Goal: Task Accomplishment & Management: Use online tool/utility

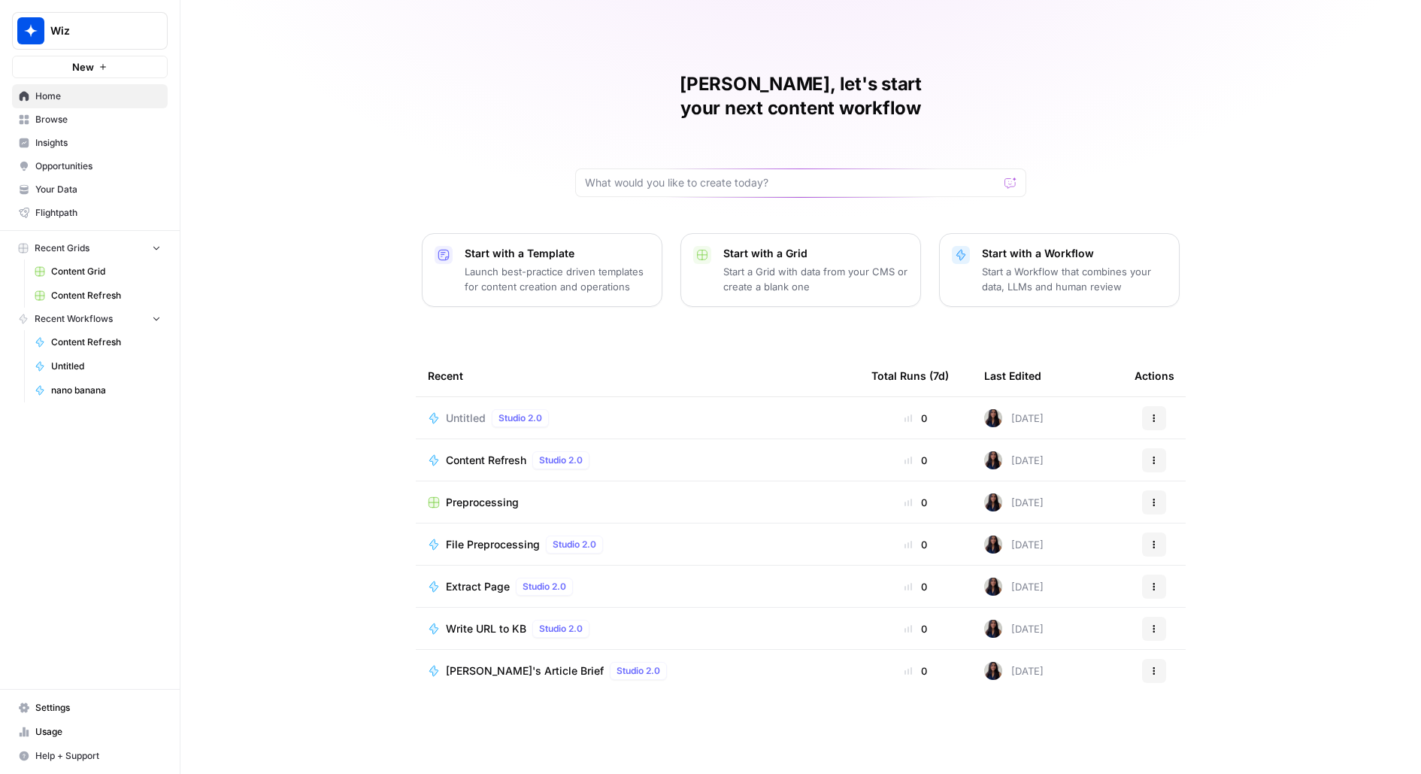
click at [87, 69] on span "New" at bounding box center [83, 66] width 22 height 15
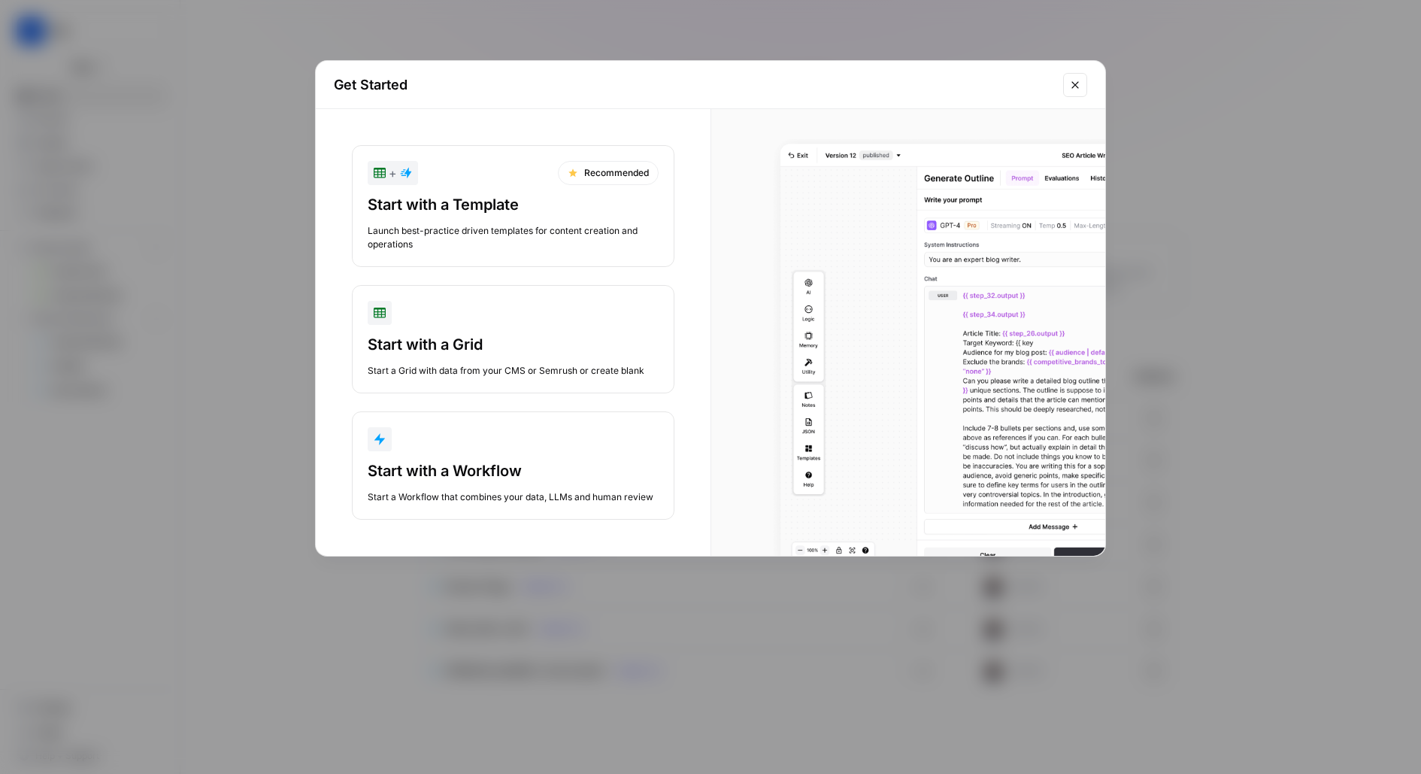
click at [449, 374] on div "Start a Grid with data from your CMS or Semrush or create blank" at bounding box center [513, 371] width 291 height 14
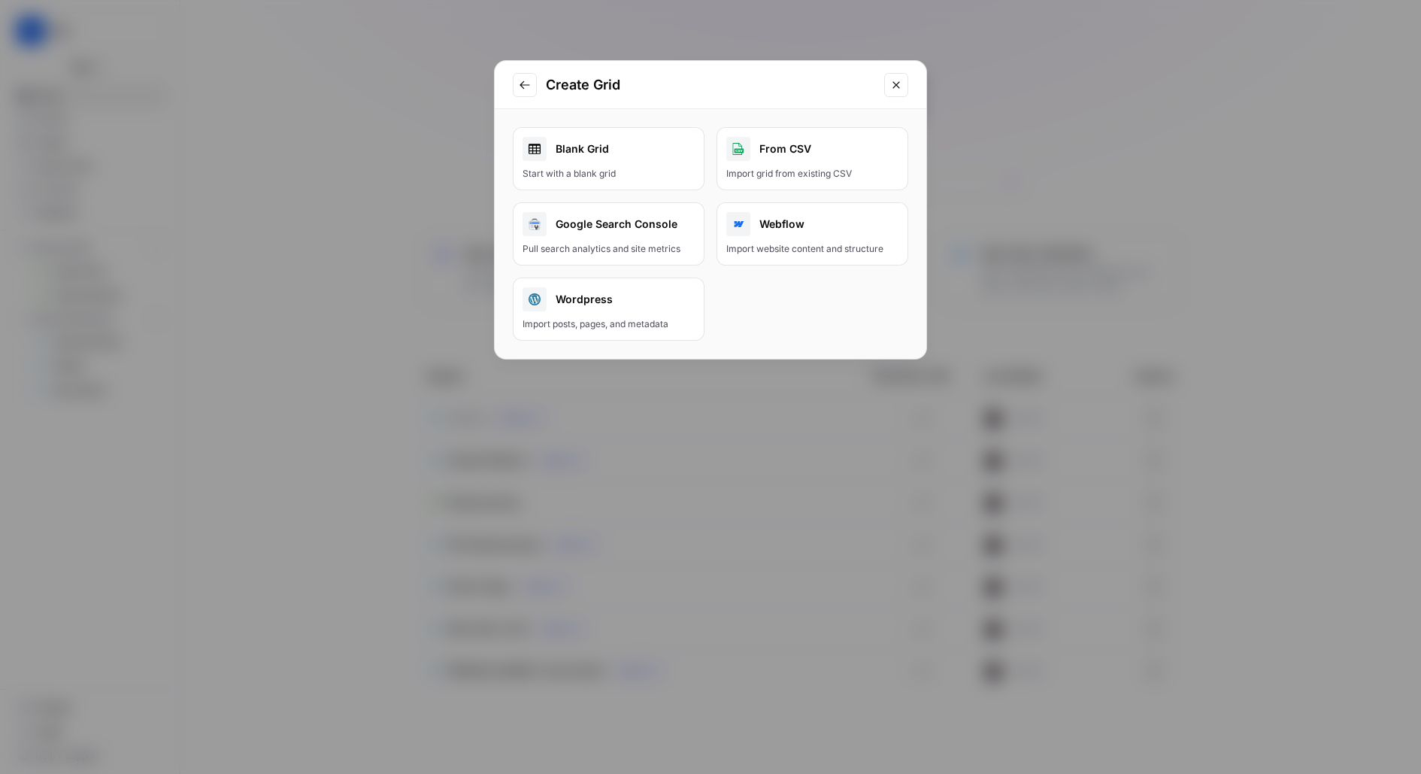
click at [604, 151] on div "Blank Grid" at bounding box center [609, 149] width 172 height 24
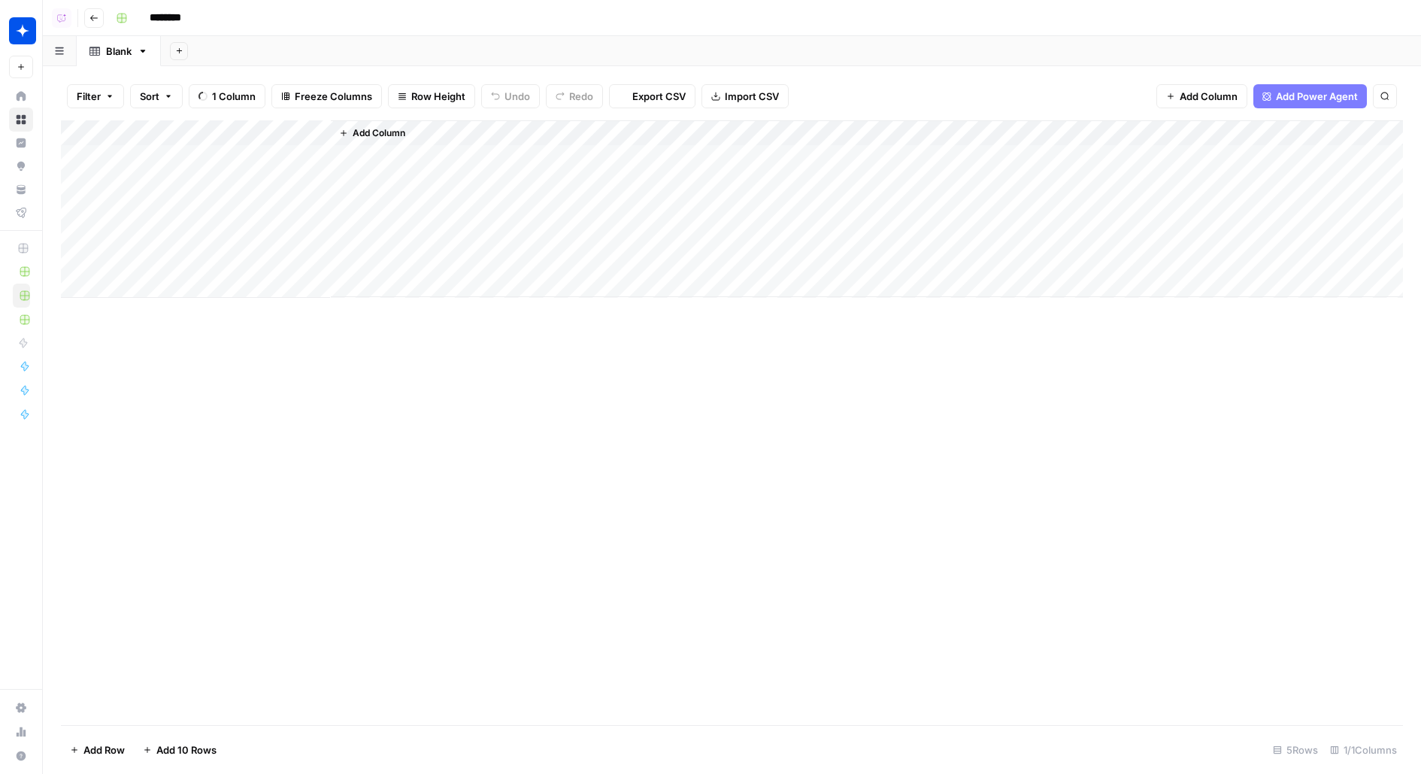
click at [183, 18] on input "********" at bounding box center [185, 18] width 84 height 24
type input "**********"
click at [180, 50] on icon "button" at bounding box center [179, 51] width 8 height 8
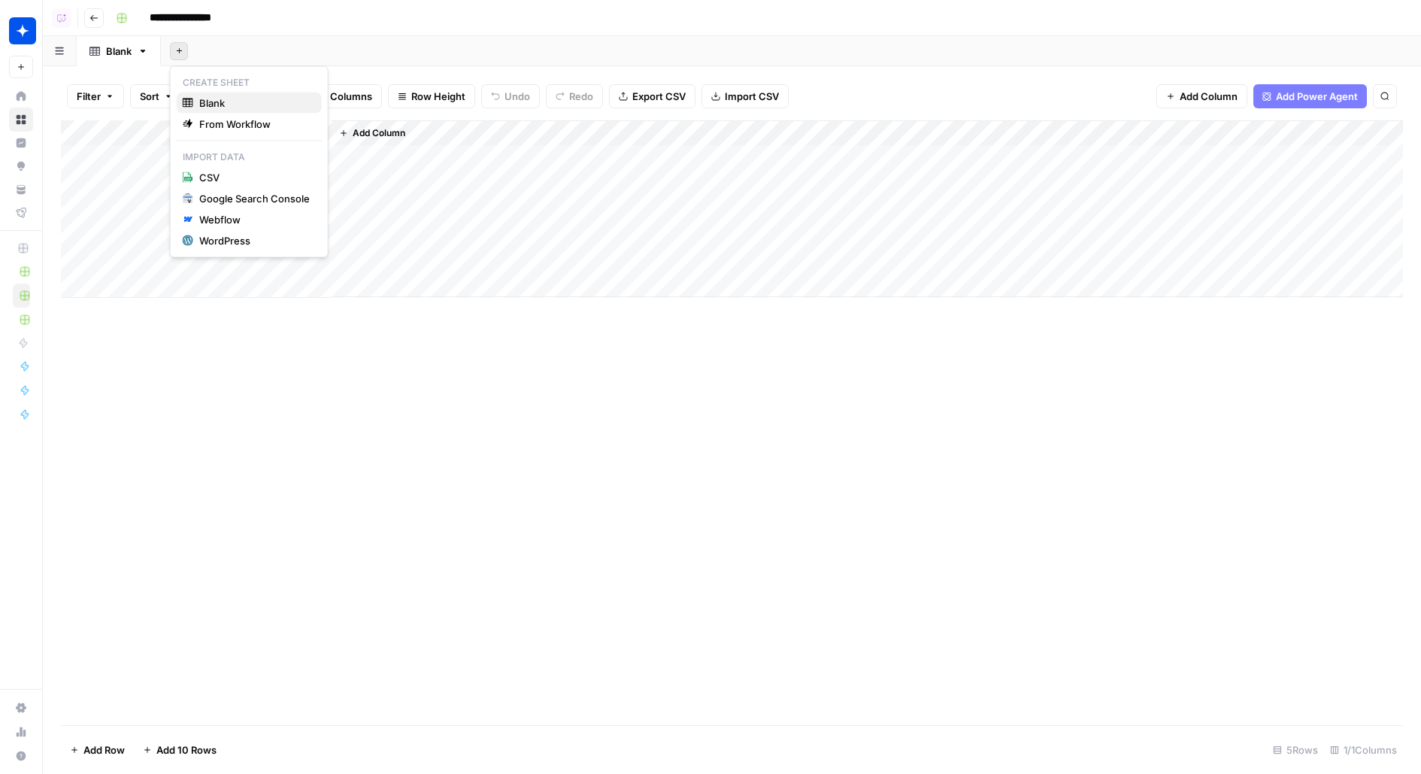
click at [211, 105] on span "Blank" at bounding box center [254, 103] width 111 height 15
click at [204, 55] on div "Blank" at bounding box center [203, 51] width 26 height 15
type input "**********"
click at [194, 152] on div "Add Column" at bounding box center [732, 208] width 1342 height 177
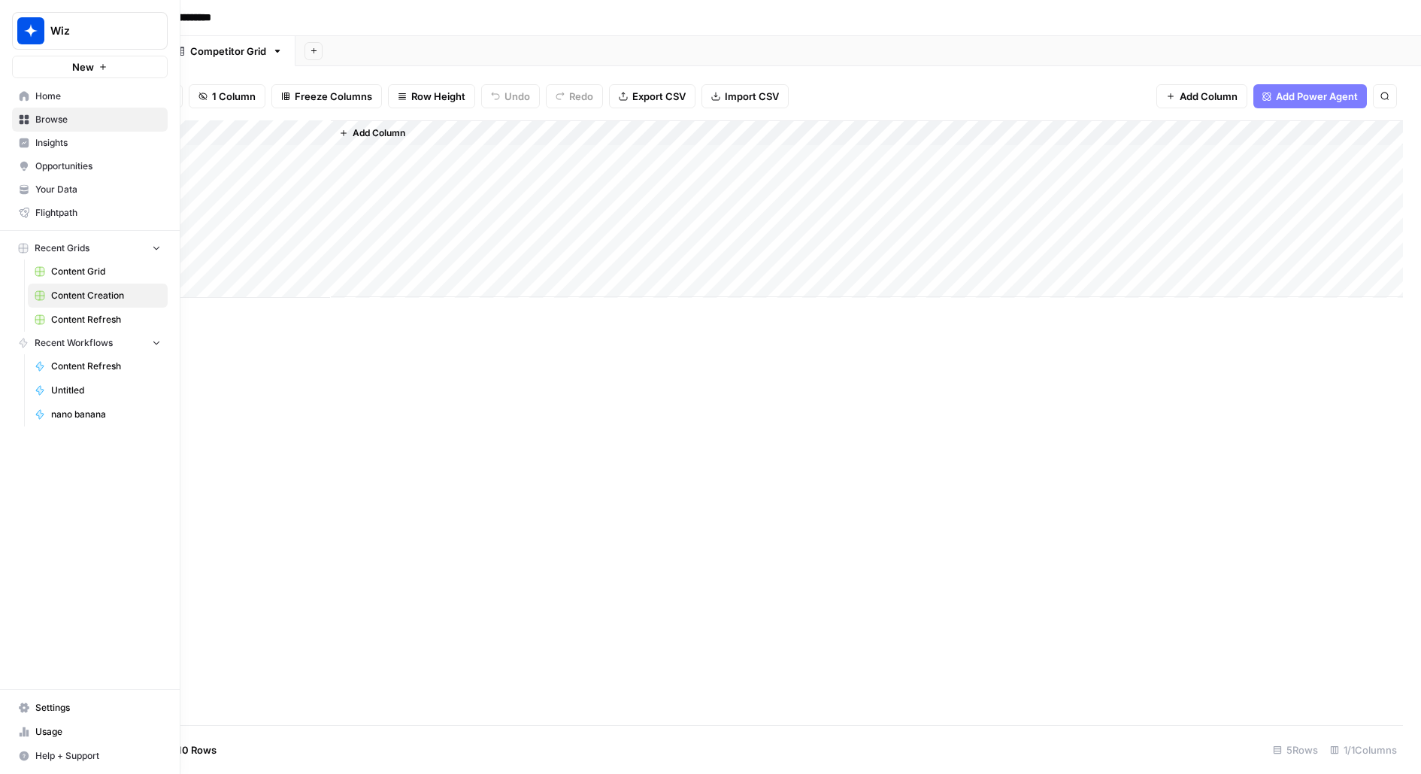
click at [68, 196] on link "Your Data" at bounding box center [90, 189] width 156 height 24
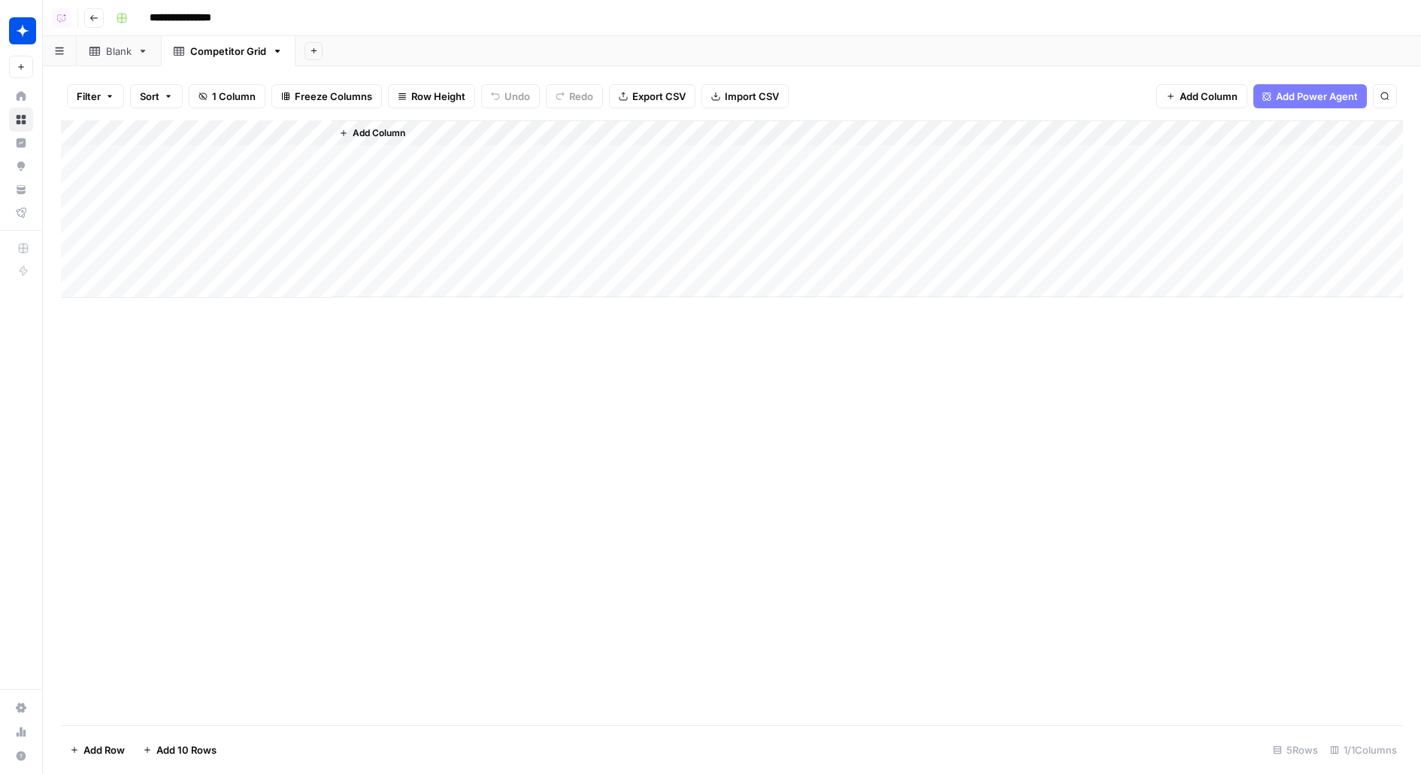
click at [179, 145] on div "Add Column" at bounding box center [732, 208] width 1342 height 177
click at [174, 130] on div "Add Column" at bounding box center [732, 208] width 1342 height 177
click at [162, 165] on input "Title" at bounding box center [203, 169] width 153 height 15
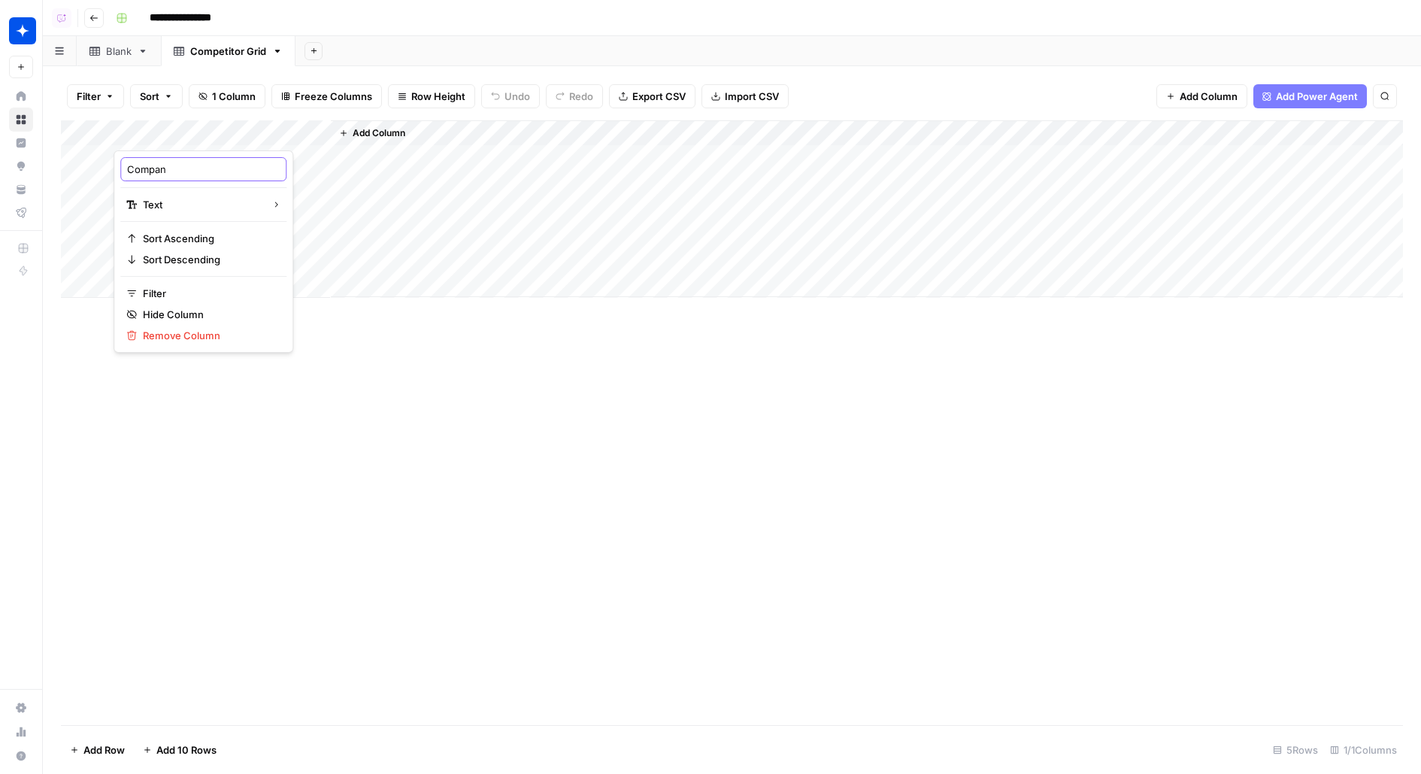
type input "Company"
click at [387, 126] on span "Add Column" at bounding box center [379, 133] width 53 height 14
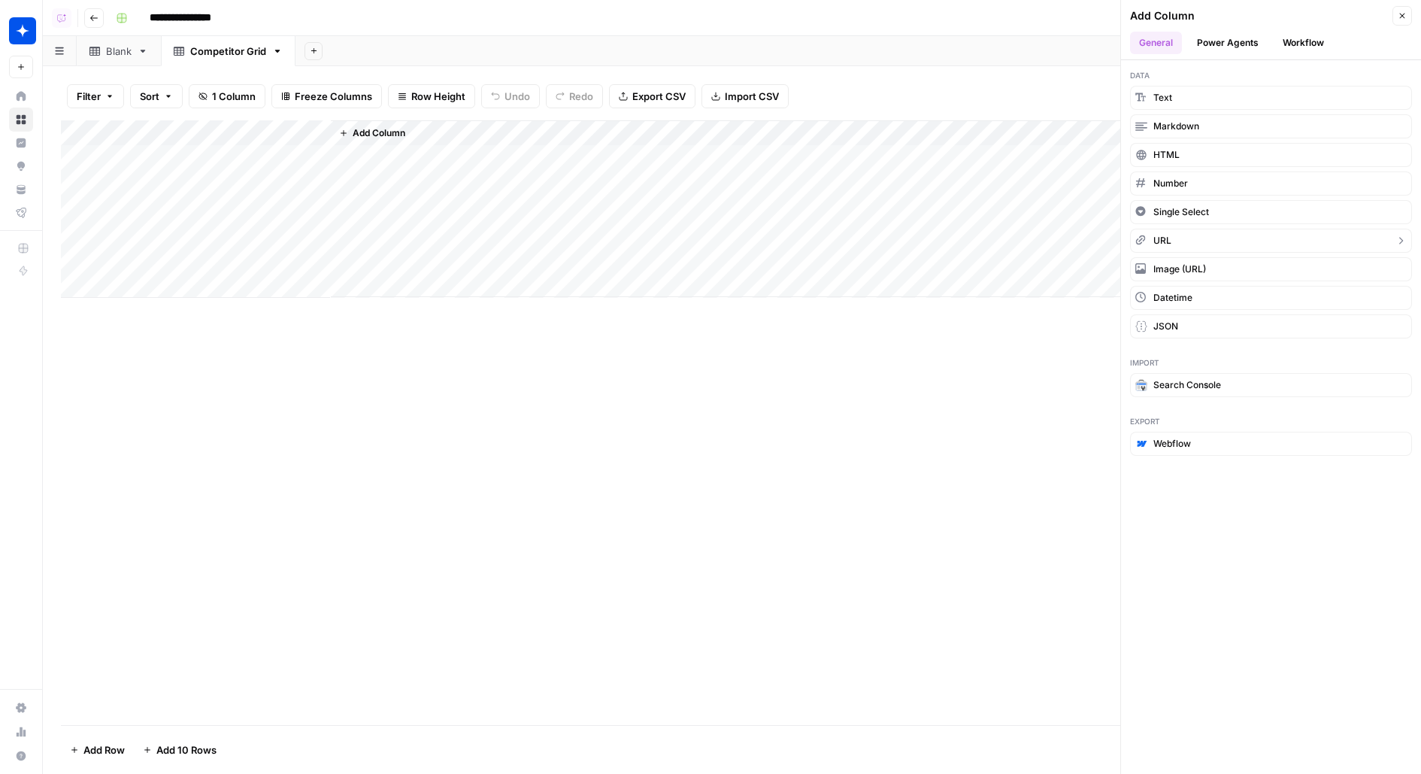
click at [1224, 243] on button "URL" at bounding box center [1271, 241] width 282 height 24
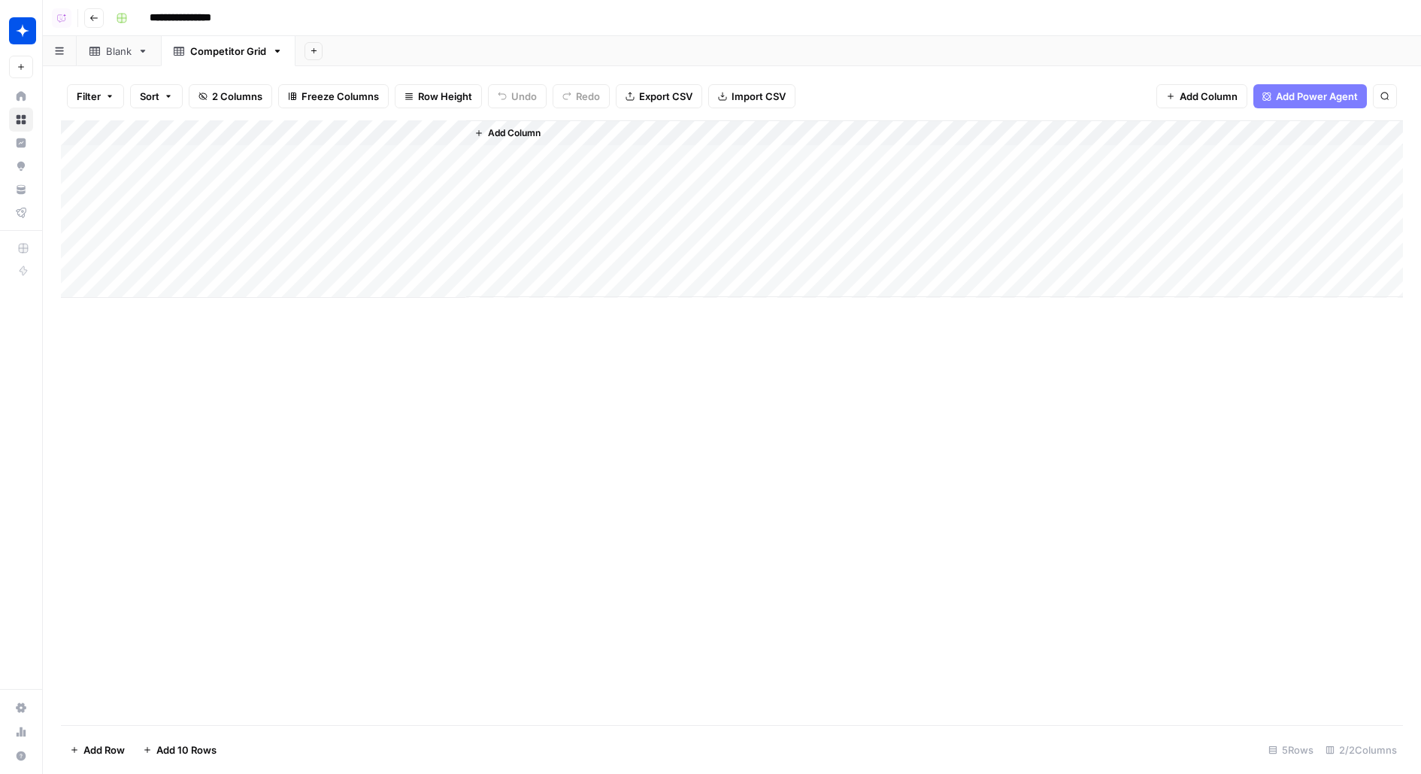
click at [411, 131] on div "Add Column" at bounding box center [732, 208] width 1342 height 177
click at [411, 131] on div at bounding box center [398, 135] width 136 height 30
click at [396, 172] on input "New Column" at bounding box center [420, 169] width 153 height 15
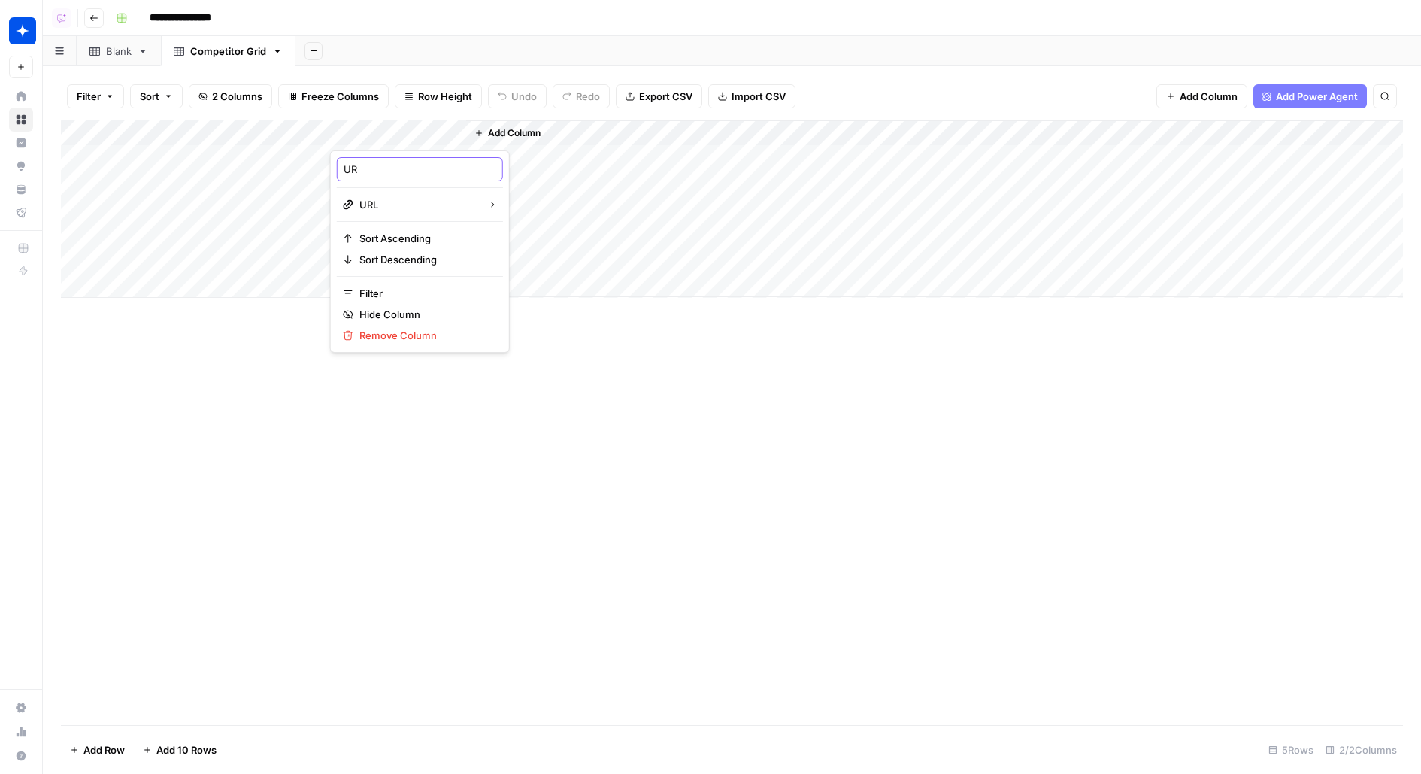
type input "URL"
click at [497, 127] on span "Add Column" at bounding box center [514, 133] width 53 height 14
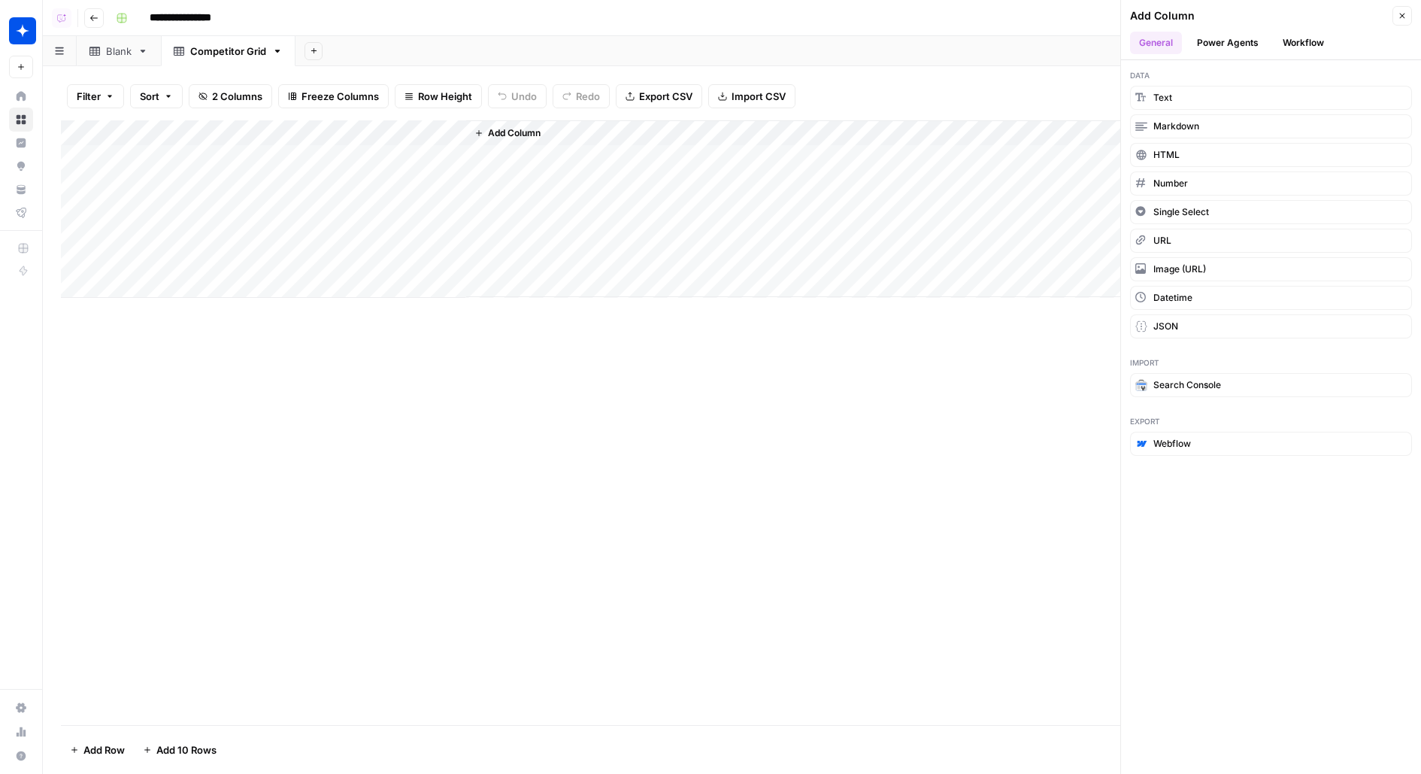
click at [1277, 91] on button "Text" at bounding box center [1271, 98] width 282 height 24
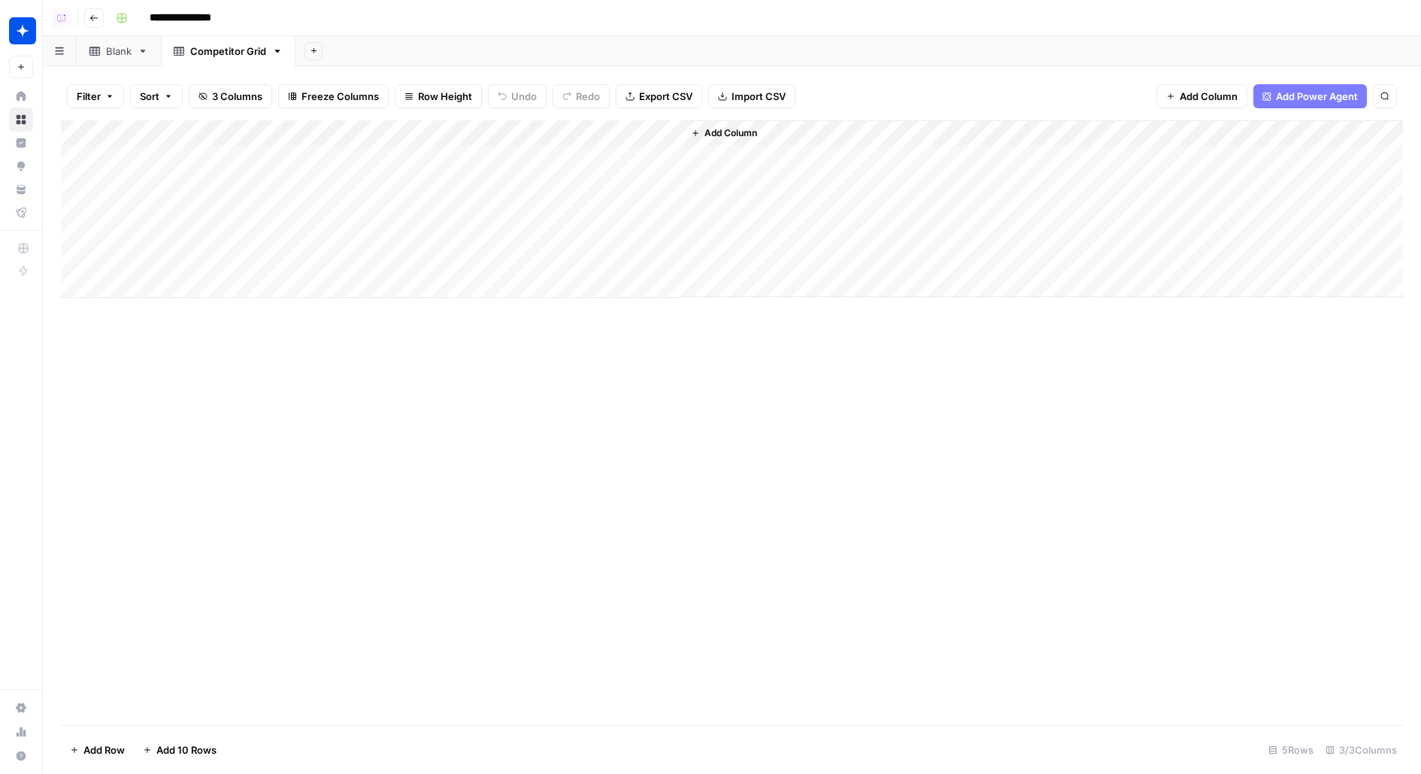
drag, startPoint x: 623, startPoint y: 131, endPoint x: 500, endPoint y: 131, distance: 123.3
click at [500, 131] on div "Add Column" at bounding box center [732, 208] width 1342 height 177
drag, startPoint x: 500, startPoint y: 131, endPoint x: 376, endPoint y: 130, distance: 124.1
click at [376, 130] on body "**********" at bounding box center [710, 387] width 1421 height 774
click at [486, 171] on input "New Column" at bounding box center [555, 169] width 153 height 15
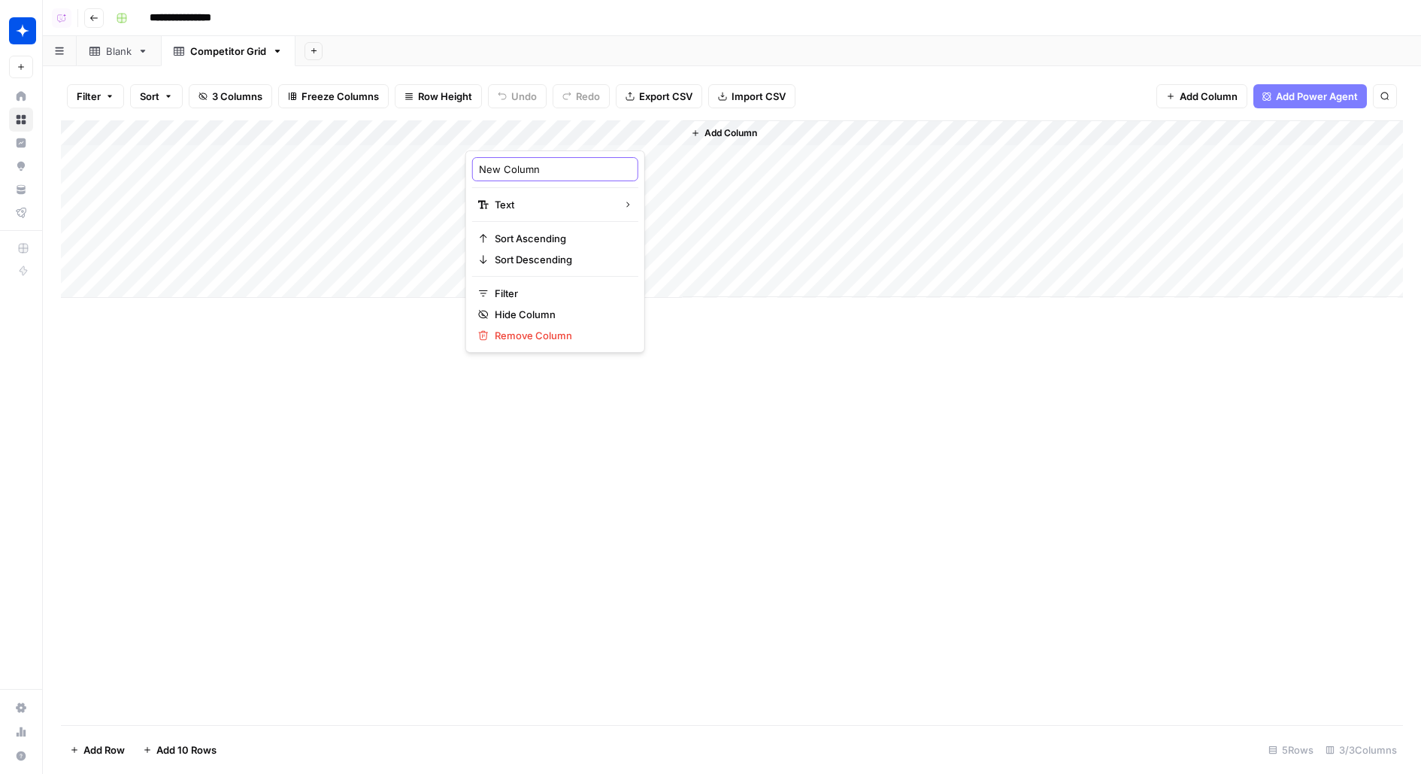
click at [486, 171] on input "New Column" at bounding box center [555, 169] width 153 height 15
type input "Product"
drag, startPoint x: 604, startPoint y: 136, endPoint x: 434, endPoint y: 135, distance: 170.0
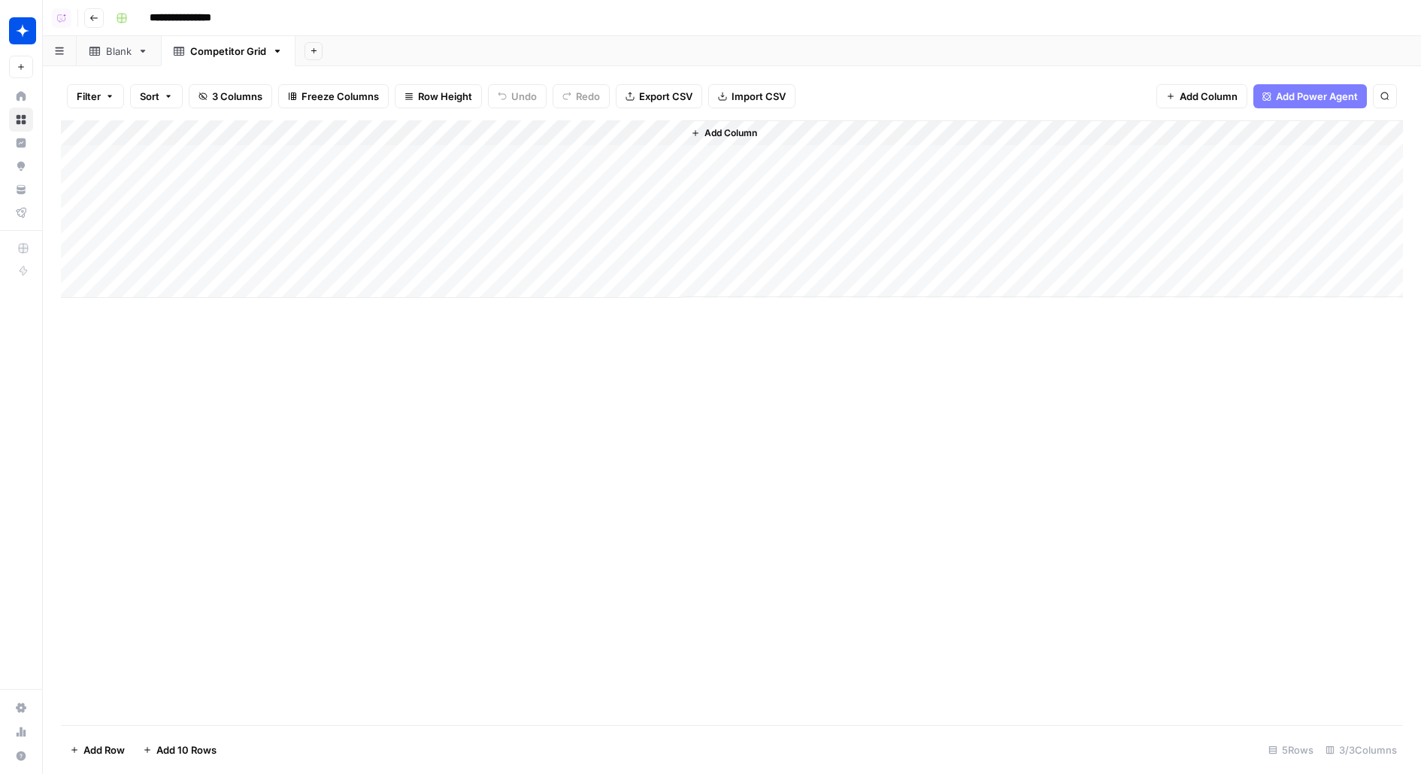
click at [434, 136] on div "Add Column" at bounding box center [732, 208] width 1342 height 177
click at [439, 159] on div "Add Column" at bounding box center [732, 208] width 1342 height 177
click at [439, 159] on textarea at bounding box center [449, 158] width 241 height 21
type textarea "*********"
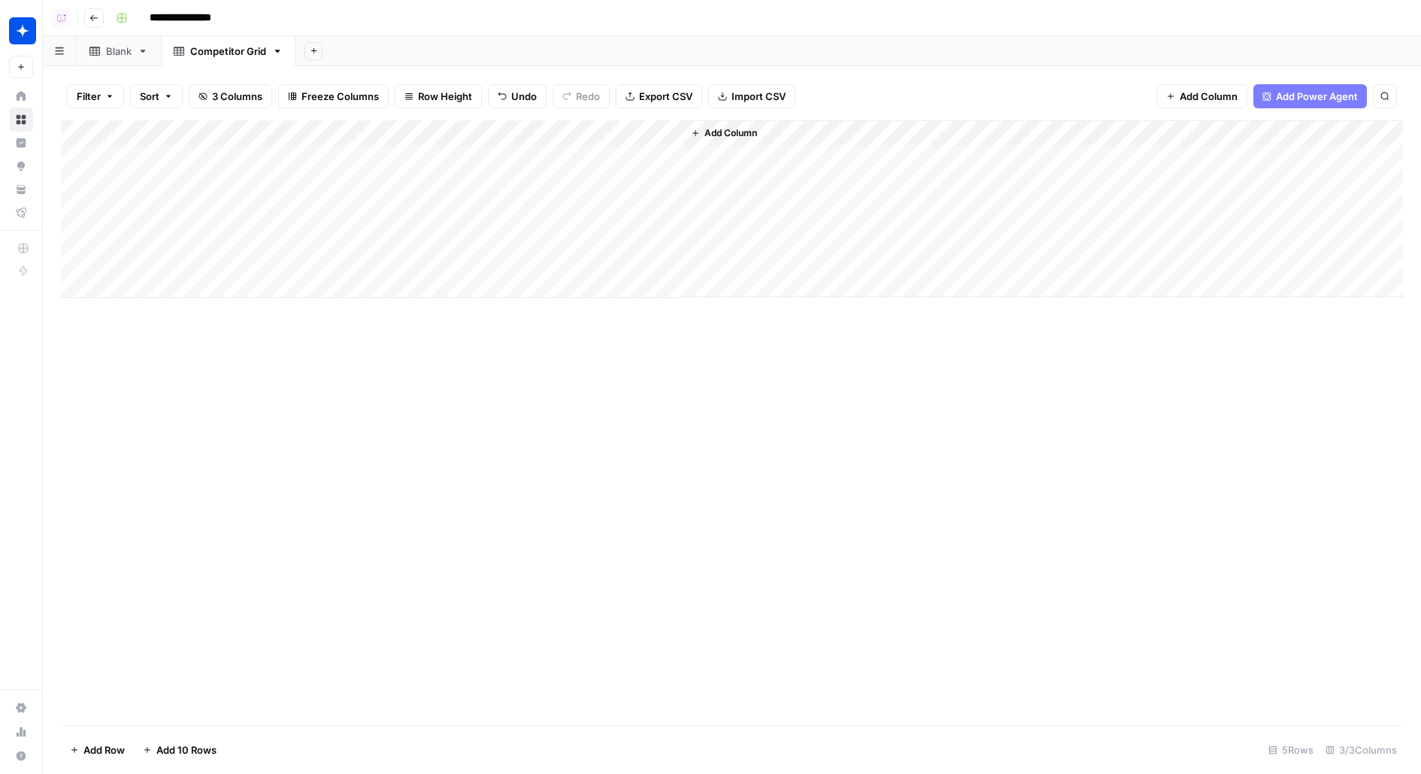
click at [271, 156] on div "Add Column" at bounding box center [732, 208] width 1342 height 177
type textarea "******"
click at [210, 156] on div "Add Column" at bounding box center [732, 208] width 1342 height 177
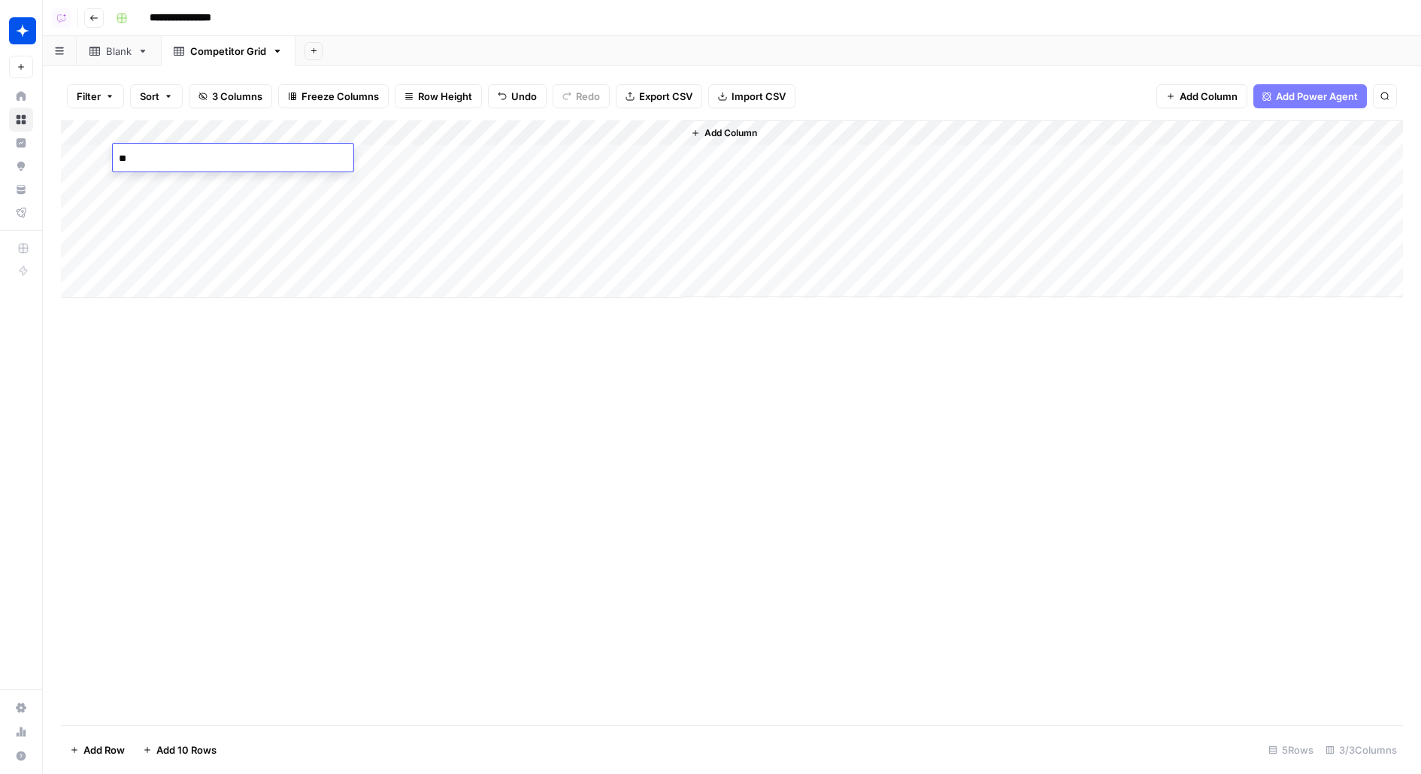
type textarea "***"
type input "**********"
click at [738, 138] on span "Add Column" at bounding box center [731, 133] width 53 height 14
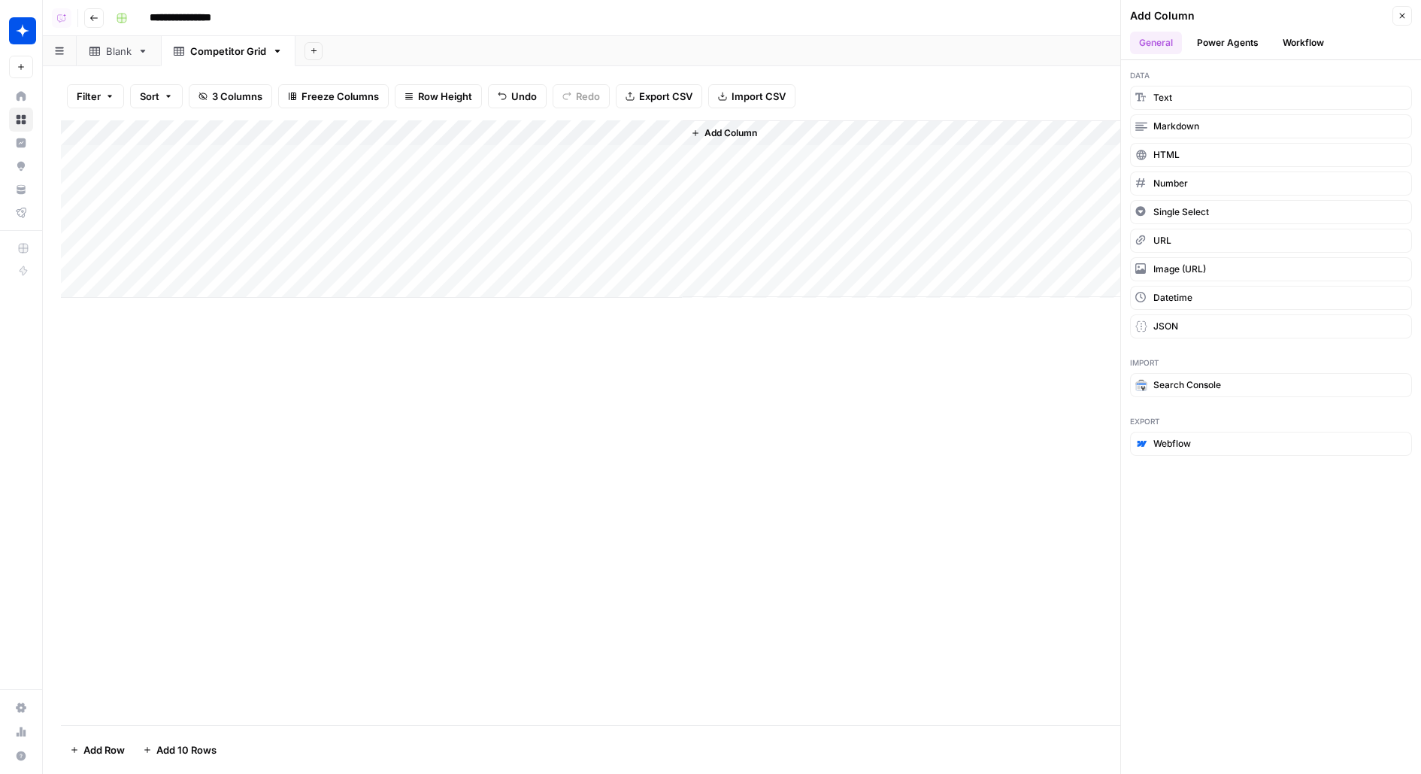
click at [1323, 32] on button "Workflow" at bounding box center [1303, 43] width 59 height 23
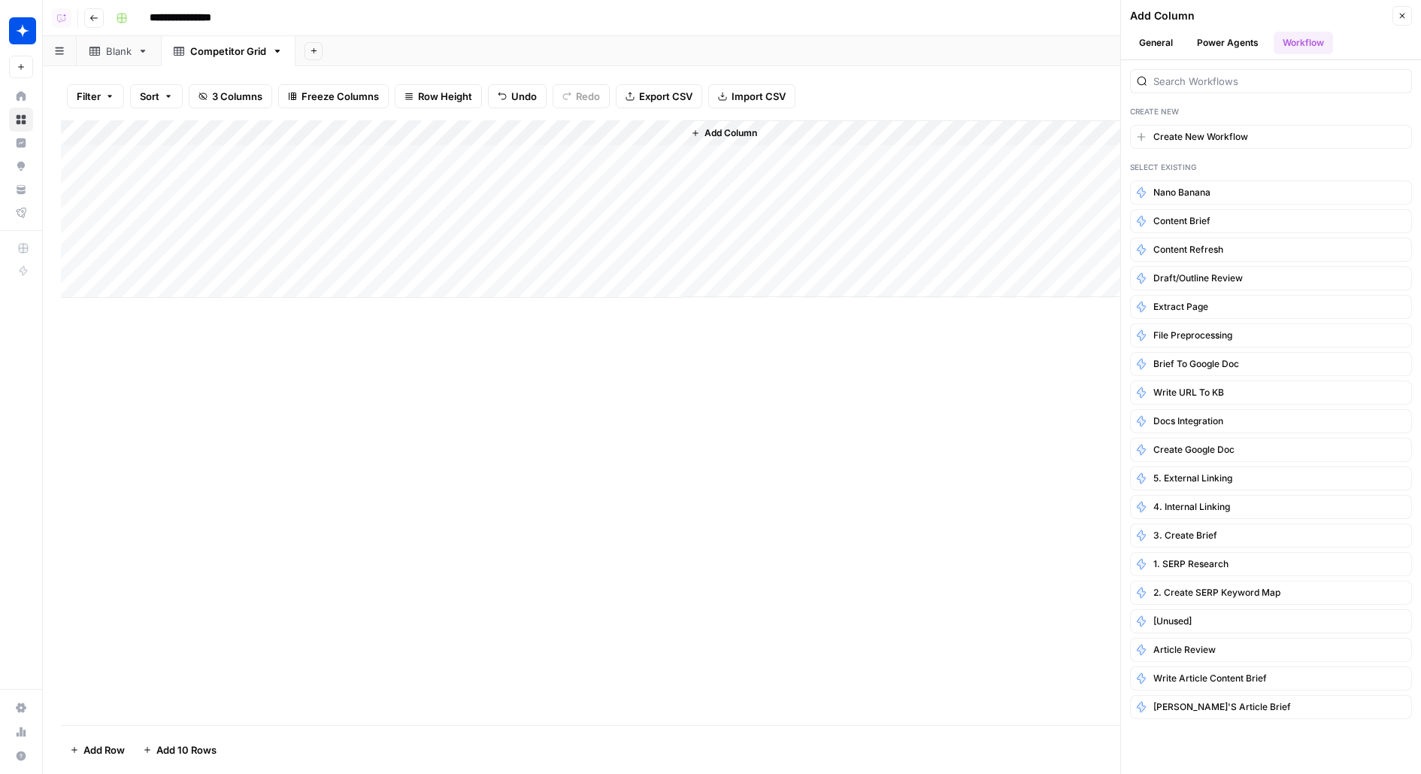
click at [684, 46] on div "Add Sheet" at bounding box center [859, 51] width 1126 height 30
click at [724, 133] on span "Add Column" at bounding box center [731, 133] width 53 height 14
click at [1154, 30] on header "Add Column Close General Power Agents Workflow" at bounding box center [1271, 30] width 300 height 60
click at [1236, 41] on button "Power Agents" at bounding box center [1228, 43] width 80 height 23
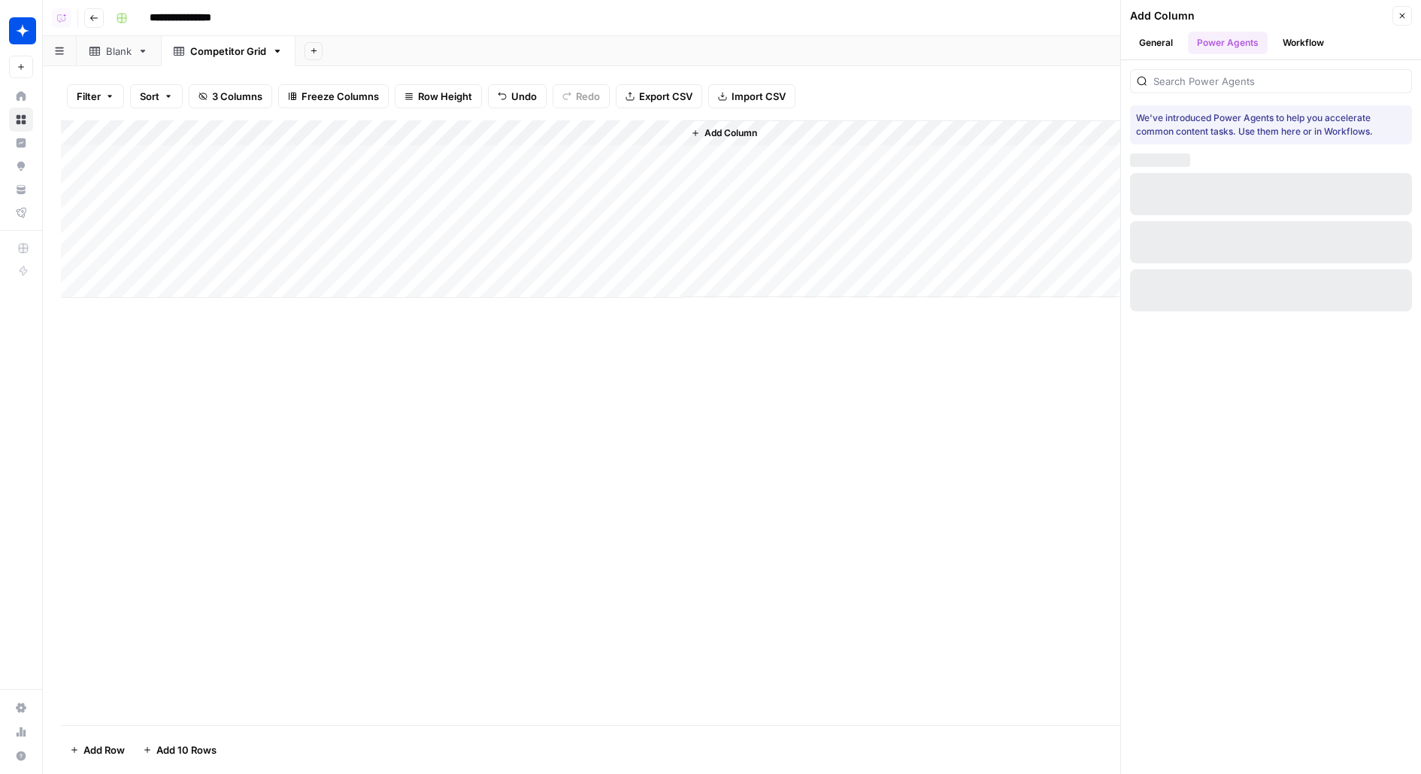
click at [1327, 41] on button "Workflow" at bounding box center [1303, 43] width 59 height 23
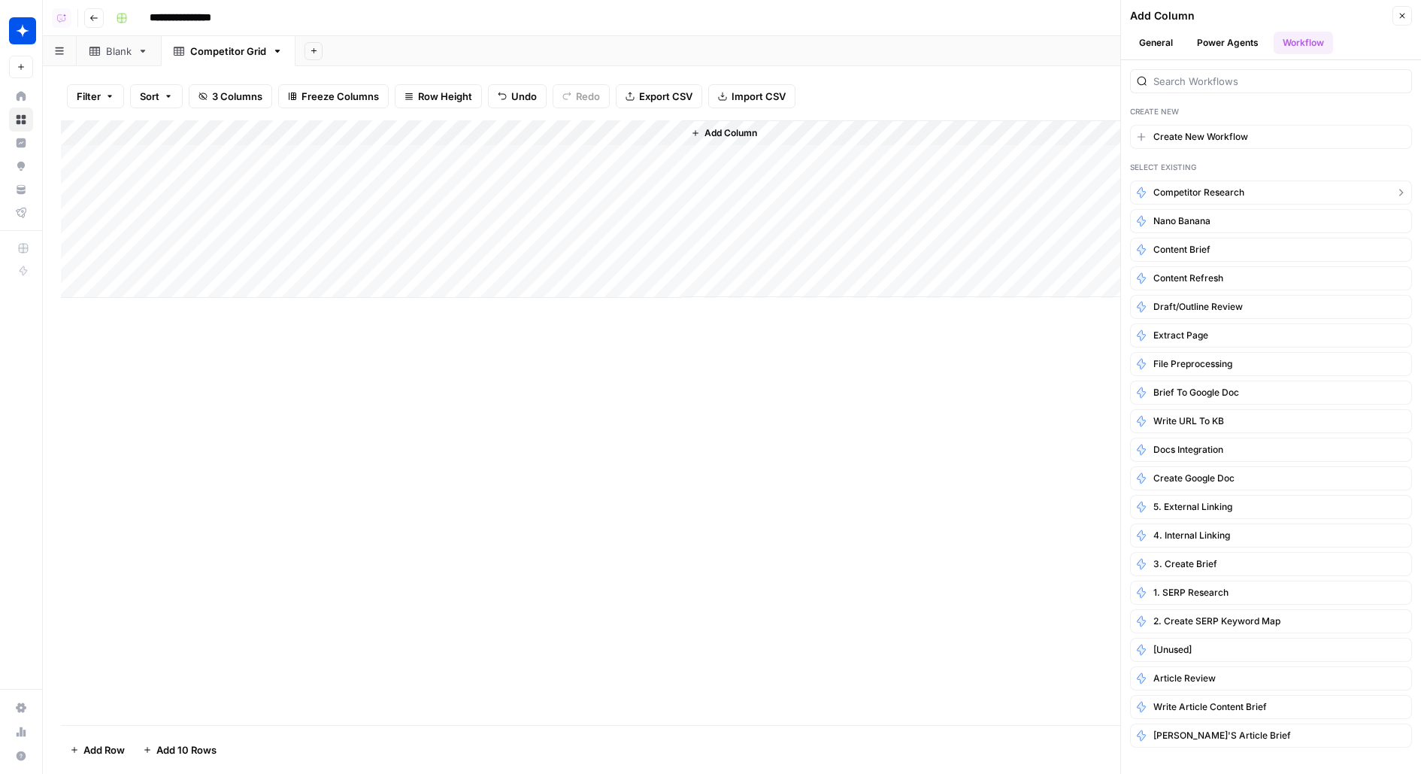
click at [1373, 186] on button "Competitor Research" at bounding box center [1271, 192] width 282 height 24
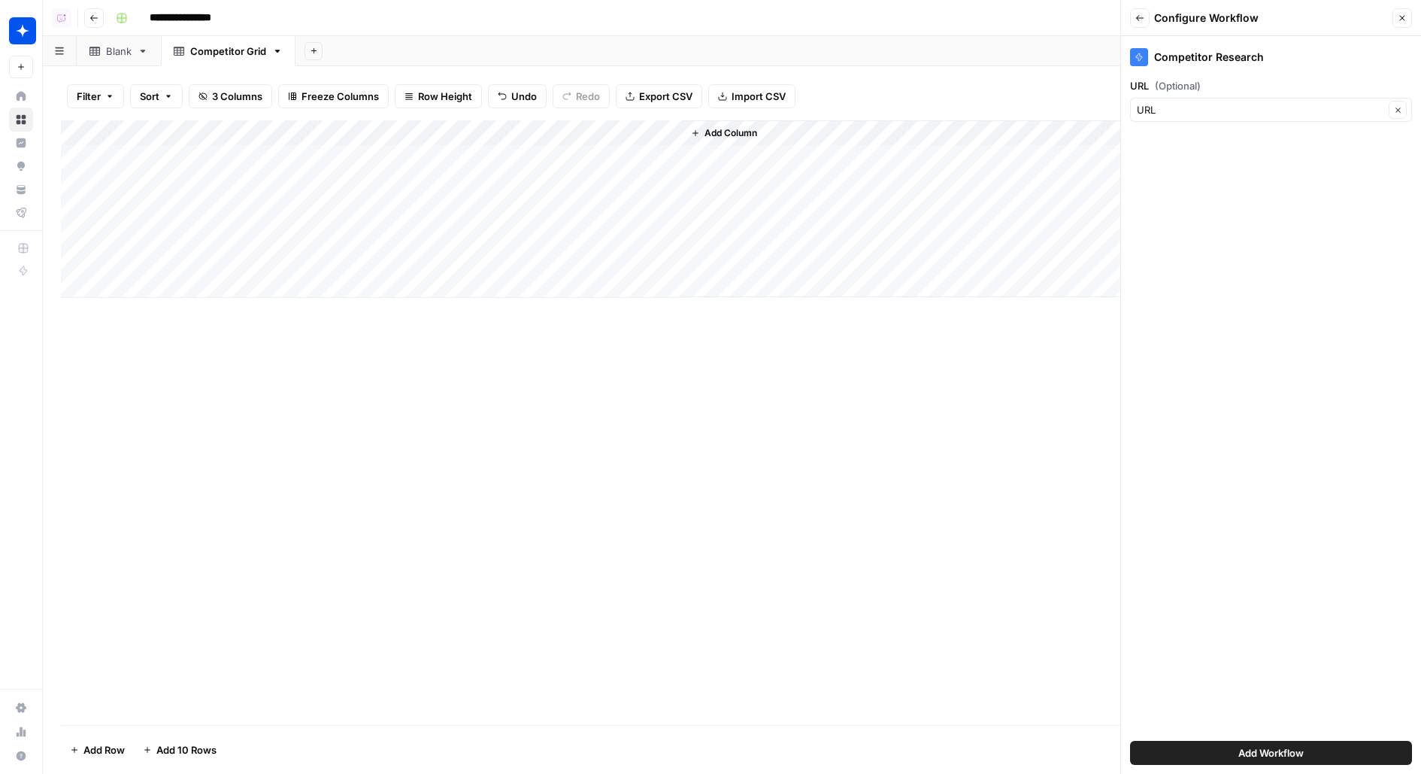
click at [1176, 757] on button "Add Workflow" at bounding box center [1271, 753] width 282 height 24
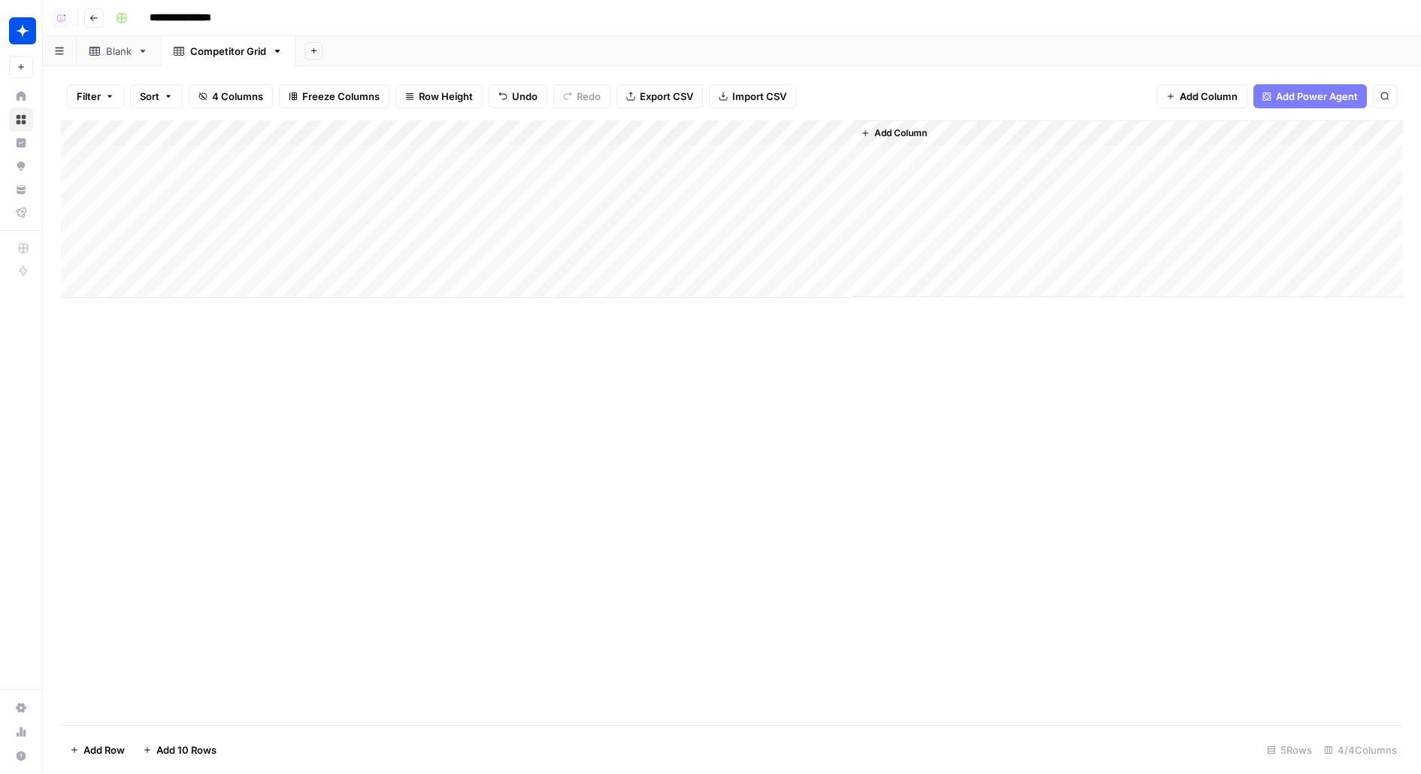
click at [246, 200] on div "Add Column" at bounding box center [732, 208] width 1342 height 177
click at [244, 189] on div "Add Column" at bounding box center [732, 208] width 1342 height 177
type textarea "**********"
click at [643, 184] on div "Add Column" at bounding box center [732, 208] width 1342 height 177
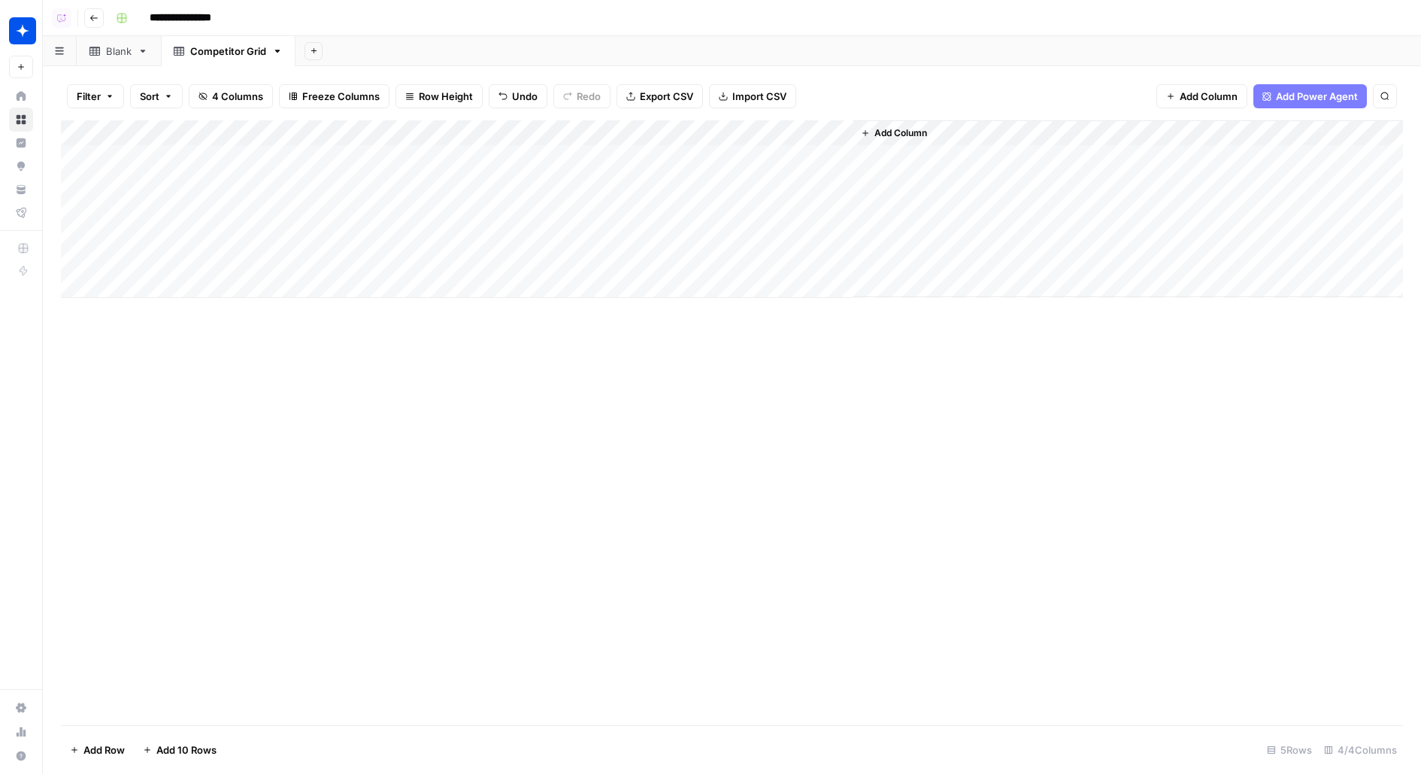
click at [643, 184] on div "Add Column" at bounding box center [732, 208] width 1342 height 177
click at [643, 184] on input at bounding box center [672, 187] width 241 height 18
type input "**********"
drag, startPoint x: 684, startPoint y: 132, endPoint x: 849, endPoint y: 127, distance: 165.5
click at [846, 127] on div "Add Column" at bounding box center [732, 208] width 1342 height 177
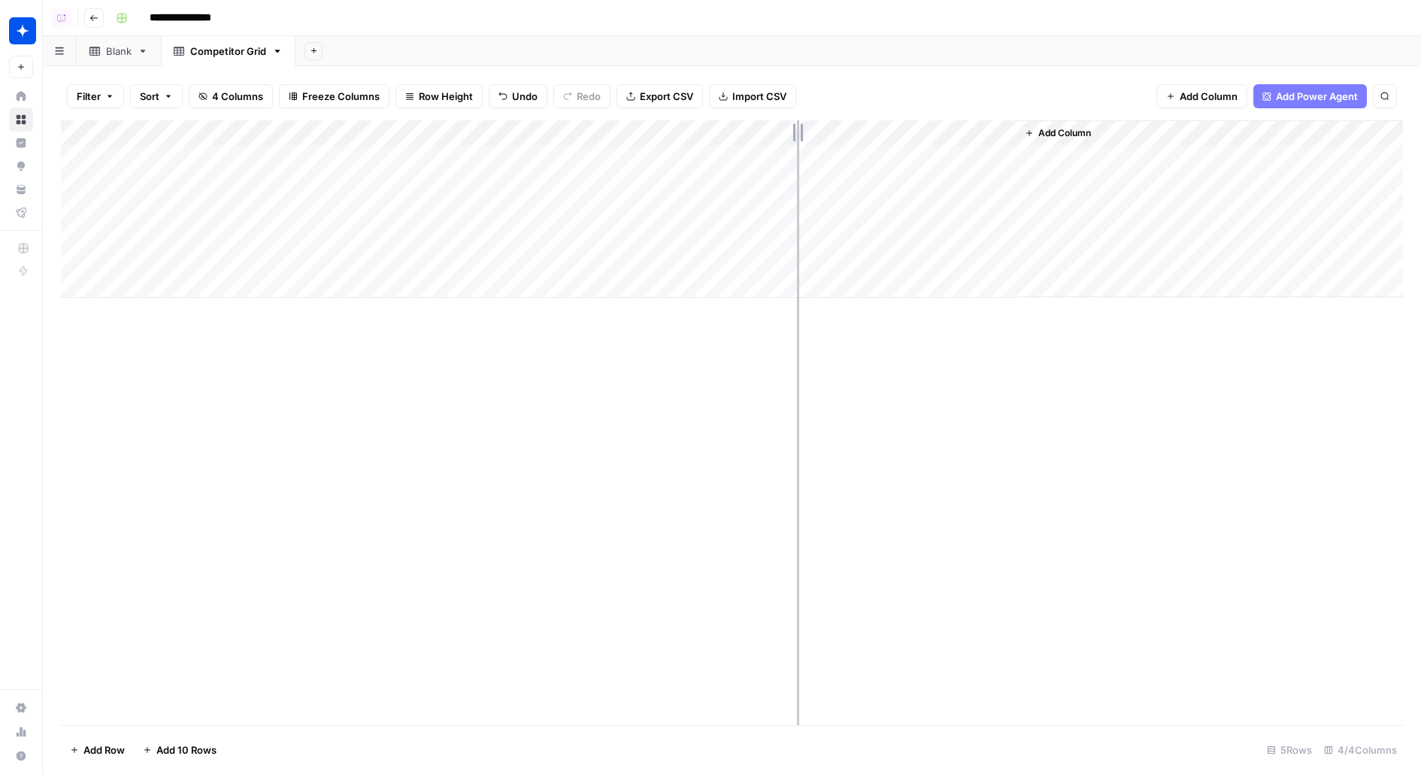
drag, startPoint x: 828, startPoint y: 128, endPoint x: 772, endPoint y: 133, distance: 55.9
click at [772, 133] on div "Add Column" at bounding box center [732, 208] width 1342 height 177
click at [438, 99] on span "Row Height" at bounding box center [446, 96] width 54 height 15
click at [440, 173] on span "Medium" at bounding box center [475, 169] width 108 height 15
click at [660, 211] on div "Add Column" at bounding box center [732, 242] width 1342 height 245
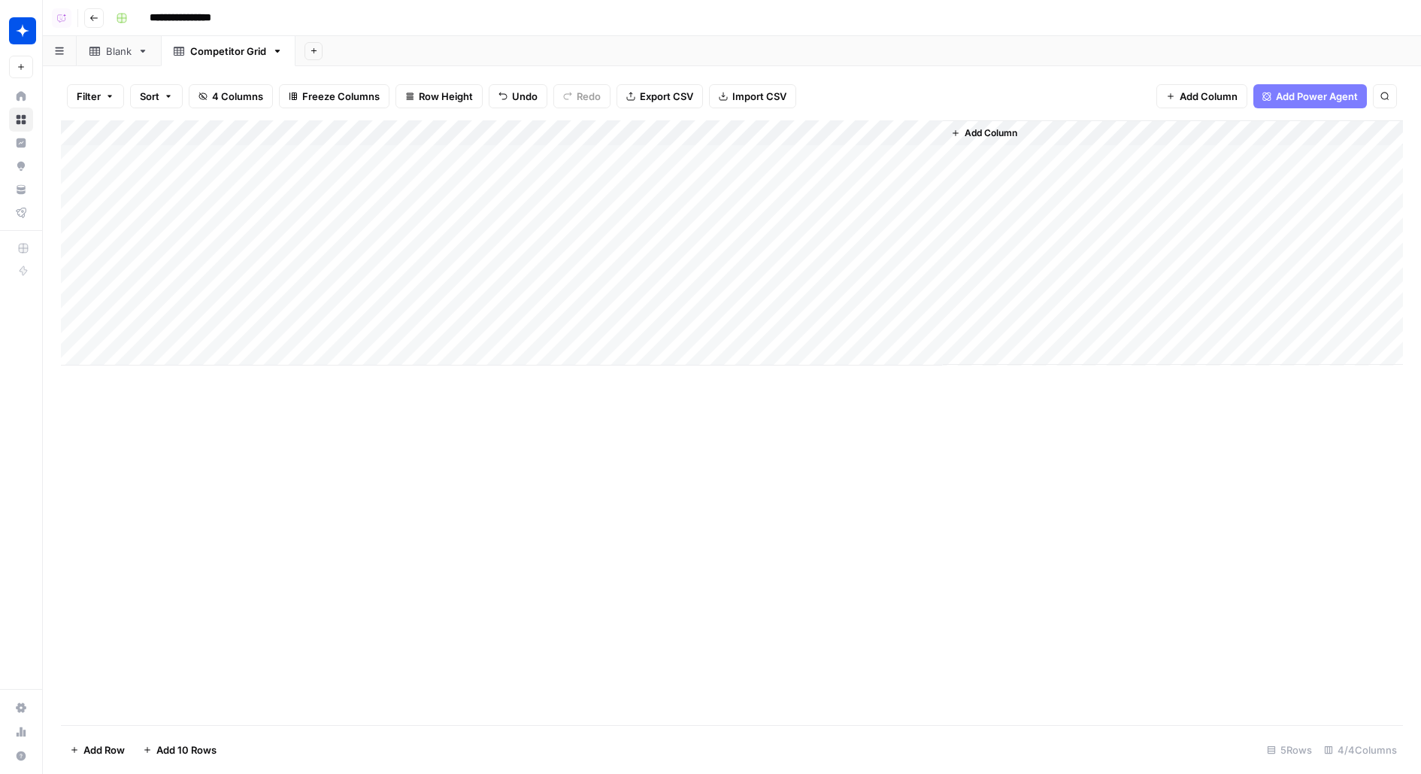
click at [660, 211] on div "Add Column" at bounding box center [732, 242] width 1342 height 245
click at [660, 211] on div "**********" at bounding box center [672, 203] width 253 height 41
click at [739, 193] on input "**********" at bounding box center [672, 201] width 241 height 18
drag, startPoint x: 760, startPoint y: 195, endPoint x: 447, endPoint y: 190, distance: 313.6
click at [447, 191] on body "**********" at bounding box center [710, 387] width 1421 height 774
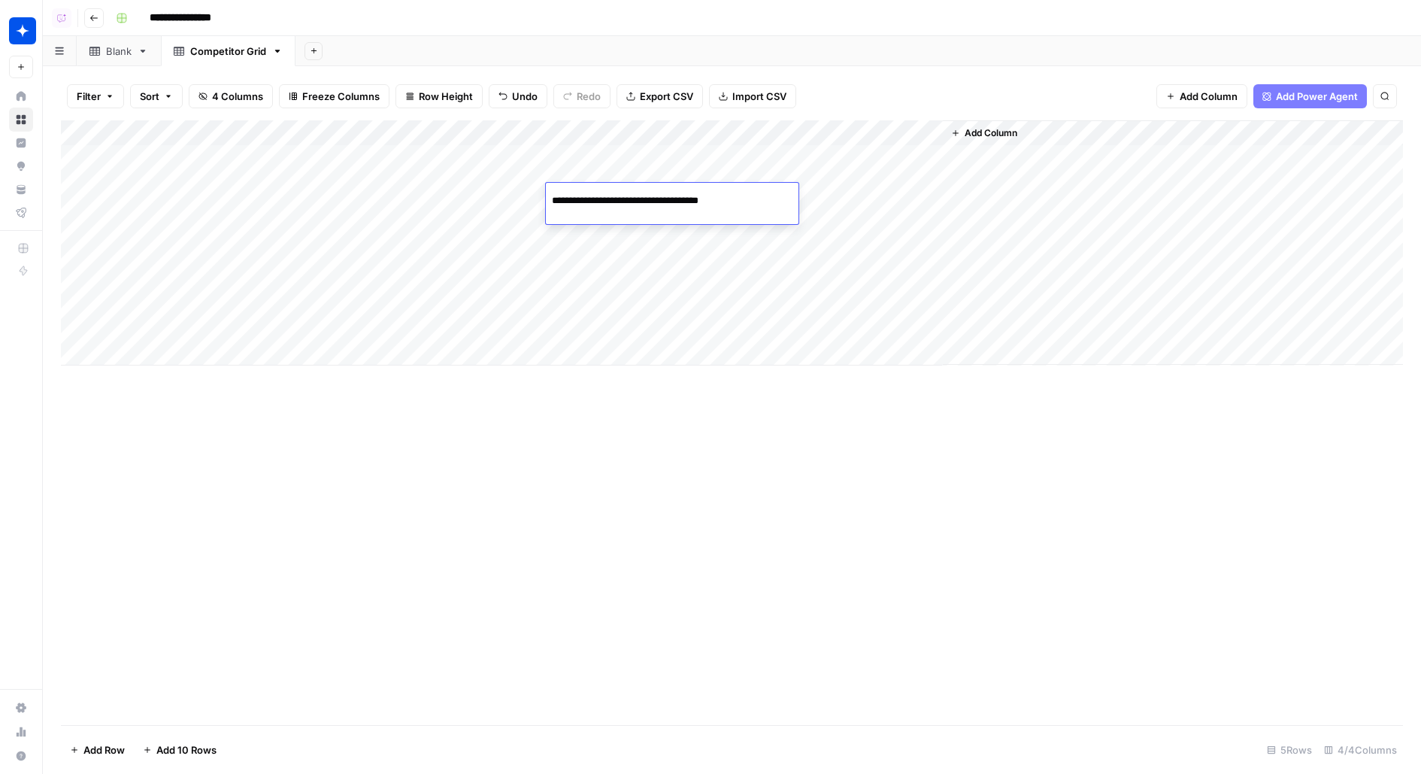
paste input
type input "**********"
click at [214, 238] on div "Add Column" at bounding box center [732, 242] width 1342 height 245
type textarea "**********"
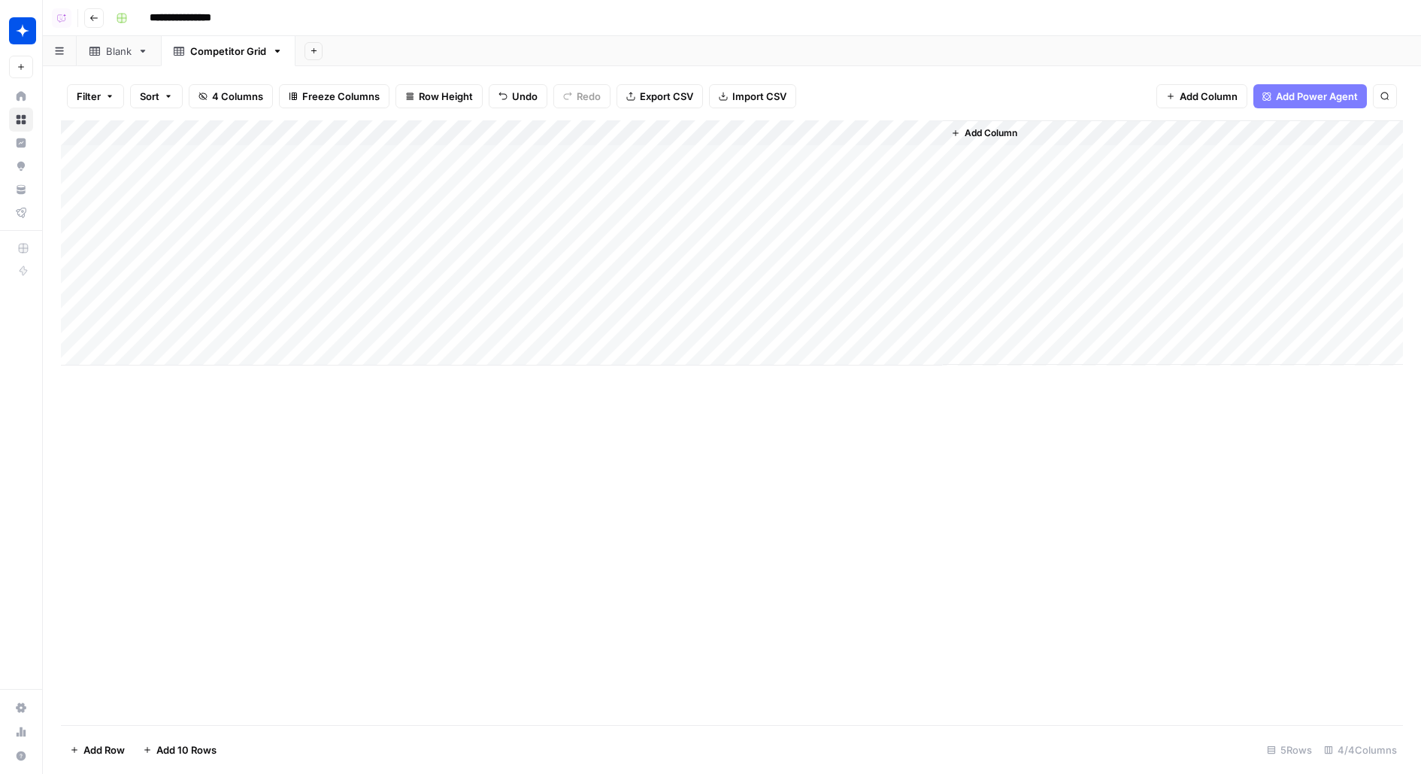
click at [581, 241] on div "Add Column" at bounding box center [732, 242] width 1342 height 245
click at [581, 241] on input at bounding box center [672, 240] width 241 height 18
type input "**********"
click at [494, 143] on div "Add Column" at bounding box center [732, 242] width 1342 height 245
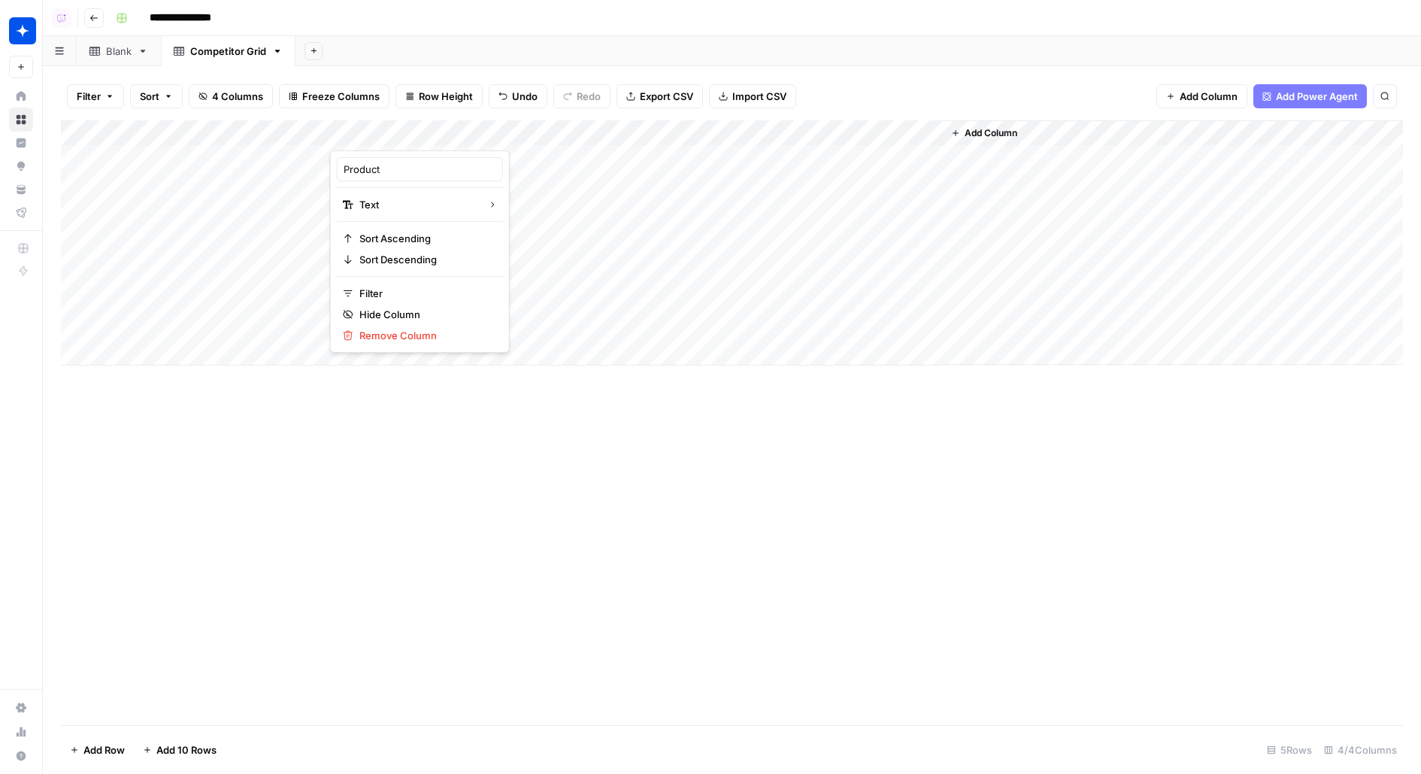
click at [607, 73] on div "Filter Sort 4 Columns Freeze Columns Row Height Undo Redo Export CSV Import CSV…" at bounding box center [732, 96] width 1342 height 48
click at [534, 175] on div "Add Column" at bounding box center [732, 242] width 1342 height 245
drag, startPoint x: 545, startPoint y: 181, endPoint x: 544, endPoint y: 243, distance: 61.7
click at [544, 244] on div "Add Column" at bounding box center [732, 242] width 1342 height 245
click at [273, 275] on div "Add Column" at bounding box center [732, 242] width 1342 height 245
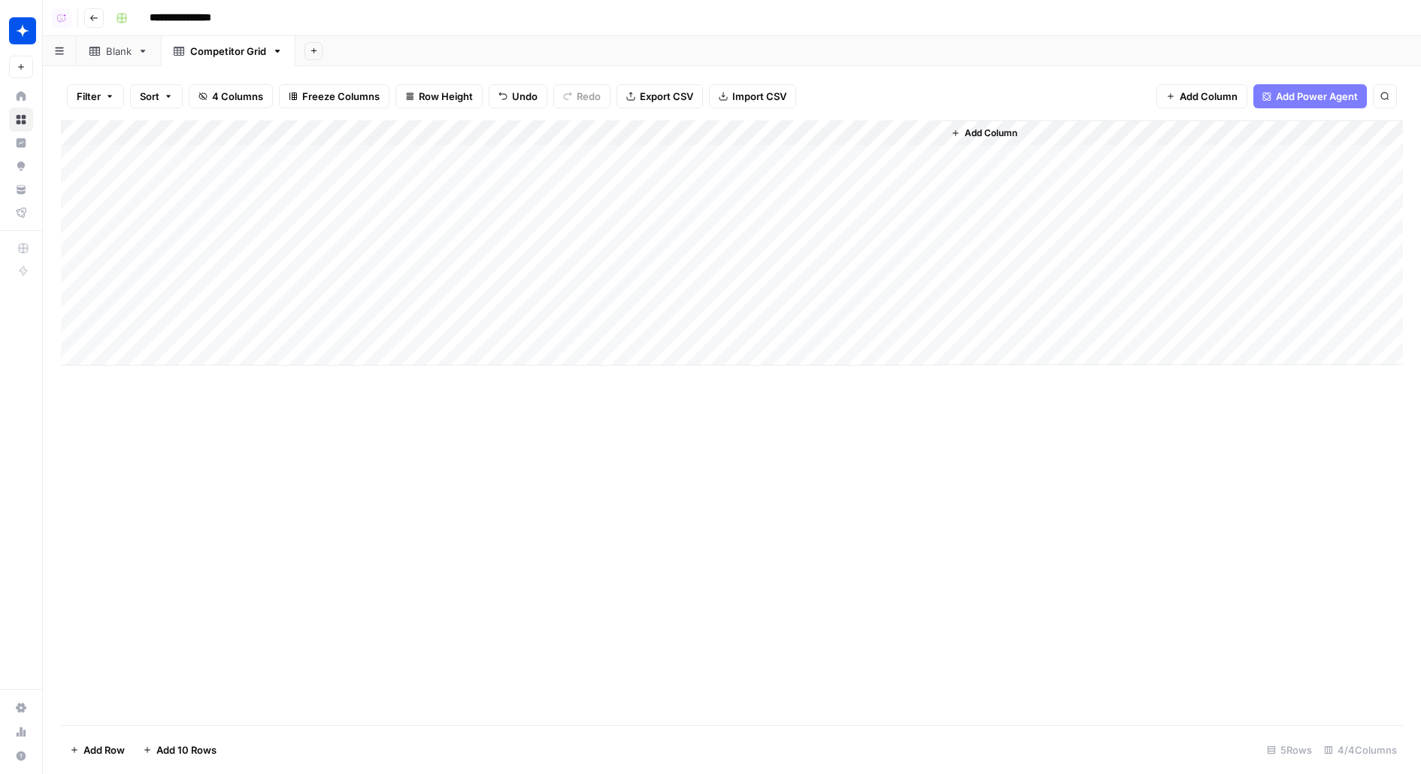
click at [273, 275] on div "Add Column" at bounding box center [732, 242] width 1342 height 245
type textarea "**********"
click at [434, 250] on div "Add Column" at bounding box center [732, 242] width 1342 height 245
drag, startPoint x: 546, startPoint y: 261, endPoint x: 545, endPoint y: 278, distance: 17.3
click at [545, 284] on div "Add Column" at bounding box center [732, 242] width 1342 height 245
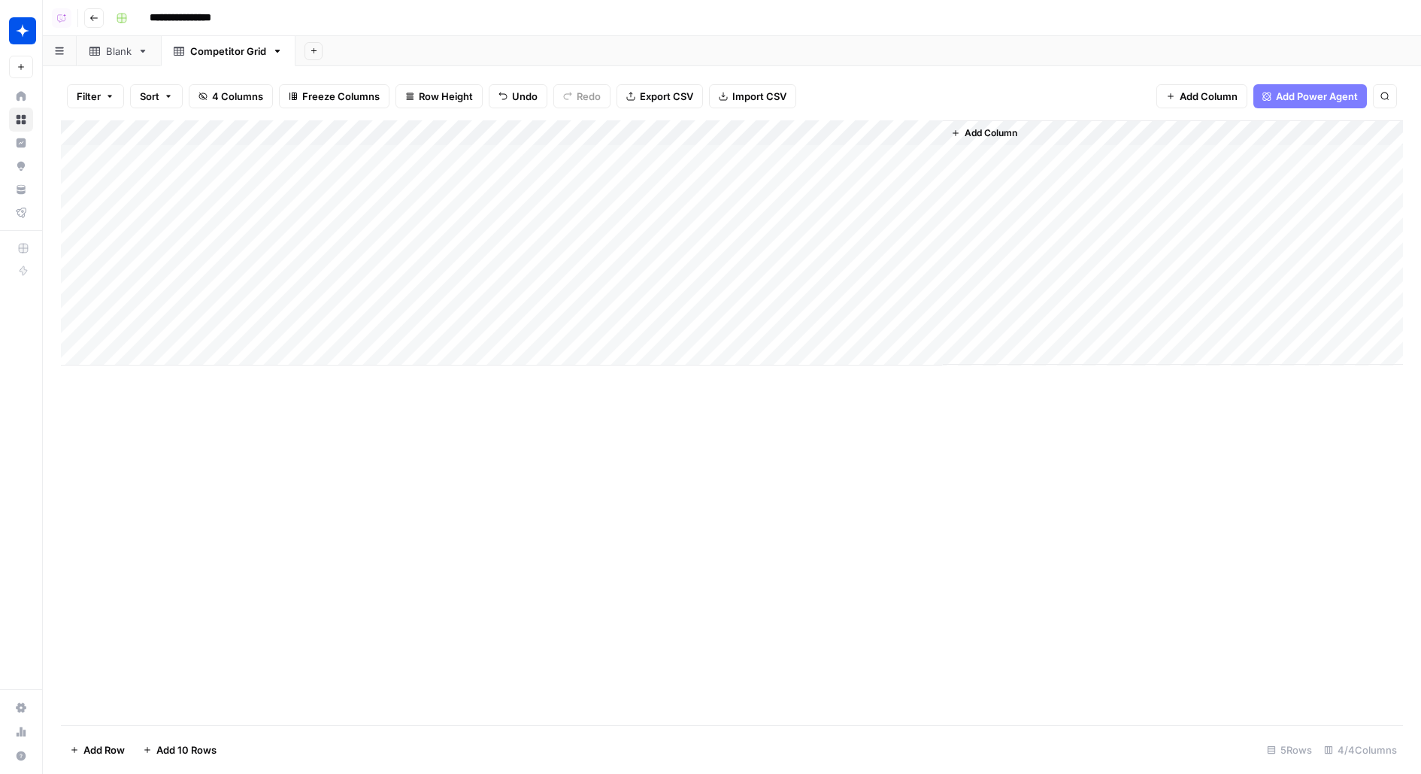
click at [622, 290] on div "Add Column" at bounding box center [732, 242] width 1342 height 245
click at [567, 282] on div "Add Column" at bounding box center [732, 242] width 1342 height 245
click at [567, 282] on input at bounding box center [672, 279] width 241 height 18
type input "**********"
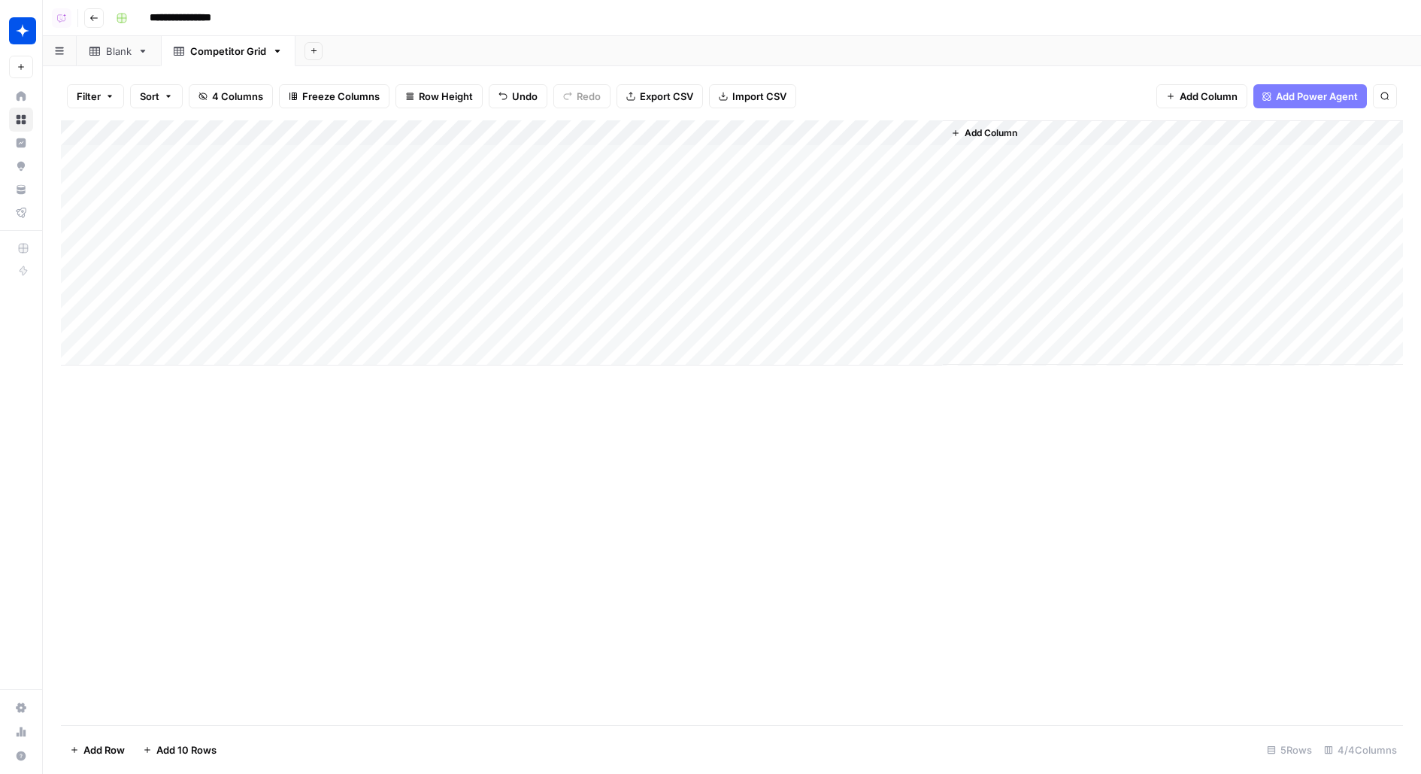
click at [646, 324] on div "Add Column" at bounding box center [732, 242] width 1342 height 245
click at [646, 324] on input at bounding box center [672, 318] width 241 height 18
type input "**********"
click at [212, 317] on div "Add Column" at bounding box center [732, 242] width 1342 height 245
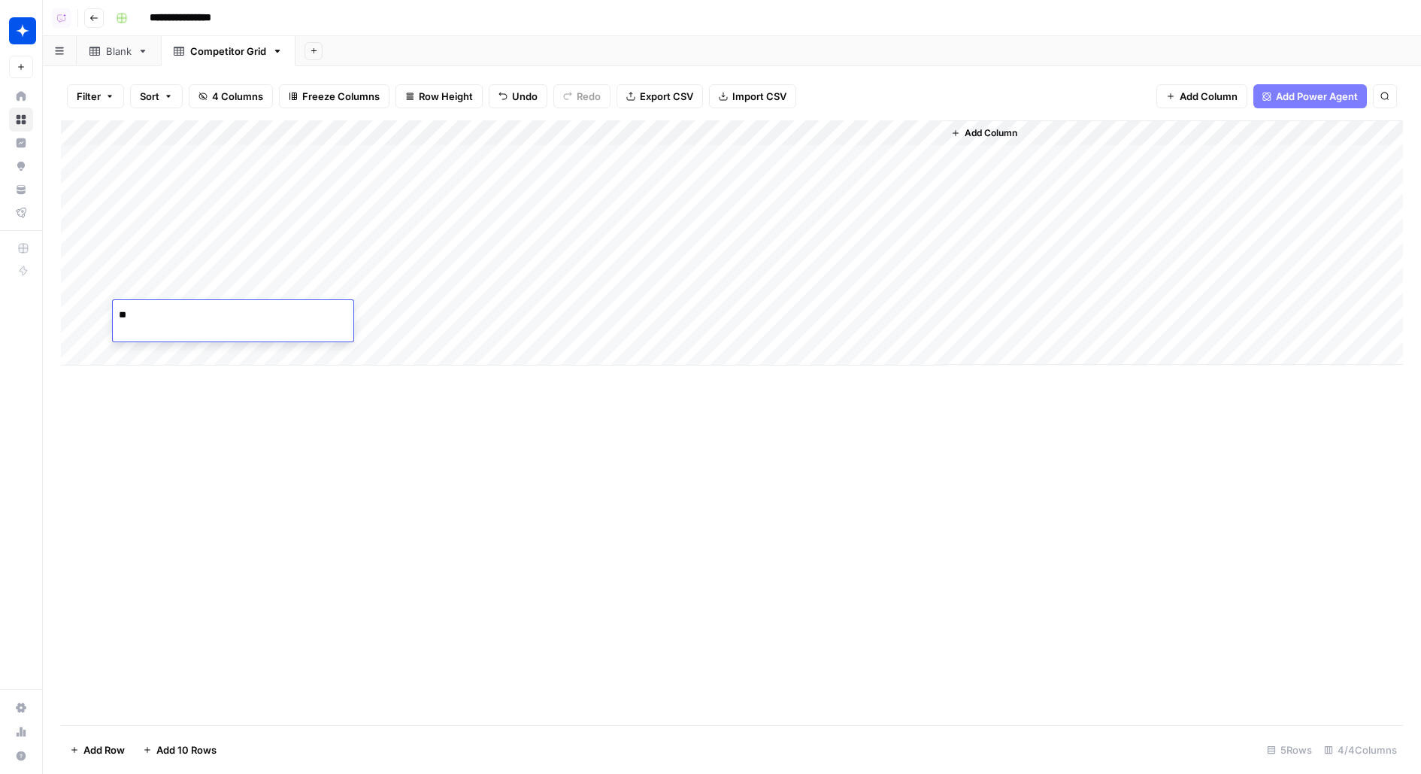
type textarea "*"
type textarea "****"
click at [858, 123] on div "Add Column" at bounding box center [732, 242] width 1342 height 245
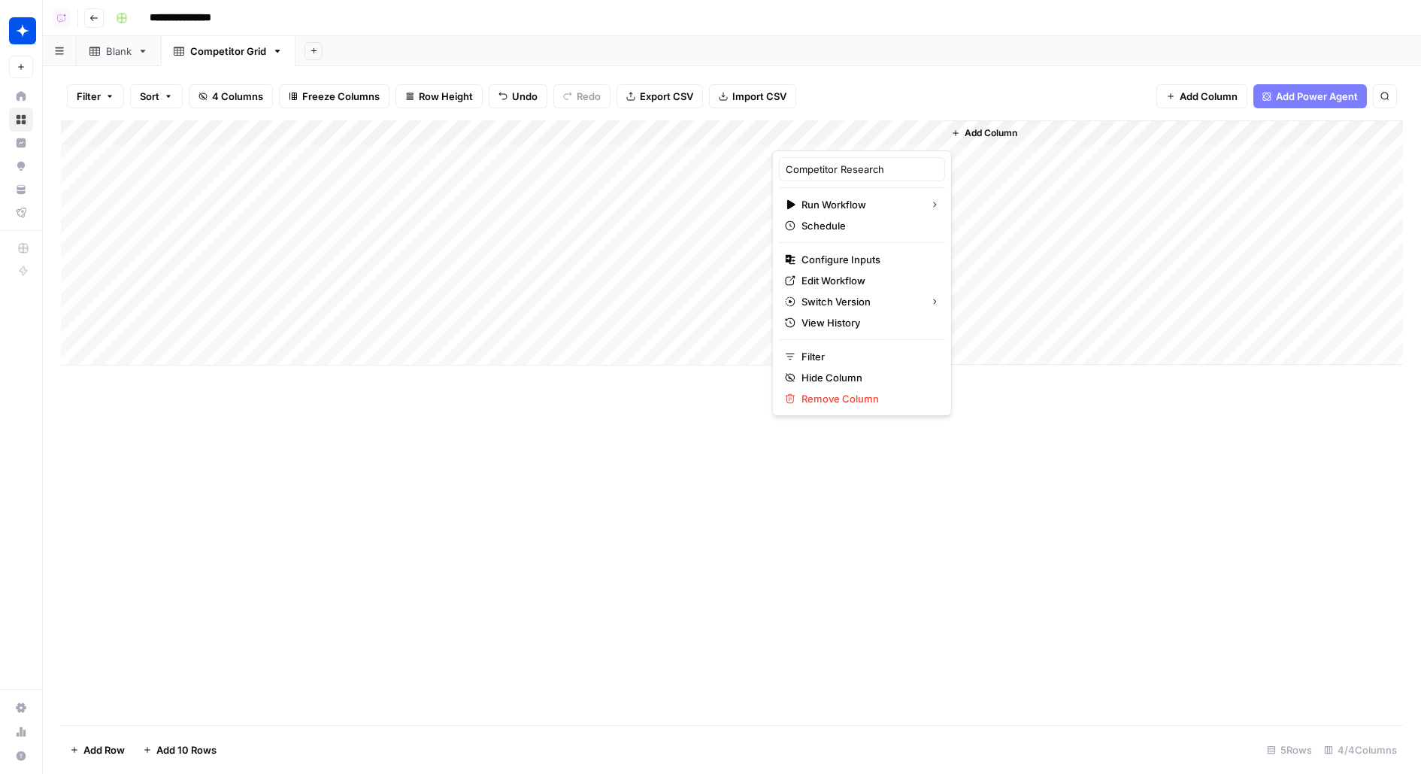
click at [387, 160] on div "Add Column" at bounding box center [732, 242] width 1342 height 245
click at [363, 163] on div "Add Column" at bounding box center [732, 242] width 1342 height 245
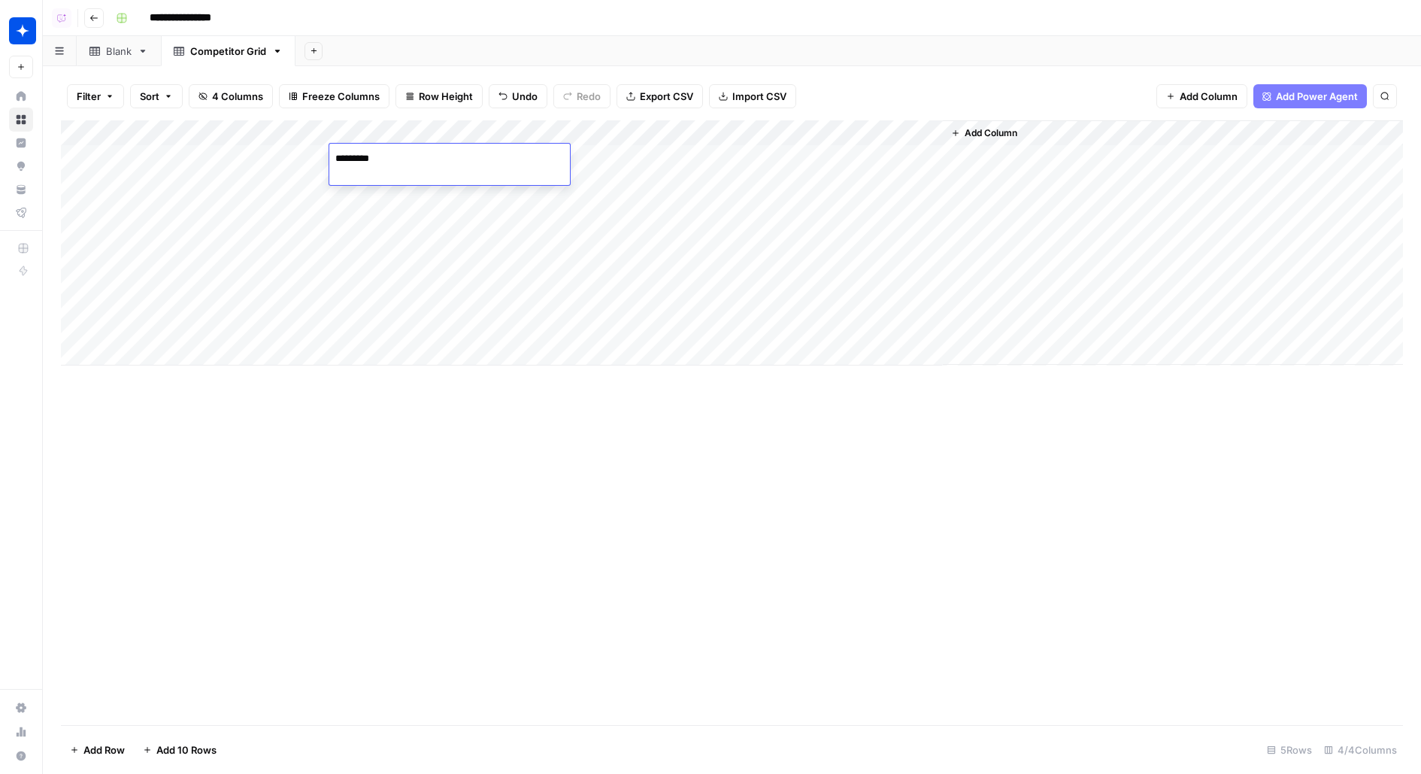
click at [363, 163] on textarea "*********" at bounding box center [449, 158] width 241 height 21
click at [356, 162] on textarea "*********" at bounding box center [449, 158] width 241 height 21
type textarea "*****"
click at [508, 151] on div "Add Column" at bounding box center [732, 242] width 1342 height 245
drag, startPoint x: 545, startPoint y: 183, endPoint x: 514, endPoint y: 318, distance: 138.3
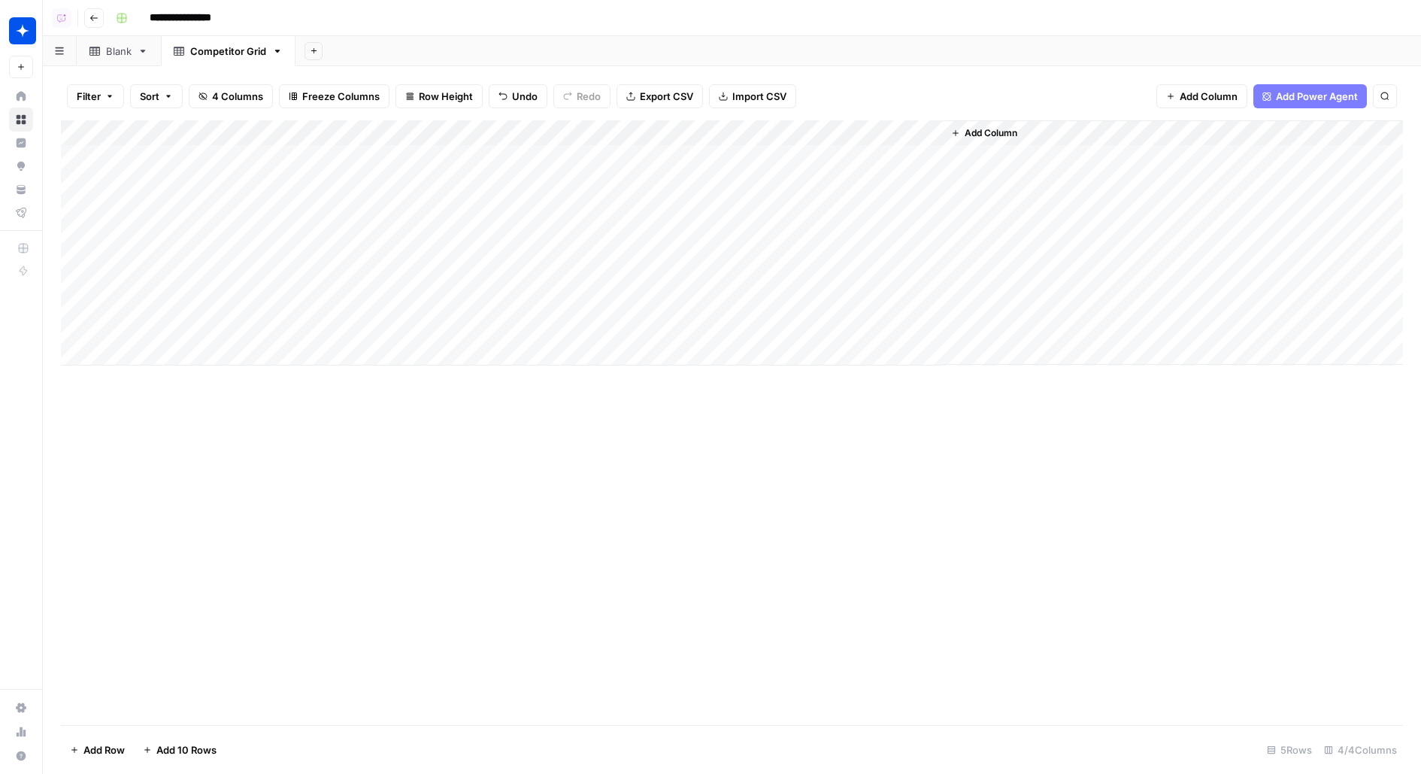
click at [514, 318] on div "Add Column" at bounding box center [732, 242] width 1342 height 245
click at [371, 578] on div "Add Column" at bounding box center [732, 422] width 1342 height 605
click at [228, 342] on div "Add Column" at bounding box center [732, 242] width 1342 height 245
click at [230, 393] on div "Add Column" at bounding box center [732, 262] width 1342 height 284
click at [225, 435] on div "Add Column" at bounding box center [732, 281] width 1342 height 323
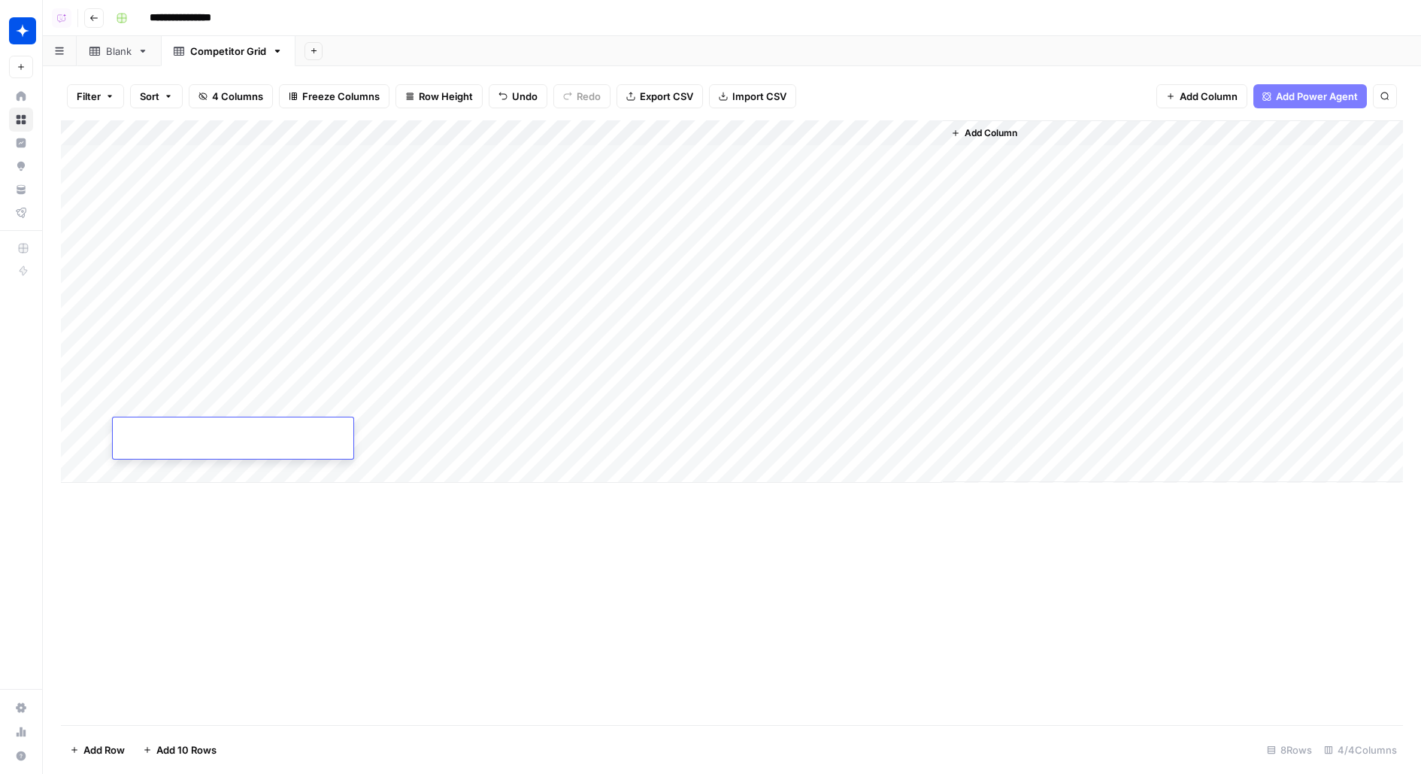
click at [210, 481] on div "Add Column" at bounding box center [732, 301] width 1342 height 362
click at [204, 511] on div "Add Column" at bounding box center [732, 321] width 1342 height 402
click at [205, 626] on div "Add Column" at bounding box center [732, 422] width 1342 height 605
drag, startPoint x: 264, startPoint y: 358, endPoint x: 262, endPoint y: 506, distance: 148.2
click at [262, 506] on div "Add Column" at bounding box center [732, 340] width 1342 height 441
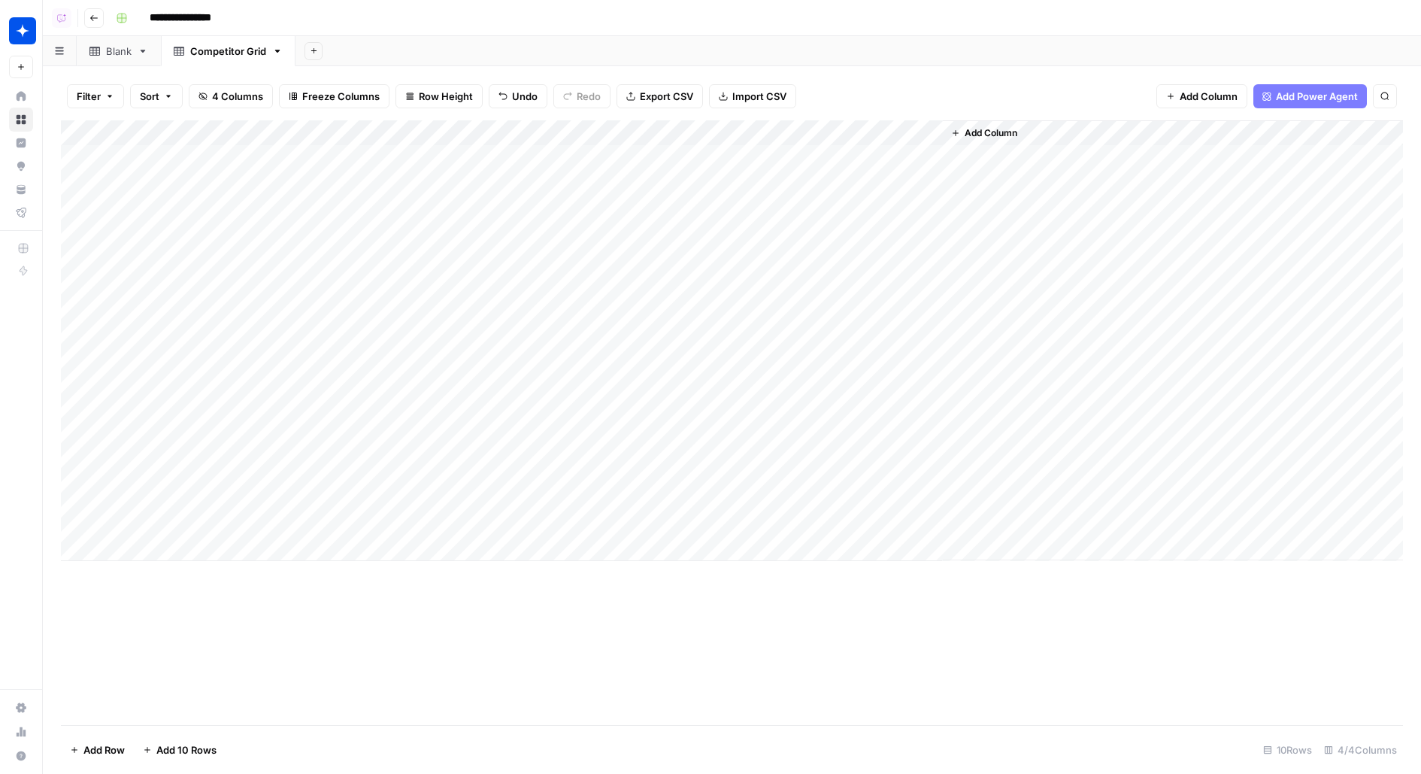
click at [263, 374] on div "Add Column" at bounding box center [732, 340] width 1342 height 441
click at [263, 421] on div "Add Column" at bounding box center [732, 340] width 1342 height 441
click at [261, 367] on div "Add Column" at bounding box center [732, 340] width 1342 height 441
click at [390, 365] on div "Add Column" at bounding box center [732, 340] width 1342 height 441
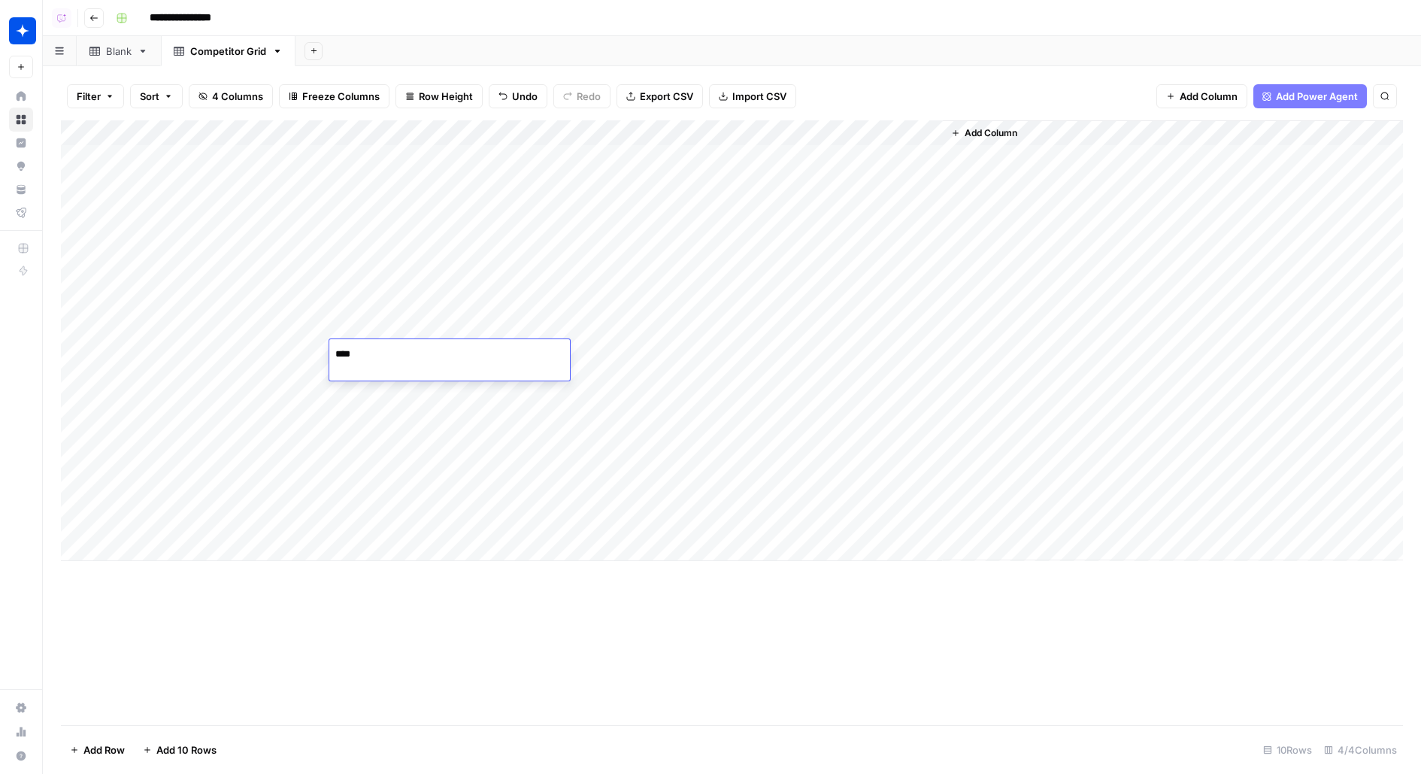
type textarea "*****"
click at [423, 165] on div "Add Column" at bounding box center [732, 340] width 1342 height 441
click at [370, 159] on textarea "*****" at bounding box center [449, 158] width 241 height 21
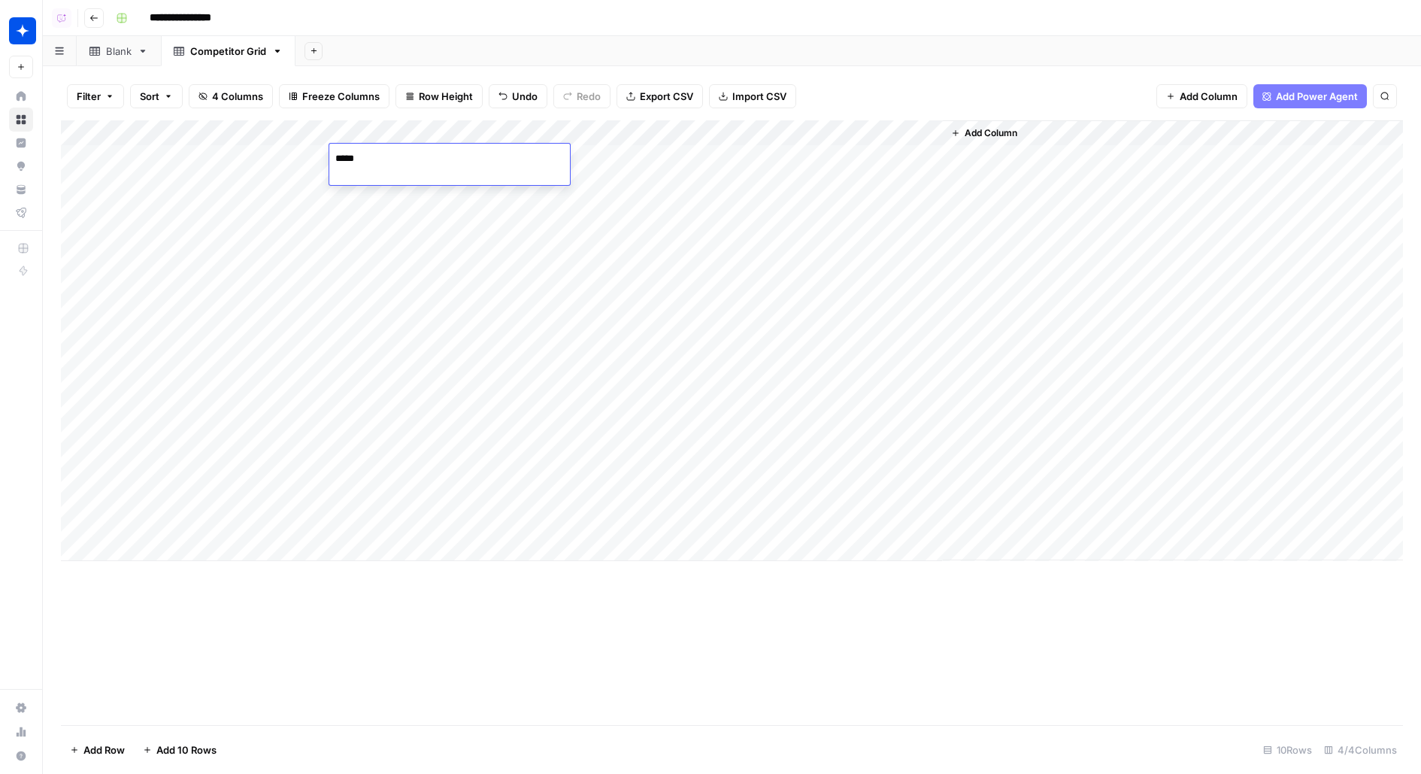
click at [370, 159] on textarea "*****" at bounding box center [449, 158] width 241 height 21
click at [268, 174] on div "Add Column" at bounding box center [732, 340] width 1342 height 441
click at [206, 368] on div "Add Column" at bounding box center [732, 340] width 1342 height 441
click at [184, 351] on textarea at bounding box center [233, 354] width 241 height 21
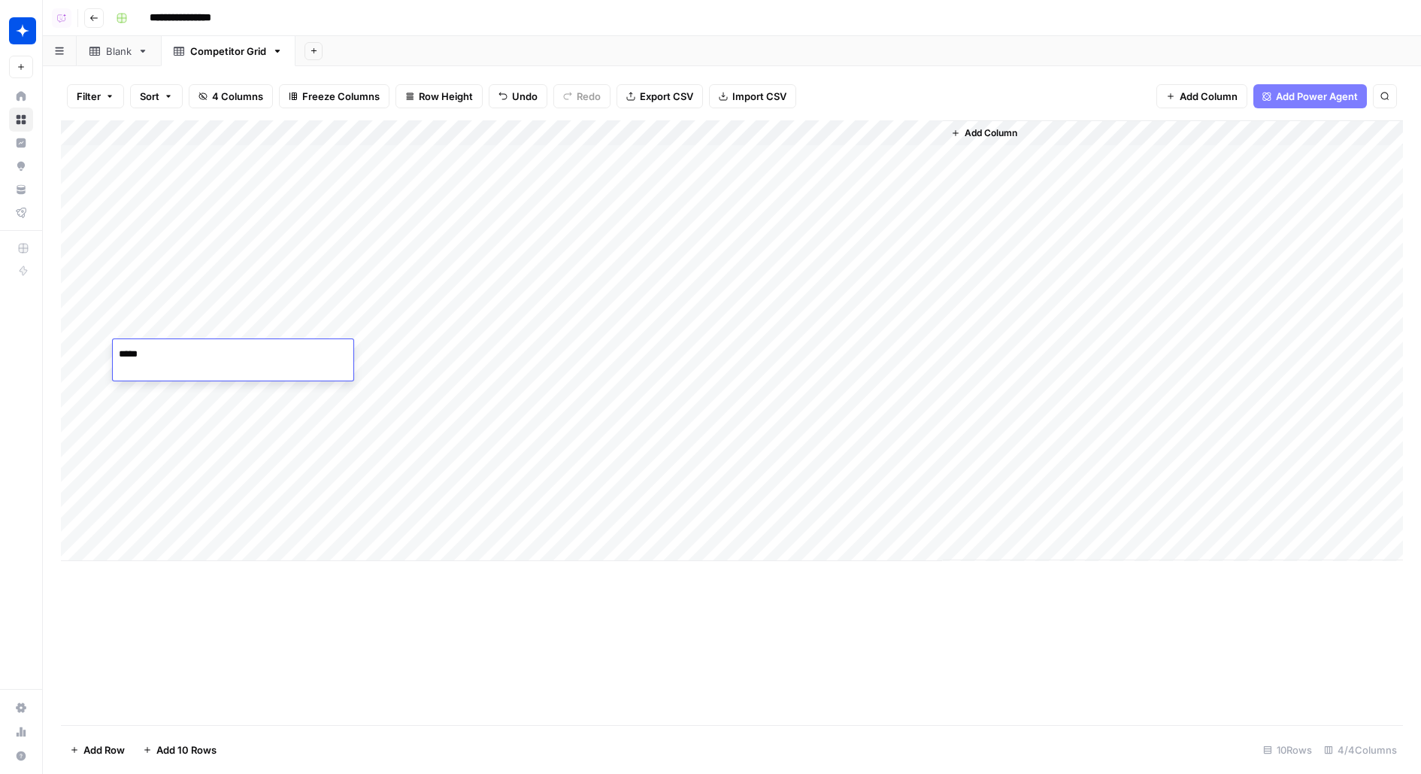
type textarea "******"
type textarea "*****"
click at [620, 365] on div "Add Column" at bounding box center [732, 340] width 1342 height 441
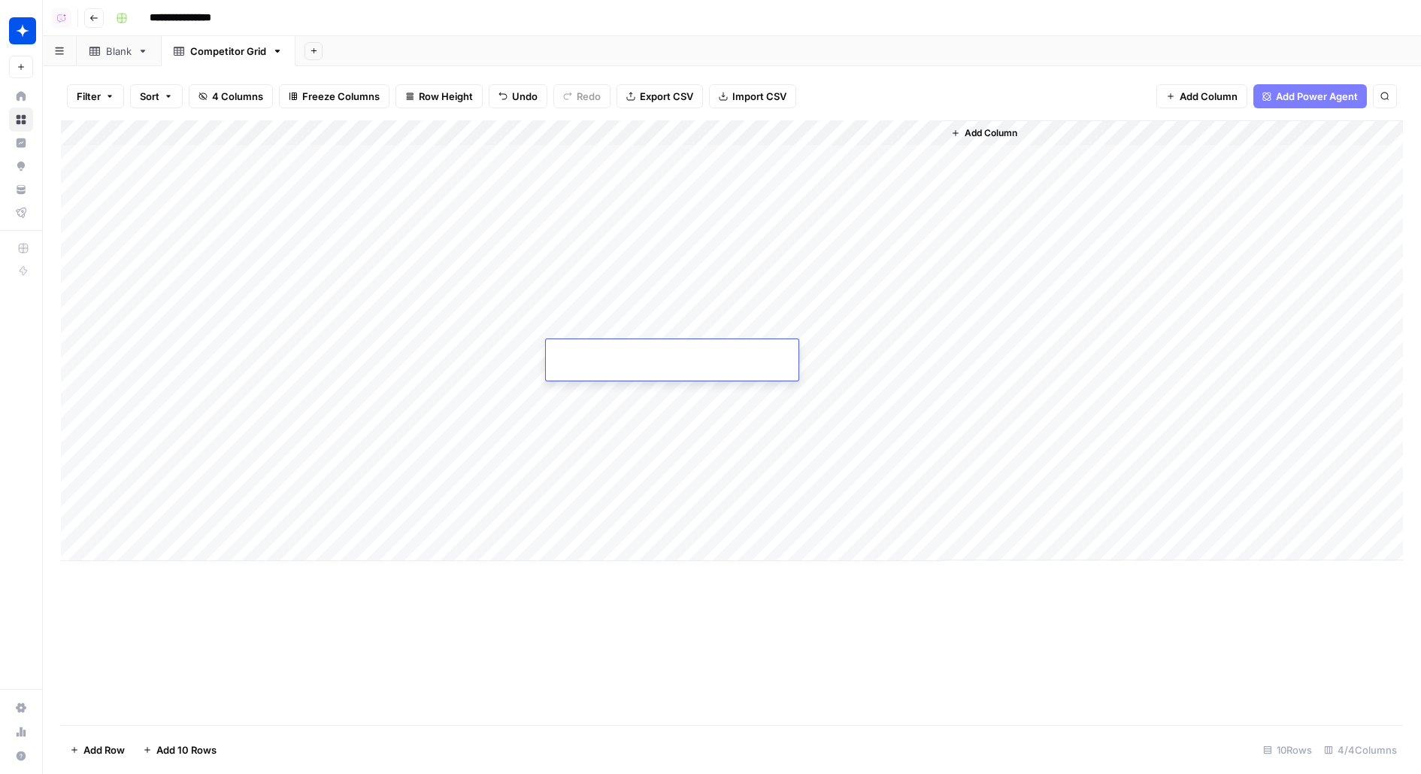
click at [620, 365] on div at bounding box center [672, 357] width 253 height 26
click at [632, 344] on div at bounding box center [672, 357] width 253 height 26
click at [615, 362] on input at bounding box center [672, 357] width 241 height 18
paste input "**********"
type input "**********"
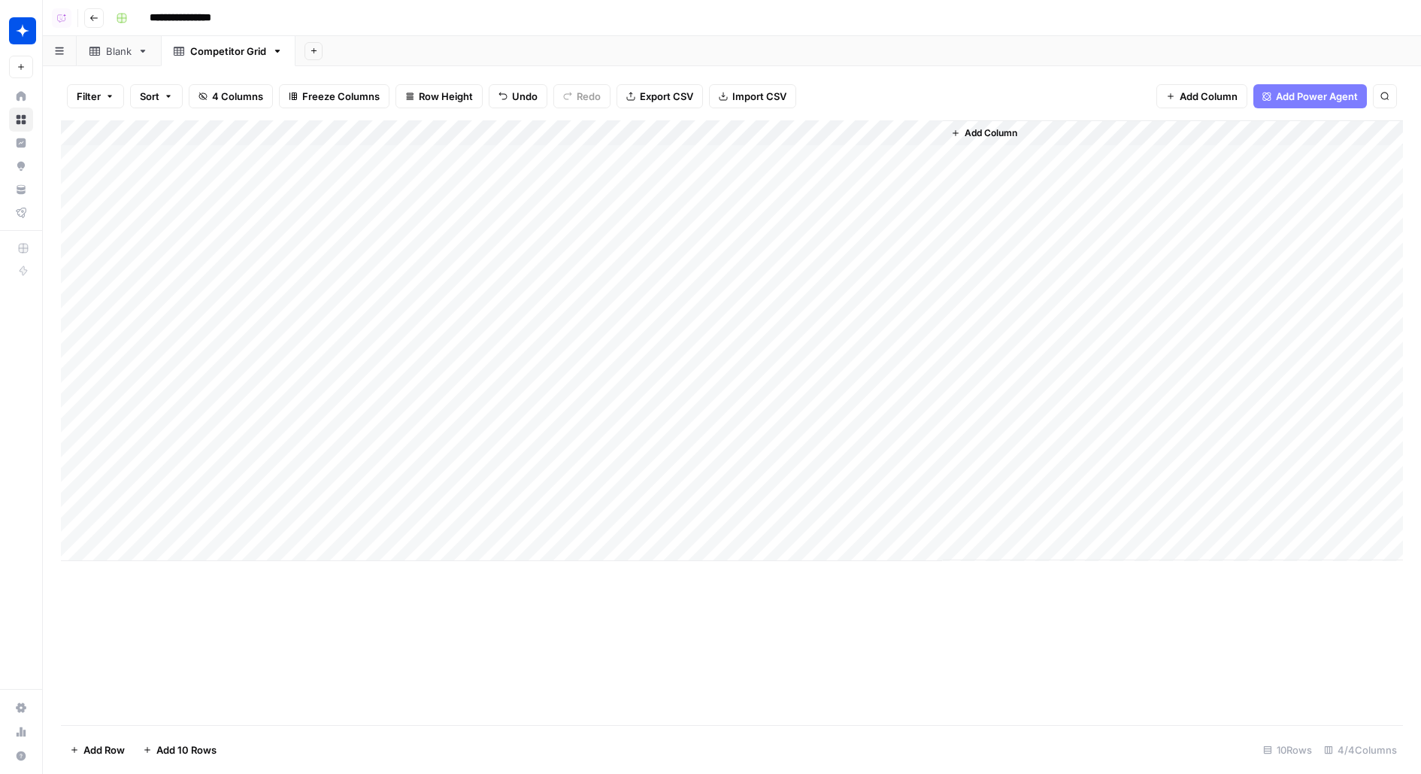
click at [605, 403] on div "Add Column" at bounding box center [732, 340] width 1342 height 441
click at [605, 403] on input at bounding box center [672, 396] width 241 height 18
type input "**********"
click at [163, 438] on div "Add Column" at bounding box center [732, 340] width 1342 height 441
click at [435, 451] on div "Add Column" at bounding box center [732, 340] width 1342 height 441
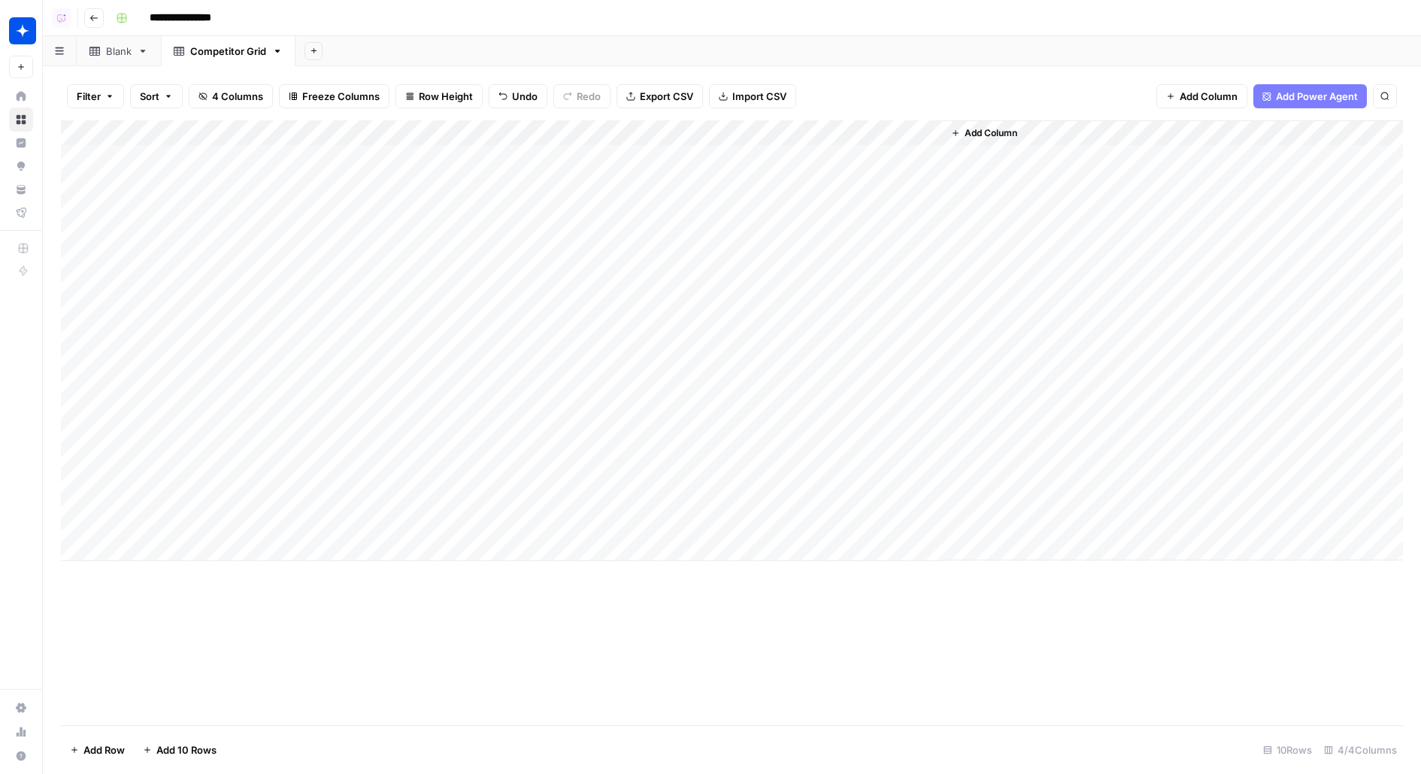
click at [435, 451] on div "Add Column" at bounding box center [732, 340] width 1342 height 441
type textarea "****"
click at [204, 470] on div "Add Column" at bounding box center [732, 340] width 1342 height 441
type textarea "******"
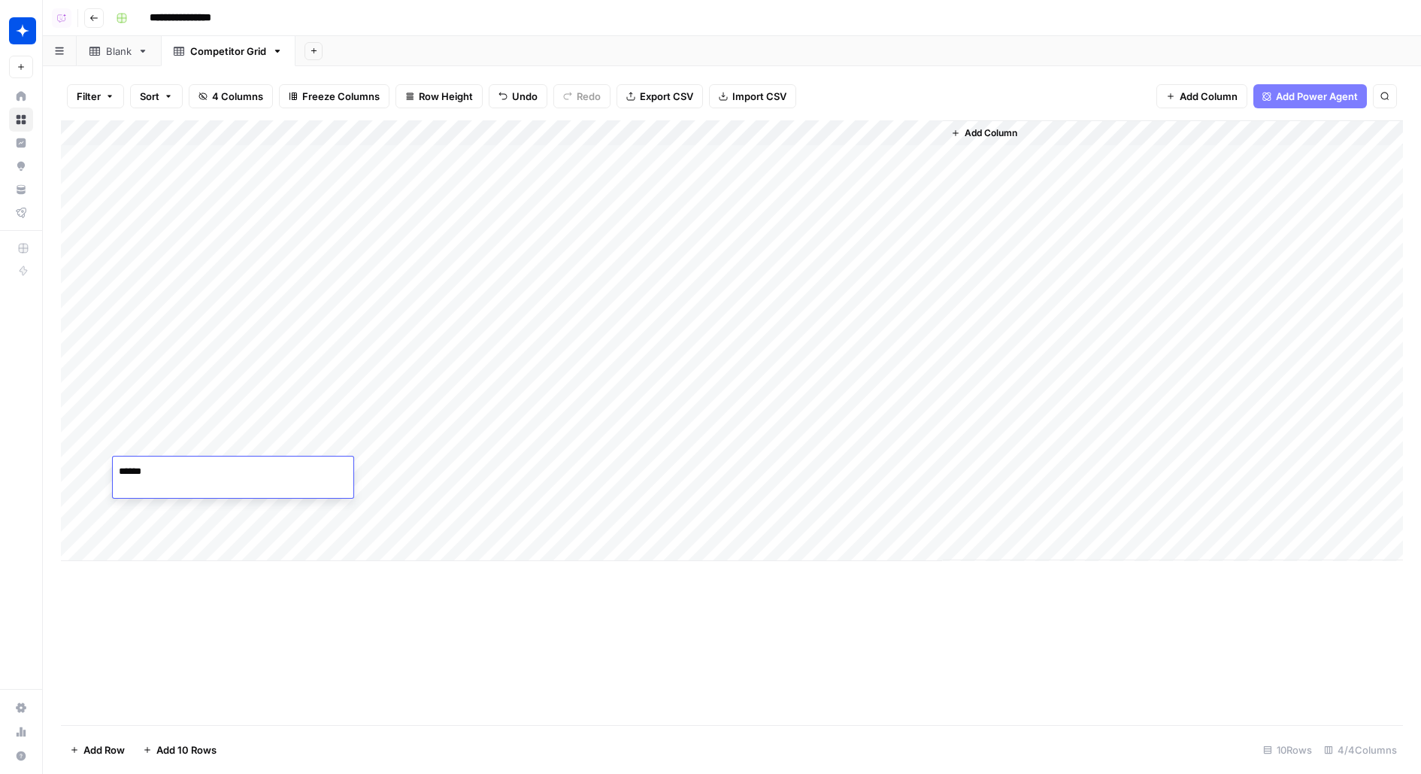
click at [223, 524] on div "Add Column" at bounding box center [732, 340] width 1342 height 441
type textarea "******"
click at [178, 547] on div "Add Column" at bounding box center [732, 340] width 1342 height 441
click at [172, 592] on div "Add Column" at bounding box center [732, 360] width 1342 height 480
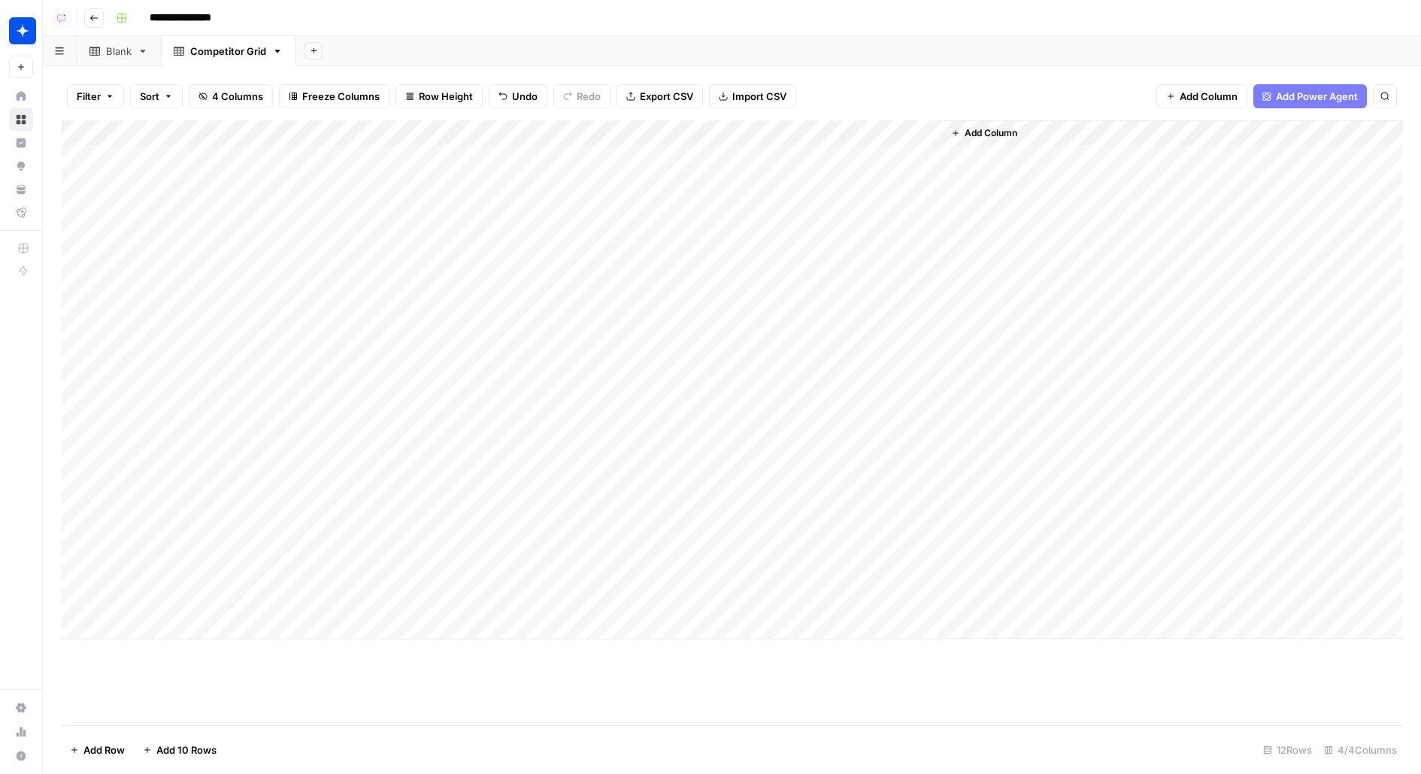
click at [172, 622] on div "Add Column" at bounding box center [732, 379] width 1342 height 519
click at [171, 655] on div "Add Column" at bounding box center [732, 399] width 1342 height 558
click at [221, 553] on div "Add Column" at bounding box center [732, 418] width 1342 height 597
click at [404, 534] on div "Add Column" at bounding box center [732, 418] width 1342 height 597
click at [436, 436] on div "Add Column" at bounding box center [732, 418] width 1342 height 597
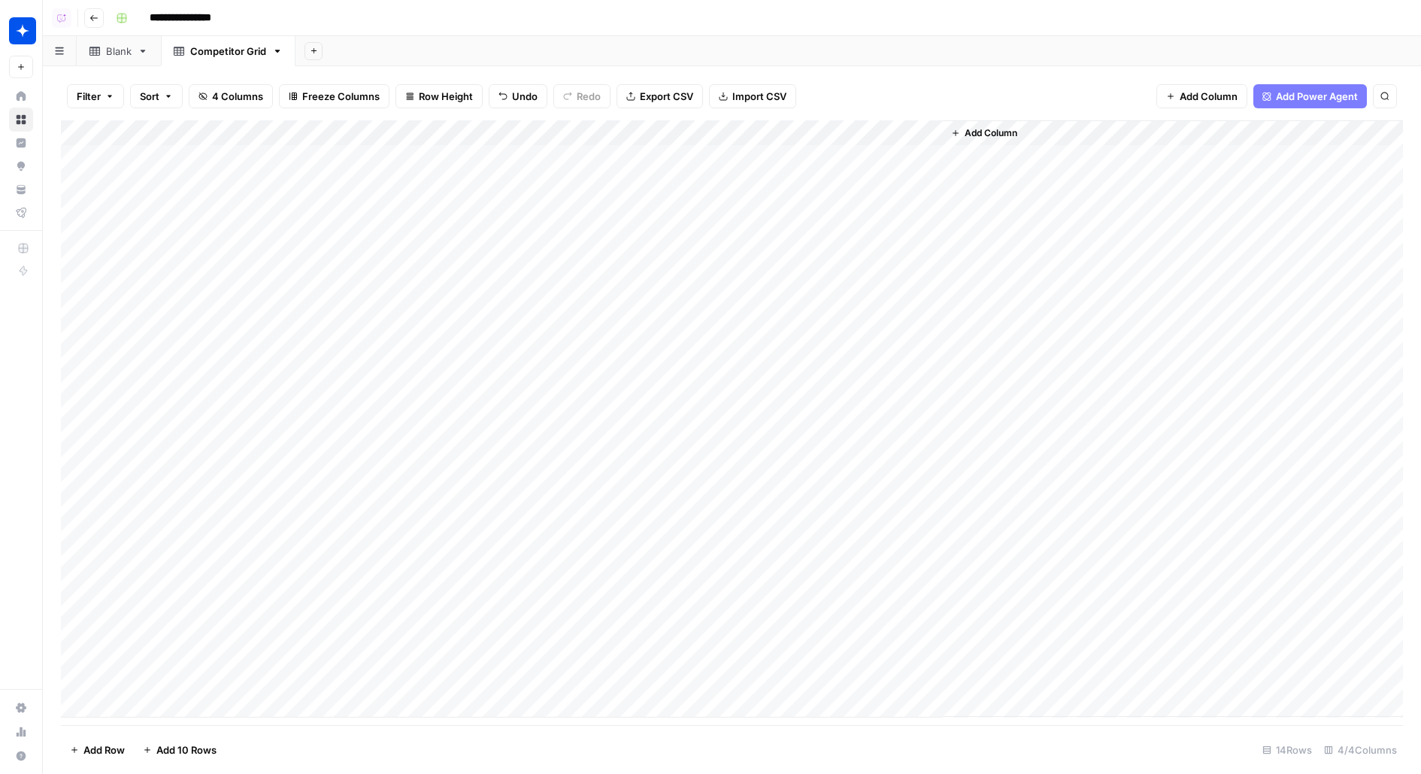
click at [544, 449] on div "Add Column" at bounding box center [732, 418] width 1342 height 597
click at [527, 488] on div "Add Column" at bounding box center [732, 418] width 1342 height 597
click at [542, 450] on div "Add Column" at bounding box center [732, 418] width 1342 height 597
drag, startPoint x: 544, startPoint y: 455, endPoint x: 523, endPoint y: 524, distance: 72.1
click at [523, 526] on div "Add Column" at bounding box center [732, 418] width 1342 height 597
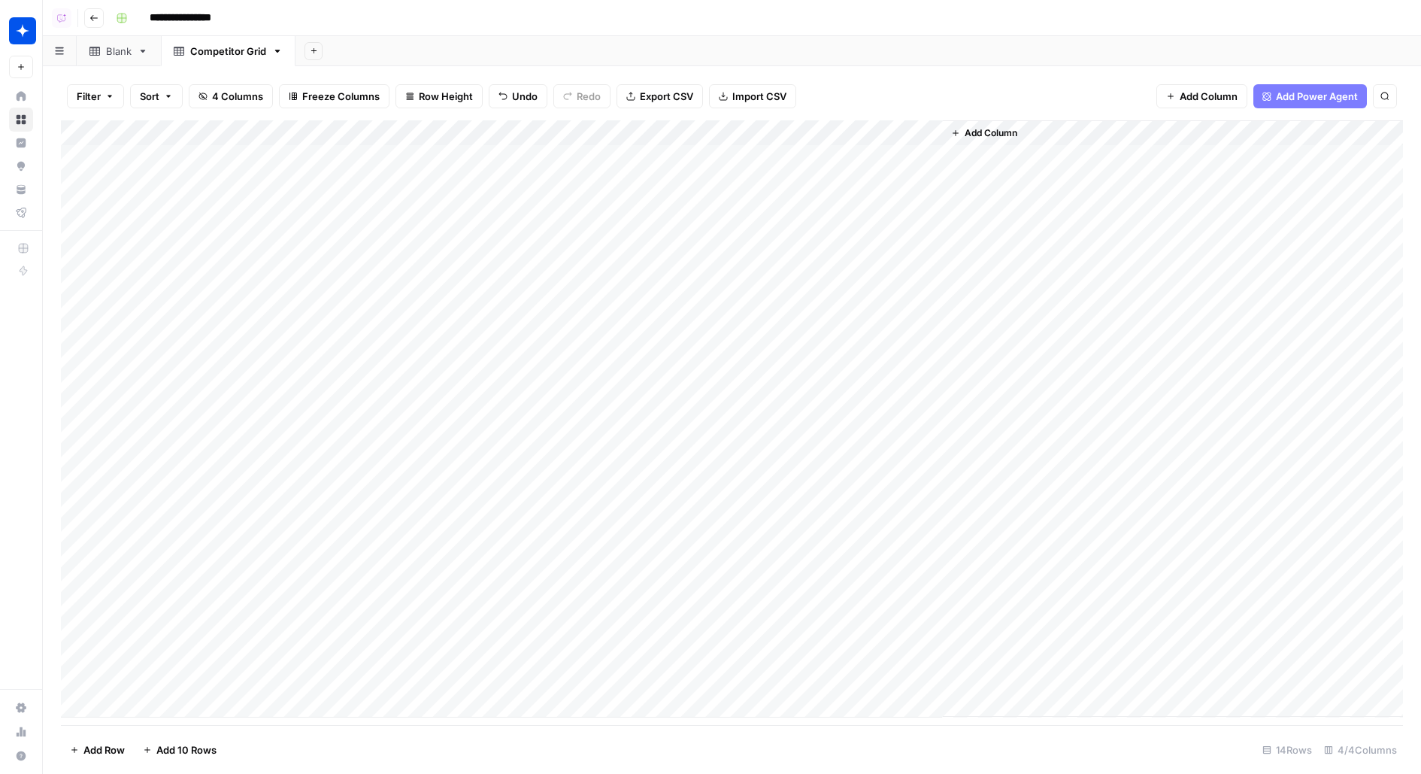
click at [387, 556] on div "Add Column" at bounding box center [732, 418] width 1342 height 597
click at [395, 595] on div "Add Column" at bounding box center [732, 418] width 1342 height 597
click at [423, 647] on div "Add Column" at bounding box center [732, 418] width 1342 height 597
click at [399, 681] on div "Add Column" at bounding box center [732, 418] width 1342 height 597
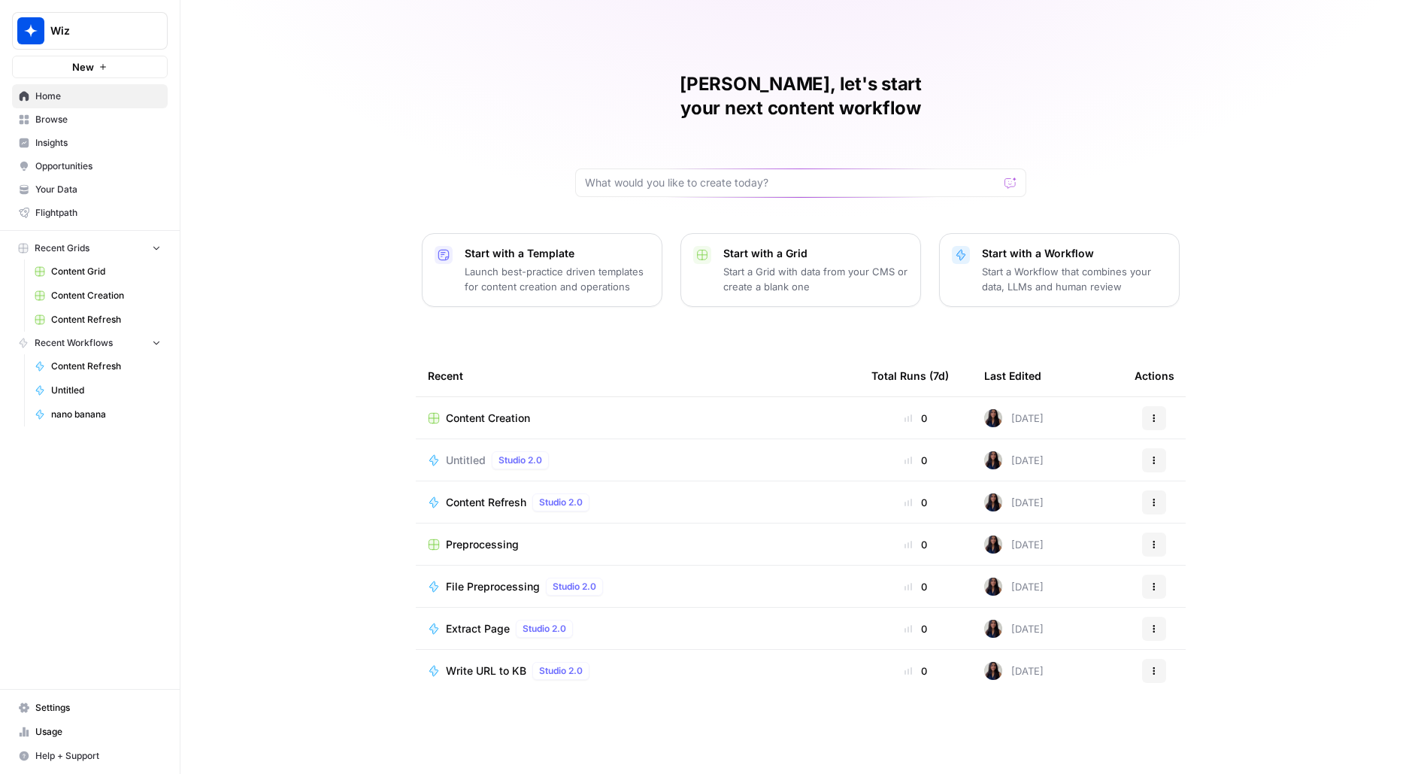
click at [97, 20] on button "Wiz" at bounding box center [90, 31] width 156 height 38
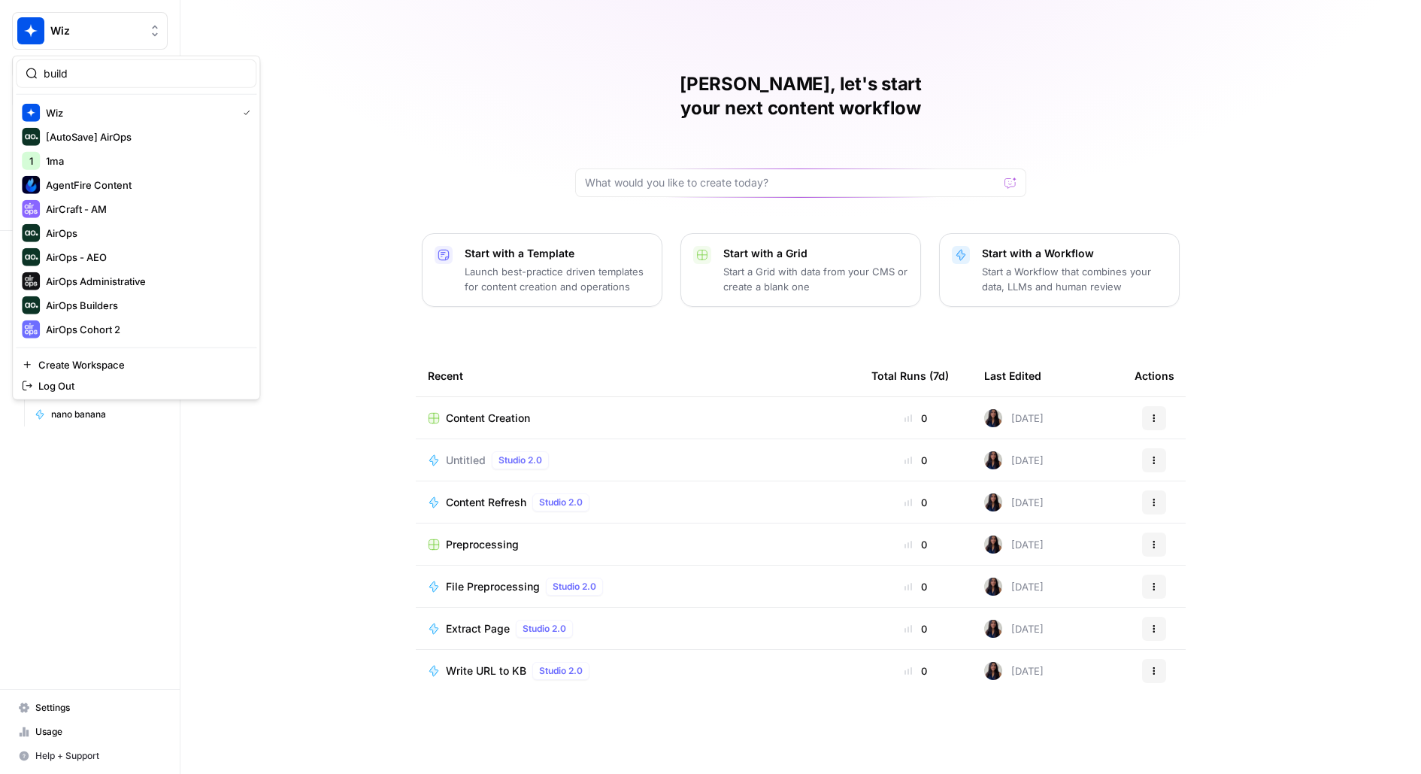
type input "build"
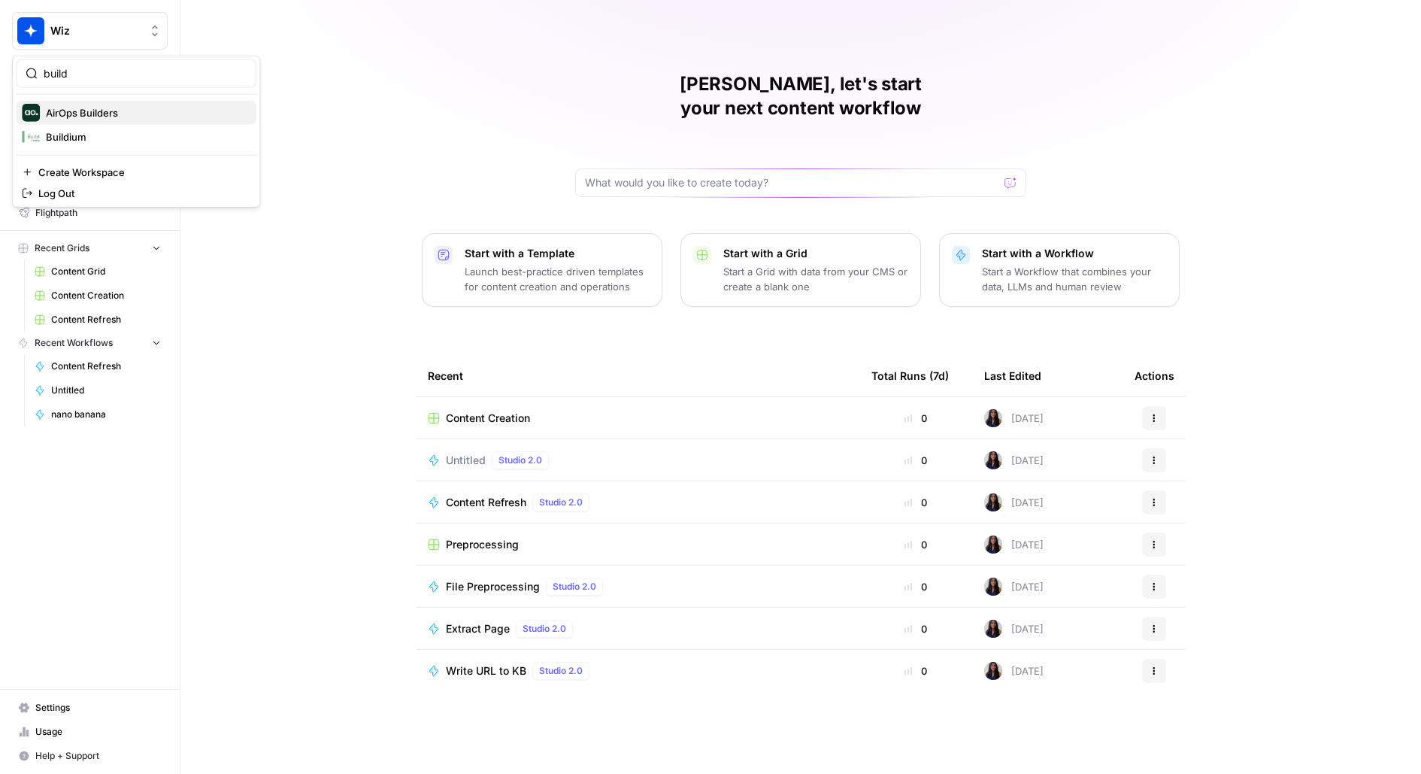
click button "AirOps Builders" at bounding box center [136, 113] width 241 height 24
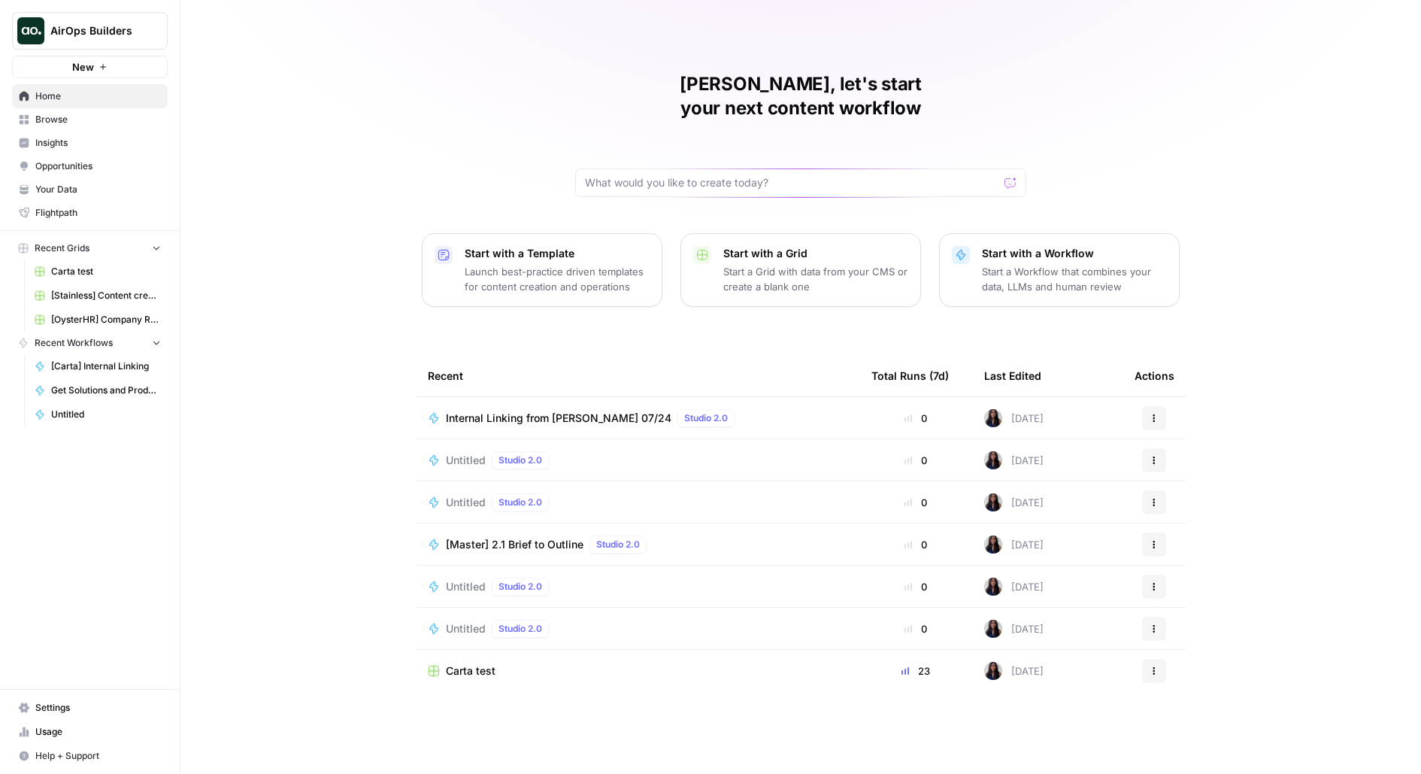
click at [96, 126] on link "Browse" at bounding box center [90, 120] width 156 height 24
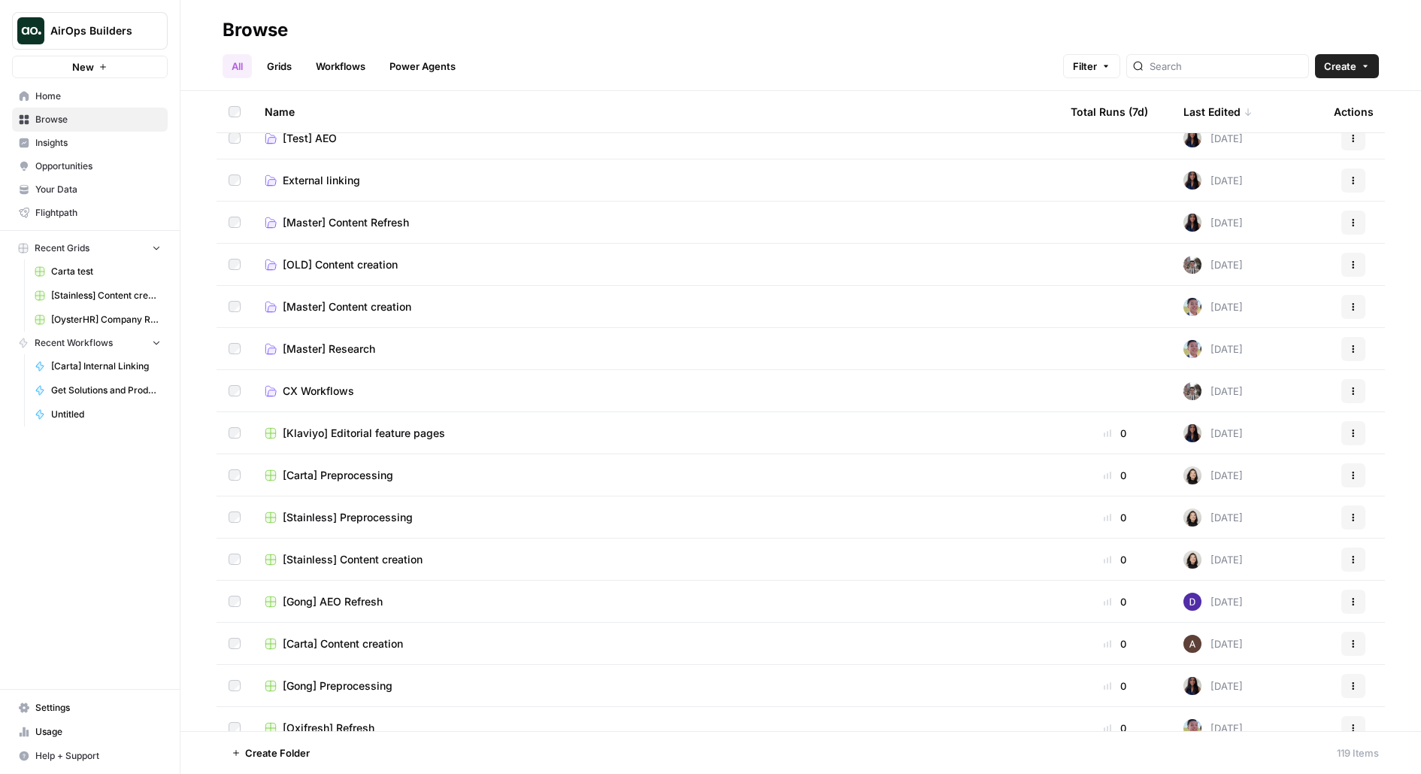
scroll to position [254, 0]
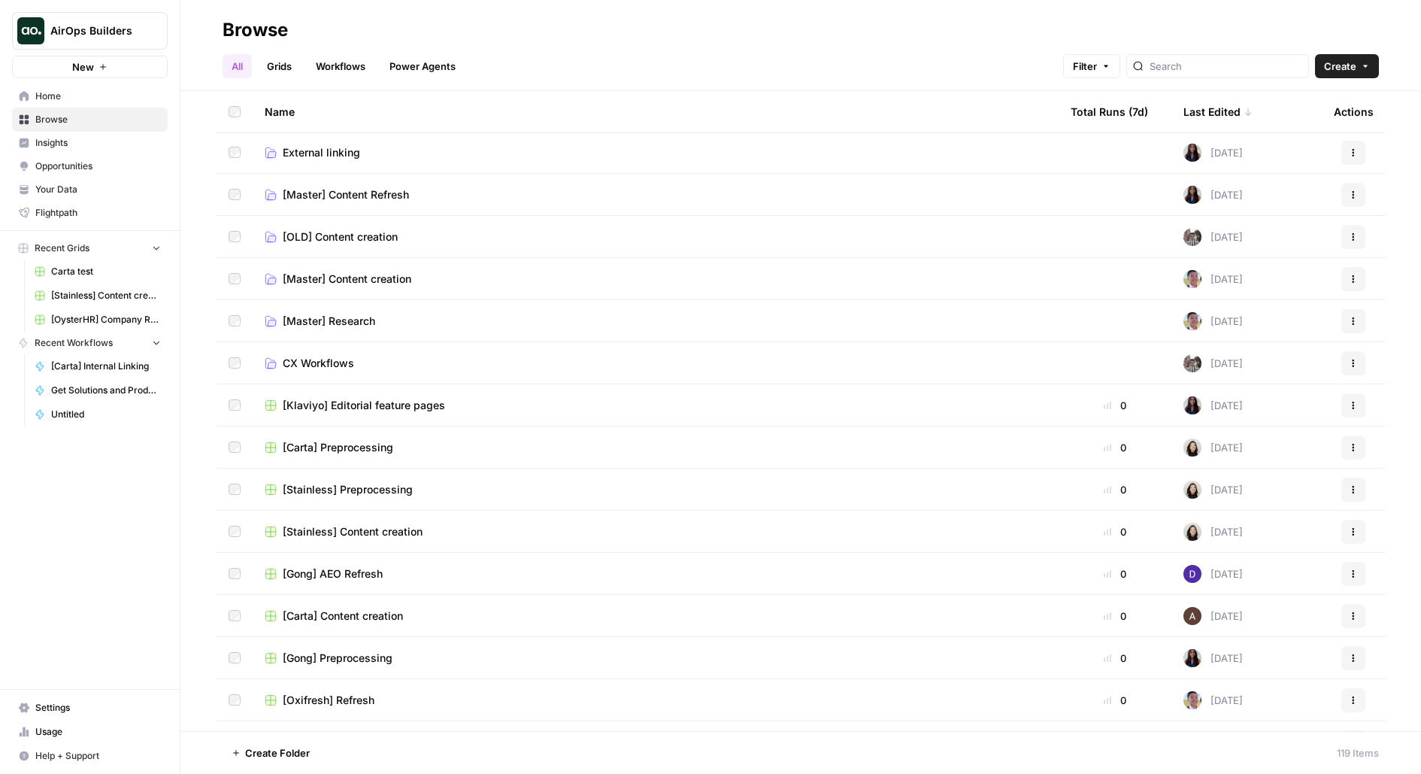
click at [350, 281] on span "[Master] Content creation" at bounding box center [347, 278] width 129 height 15
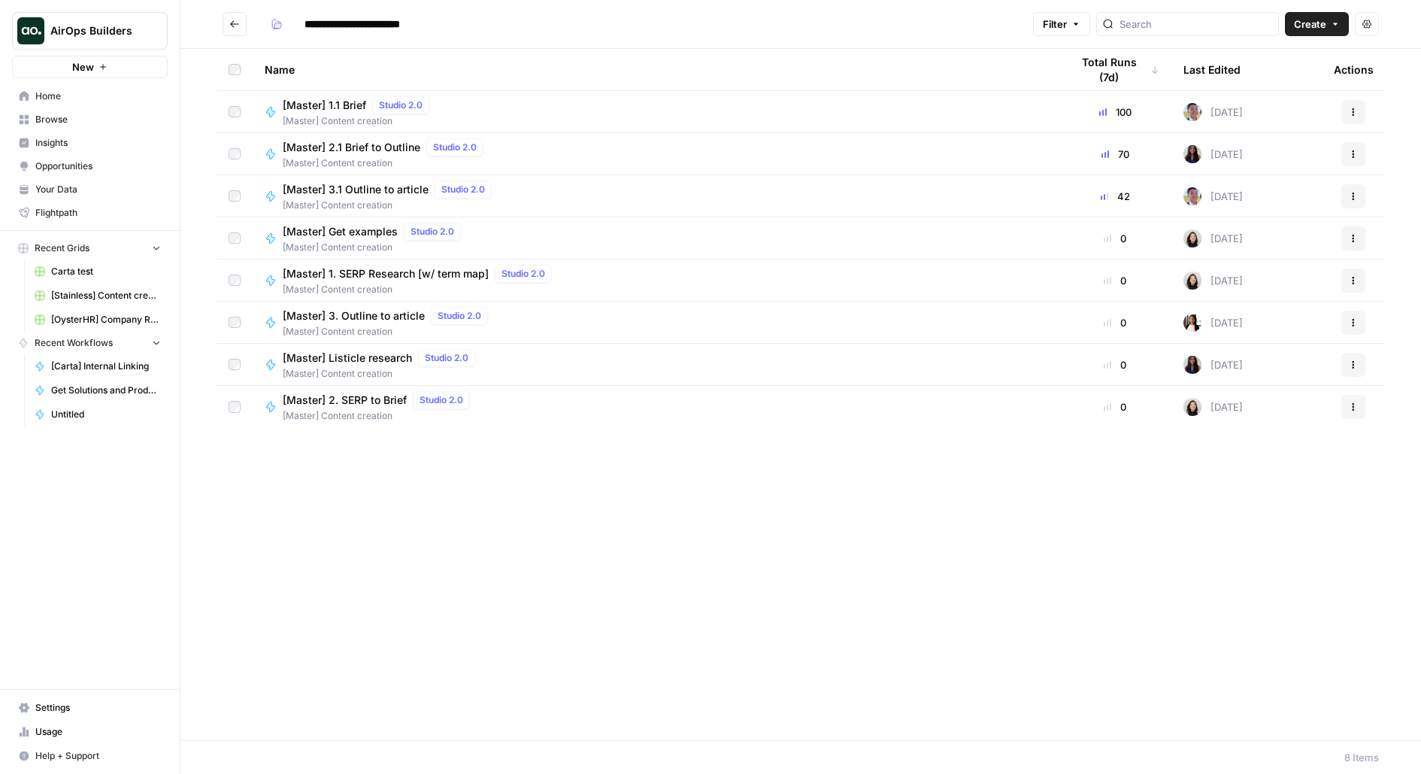
click at [347, 99] on span "[Master] 1.1 Brief" at bounding box center [324, 105] width 83 height 15
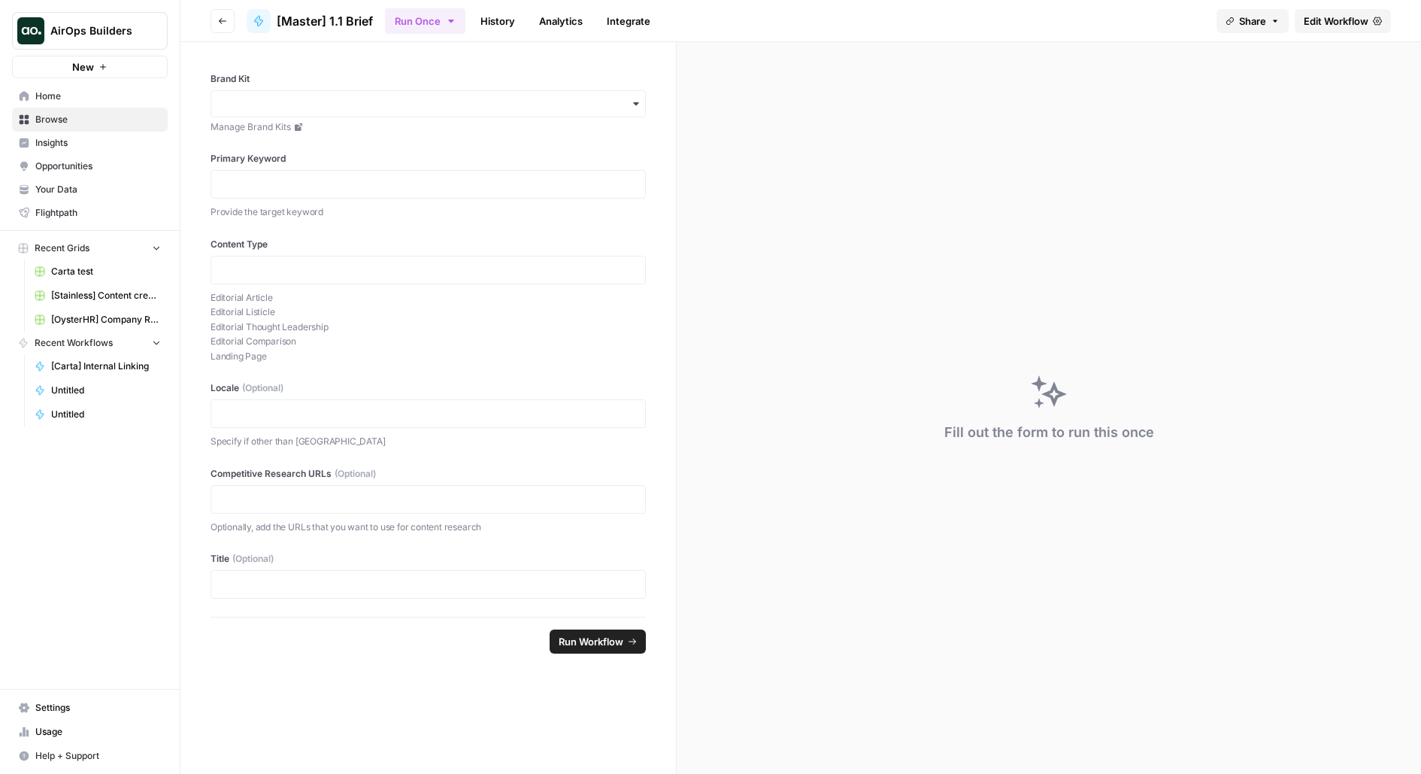
click at [1315, 23] on span "Edit Workflow" at bounding box center [1336, 21] width 65 height 15
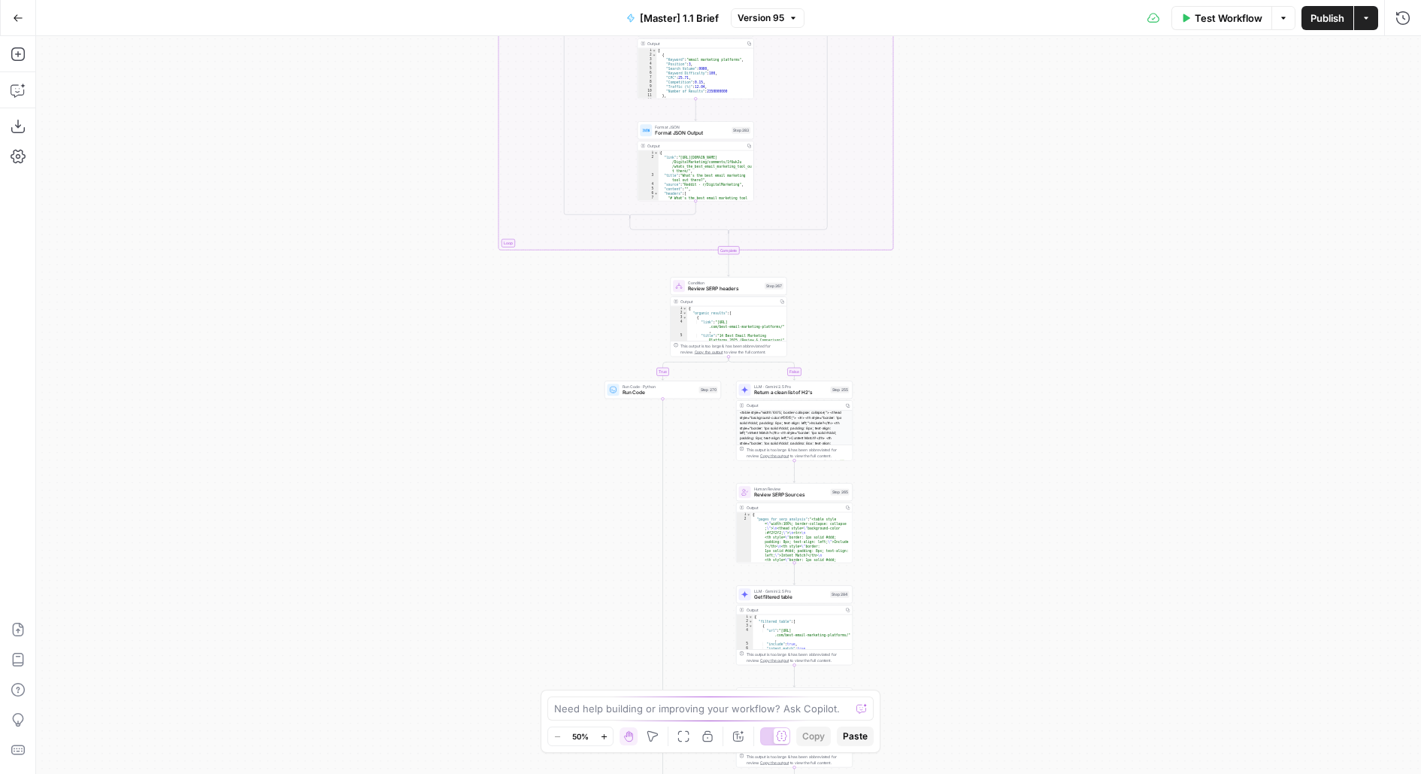
click at [15, 21] on icon "button" at bounding box center [18, 18] width 11 height 11
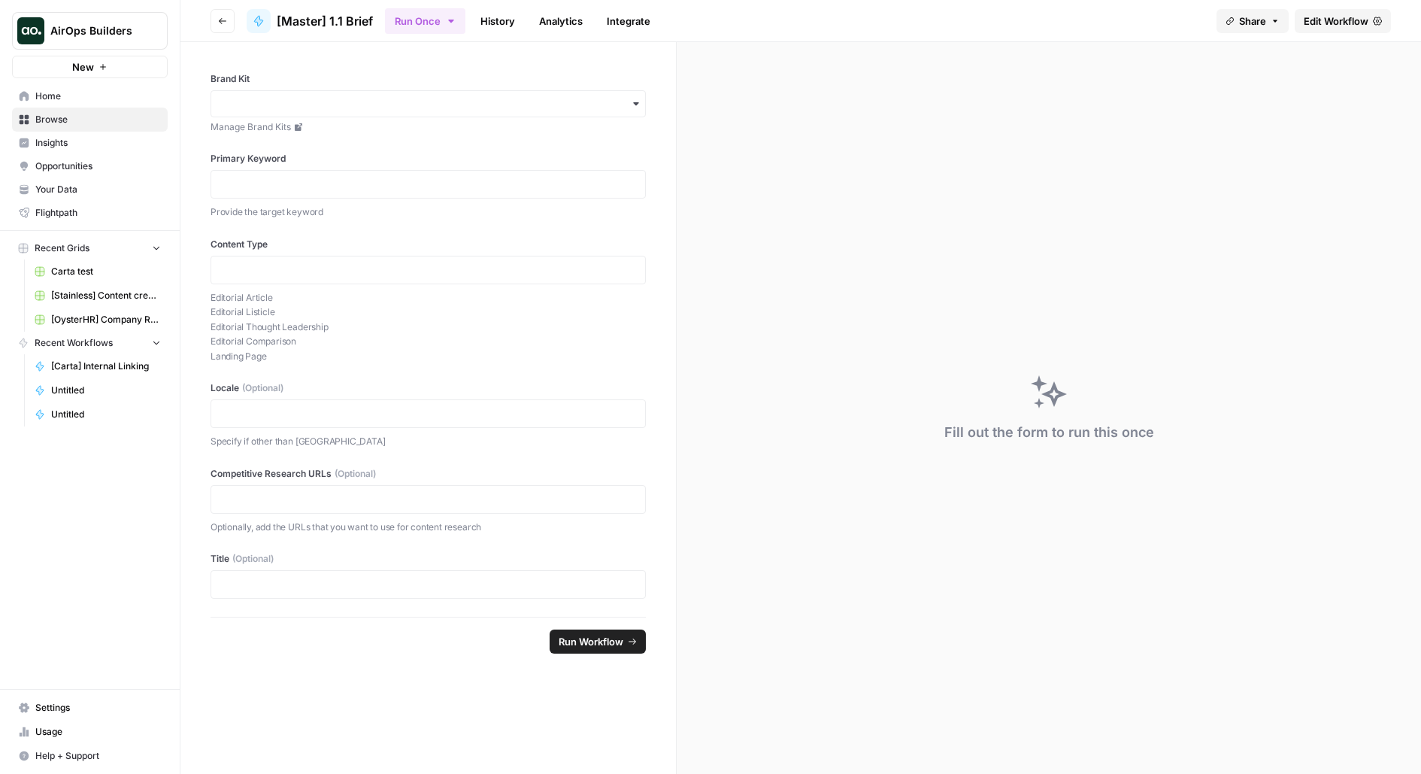
click at [231, 20] on button "Go back" at bounding box center [223, 21] width 24 height 24
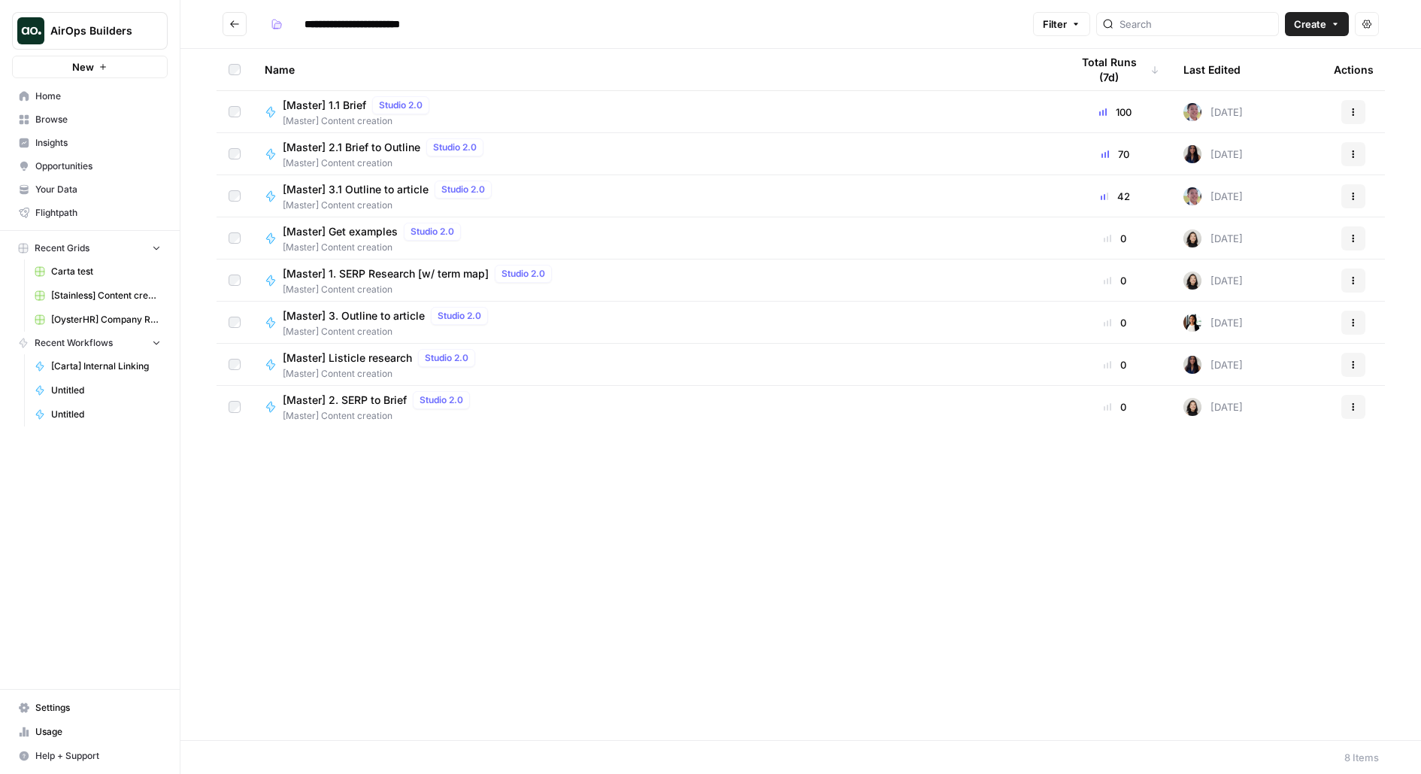
click at [358, 171] on td "[Master] 2.1 Brief to Outline Studio 2.0 [Master] Content creation" at bounding box center [656, 153] width 806 height 41
click at [345, 154] on span "[Master] 2.1 Brief to Outline" at bounding box center [352, 147] width 138 height 15
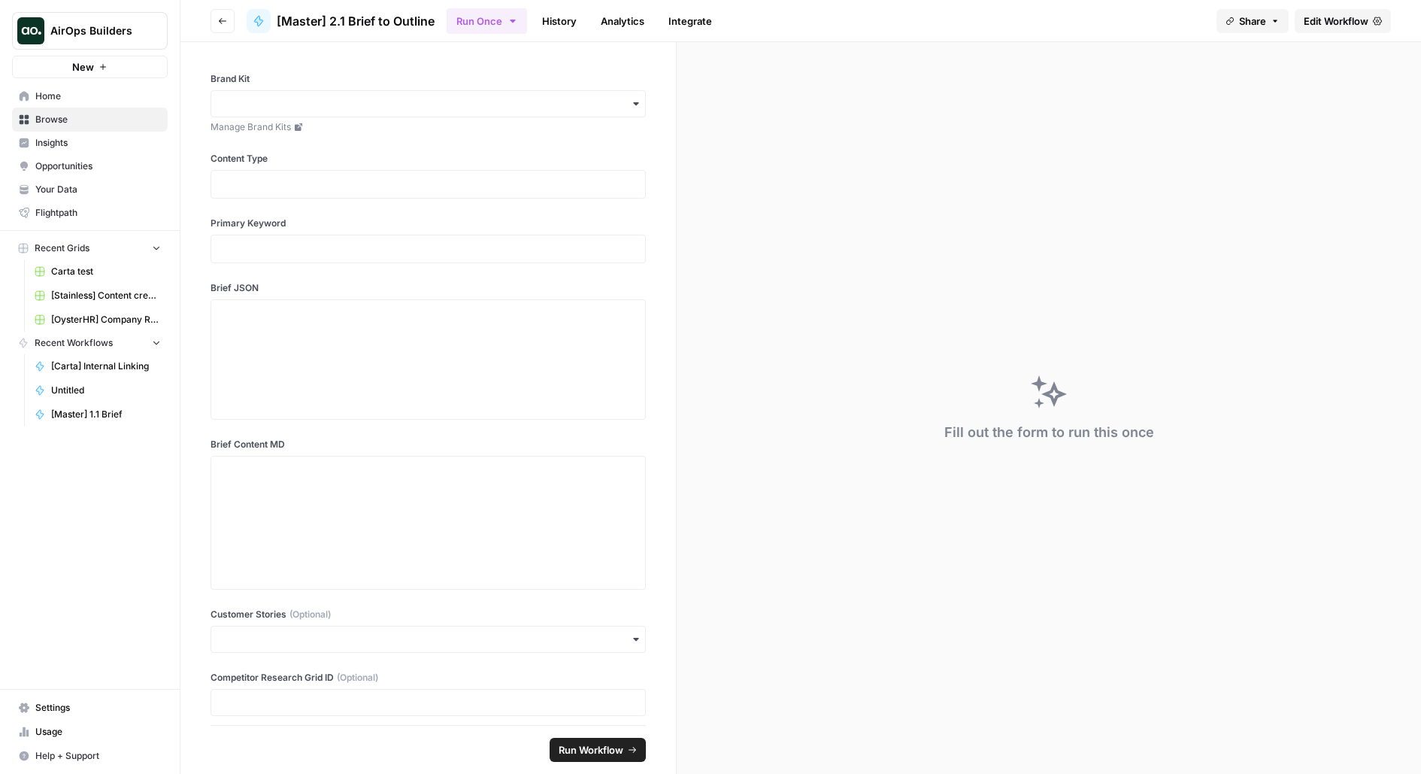
click at [1335, 29] on link "Edit Workflow" at bounding box center [1343, 21] width 96 height 24
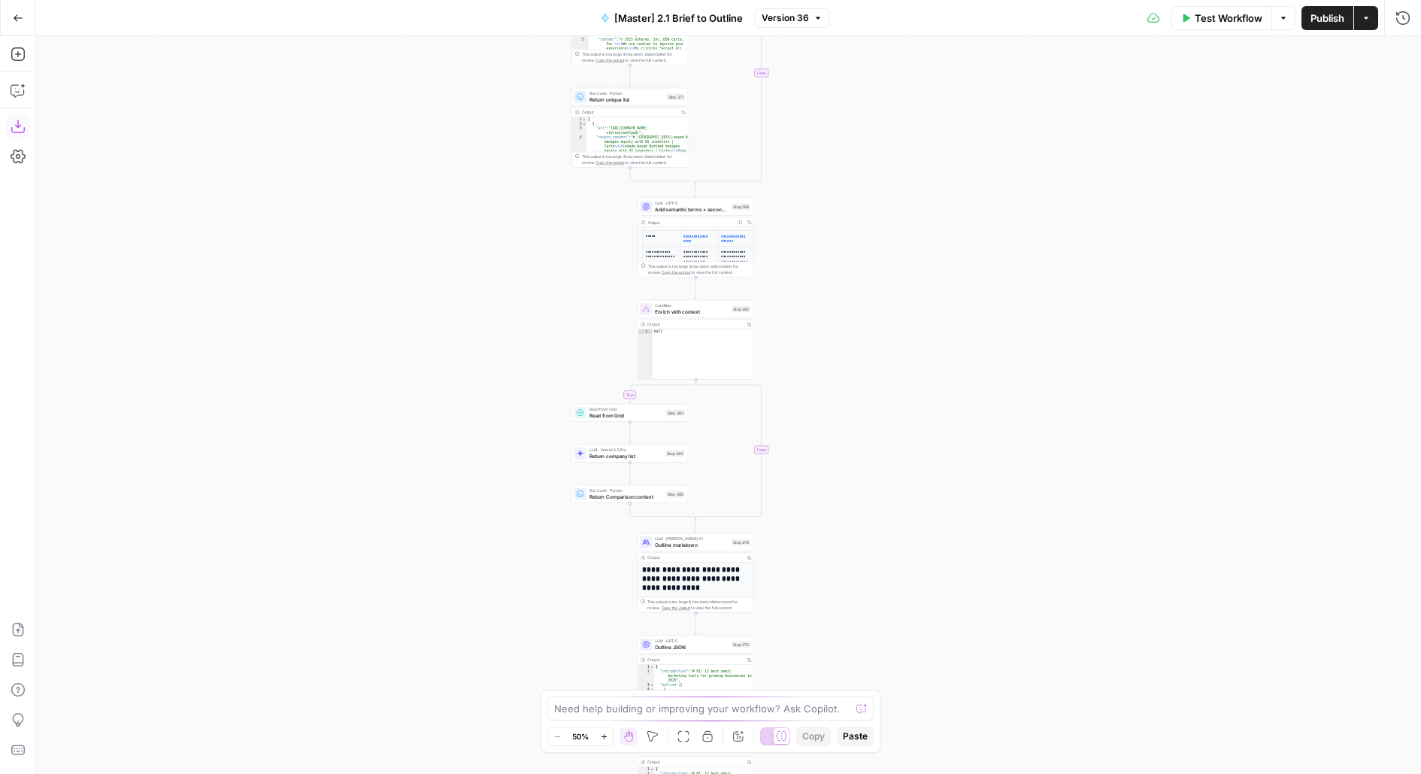
click at [19, 126] on icon "button" at bounding box center [18, 126] width 15 height 15
click at [20, 22] on icon "button" at bounding box center [18, 18] width 11 height 11
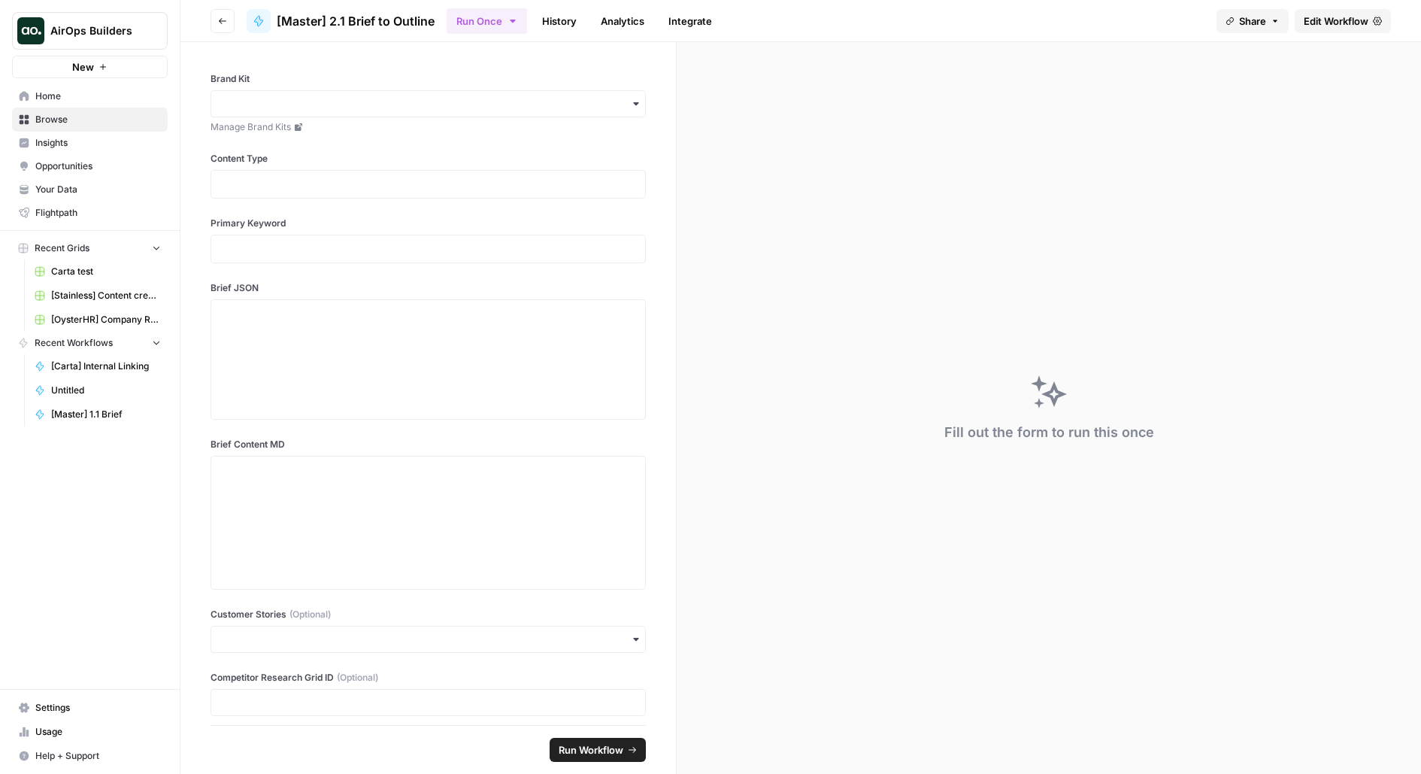
click at [220, 17] on icon "button" at bounding box center [222, 21] width 9 height 9
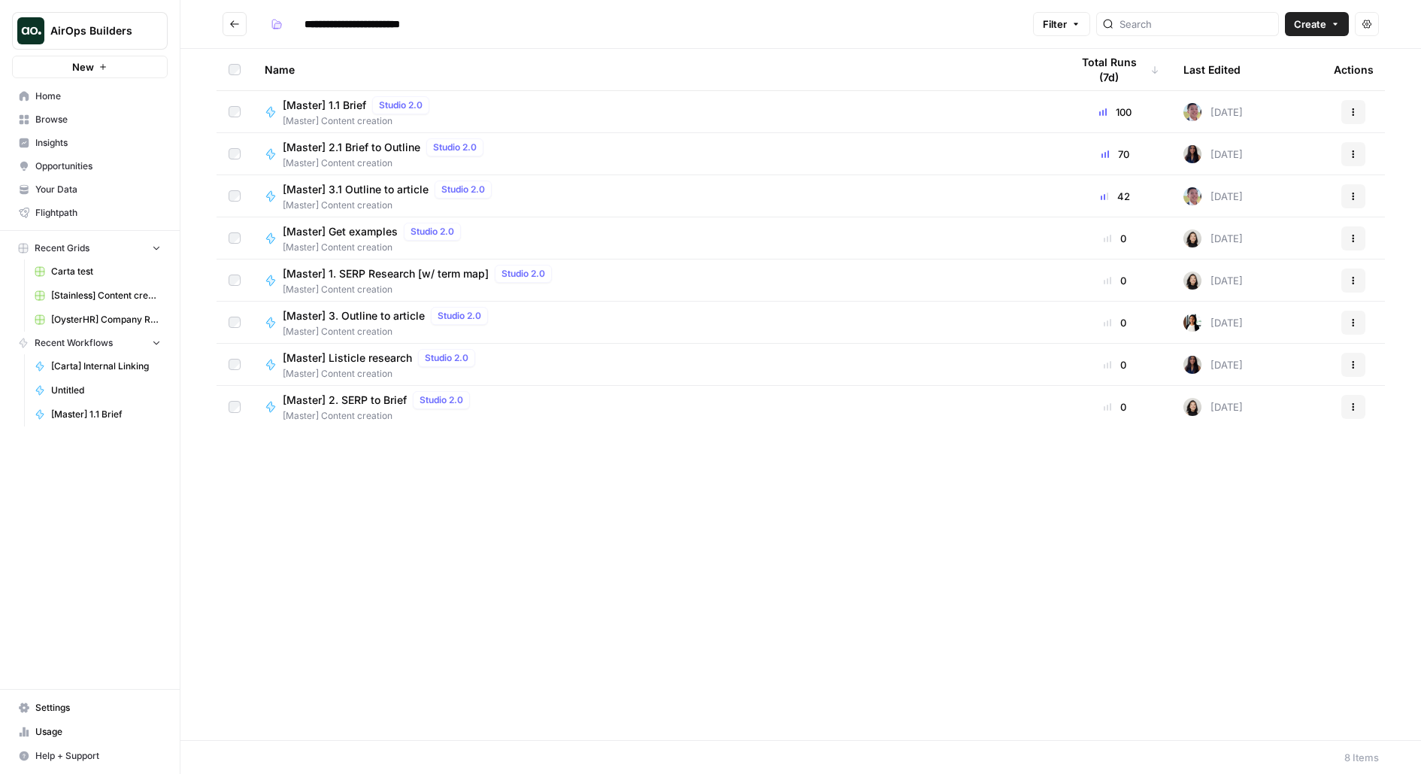
click at [338, 186] on span "[Master] 3.1 Outline to article" at bounding box center [356, 189] width 146 height 15
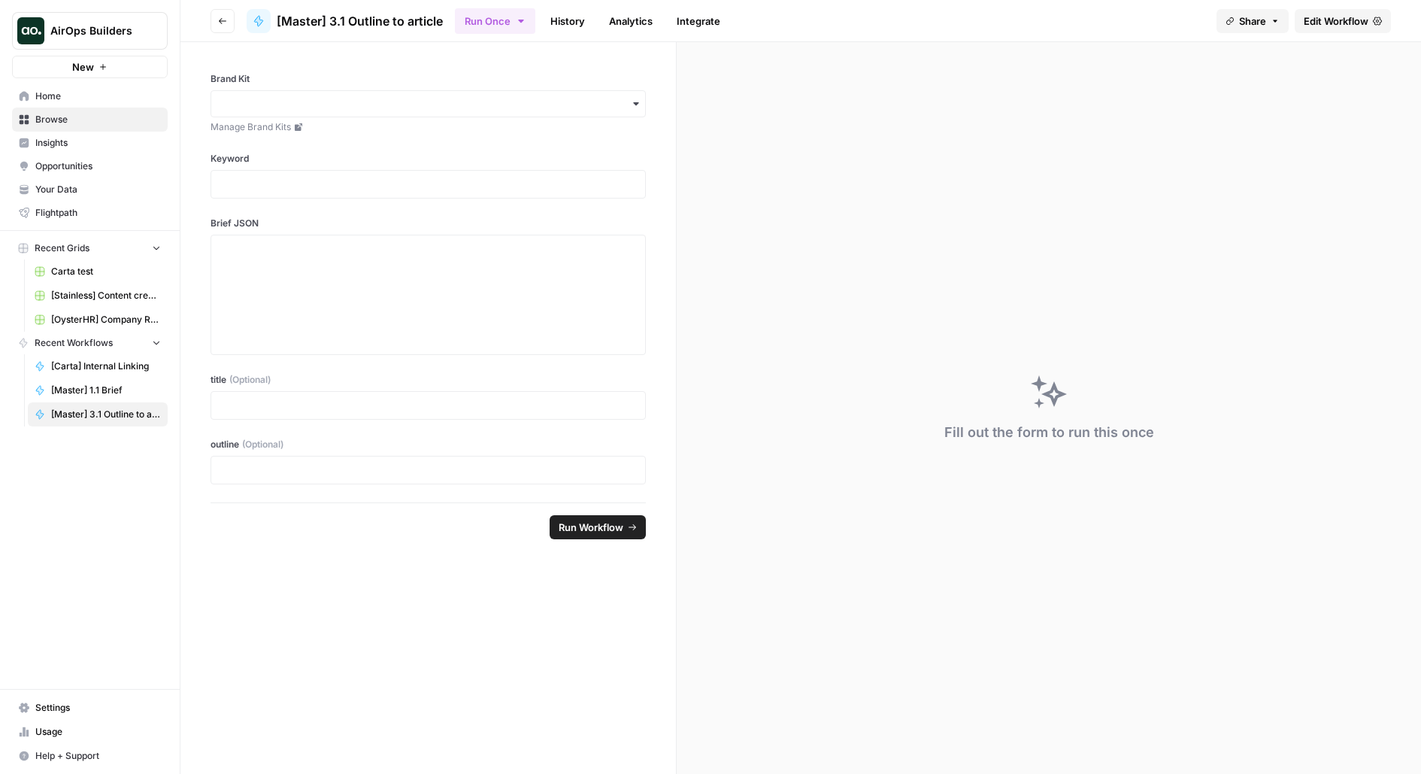
click at [1360, 26] on span "Edit Workflow" at bounding box center [1336, 21] width 65 height 15
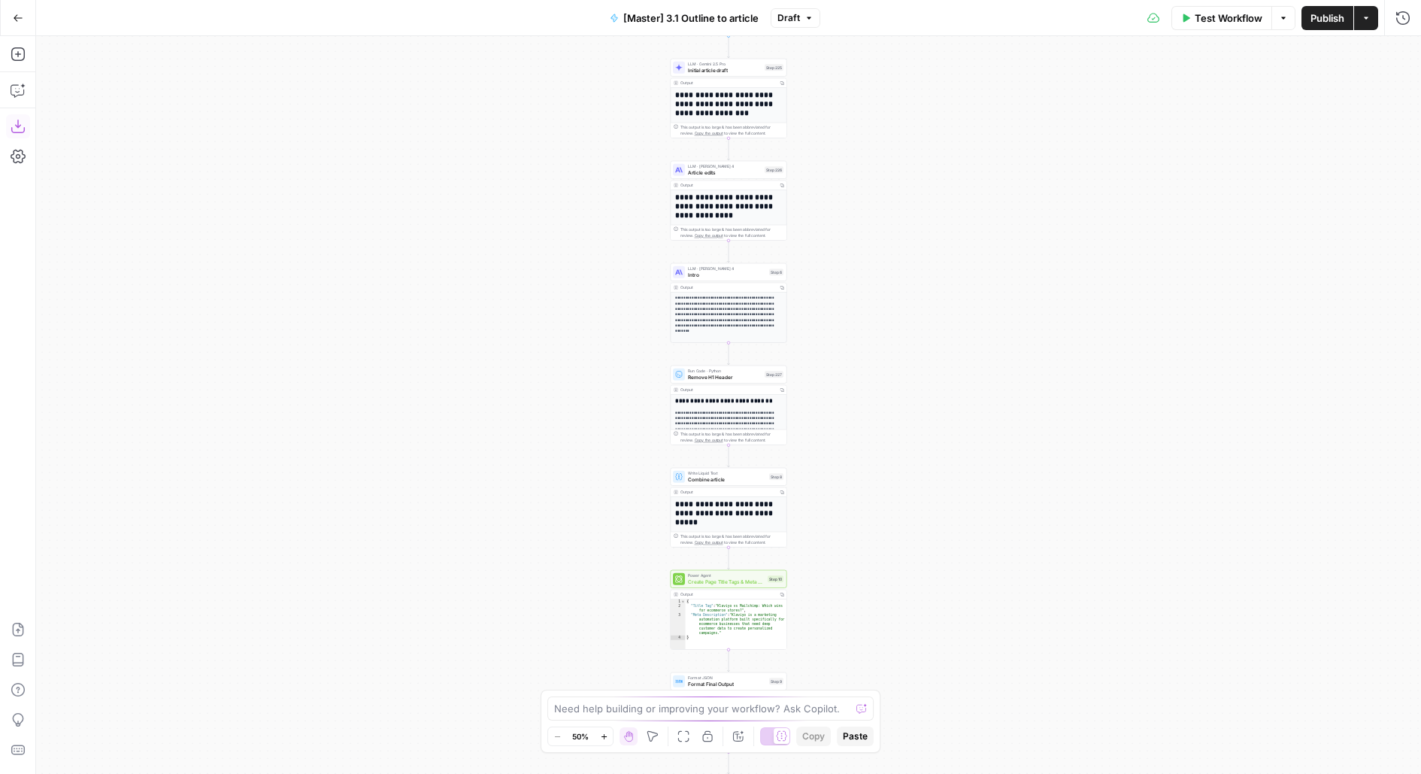
click at [21, 126] on icon "button" at bounding box center [18, 126] width 15 height 15
click at [18, 23] on button "Go Back" at bounding box center [18, 18] width 27 height 27
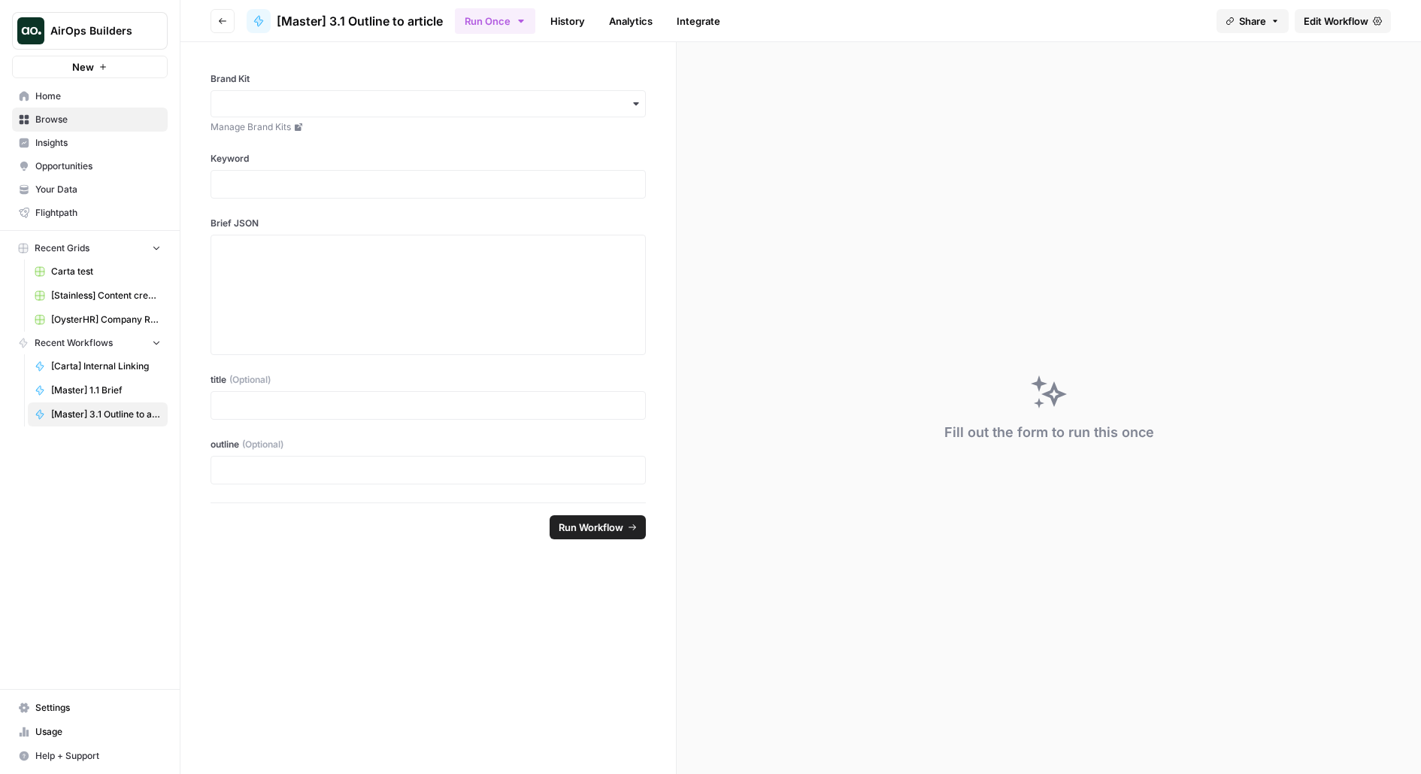
click at [229, 18] on button "Go back" at bounding box center [223, 21] width 24 height 24
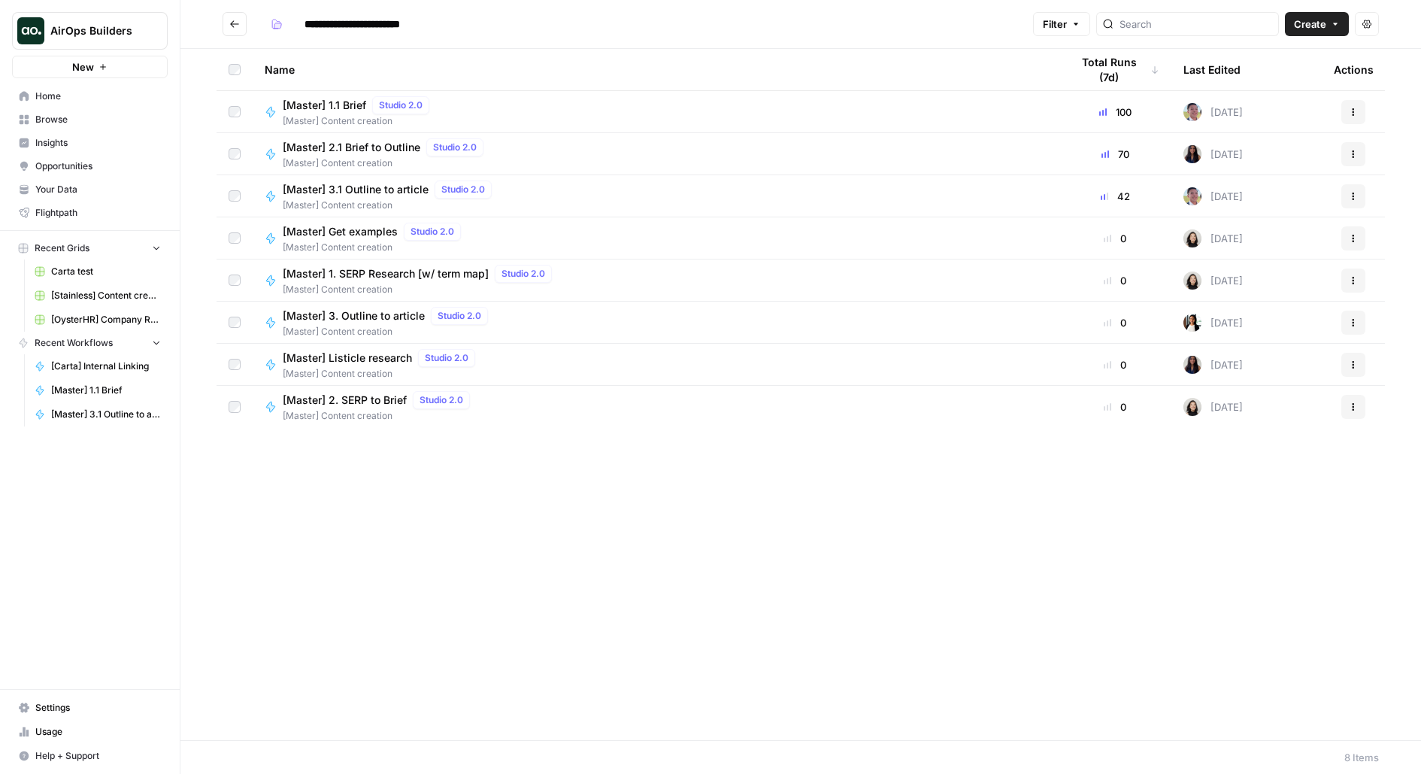
click at [239, 23] on icon "Go back" at bounding box center [234, 24] width 11 height 11
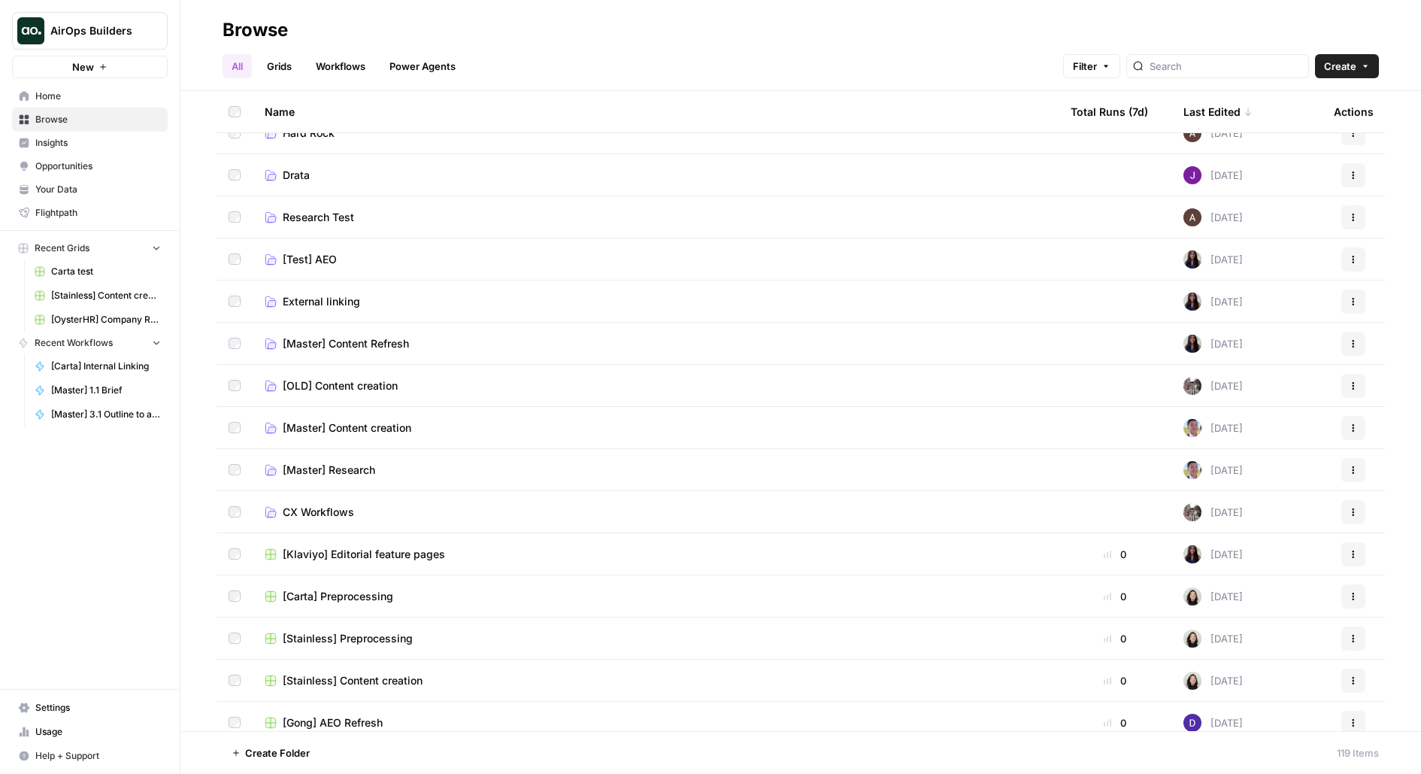
scroll to position [102, 0]
click at [308, 472] on span "[Master] Research" at bounding box center [329, 472] width 92 height 15
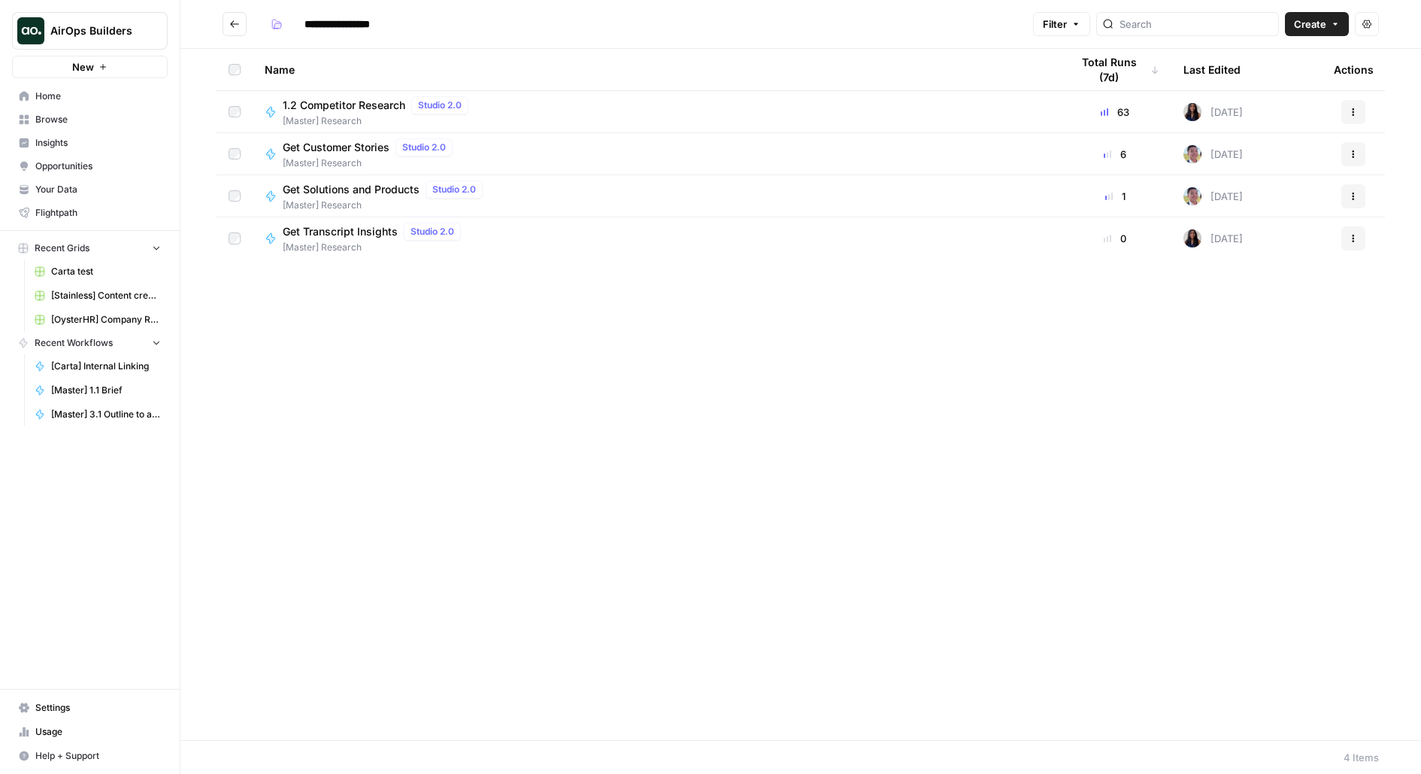
click at [364, 104] on span "1.2 Competitor Research" at bounding box center [344, 105] width 123 height 15
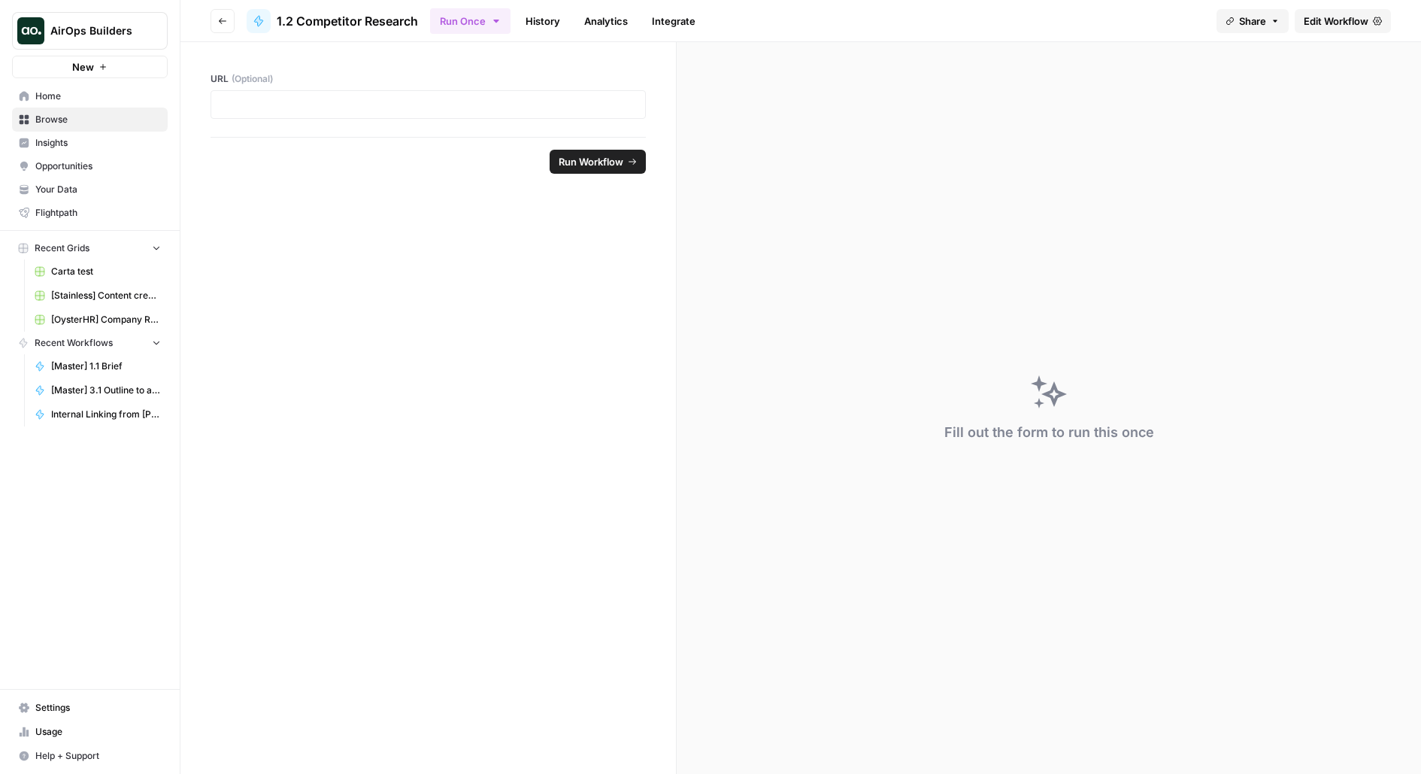
click at [1327, 14] on span "Edit Workflow" at bounding box center [1336, 21] width 65 height 15
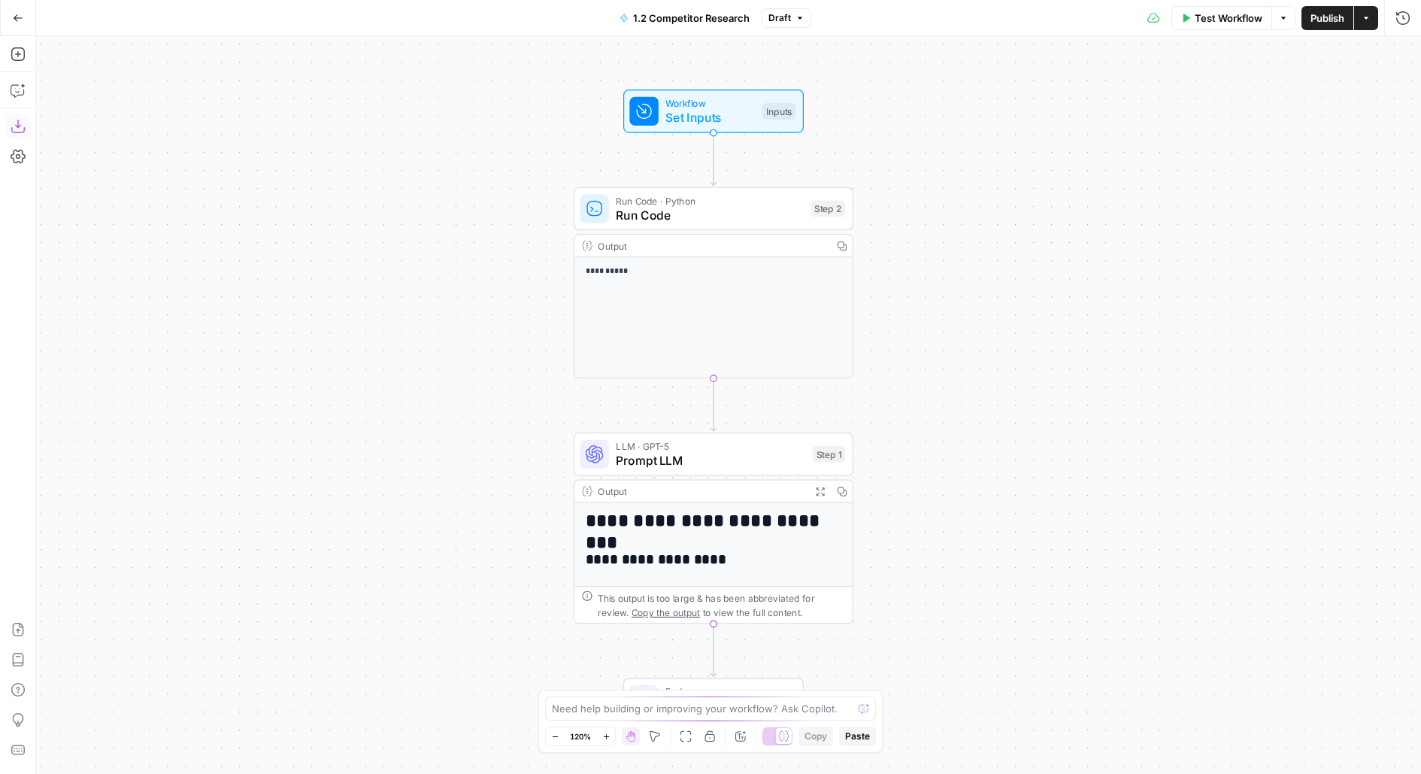
click at [17, 126] on icon "button" at bounding box center [18, 127] width 14 height 14
click at [26, 14] on button "Go Back" at bounding box center [18, 18] width 27 height 27
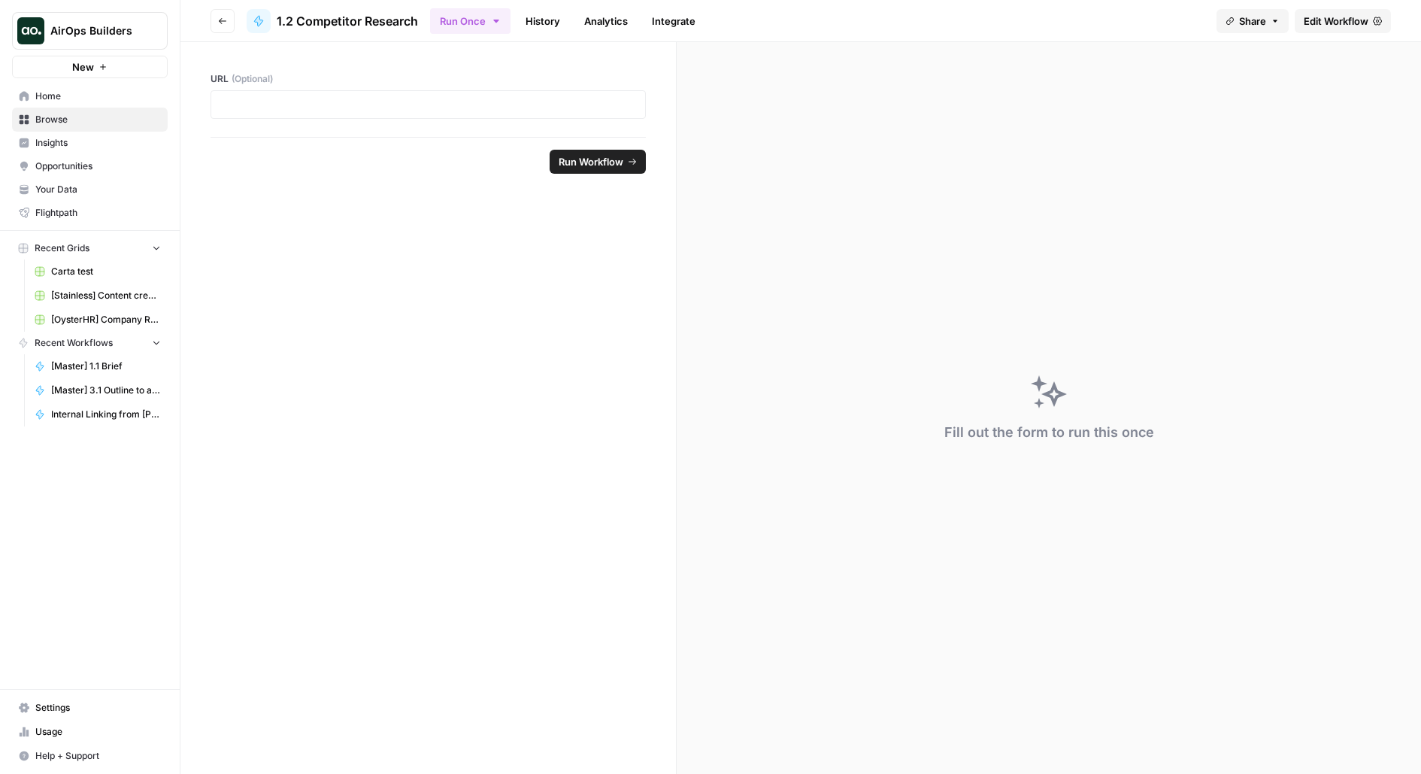
click at [1321, 27] on span "Edit Workflow" at bounding box center [1336, 21] width 65 height 15
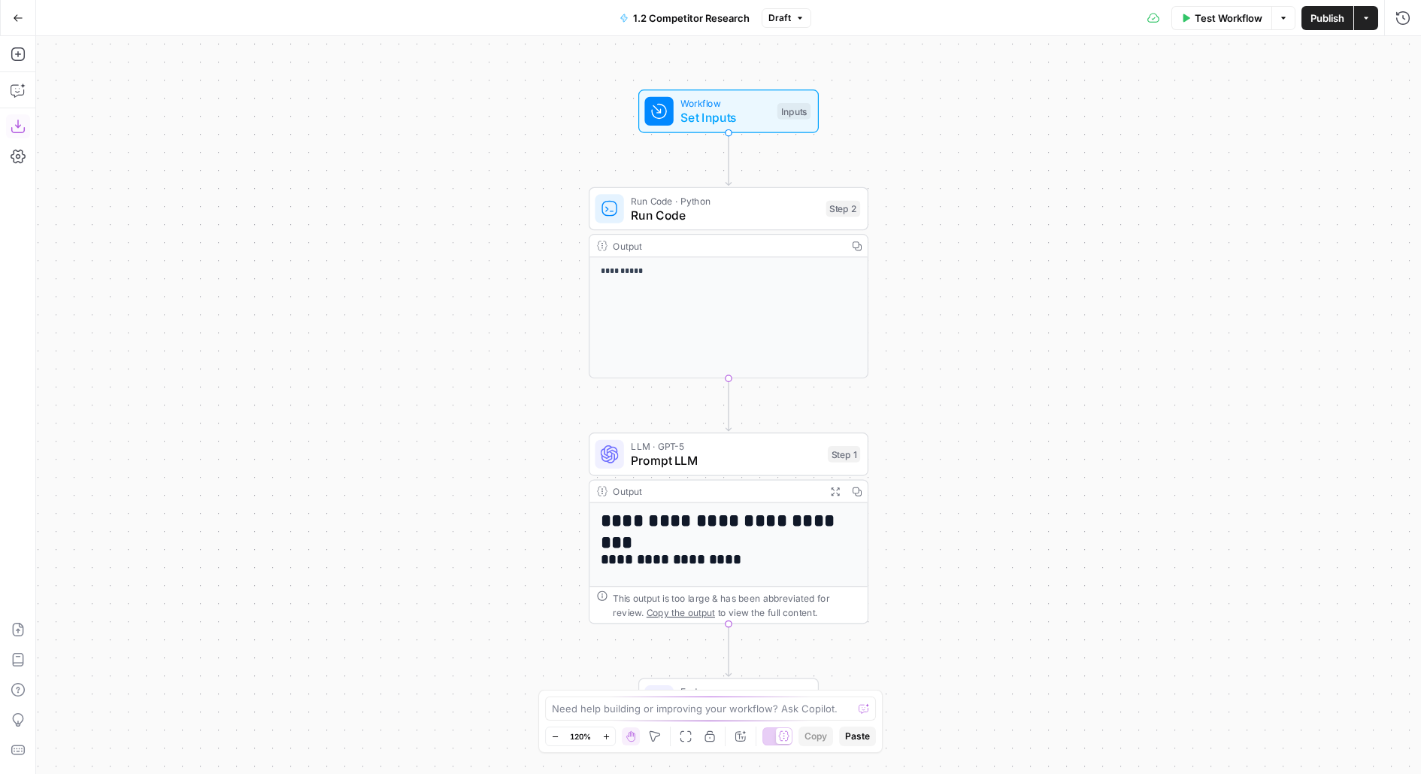
click at [22, 123] on icon "button" at bounding box center [18, 126] width 15 height 15
click at [752, 98] on span "Workflow" at bounding box center [725, 103] width 89 height 14
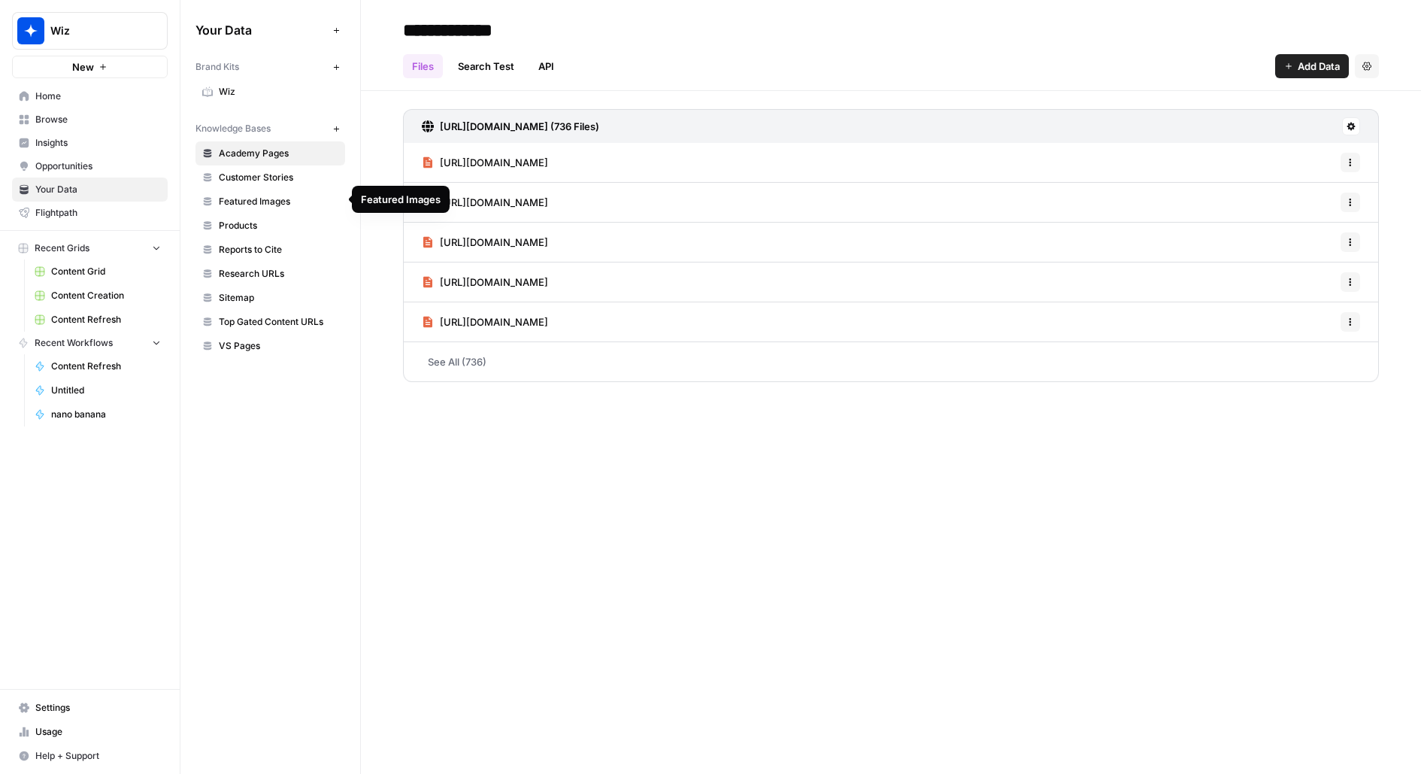
click at [251, 99] on link "Wiz" at bounding box center [271, 92] width 150 height 24
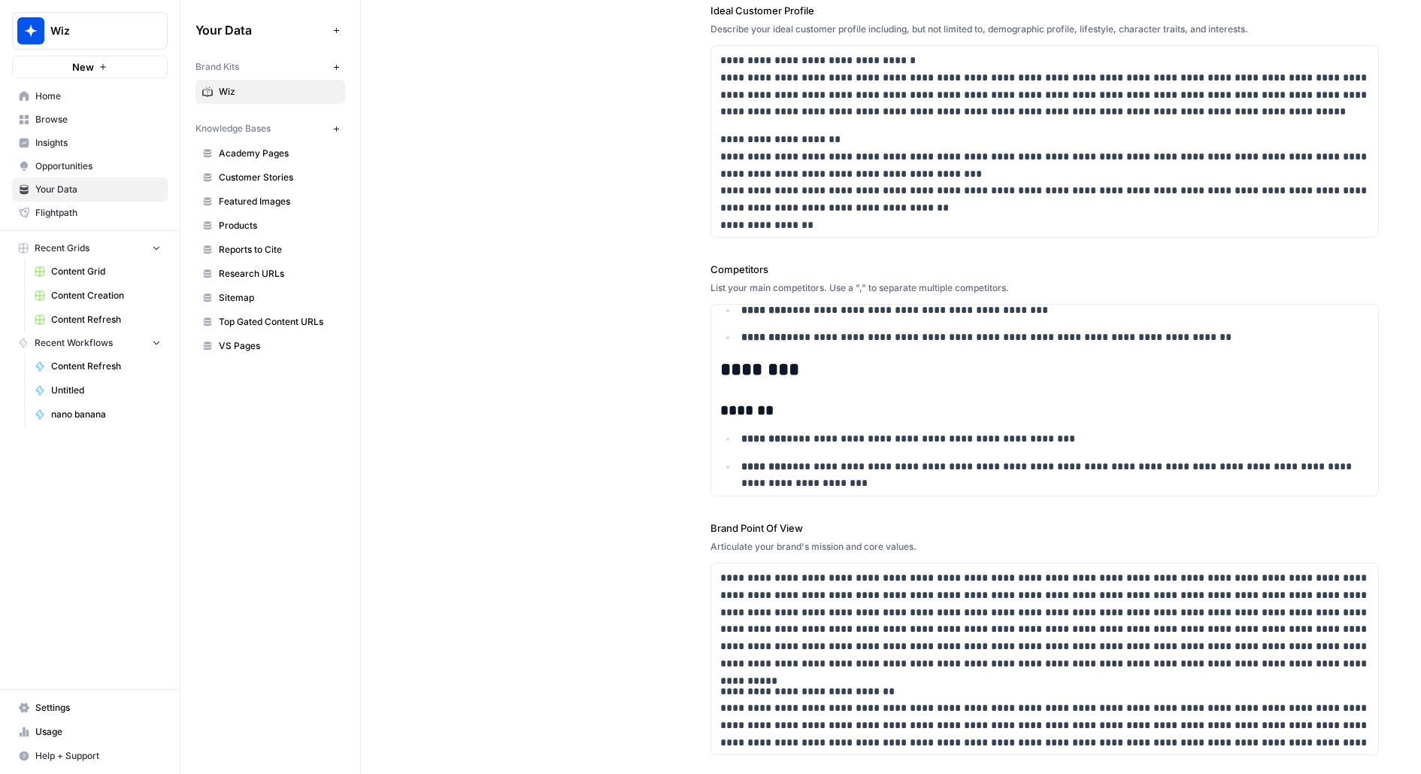
scroll to position [1128, 0]
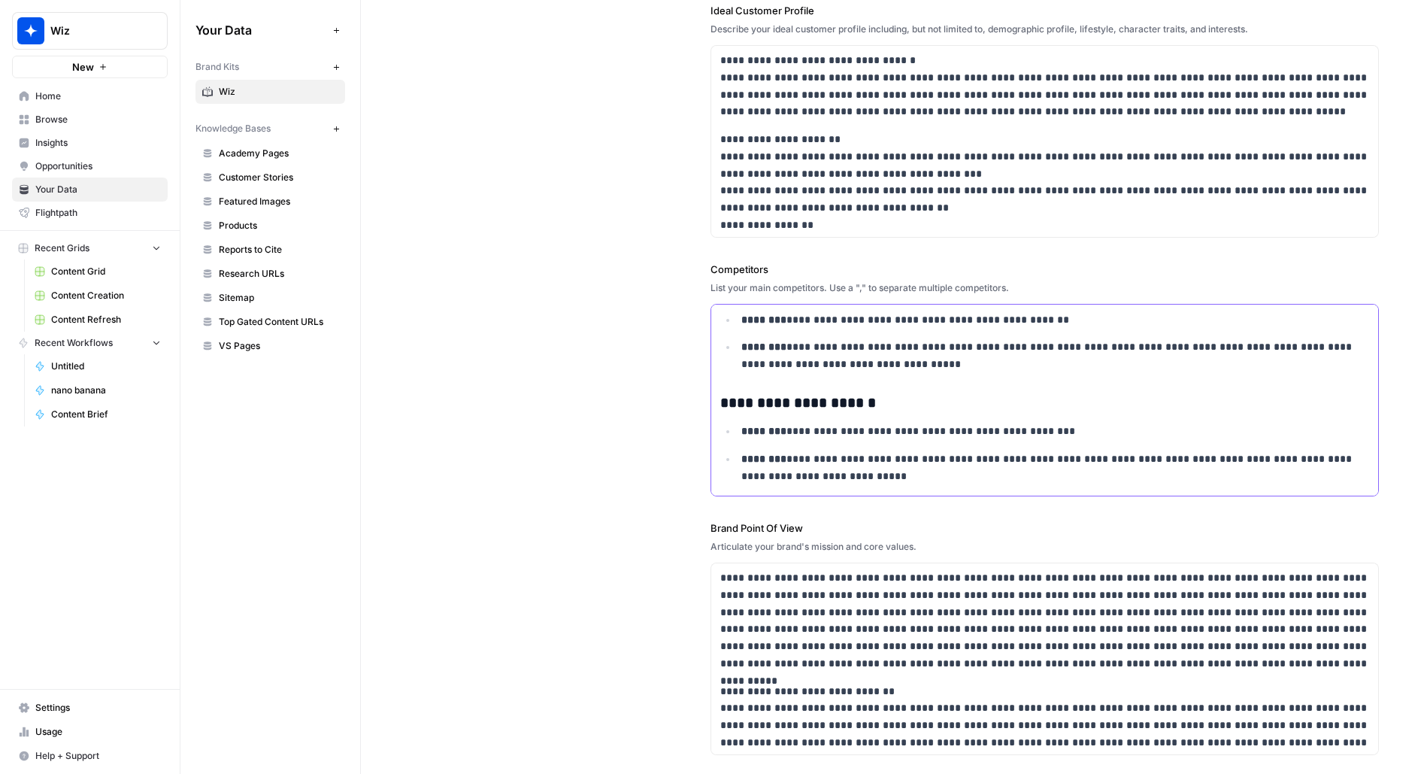
click at [801, 346] on p "**********" at bounding box center [1055, 355] width 629 height 35
copy div "**********"
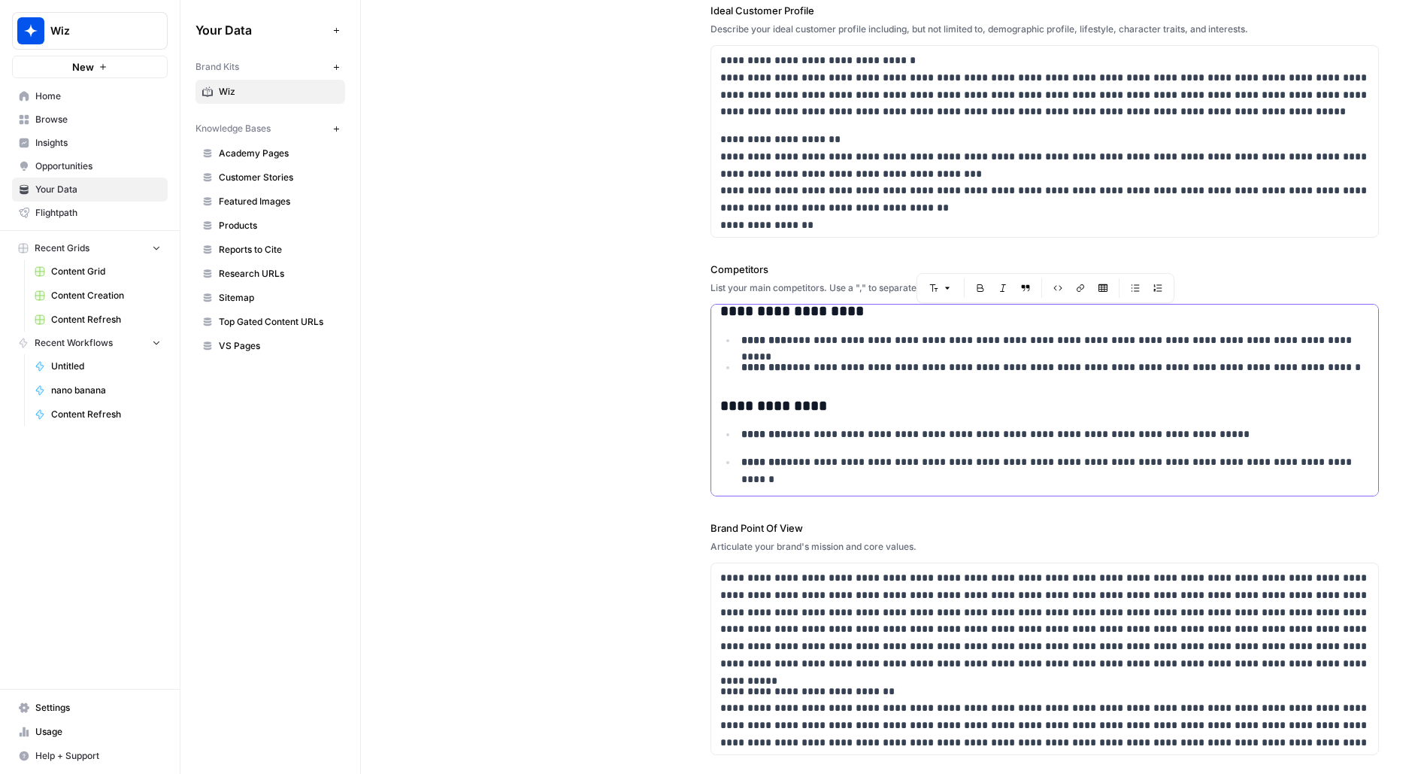
scroll to position [86, 0]
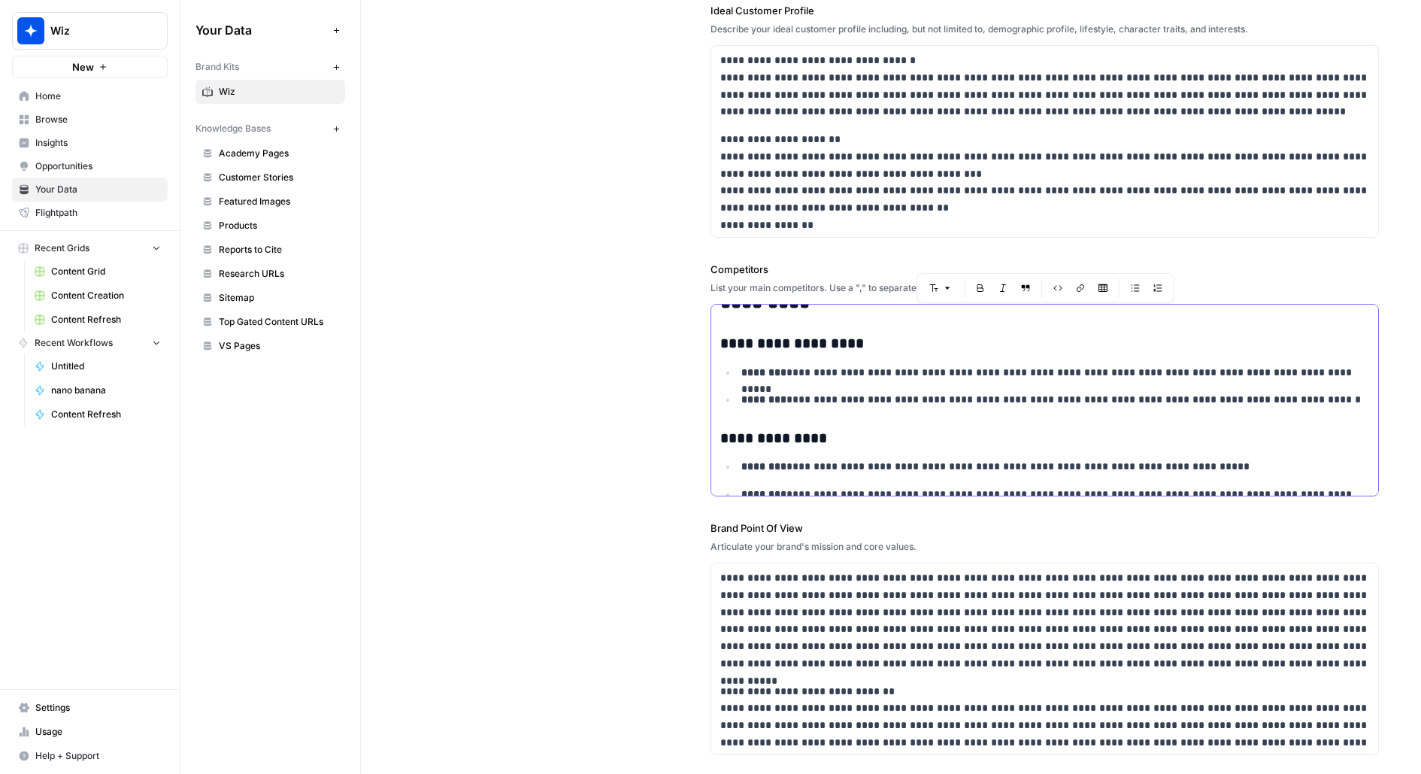
click at [763, 344] on h3 "**********" at bounding box center [1045, 344] width 650 height 18
drag, startPoint x: 735, startPoint y: 345, endPoint x: 841, endPoint y: 344, distance: 106.0
click at [840, 344] on h3 "**********" at bounding box center [1045, 344] width 650 height 18
copy h3 "**********"
click at [766, 441] on h3 "**********" at bounding box center [1045, 438] width 650 height 18
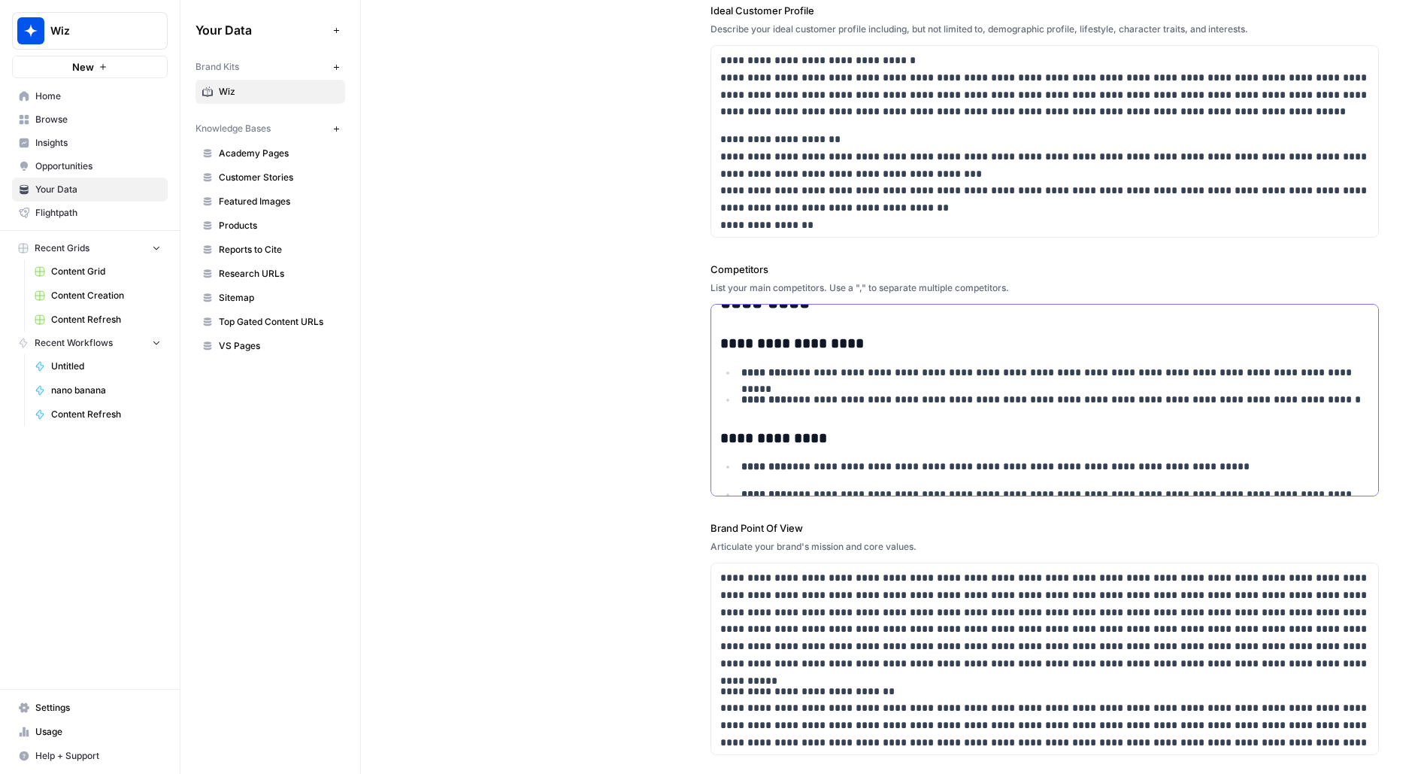
click at [766, 441] on h3 "**********" at bounding box center [1045, 438] width 650 height 18
copy h3 "**********"
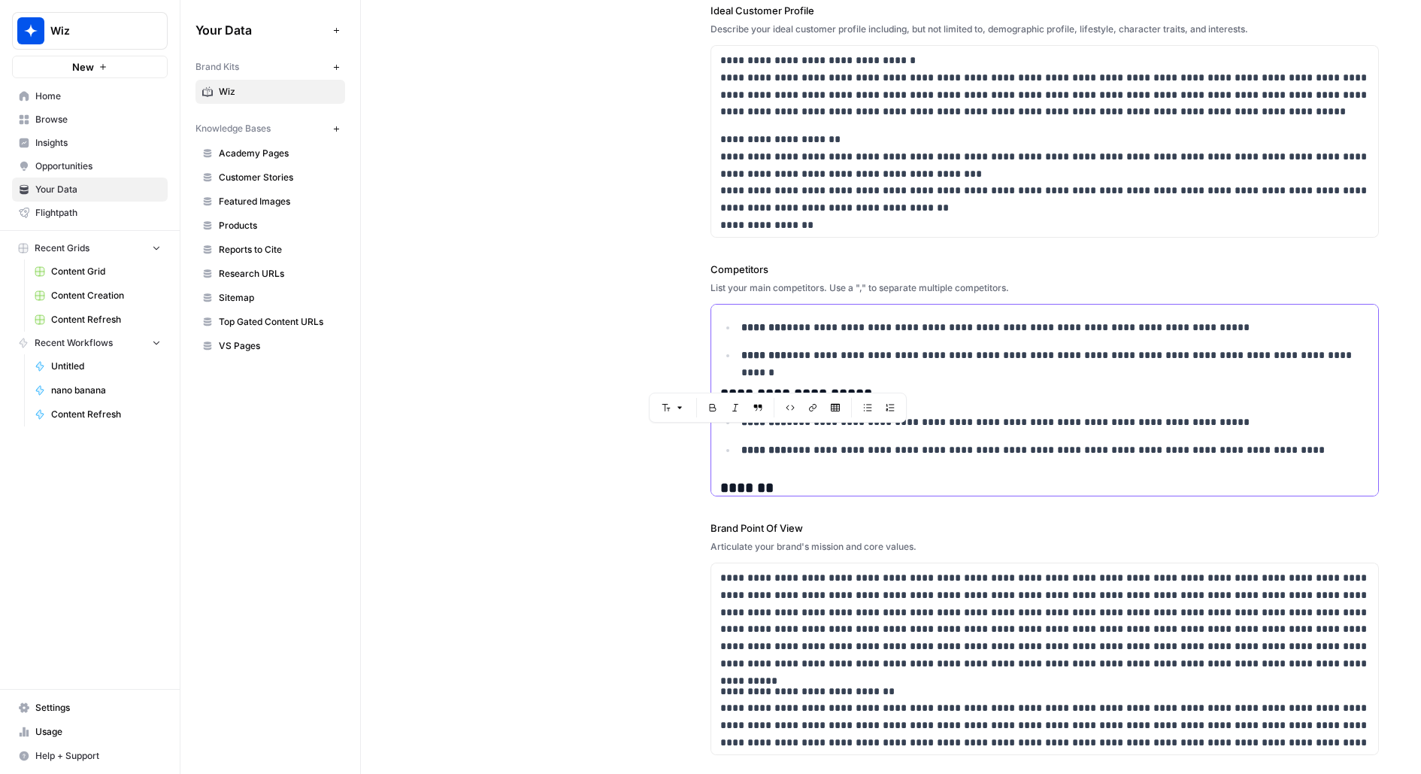
scroll to position [229, 0]
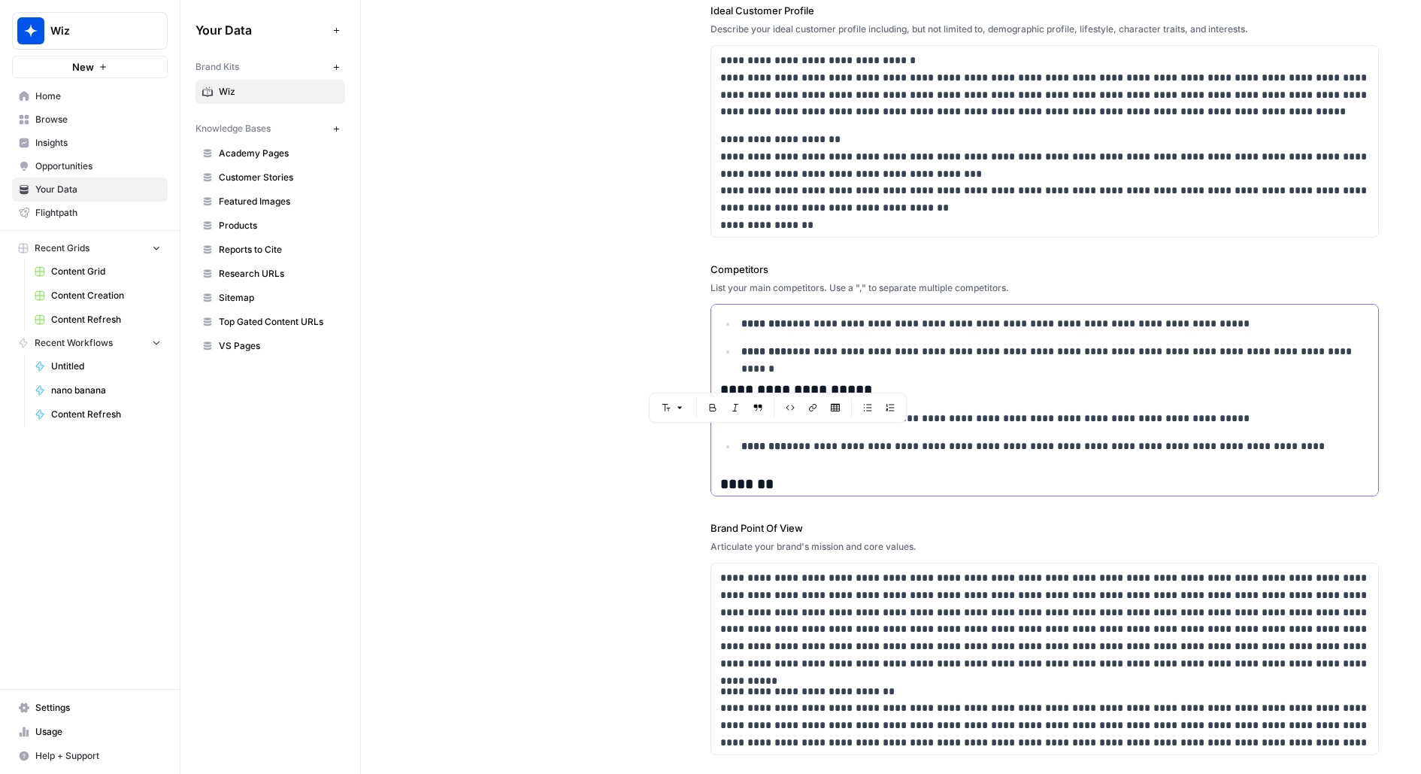
click at [902, 365] on div "**********" at bounding box center [1045, 734] width 668 height 1318
drag, startPoint x: 869, startPoint y: 385, endPoint x: 737, endPoint y: 382, distance: 132.4
click at [737, 383] on h3 "**********" at bounding box center [1045, 390] width 650 height 18
copy h3 "**********"
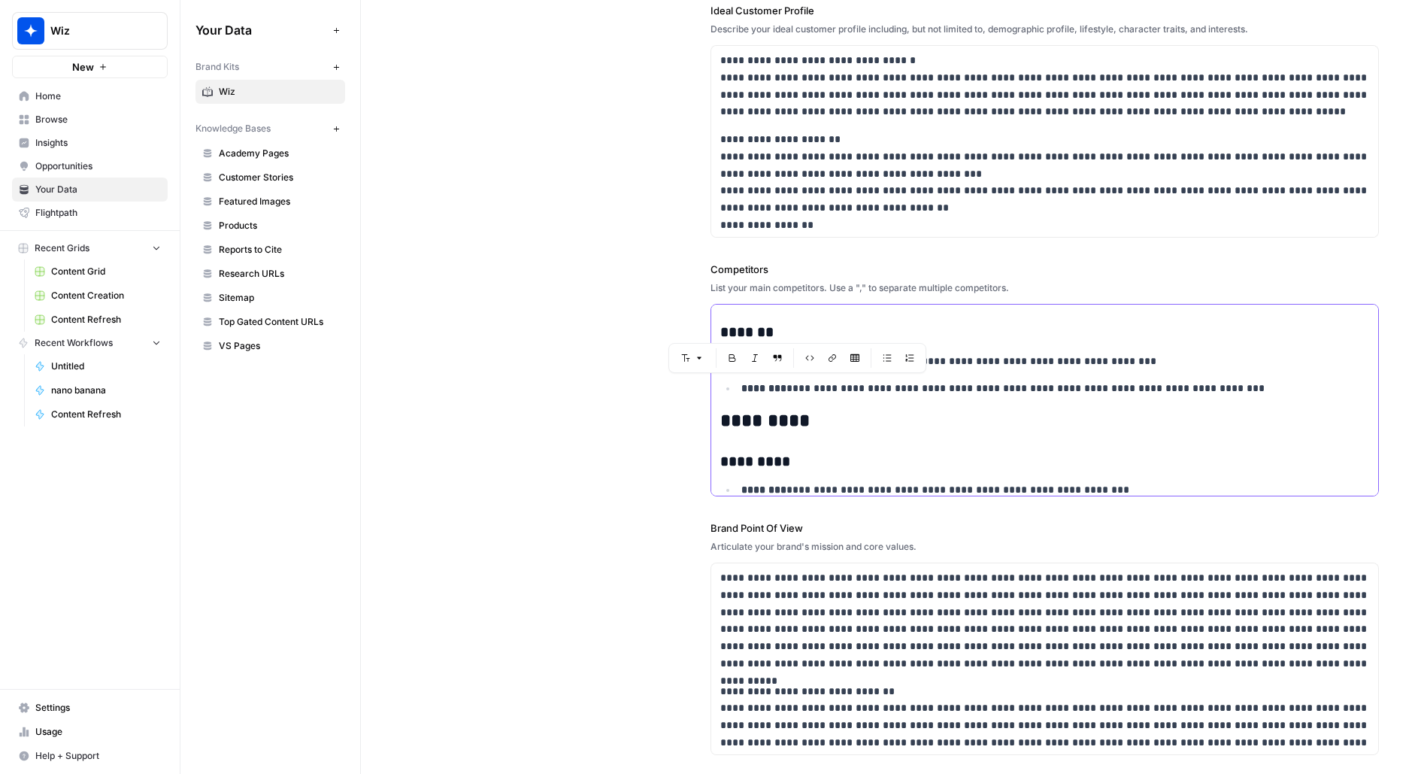
scroll to position [371, 0]
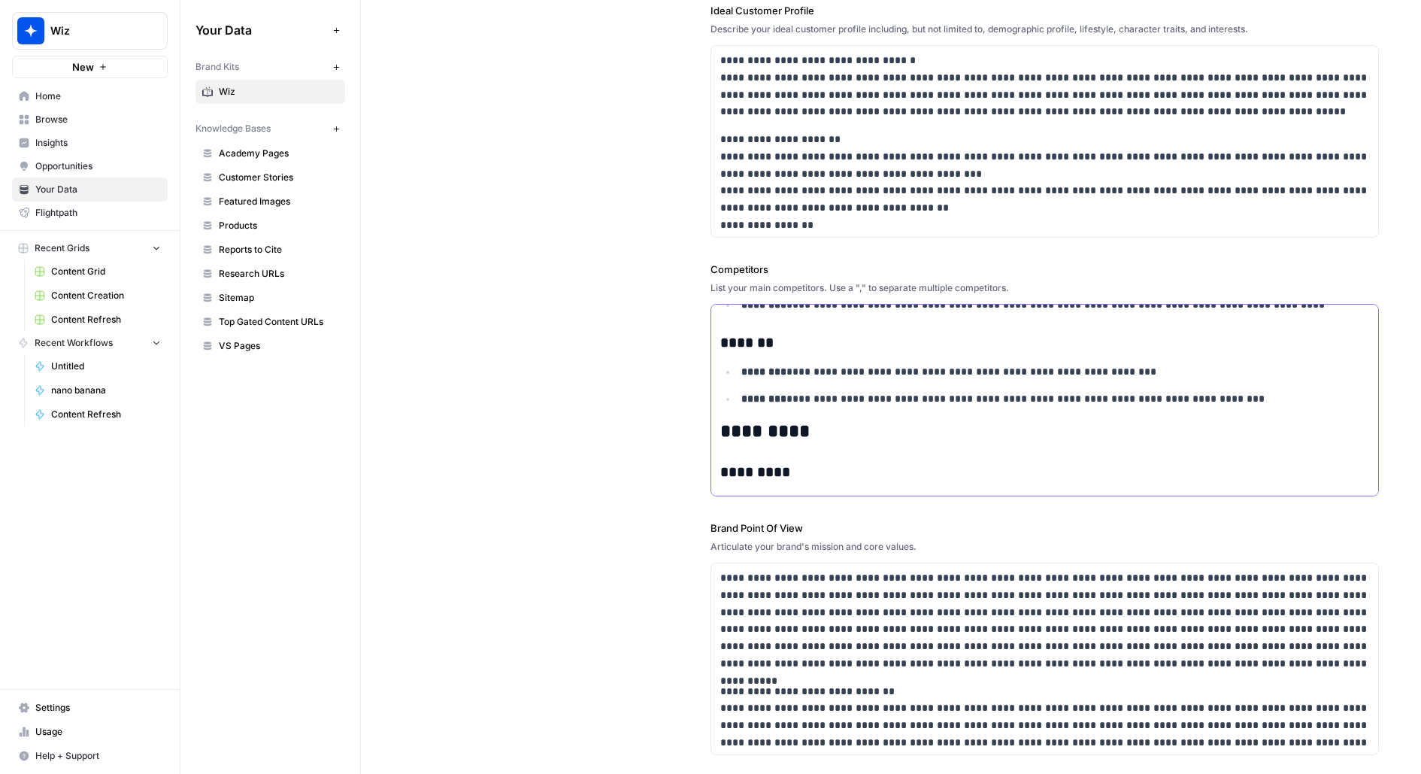
click at [893, 433] on h2 "*********" at bounding box center [1045, 431] width 650 height 21
click at [758, 336] on h3 "*******" at bounding box center [1045, 343] width 650 height 18
copy h3 "****"
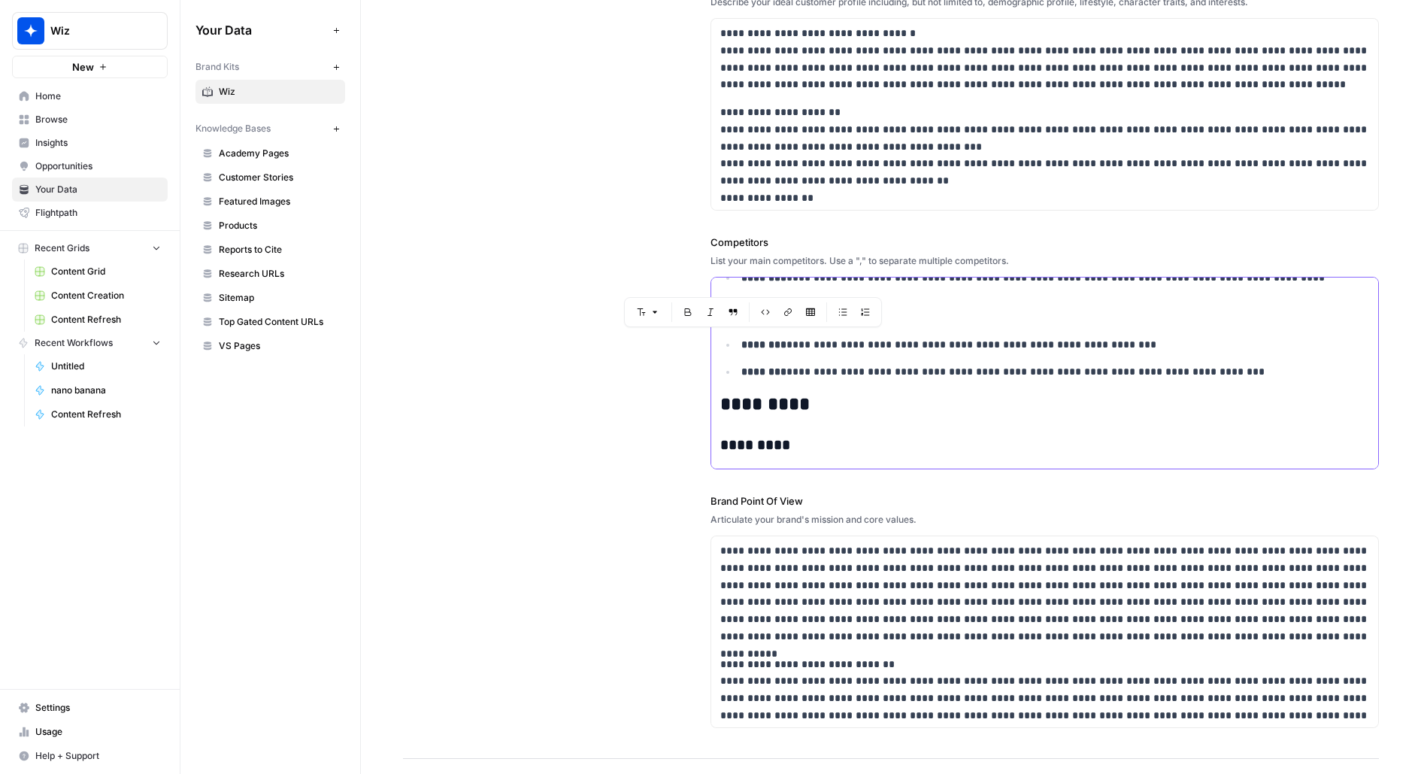
scroll to position [505, 0]
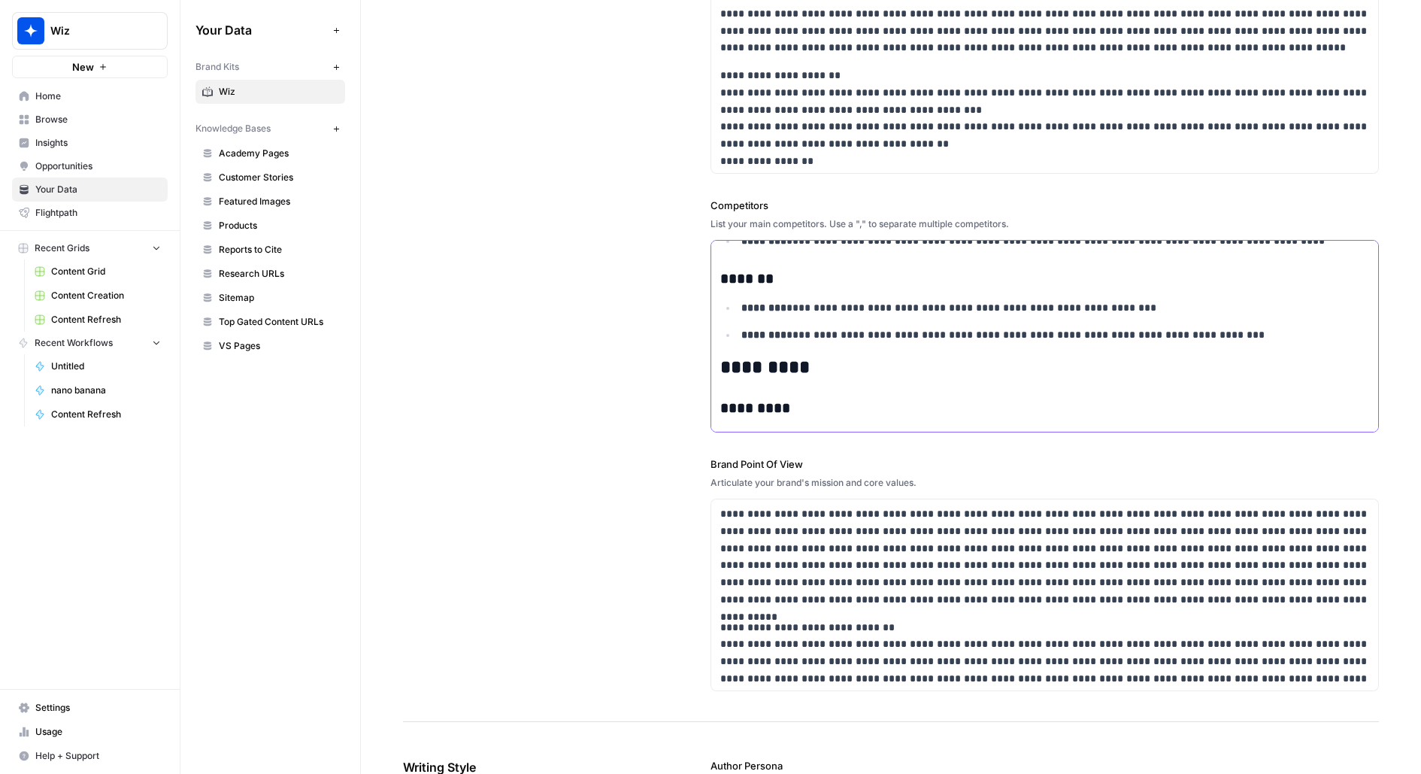
drag, startPoint x: 830, startPoint y: 370, endPoint x: 660, endPoint y: 362, distance: 170.9
click at [660, 363] on div "**********" at bounding box center [891, 139] width 976 height 1166
copy h2 "*********"
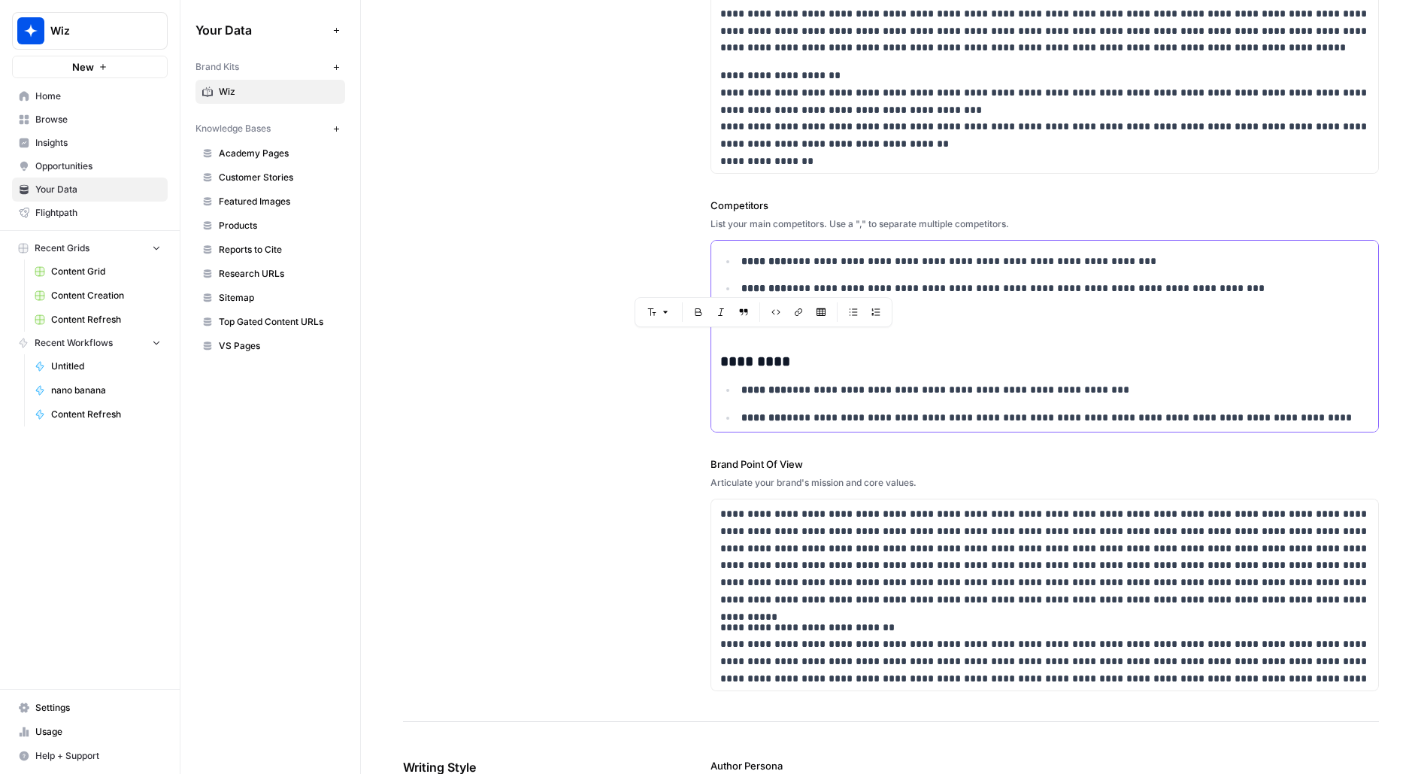
scroll to position [430, 0]
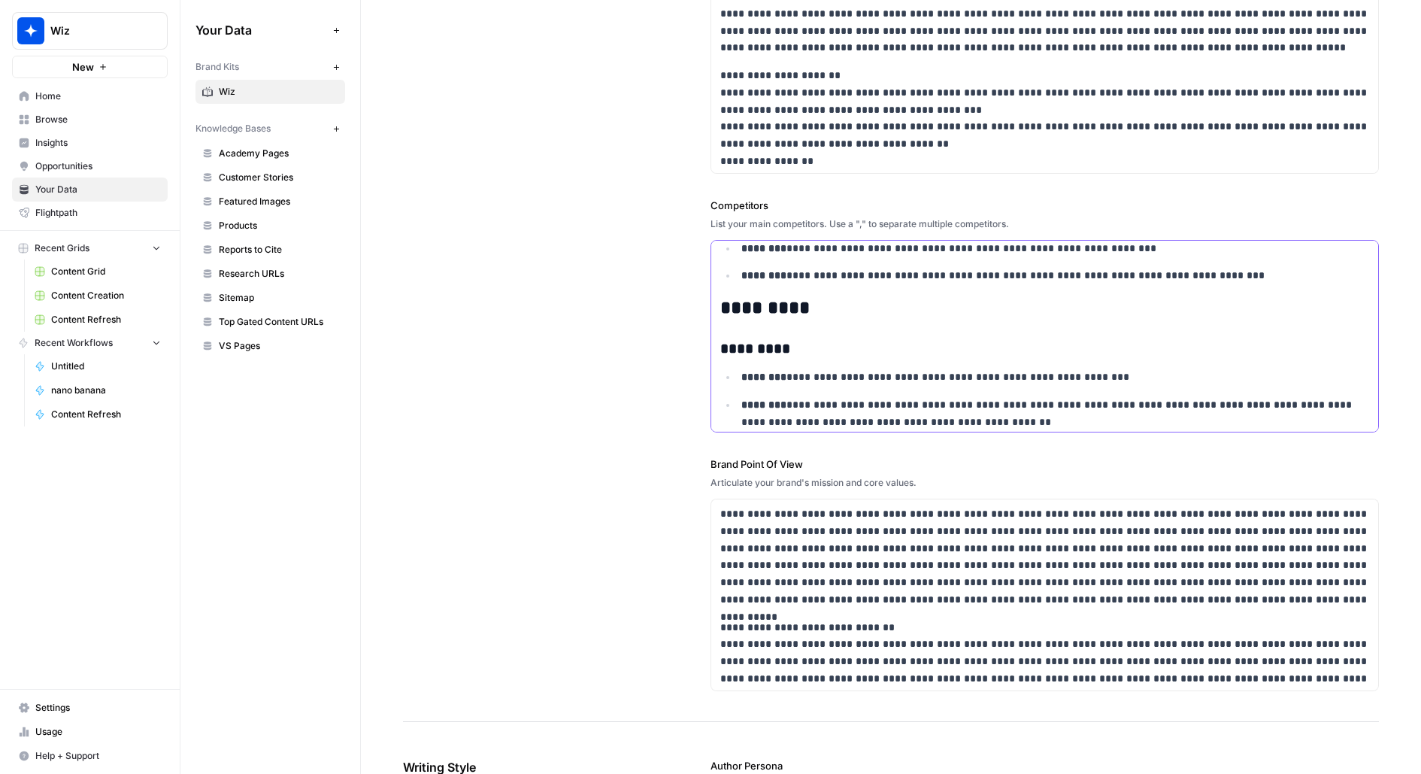
click at [765, 368] on p "**********" at bounding box center [1055, 376] width 629 height 17
click at [764, 356] on h3 "*********" at bounding box center [1045, 349] width 650 height 18
copy h3 "******"
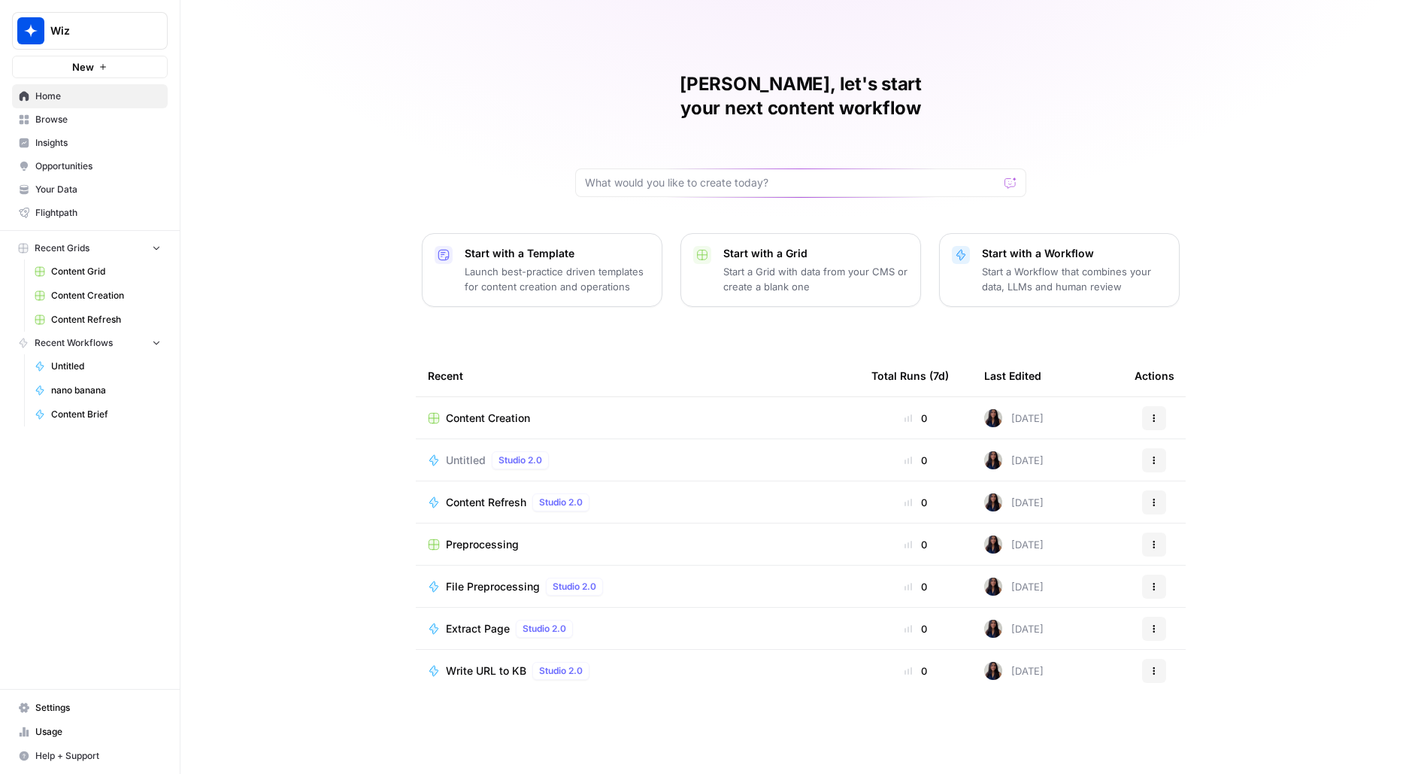
click at [120, 125] on span "Browse" at bounding box center [98, 120] width 126 height 14
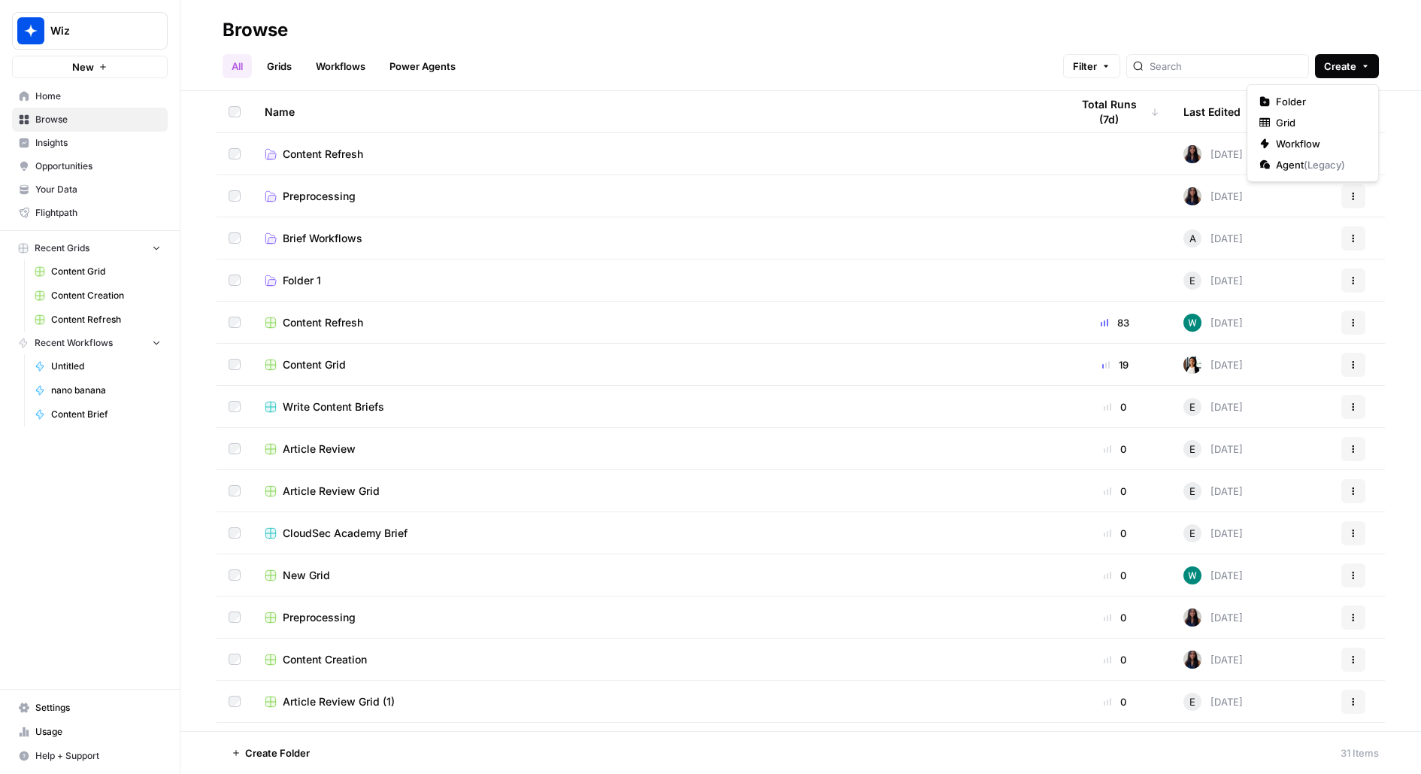
click at [1369, 65] on icon "button" at bounding box center [1365, 66] width 9 height 9
click at [1336, 105] on span "Folder" at bounding box center [1318, 101] width 84 height 15
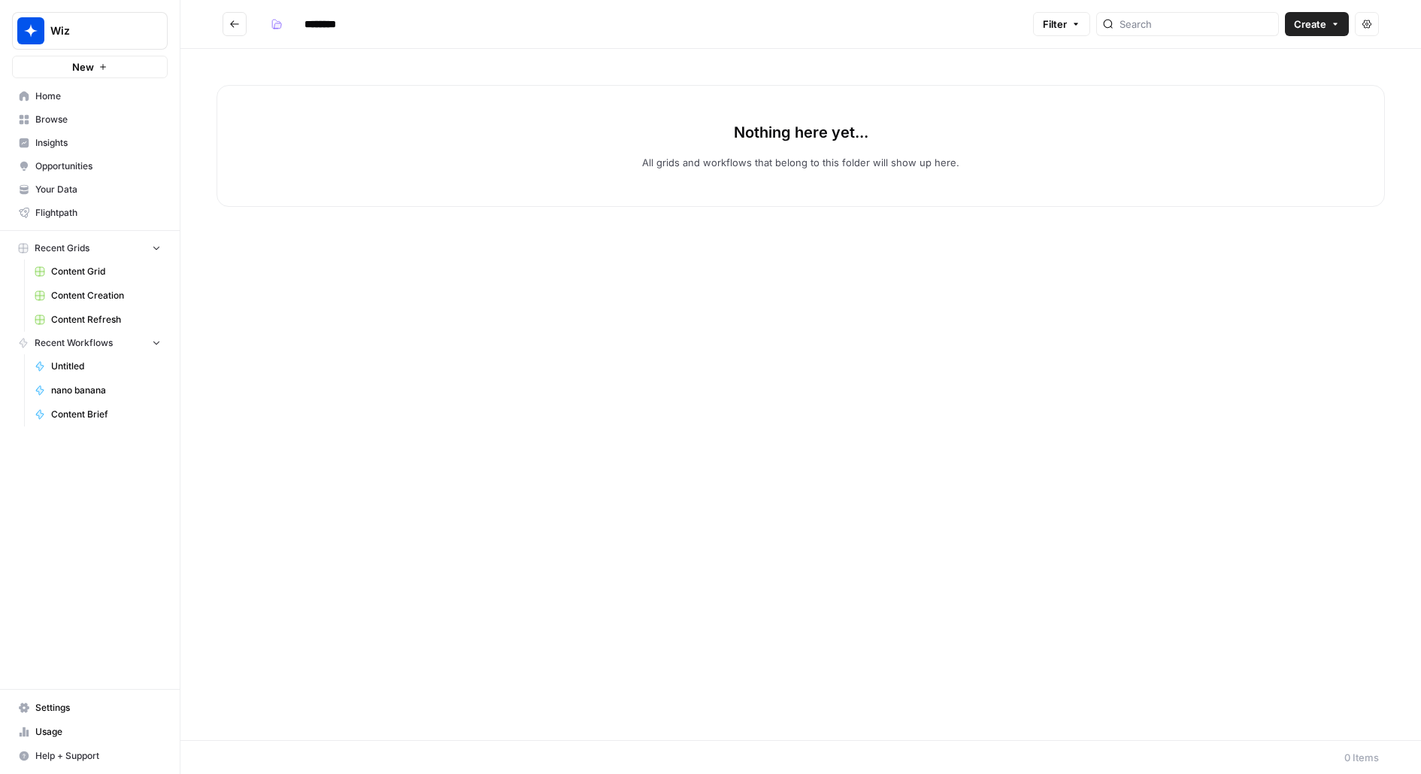
click at [333, 26] on input "********" at bounding box center [340, 24] width 84 height 24
type input "*"
type input "**********"
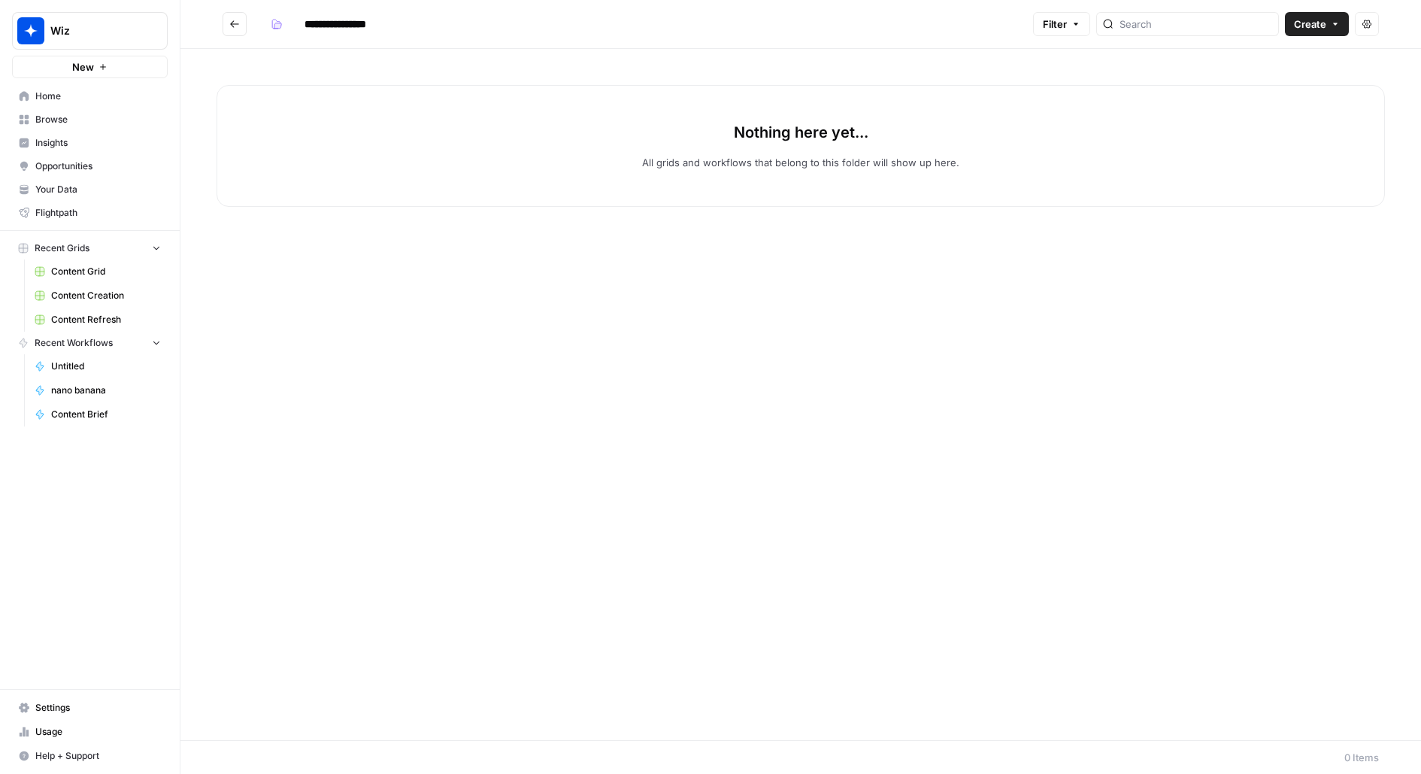
click at [1342, 15] on button "Create" at bounding box center [1317, 24] width 64 height 24
click at [1294, 80] on span "Workflow" at bounding box center [1289, 80] width 84 height 15
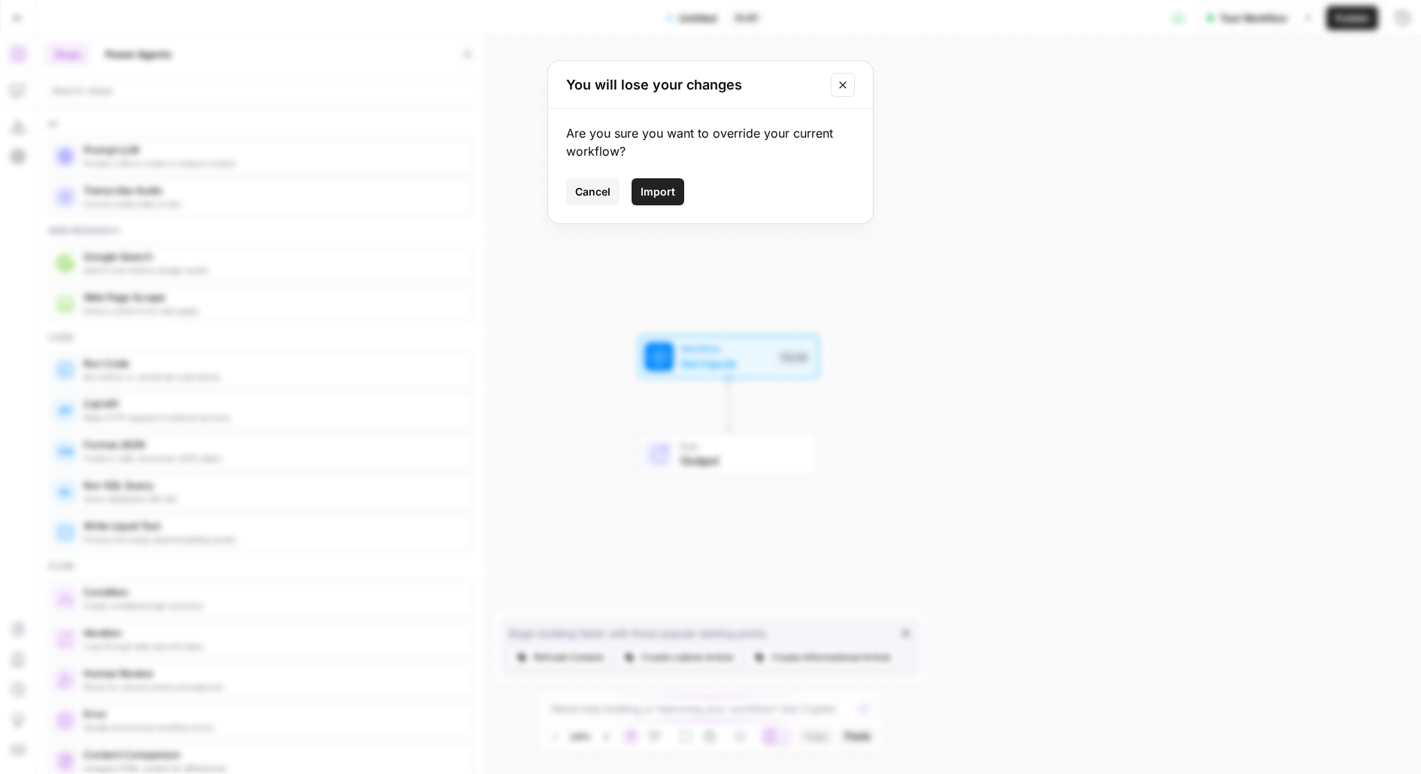
click at [658, 195] on span "Import" at bounding box center [658, 191] width 35 height 15
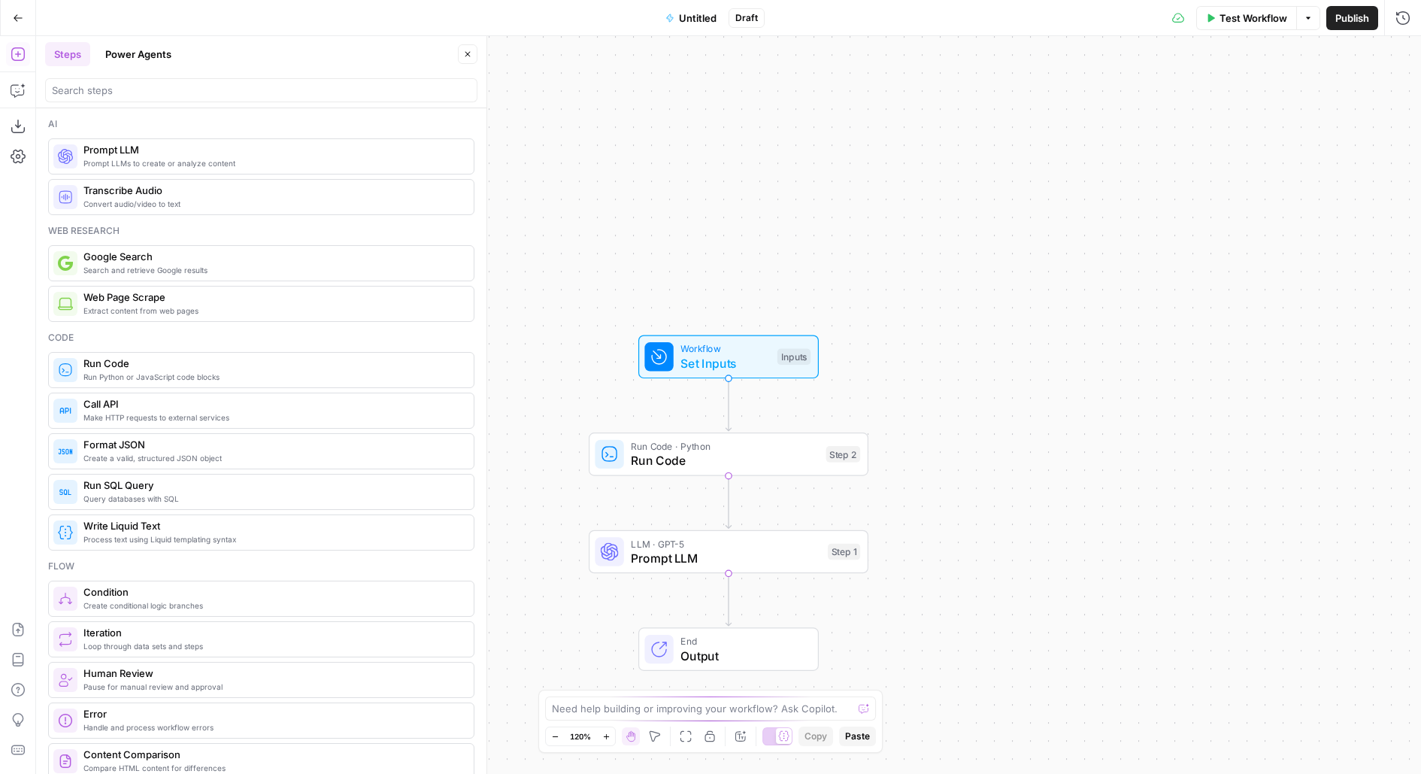
drag, startPoint x: 803, startPoint y: 314, endPoint x: 758, endPoint y: 192, distance: 130.6
click at [760, 192] on div "Workflow Set Inputs Inputs Run Code · Python Run Code Step 2 LLM · GPT-5 Prompt…" at bounding box center [728, 405] width 1385 height 738
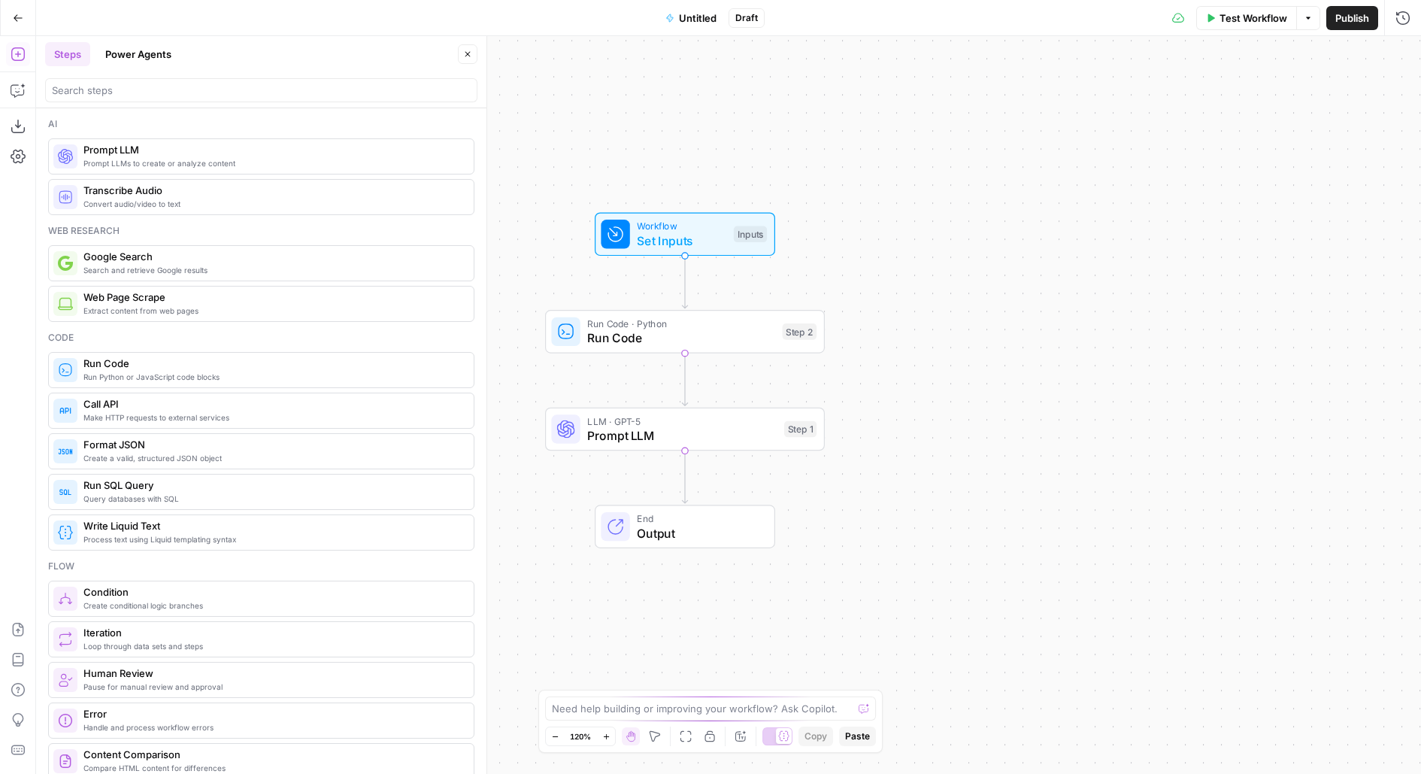
click at [740, 232] on div "Inputs" at bounding box center [750, 234] width 33 height 17
click at [690, 25] on span "Untitled" at bounding box center [698, 18] width 38 height 15
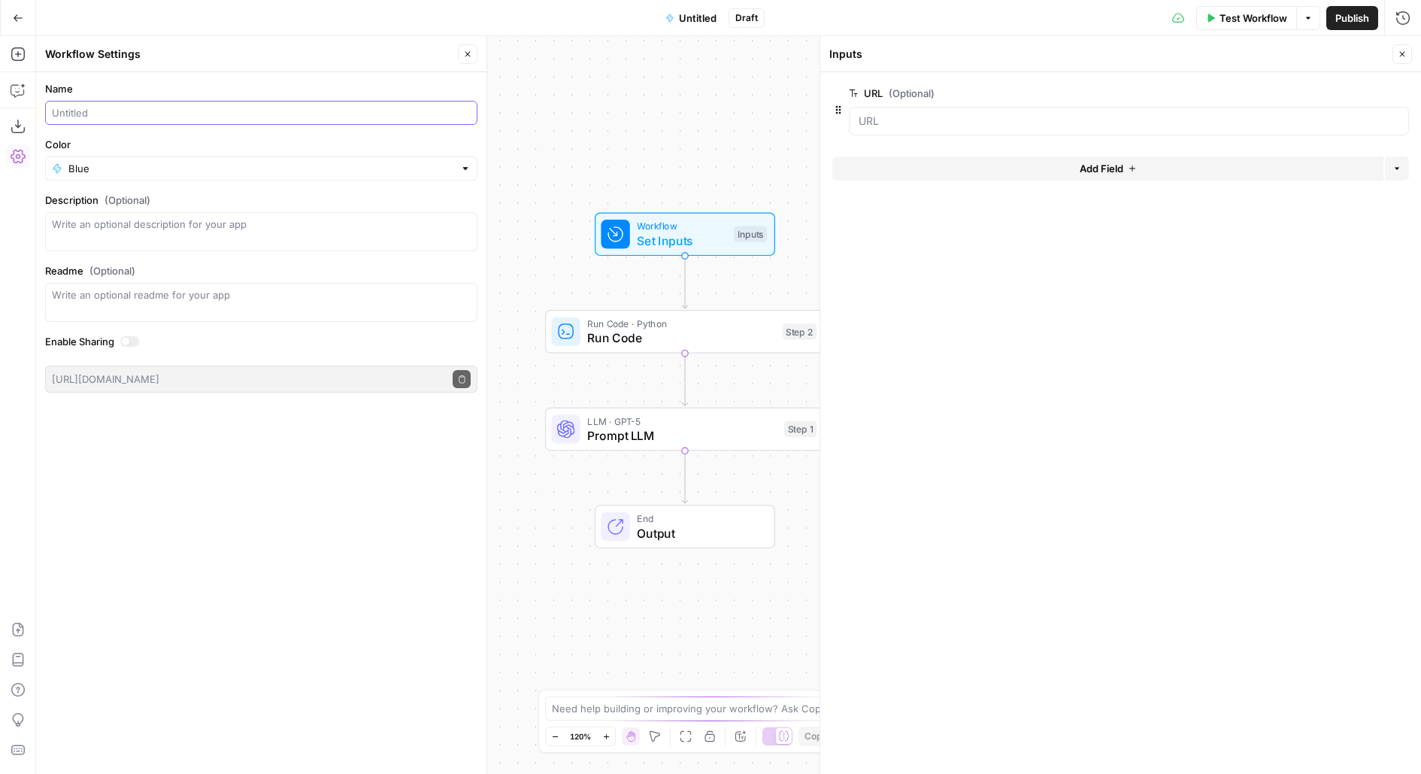
click at [177, 113] on input "Name" at bounding box center [261, 112] width 419 height 15
type input "Competitor Research"
click at [1362, 27] on button "Publish" at bounding box center [1353, 18] width 52 height 24
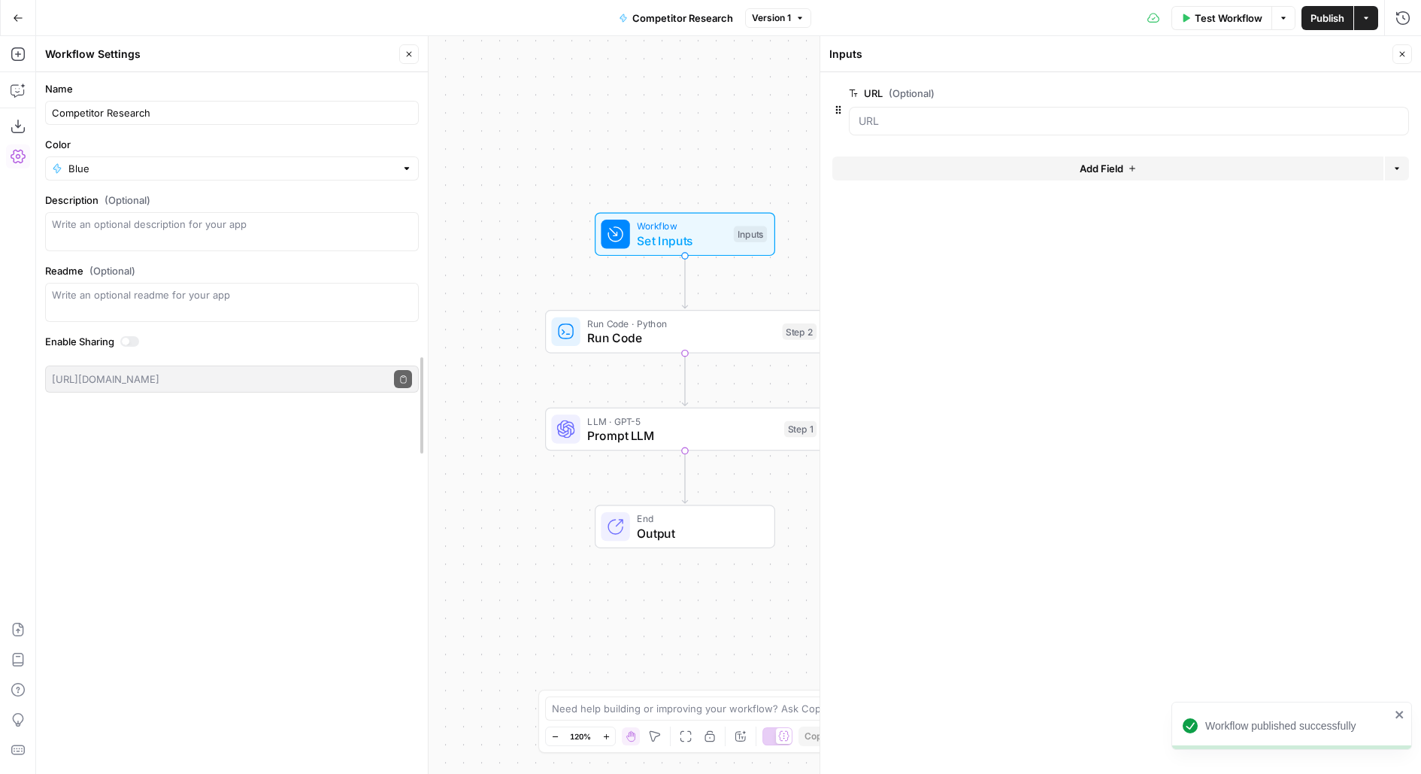
drag, startPoint x: 487, startPoint y: 56, endPoint x: 366, endPoint y: 118, distance: 136.2
click at [420, 120] on div at bounding box center [427, 405] width 15 height 738
click at [347, 50] on icon "button" at bounding box center [345, 54] width 9 height 9
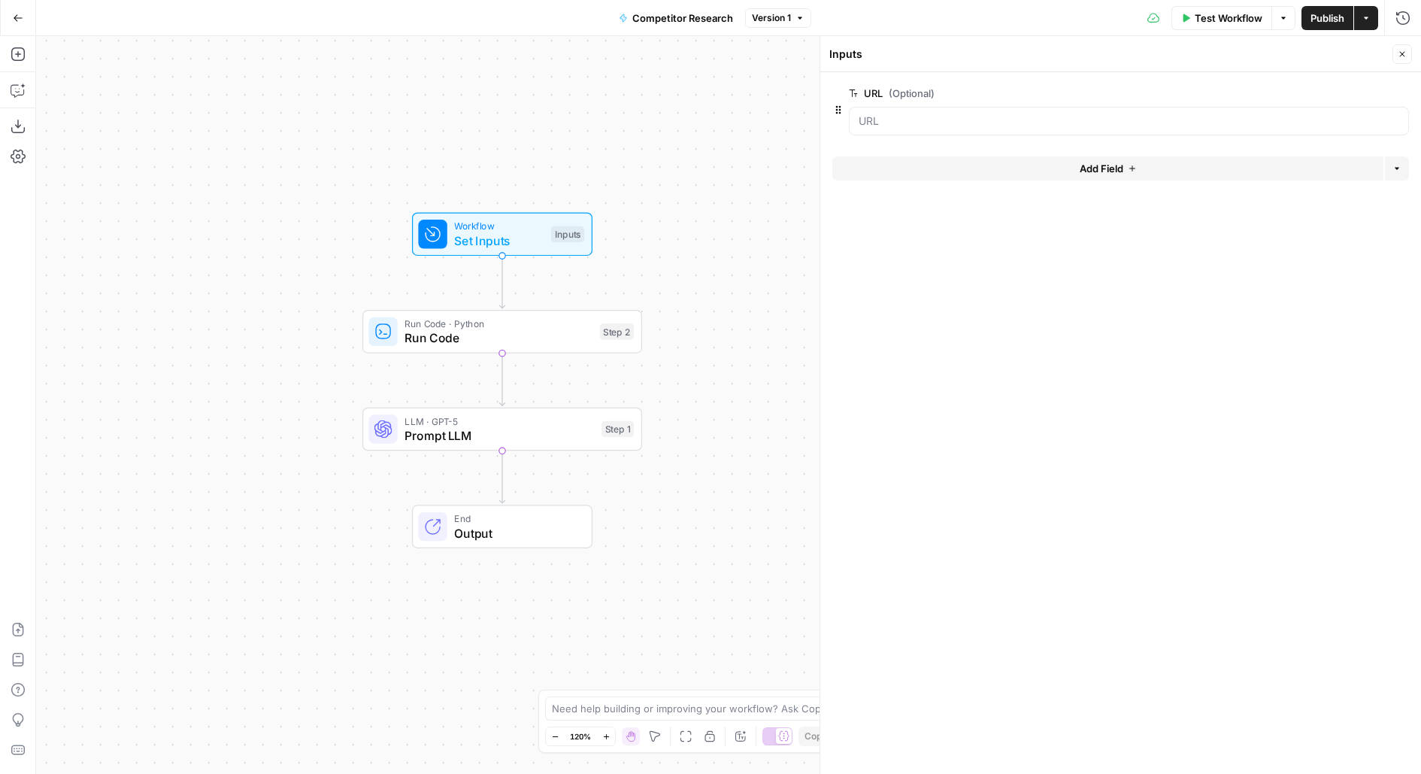
drag, startPoint x: 519, startPoint y: 159, endPoint x: 357, endPoint y: 159, distance: 161.7
click at [357, 159] on div "Workflow Set Inputs Inputs Run Code · Python Run Code Step 2 LLM · GPT-5 Prompt…" at bounding box center [728, 405] width 1385 height 738
click at [1213, 13] on span "Test Workflow" at bounding box center [1229, 18] width 68 height 15
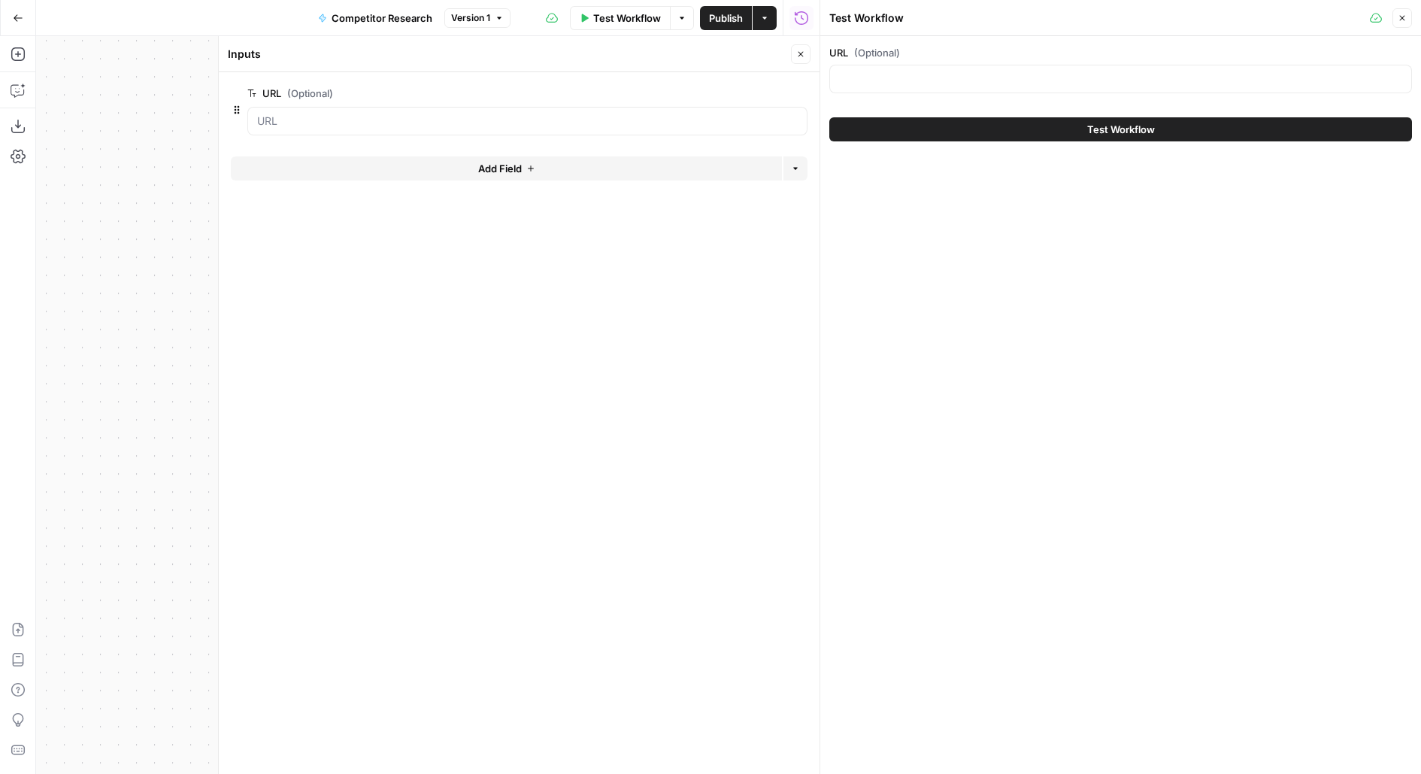
click at [802, 62] on button "Close" at bounding box center [801, 54] width 20 height 20
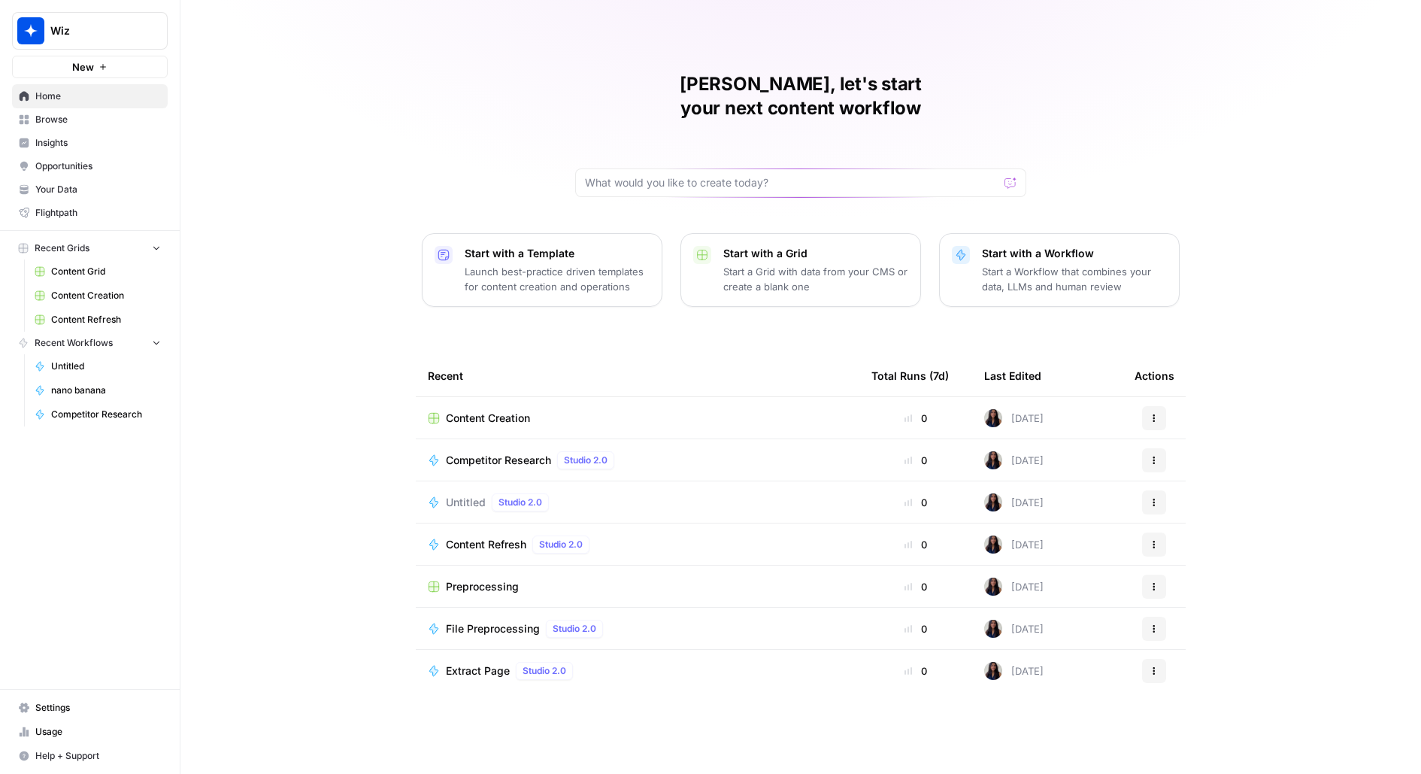
click at [81, 126] on link "Browse" at bounding box center [90, 120] width 156 height 24
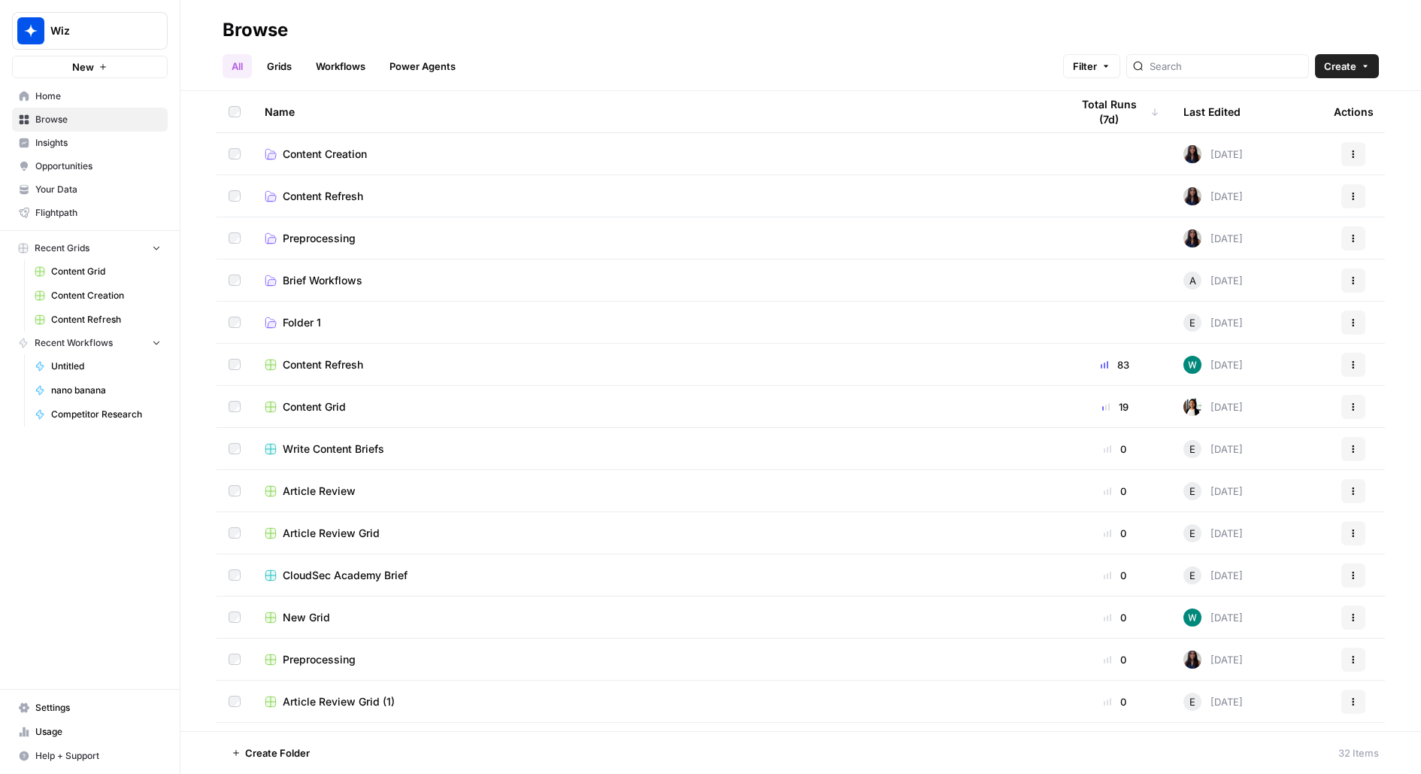
click at [88, 142] on span "Insights" at bounding box center [98, 143] width 126 height 14
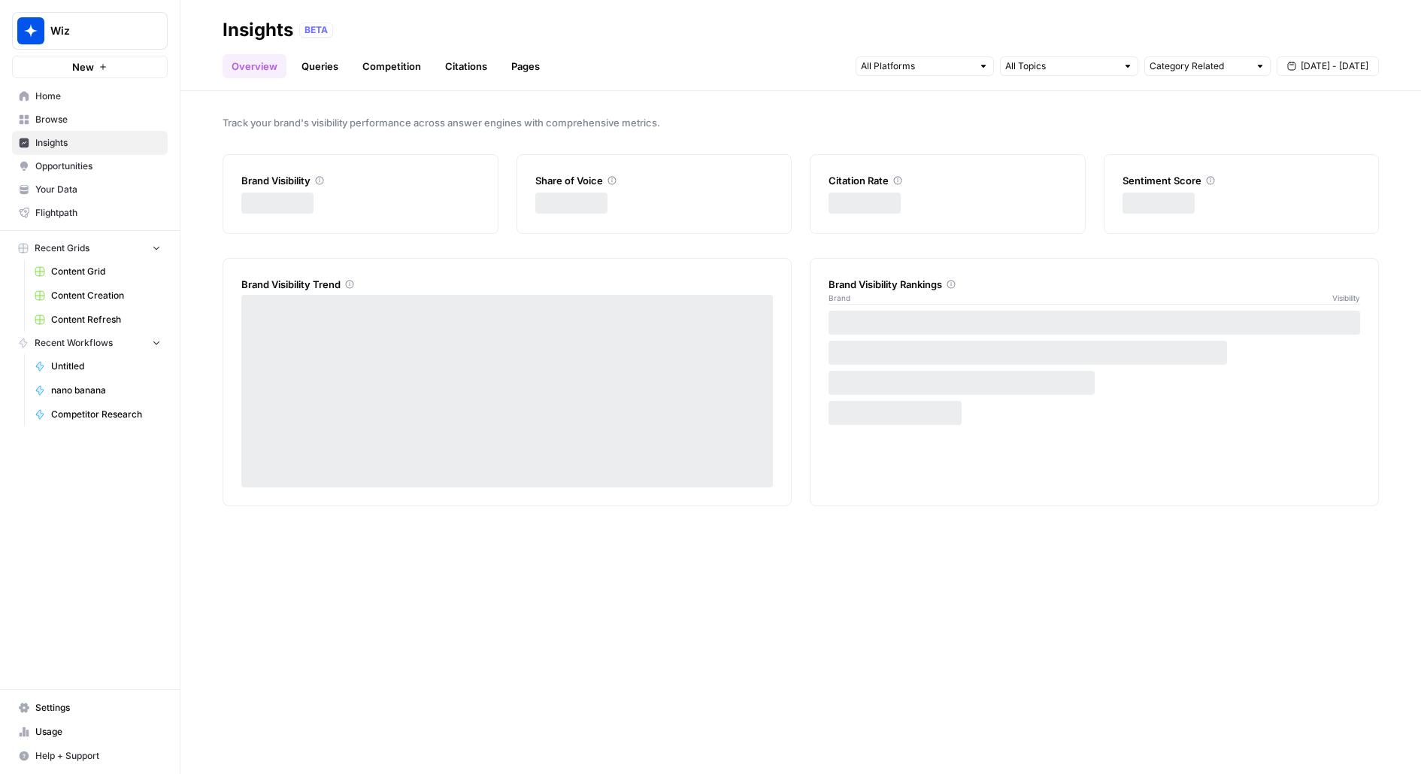
click at [95, 173] on link "Opportunities" at bounding box center [90, 166] width 156 height 24
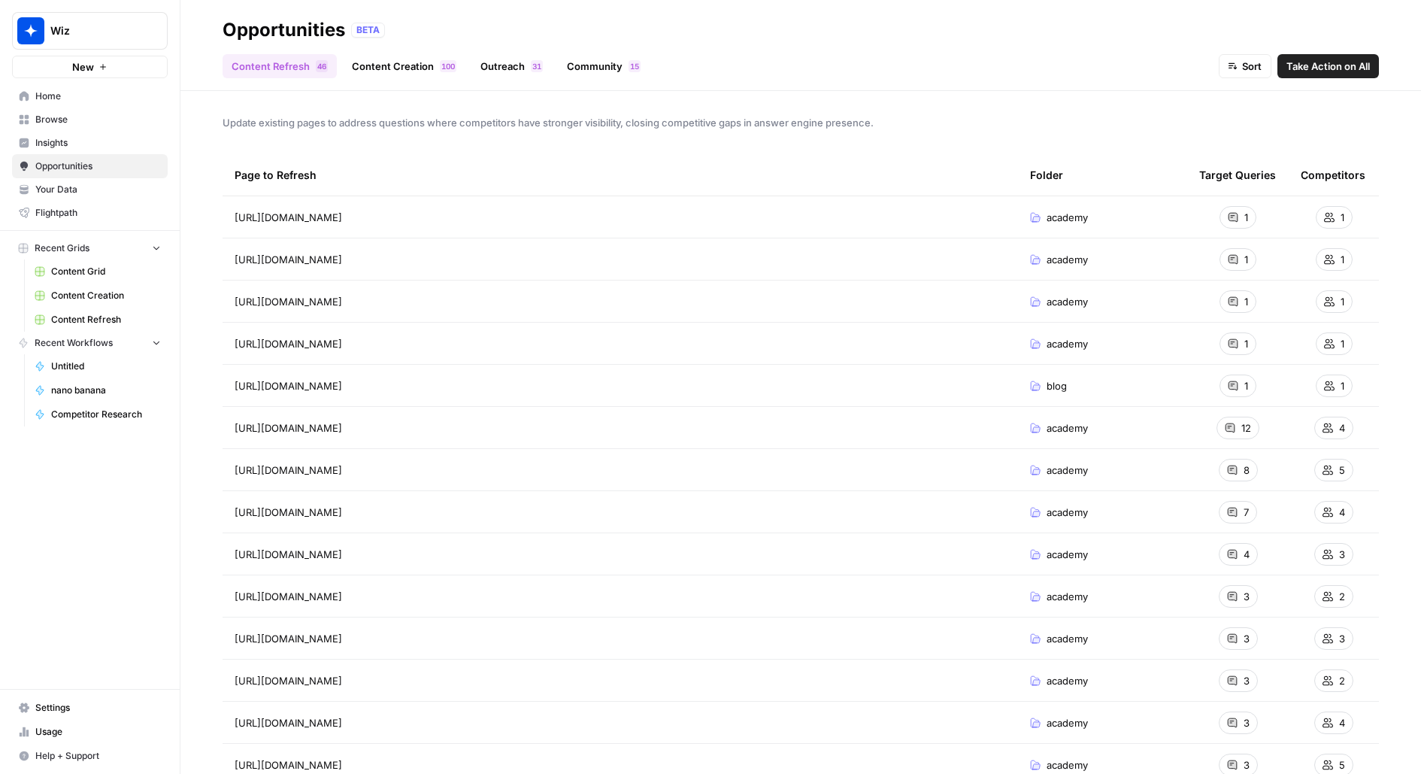
click at [64, 143] on span "Insights" at bounding box center [98, 143] width 126 height 14
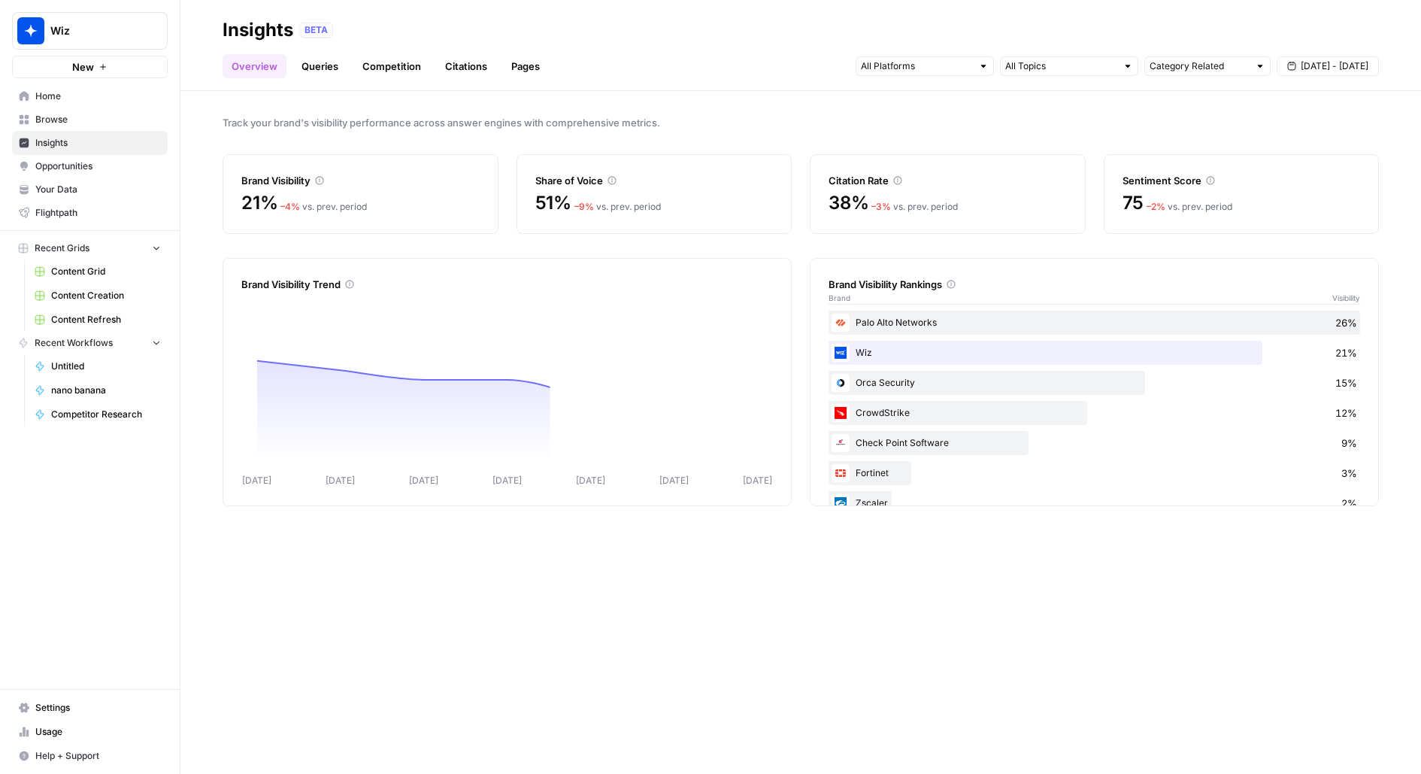
click at [532, 78] on header "Insights BETA Overview Queries Competition Citations Pages Category Related [DA…" at bounding box center [800, 45] width 1241 height 91
click at [526, 62] on link "Pages" at bounding box center [525, 66] width 47 height 24
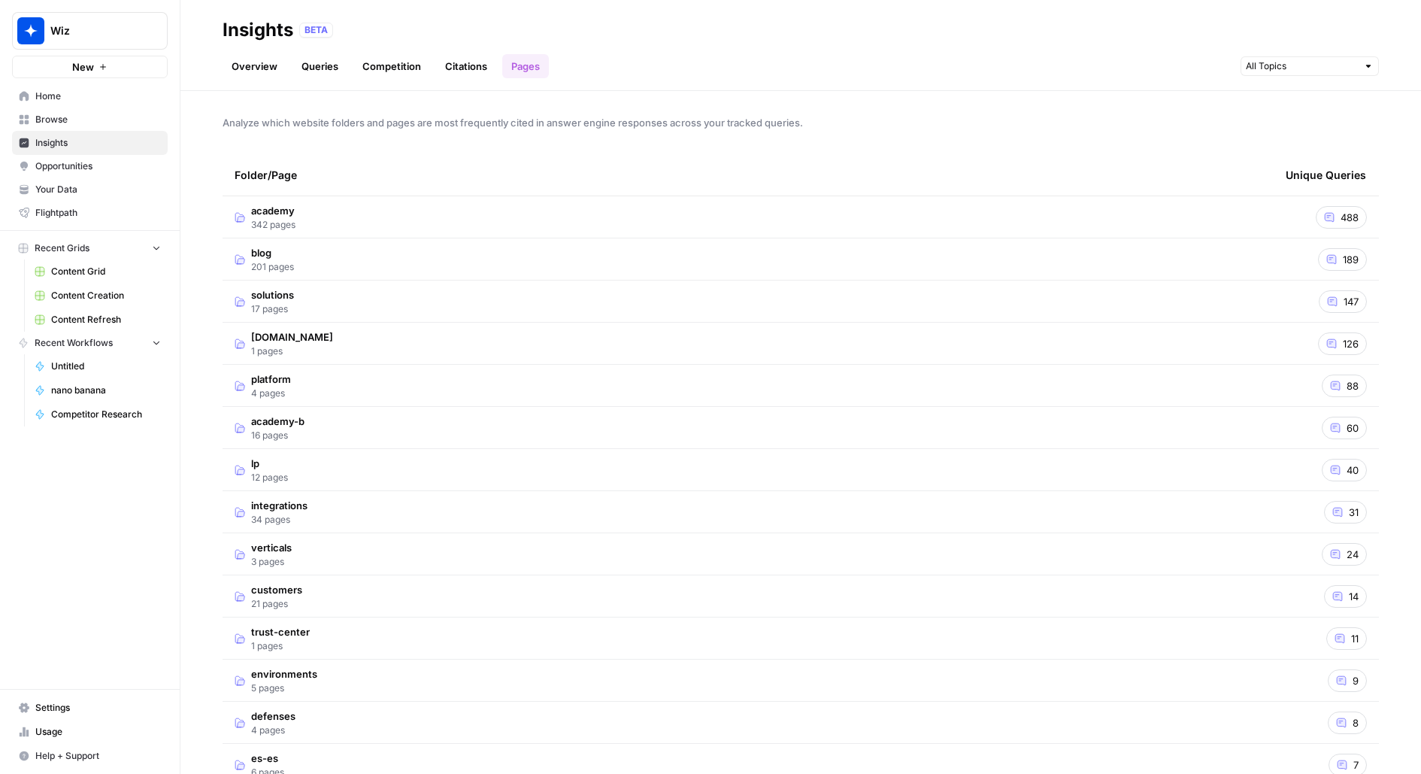
click at [427, 218] on td "academy 342 pages" at bounding box center [748, 216] width 1051 height 41
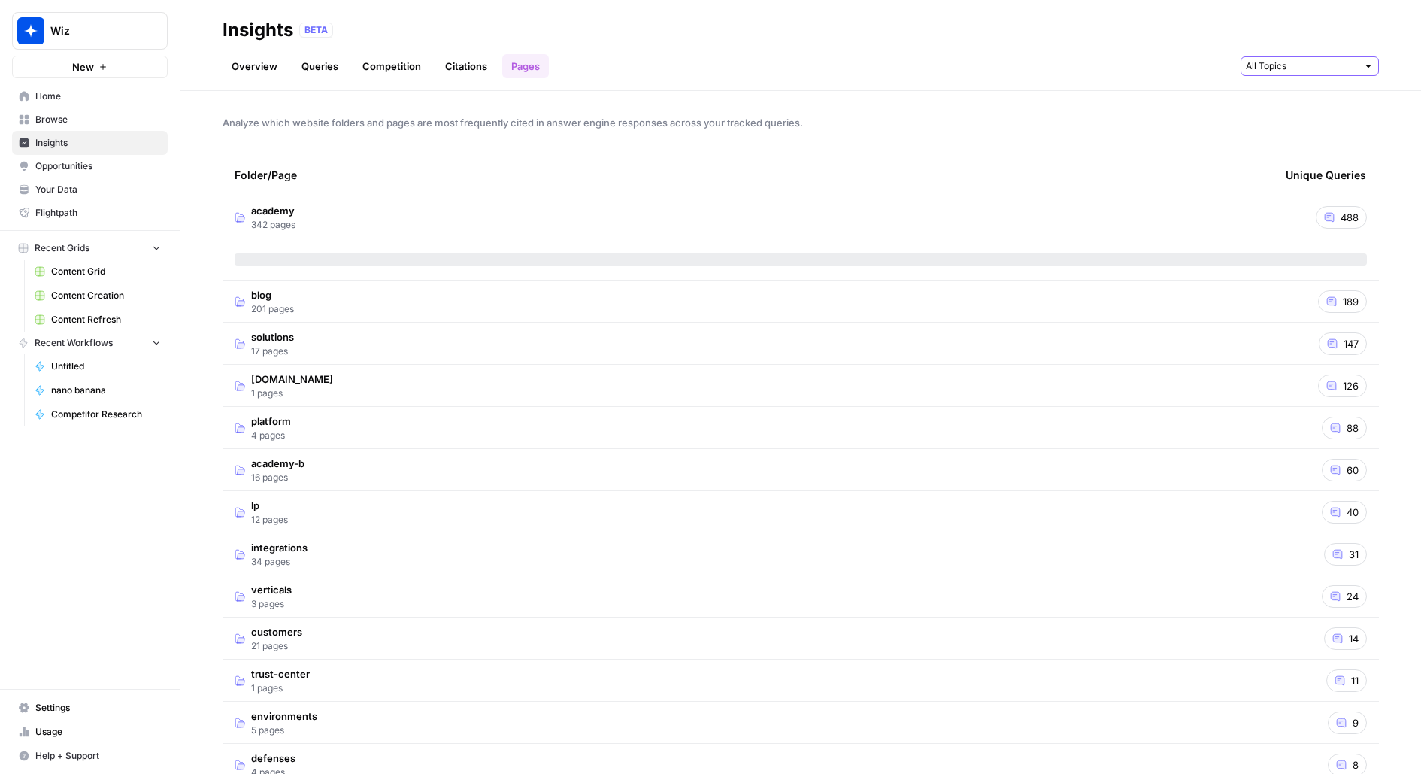
click at [1305, 70] on input "text" at bounding box center [1301, 66] width 111 height 15
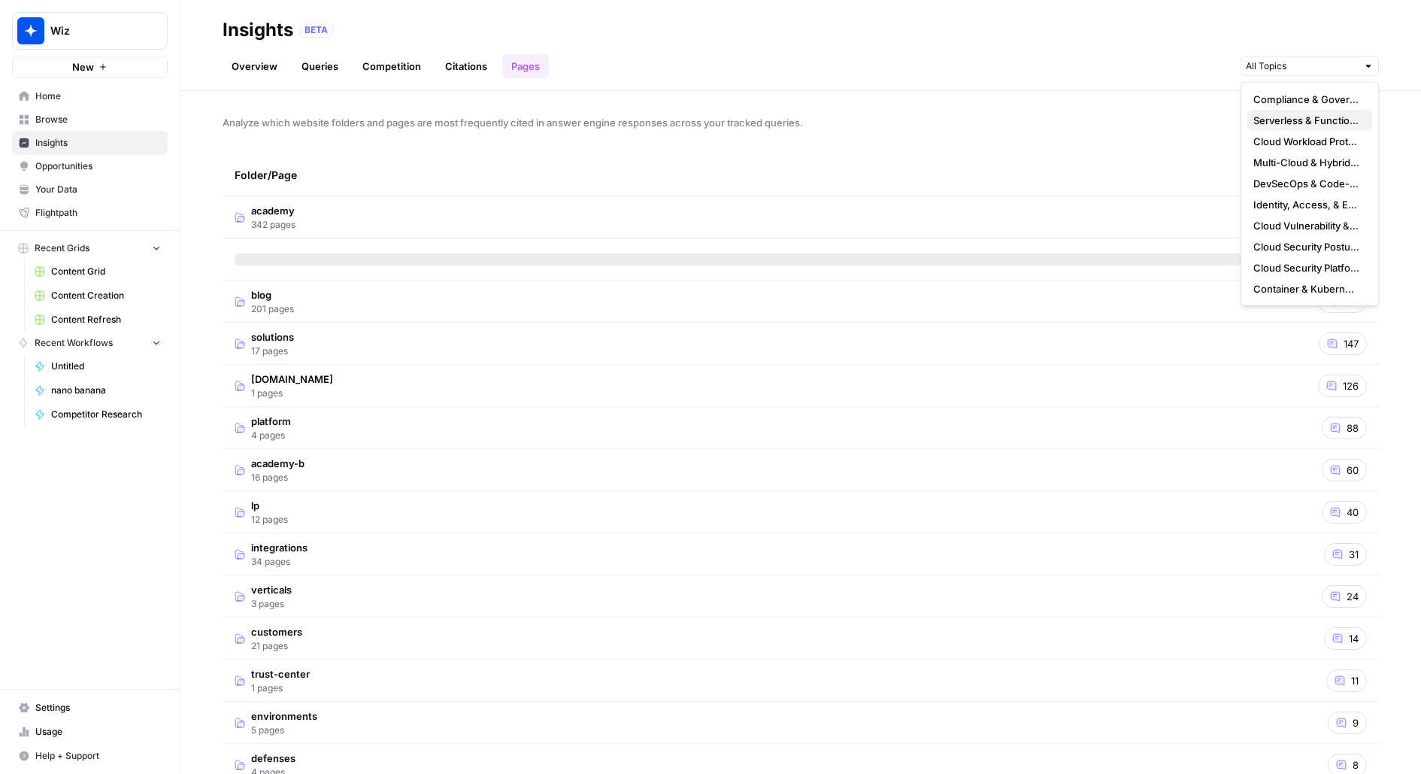
click at [1292, 116] on span "Serverless & Function Security" at bounding box center [1307, 120] width 107 height 15
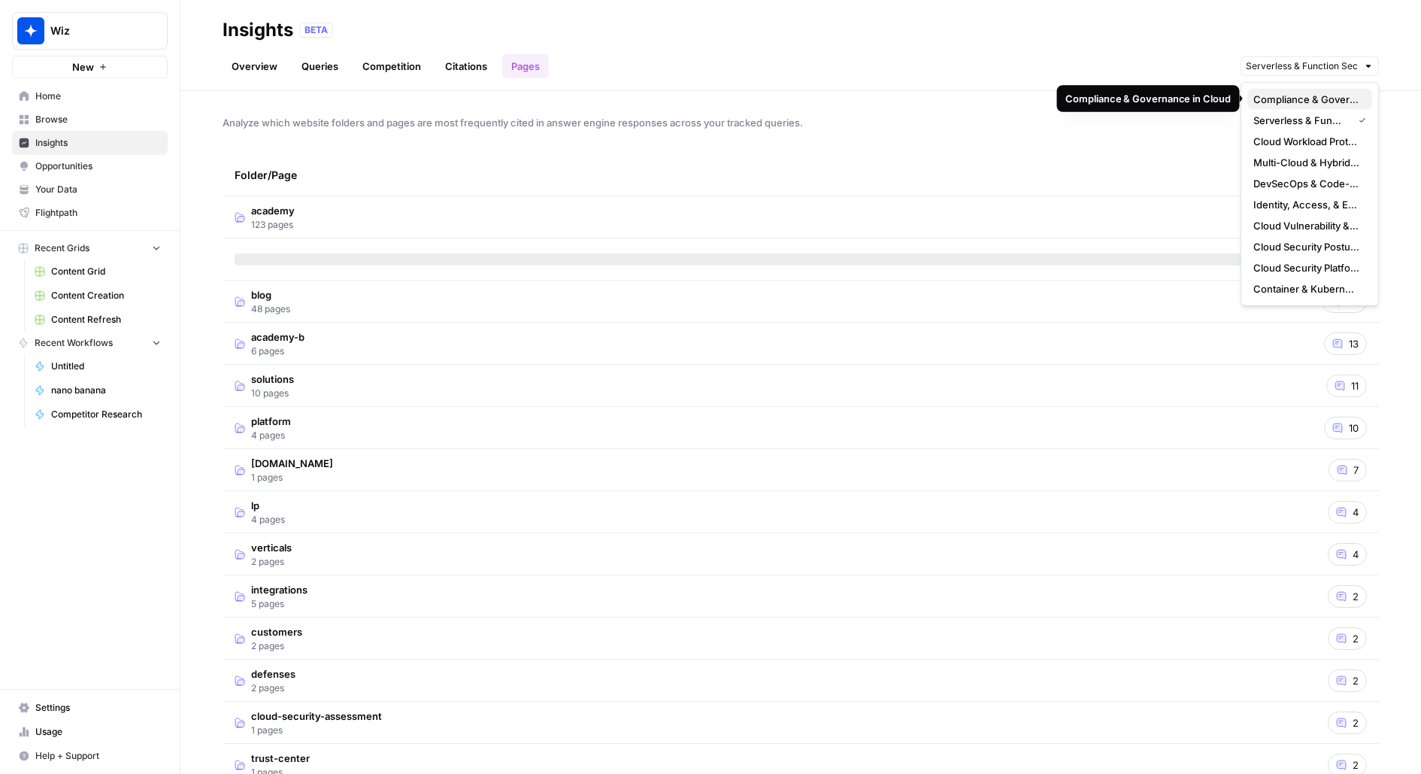
click at [1298, 93] on span "Compliance & Governance in Cloud" at bounding box center [1307, 99] width 107 height 15
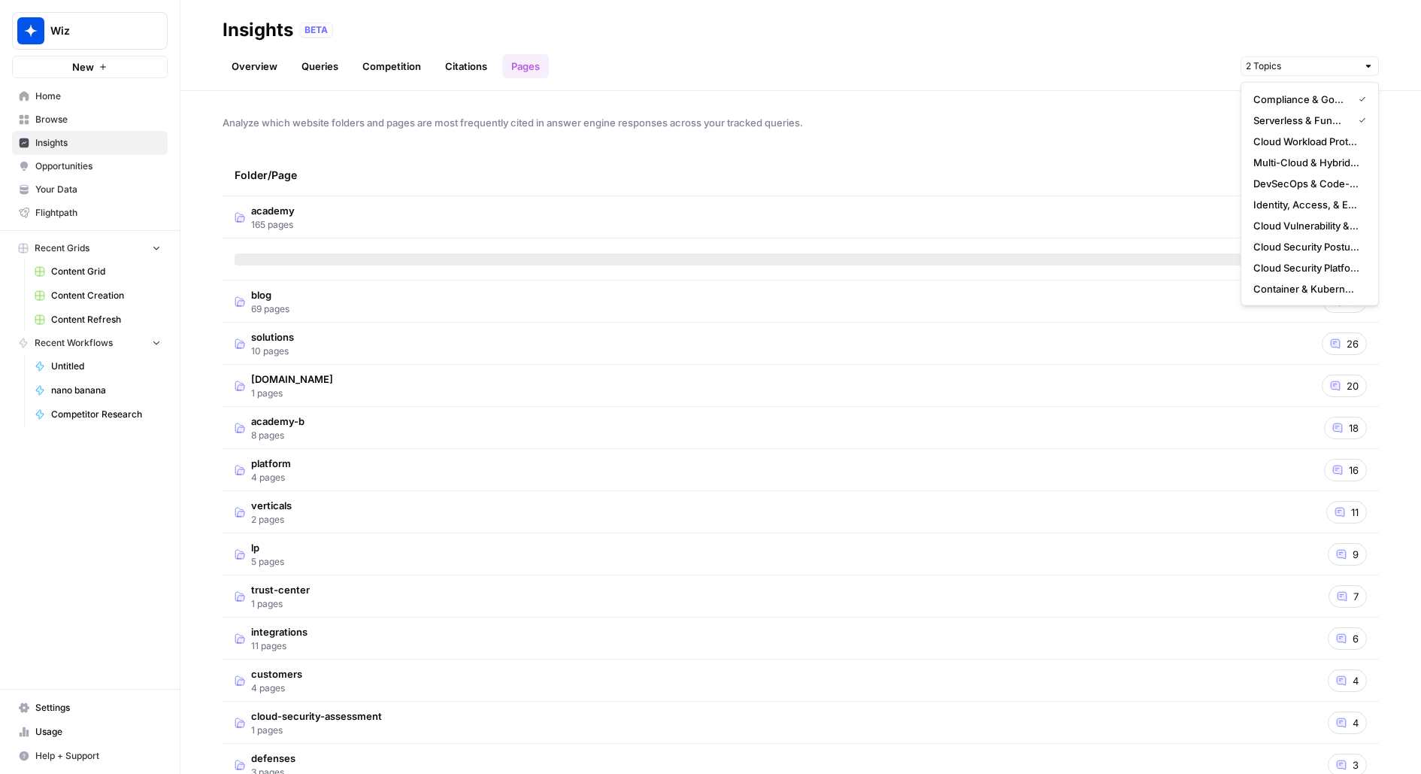
click at [1275, 38] on div "Insights BETA" at bounding box center [801, 30] width 1157 height 24
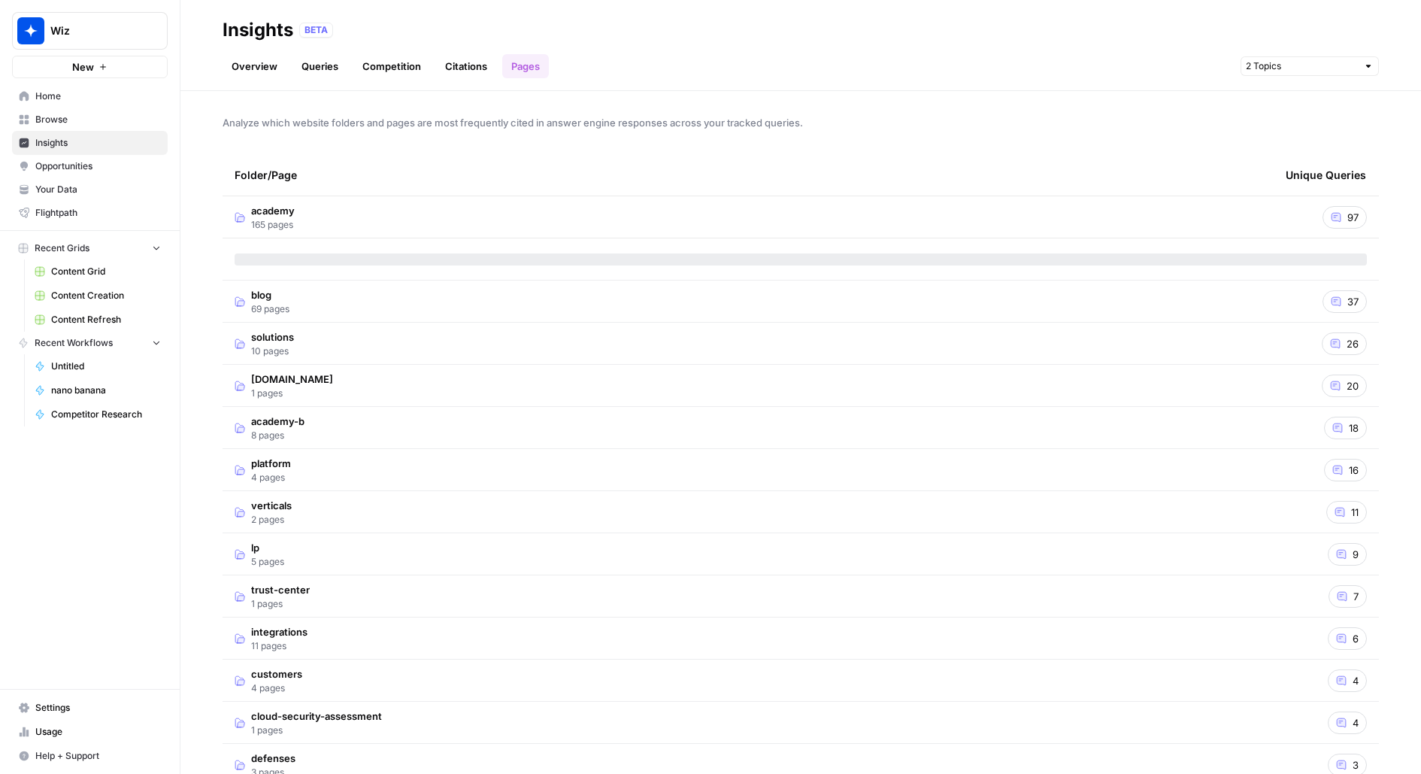
click at [1369, 62] on div at bounding box center [1368, 66] width 11 height 11
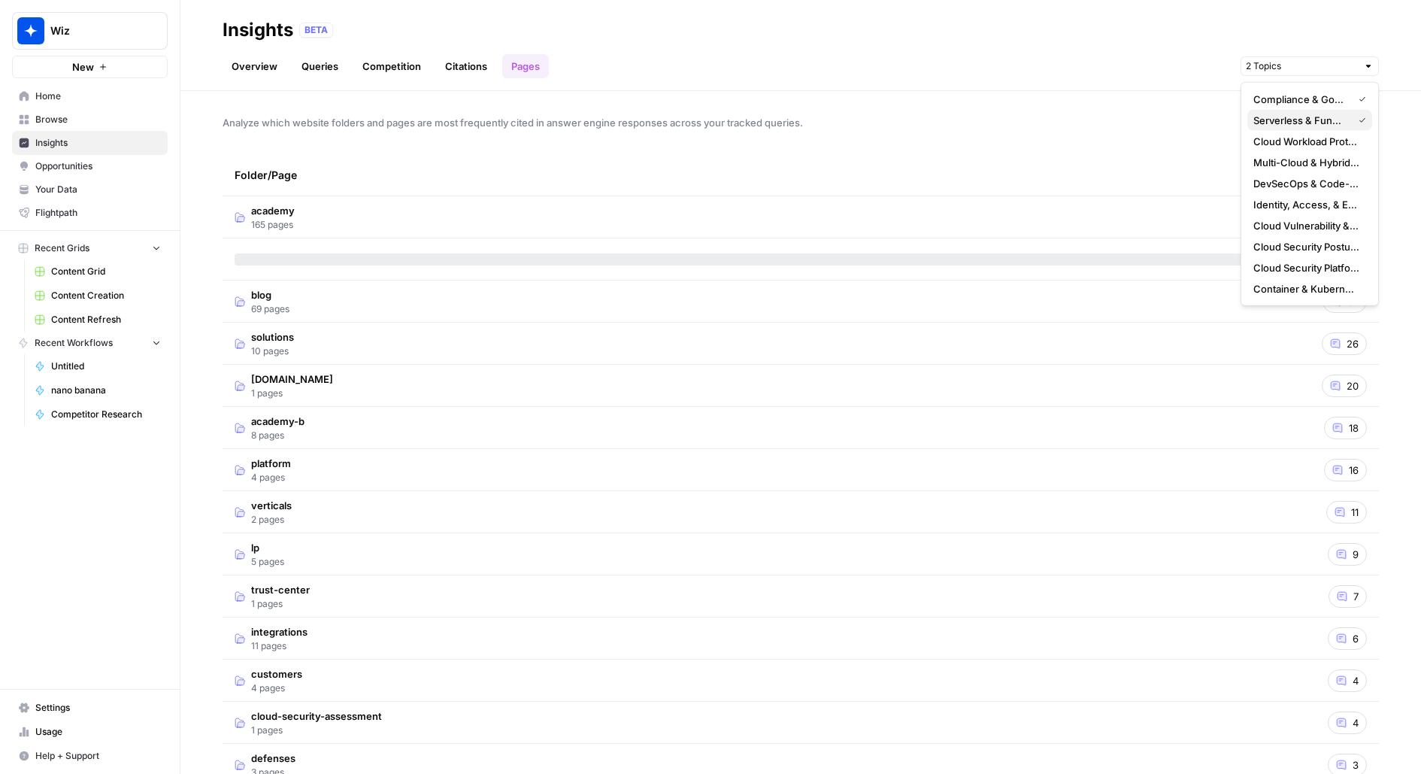
click at [1337, 116] on span "Serverless & Function Security" at bounding box center [1300, 120] width 93 height 15
click at [1332, 100] on span "Compliance & Governance in Cloud" at bounding box center [1300, 99] width 93 height 15
click at [1100, 124] on span "Analyze which website folders and pages are most frequently cited in answer eng…" at bounding box center [801, 122] width 1157 height 15
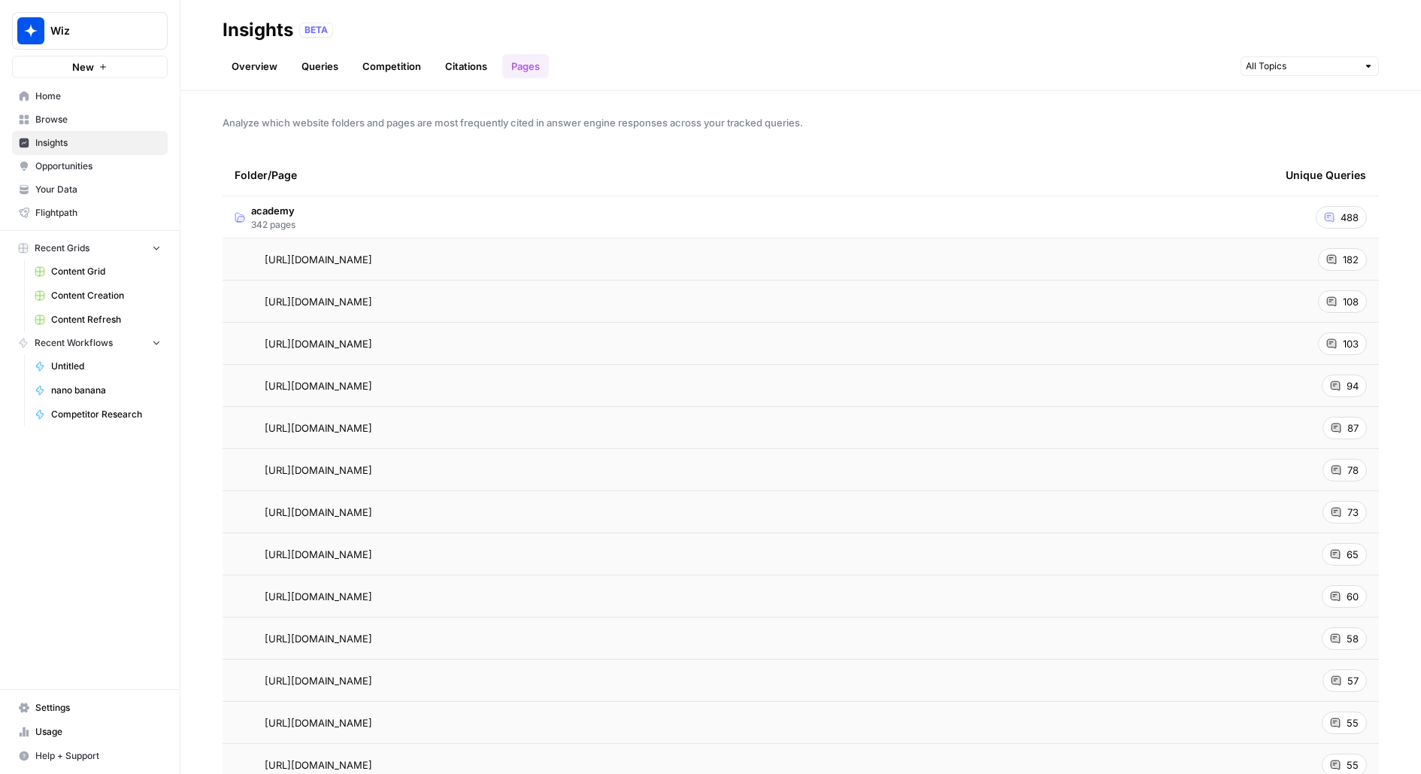
click at [1063, 70] on div "Overview Queries Competition Citations Pages" at bounding box center [801, 60] width 1157 height 36
click at [238, 62] on link "Overview" at bounding box center [255, 66] width 64 height 24
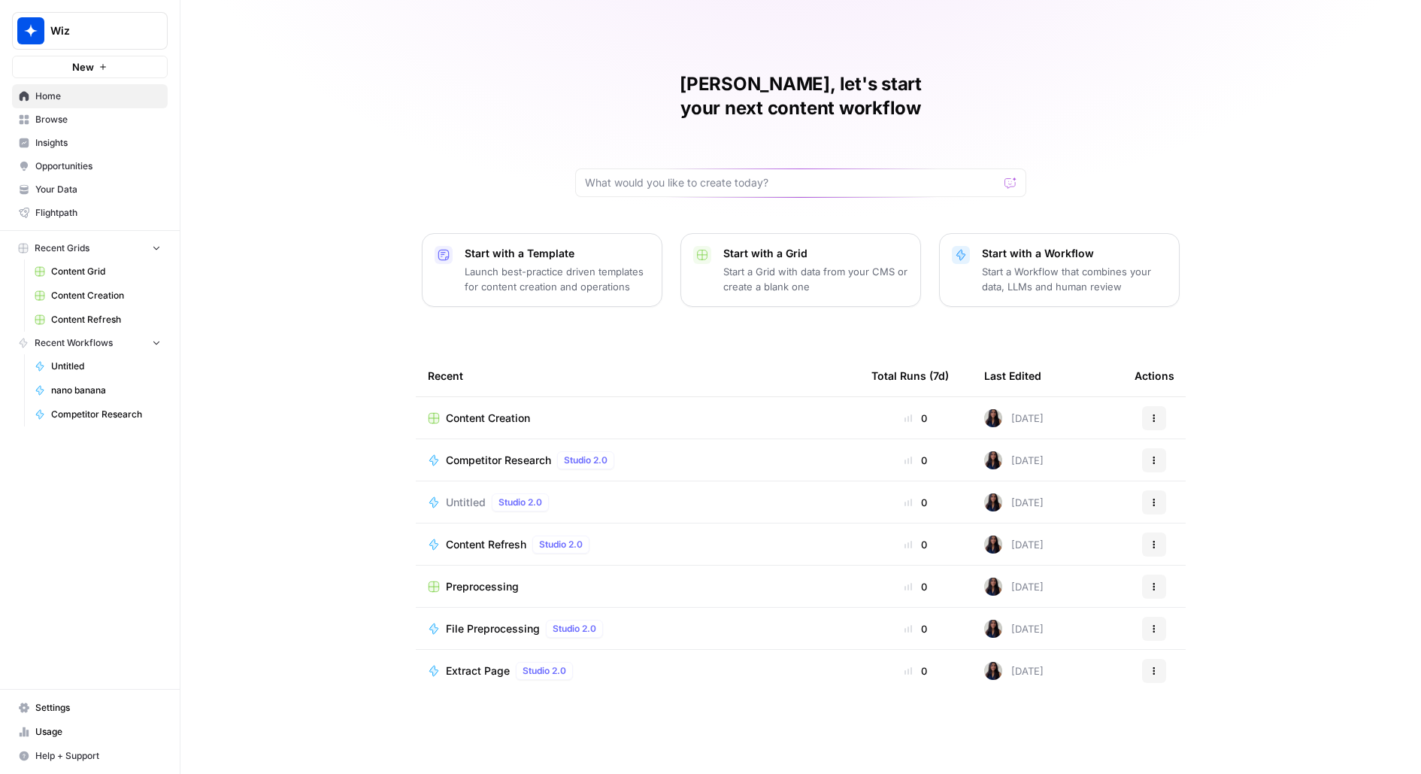
click at [117, 26] on span "Wiz" at bounding box center [95, 30] width 91 height 15
type input "cart"
click button "Carta" at bounding box center [136, 113] width 241 height 24
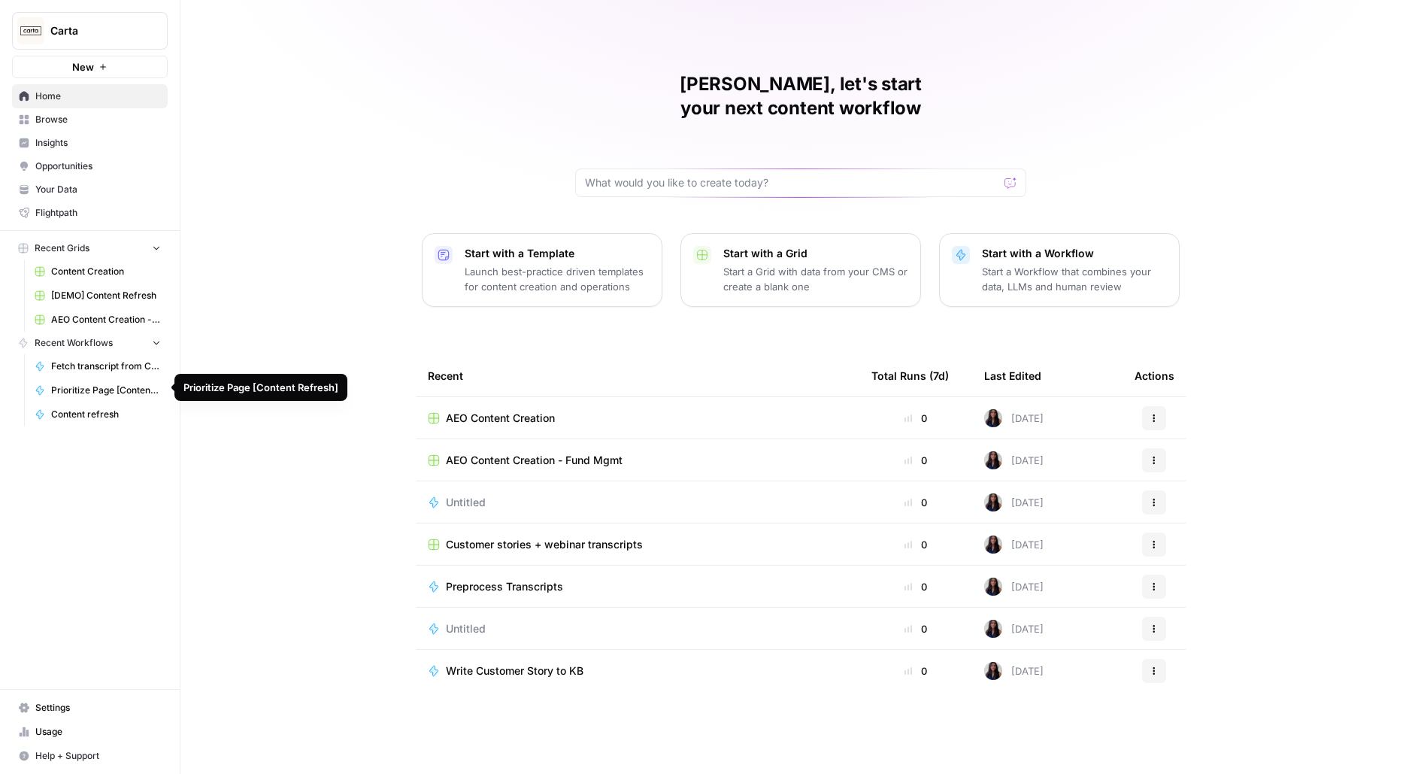
click at [74, 360] on span "Fetch transcript from Chorus" at bounding box center [106, 366] width 110 height 14
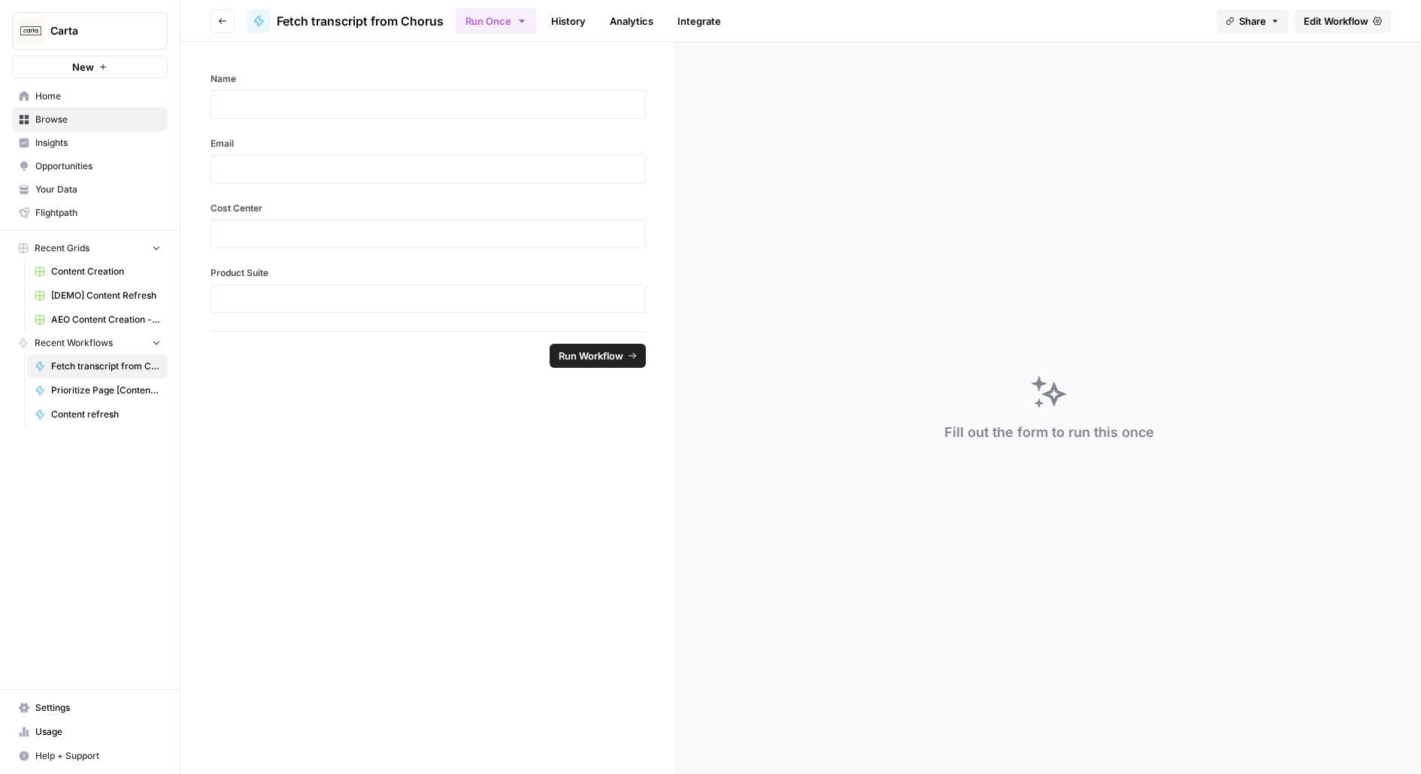
click at [1336, 23] on span "Edit Workflow" at bounding box center [1336, 21] width 65 height 15
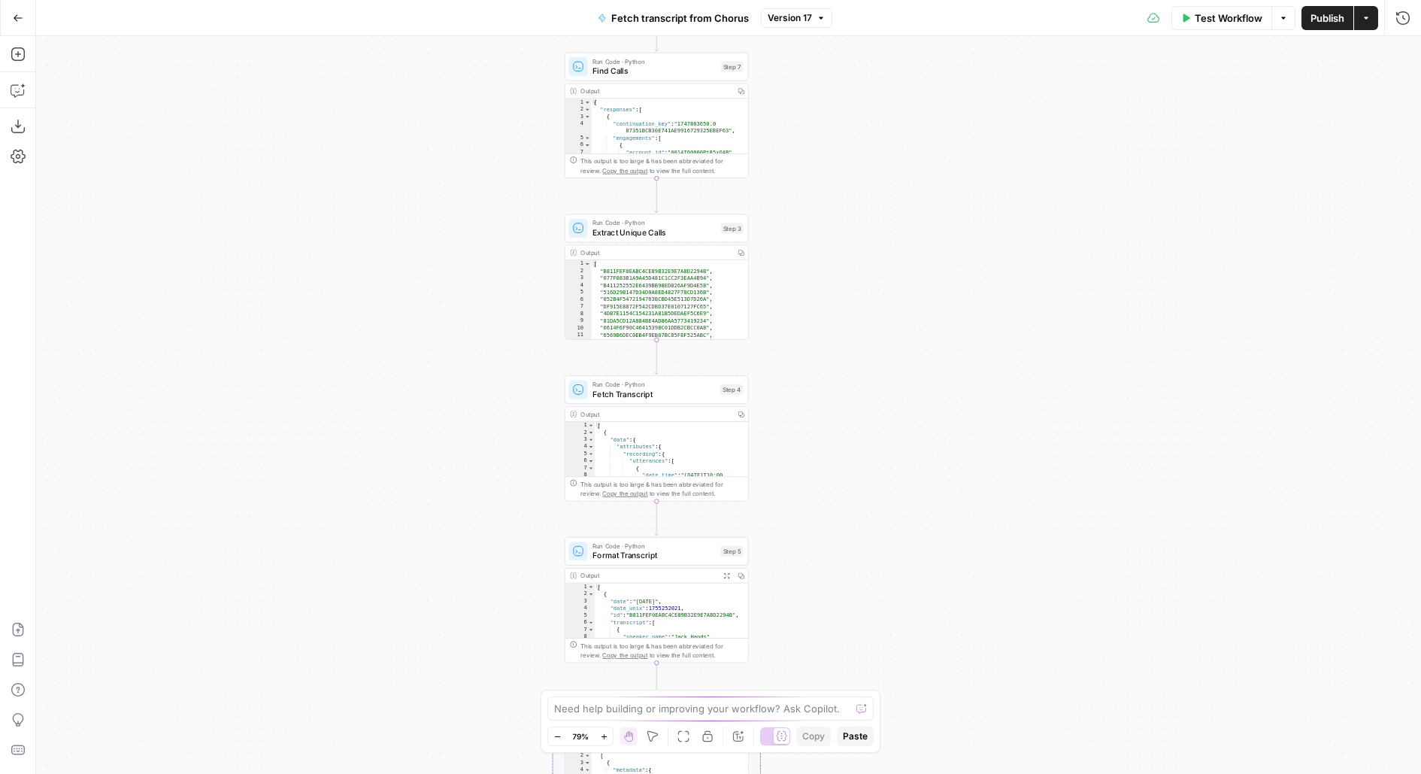
click at [675, 74] on span "Find Calls" at bounding box center [654, 71] width 123 height 12
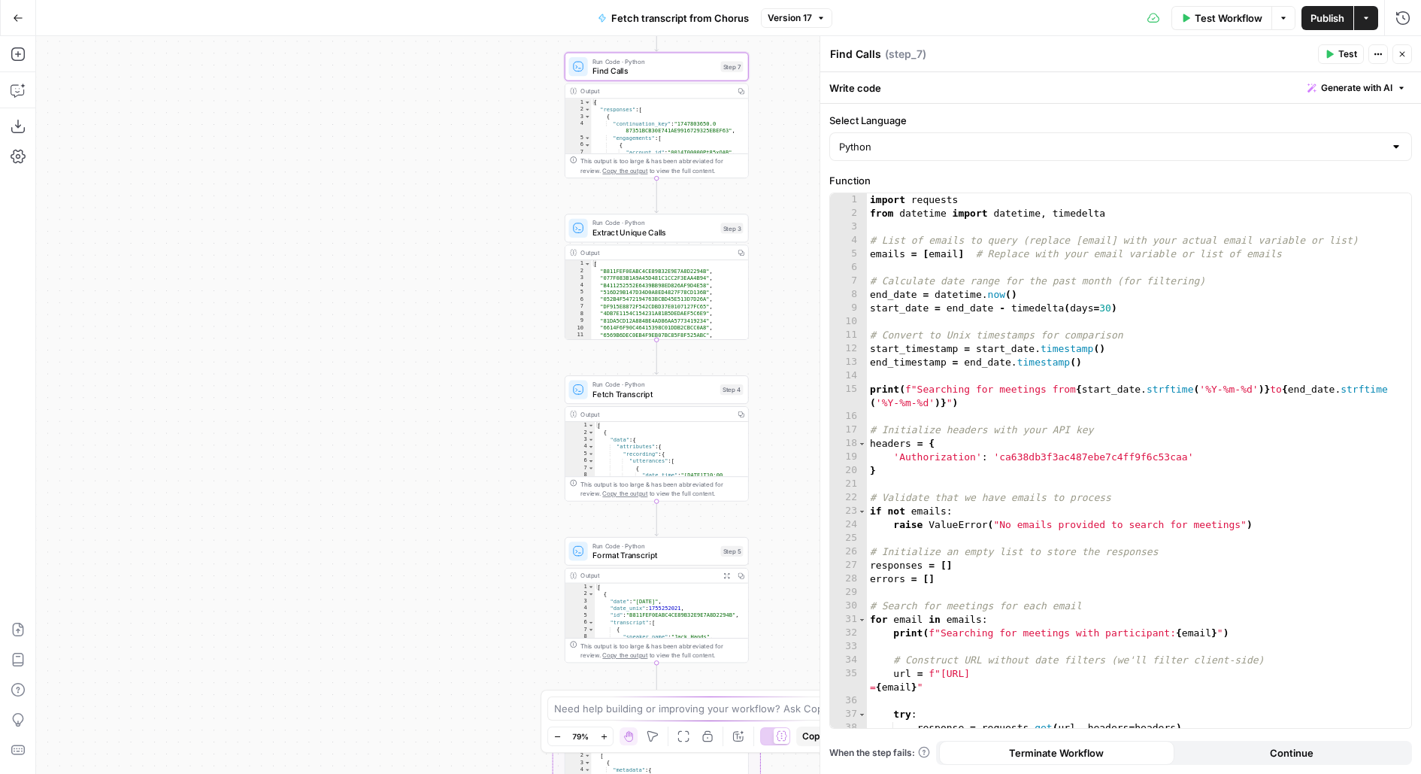
drag, startPoint x: 765, startPoint y: 371, endPoint x: 699, endPoint y: 302, distance: 95.2
click at [700, 303] on div "Workflow Set Inputs Inputs Run Code · Python Find Calls Step 7 Output Copy 1 2 …" at bounding box center [728, 405] width 1385 height 738
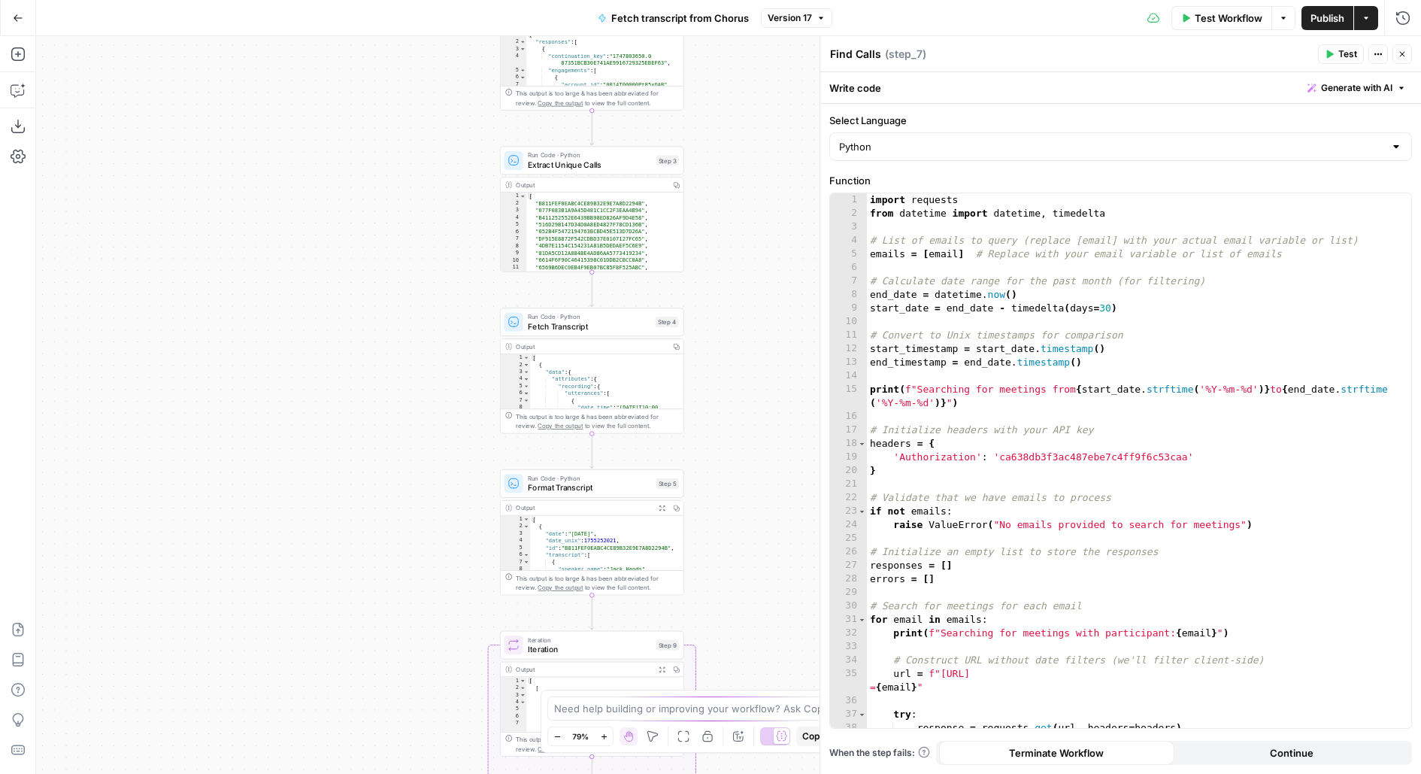
drag, startPoint x: 748, startPoint y: 297, endPoint x: 639, endPoint y: 193, distance: 151.0
click at [662, 213] on div "Workflow Set Inputs Inputs Run Code · Python Find Calls Step 7 Output Copy 1 2 …" at bounding box center [728, 405] width 1385 height 738
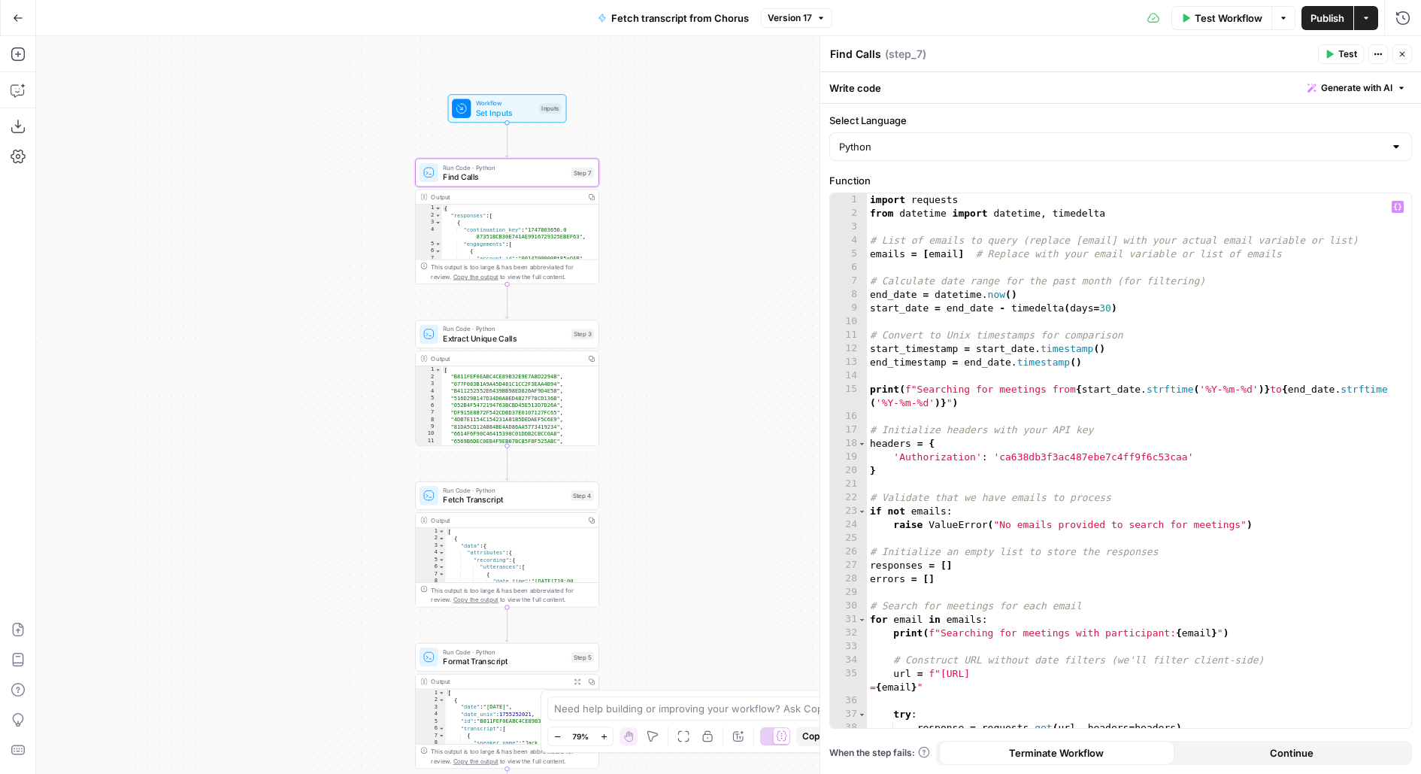
type textarea "**********"
drag, startPoint x: 1011, startPoint y: 311, endPoint x: 1421, endPoint y: 311, distance: 409.1
click at [1421, 311] on div "**********" at bounding box center [1120, 439] width 601 height 670
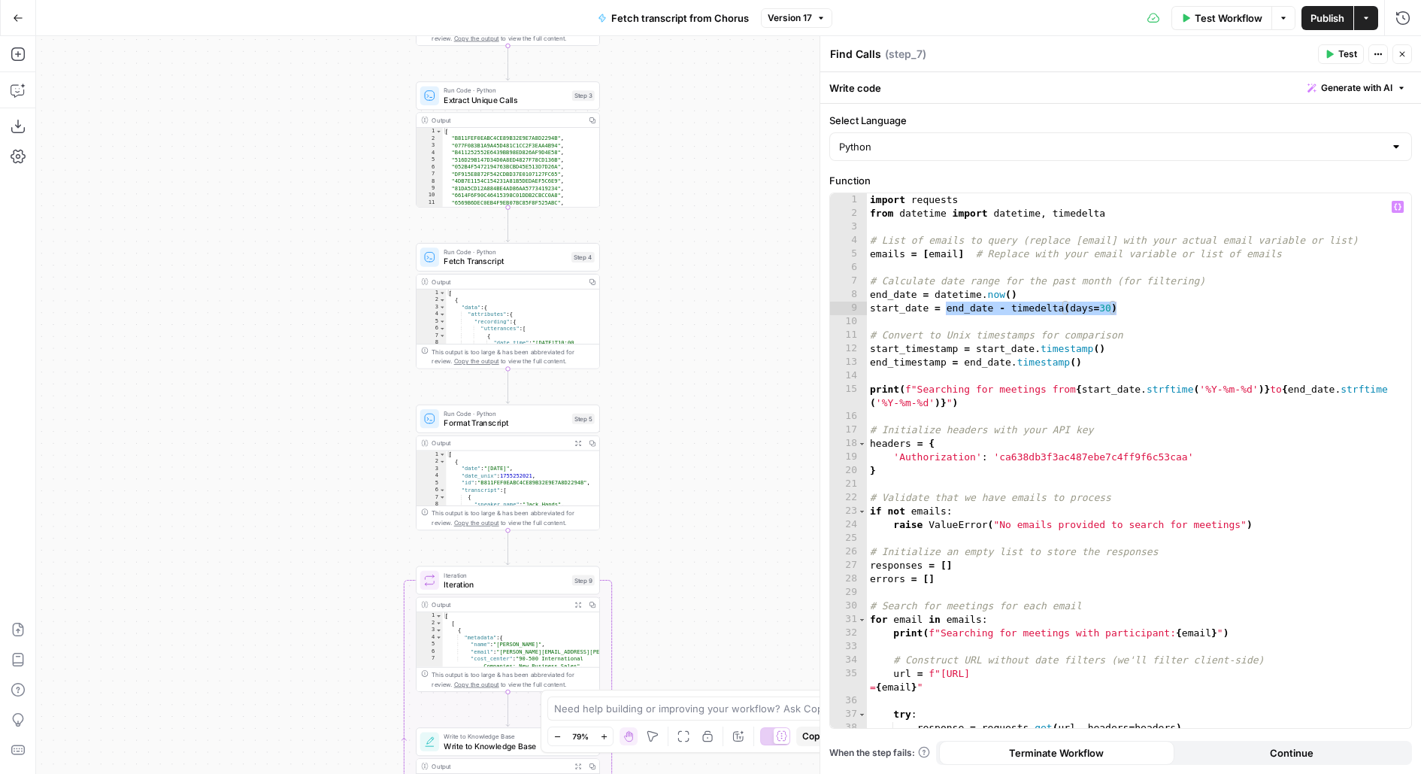
drag, startPoint x: 676, startPoint y: 446, endPoint x: 676, endPoint y: 340, distance: 106.0
click at [676, 340] on div "Workflow Set Inputs Inputs Run Code · Python Find Calls Step 7 Output Copy 1 2 …" at bounding box center [728, 405] width 1385 height 738
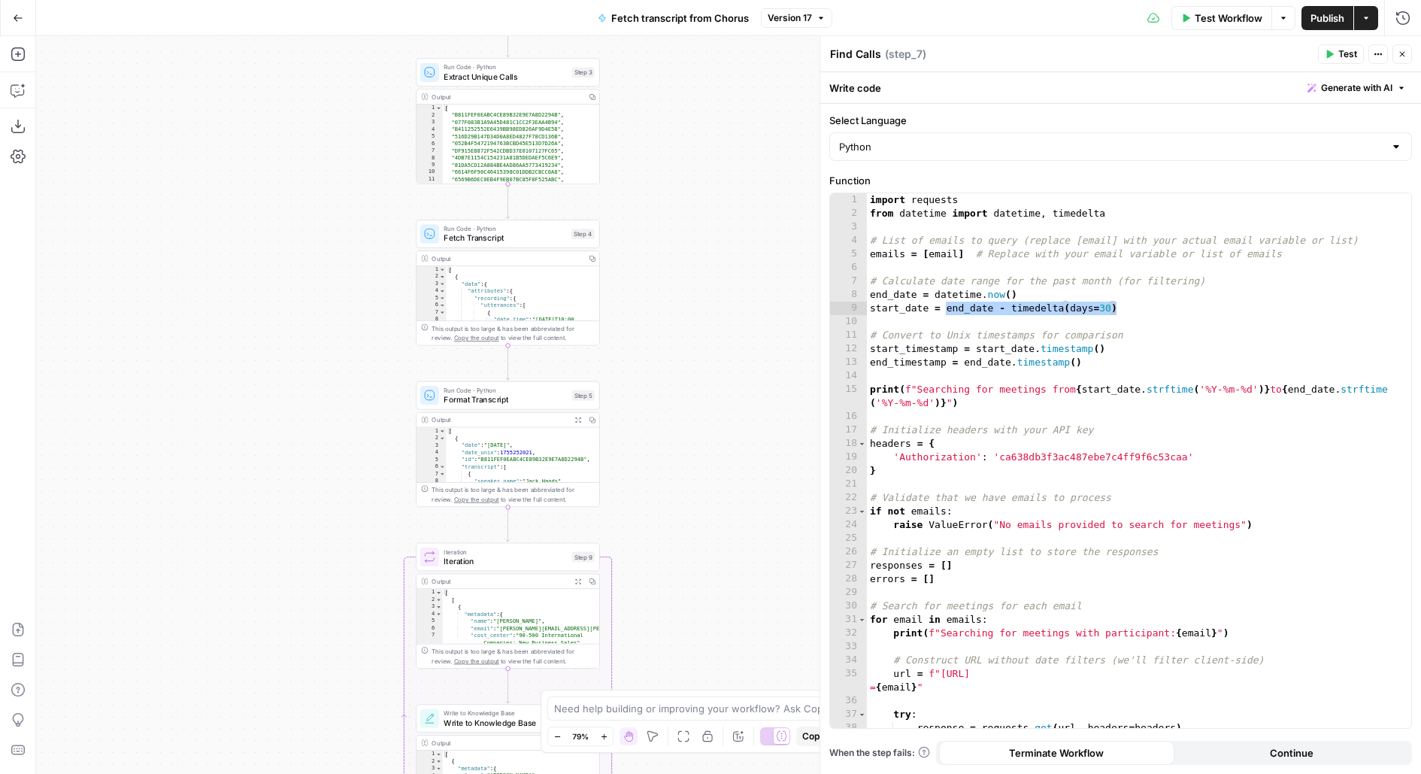
drag, startPoint x: 676, startPoint y: 394, endPoint x: 676, endPoint y: 339, distance: 54.9
click at [676, 349] on body "Carta New Home Browse Insights Opportunities Your Data Flightpath Recent Grids …" at bounding box center [710, 387] width 1421 height 774
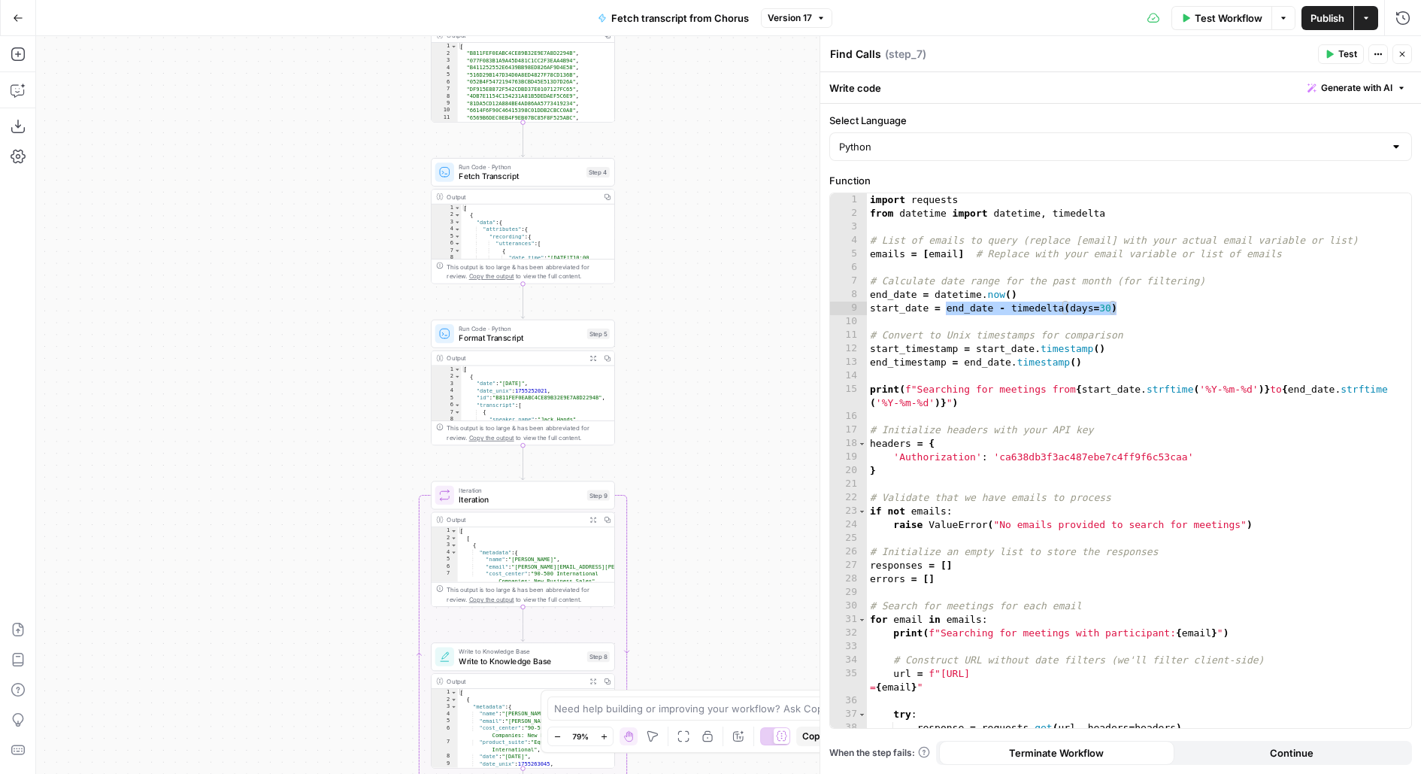
drag, startPoint x: 675, startPoint y: 437, endPoint x: 681, endPoint y: 262, distance: 175.3
click at [681, 259] on div "Workflow Set Inputs Inputs Run Code · Python Find Calls Step 7 Output Copy 1 2 …" at bounding box center [728, 405] width 1385 height 738
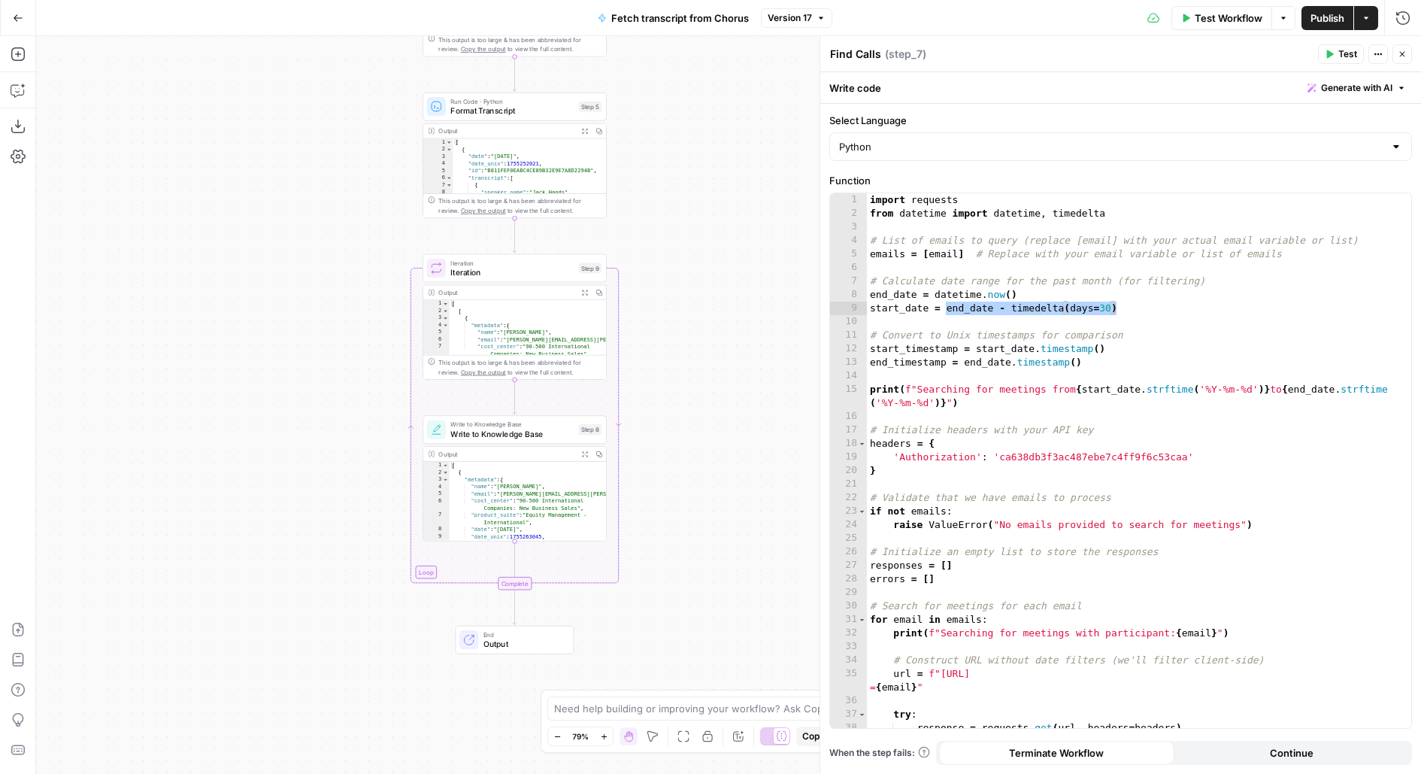
drag, startPoint x: 692, startPoint y: 529, endPoint x: 692, endPoint y: 288, distance: 241.4
click at [692, 288] on div "Workflow Set Inputs Inputs Run Code · Python Find Calls Step 7 Output Copy 1 2 …" at bounding box center [728, 405] width 1385 height 738
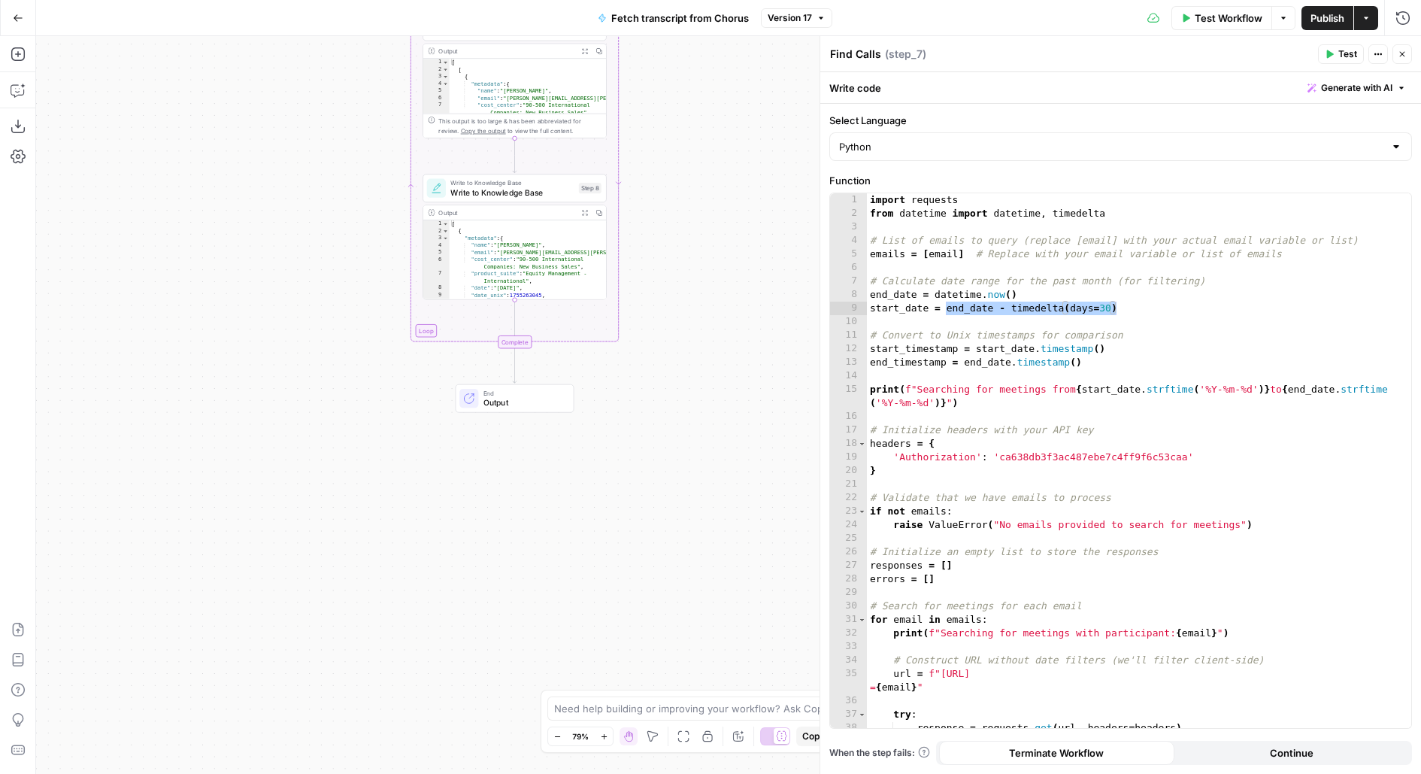
drag, startPoint x: 596, startPoint y: 523, endPoint x: 594, endPoint y: 306, distance: 216.6
click at [594, 309] on div "Workflow Set Inputs Inputs Run Code · Python Find Calls Step 7 Output Copy 1 2 …" at bounding box center [728, 405] width 1385 height 738
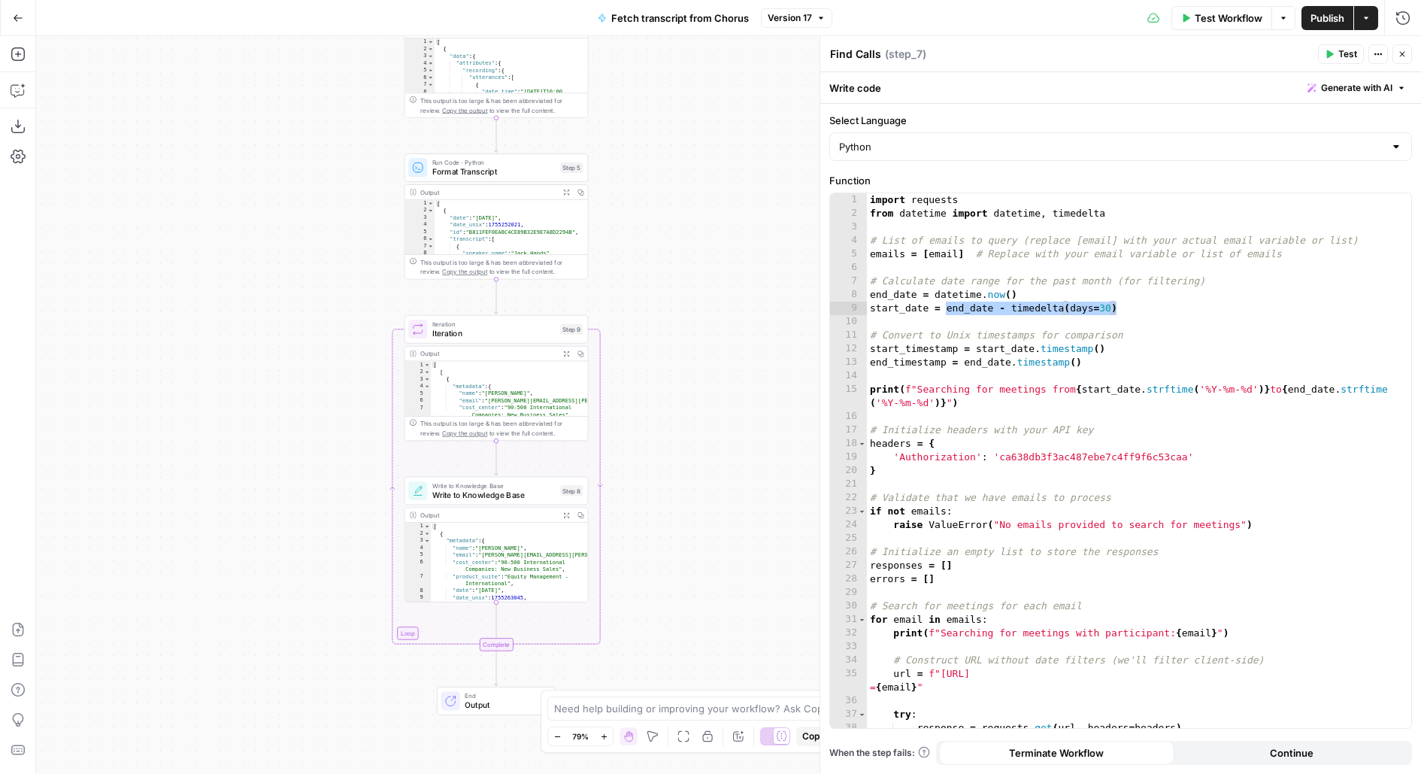
click at [1402, 57] on icon "button" at bounding box center [1402, 54] width 9 height 9
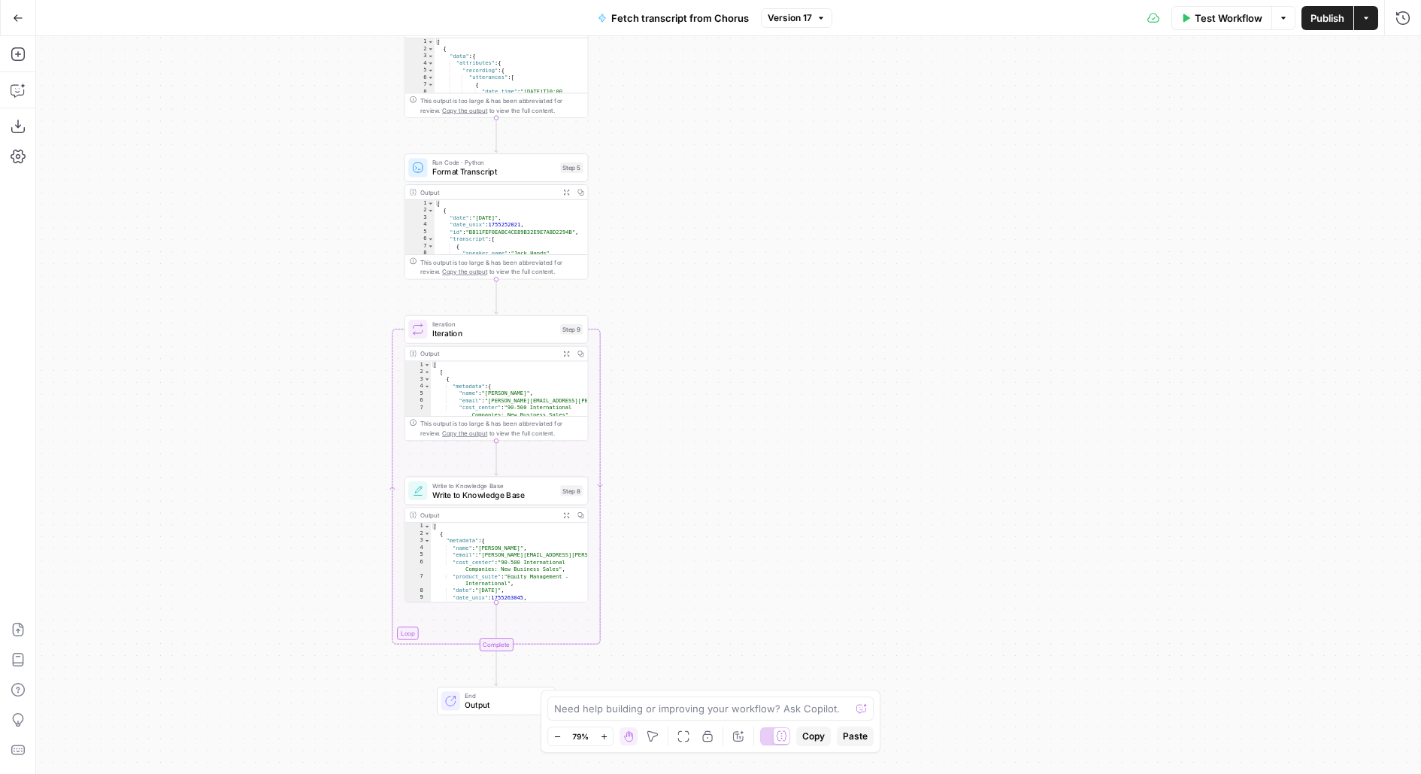
drag, startPoint x: 713, startPoint y: 314, endPoint x: 874, endPoint y: 203, distance: 195.2
click at [874, 203] on div "Workflow Set Inputs Inputs Run Code · Python Find Calls Step 7 Output Copy 1 2 …" at bounding box center [728, 405] width 1385 height 738
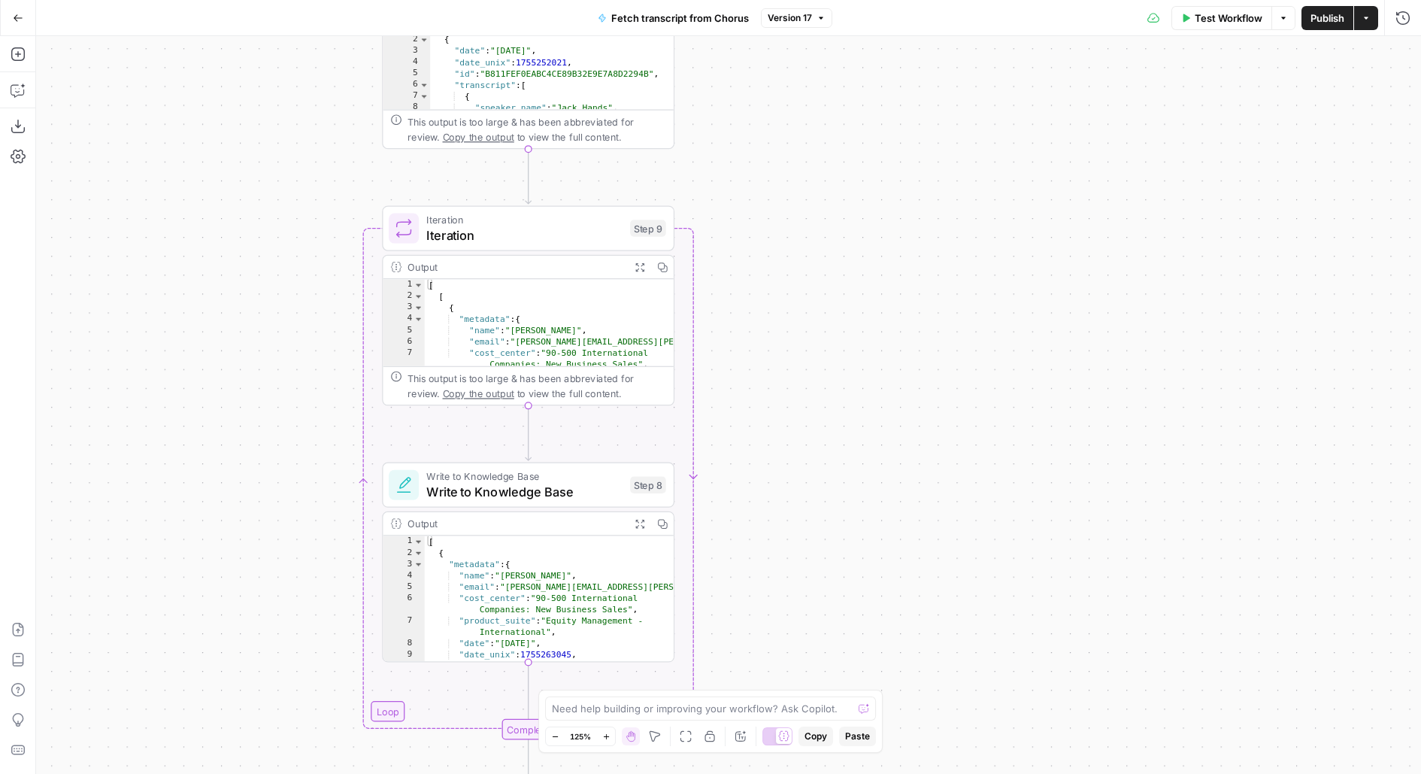
drag, startPoint x: 840, startPoint y: 348, endPoint x: 837, endPoint y: 329, distance: 19.8
click at [840, 329] on div "Workflow Set Inputs Inputs Run Code · Python Find Calls Step 7 Output Copy 1 2 …" at bounding box center [728, 405] width 1385 height 738
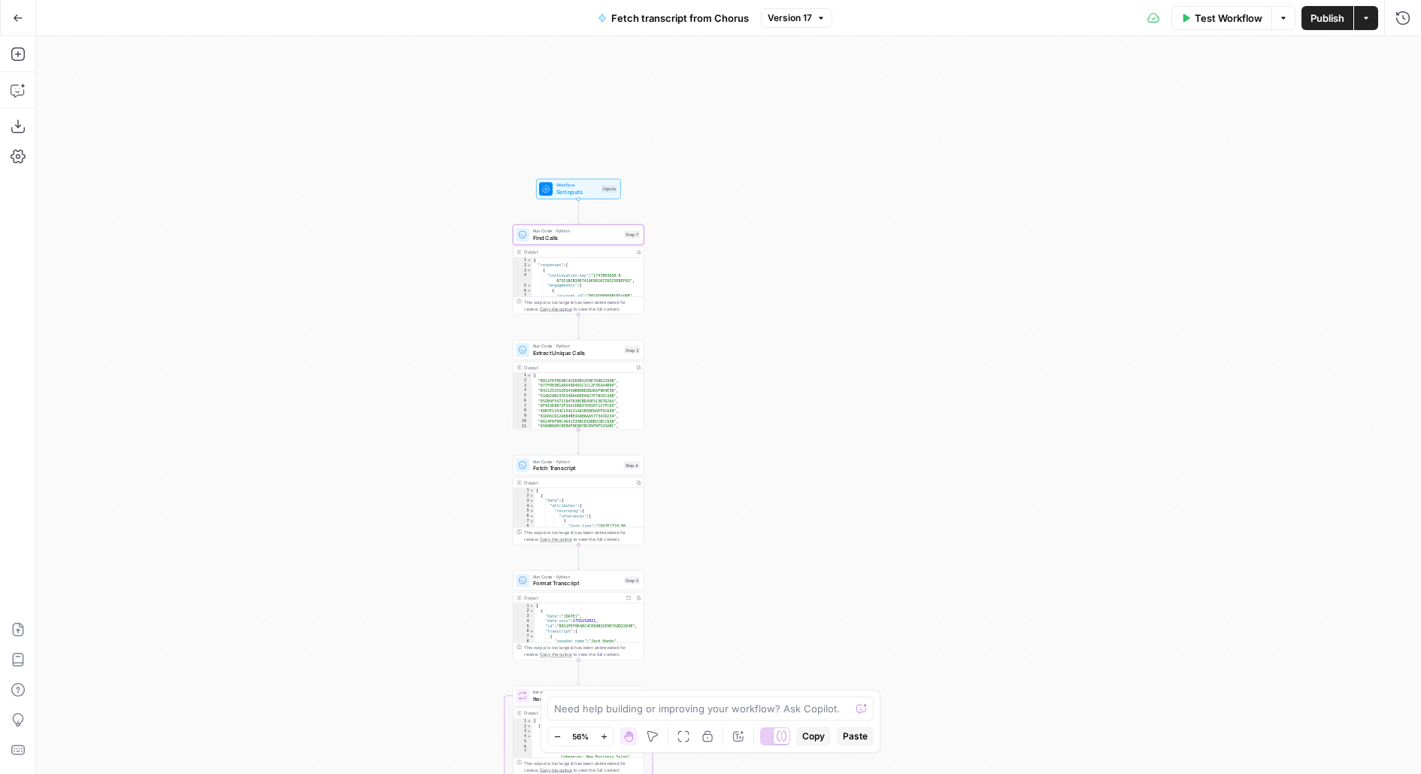
click at [575, 241] on div "Run Code · Python Find Calls Step 7 Copy step Delete step Add Note Test" at bounding box center [579, 235] width 132 height 20
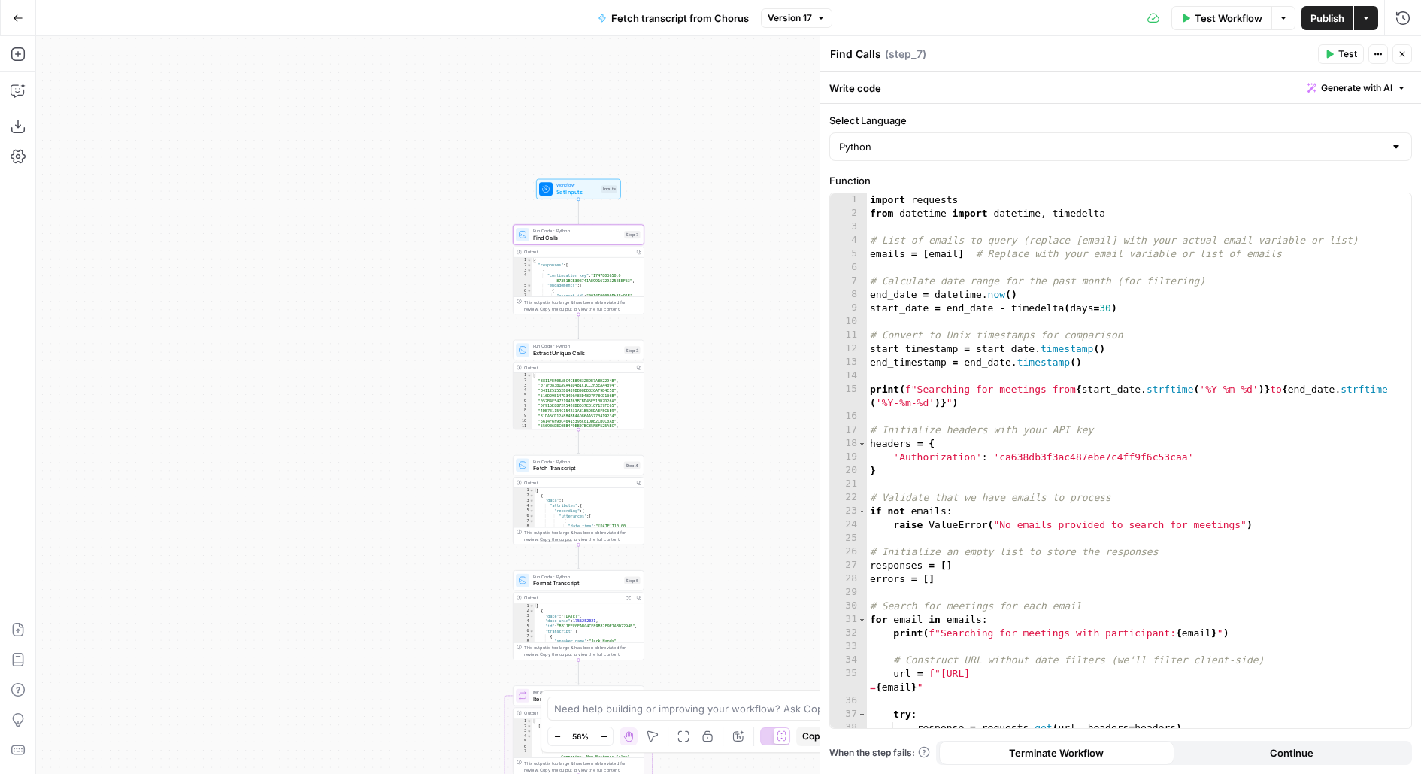
click at [1401, 53] on icon "button" at bounding box center [1402, 54] width 9 height 9
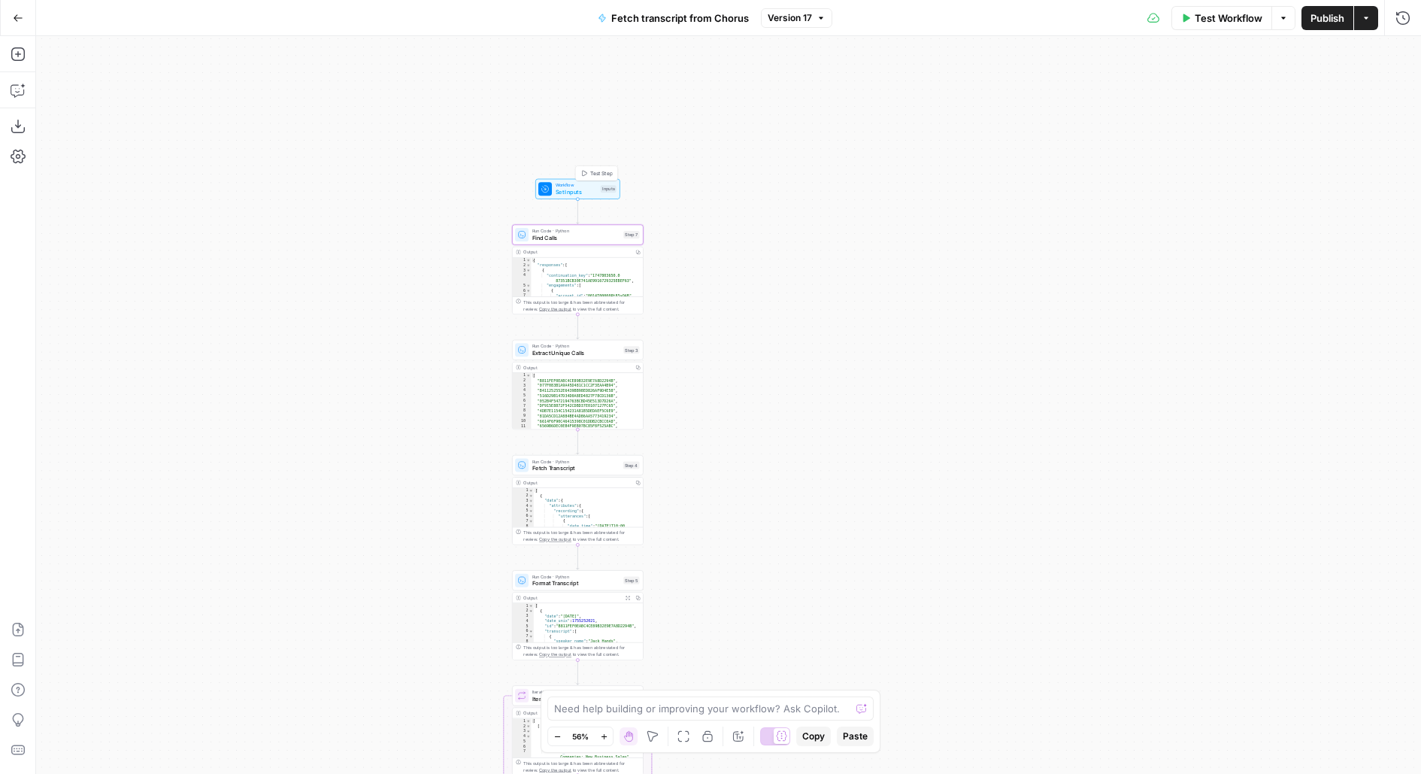
drag, startPoint x: 708, startPoint y: 223, endPoint x: 852, endPoint y: 185, distance: 148.7
click at [852, 185] on div "Workflow Set Inputs Inputs Test Step Run Code · Python Find Calls Step 7 Output…" at bounding box center [728, 405] width 1385 height 738
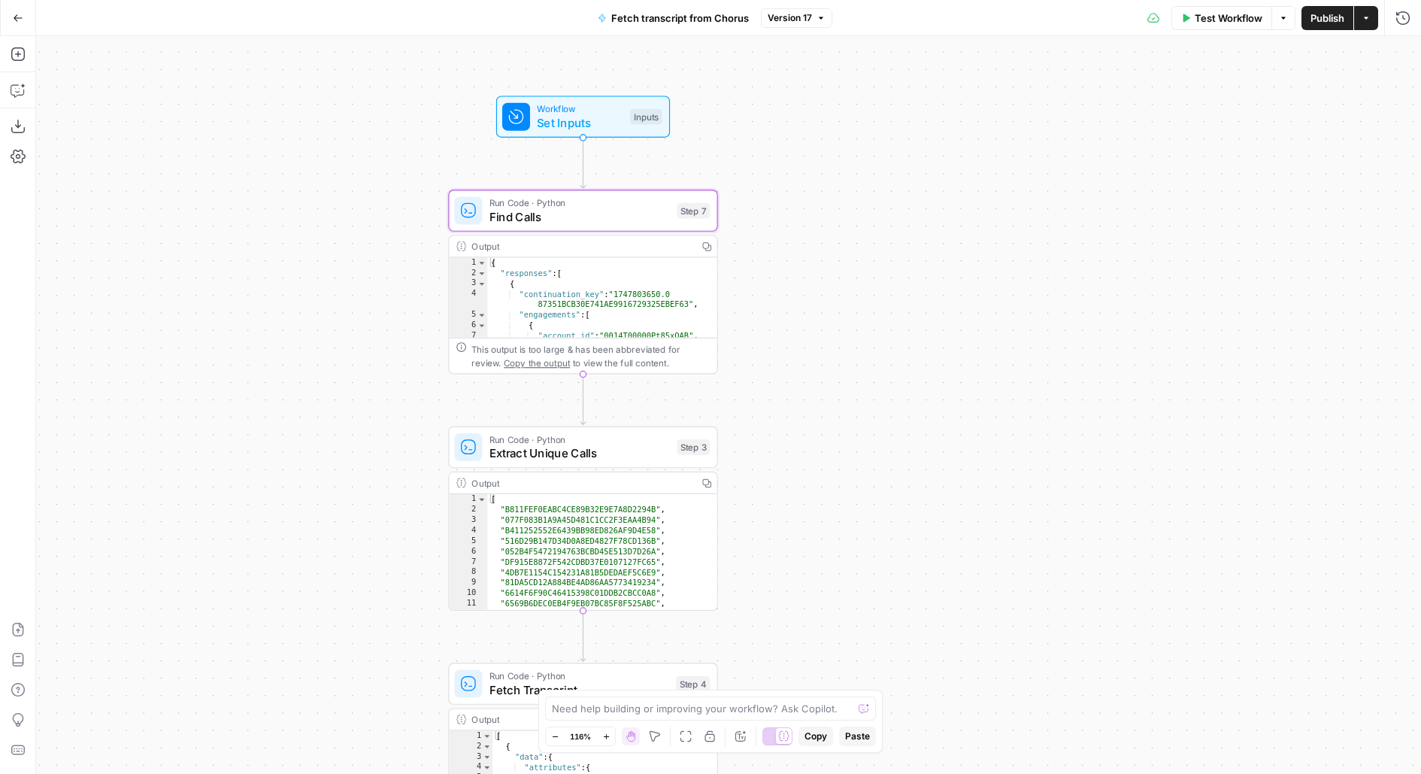
drag, startPoint x: 837, startPoint y: 349, endPoint x: 829, endPoint y: 218, distance: 131.1
click at [829, 224] on div "Workflow Set Inputs Inputs Run Code · Python Find Calls Step 7 Output Copy 1 2 …" at bounding box center [728, 405] width 1385 height 738
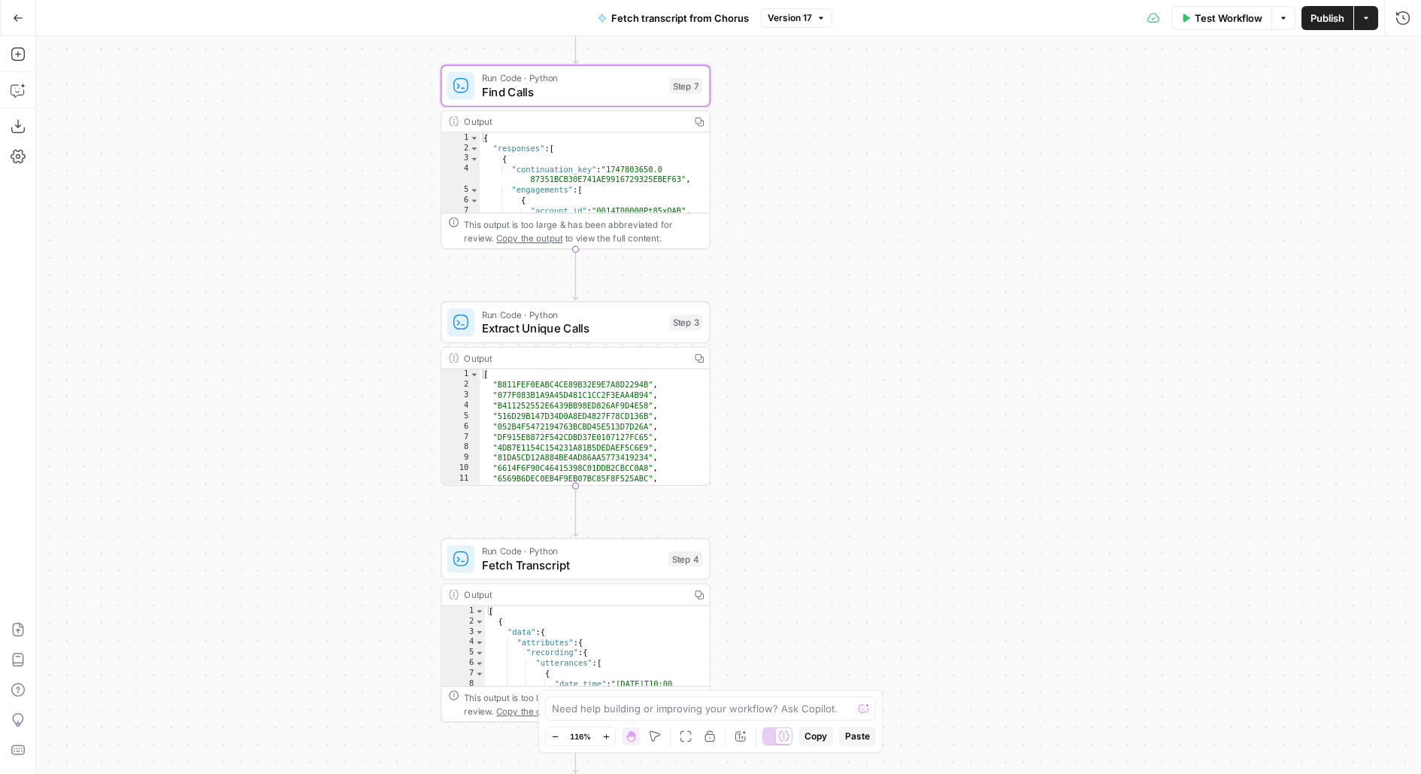
drag, startPoint x: 816, startPoint y: 415, endPoint x: 799, endPoint y: 141, distance: 274.2
click at [799, 141] on div "Workflow Set Inputs Inputs Run Code · Python Find Calls Step 7 Output Copy 1 2 …" at bounding box center [728, 405] width 1385 height 738
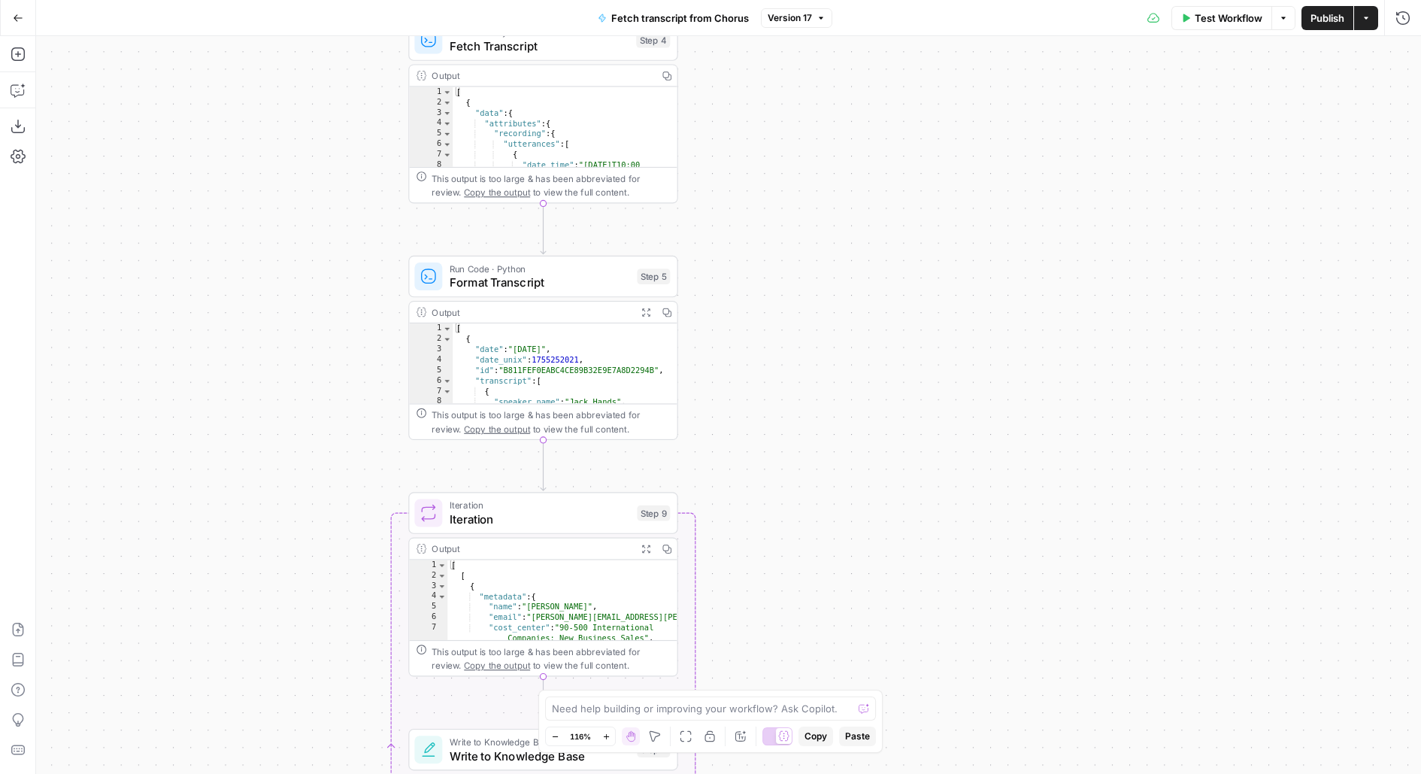
drag, startPoint x: 771, startPoint y: 519, endPoint x: 750, endPoint y: 267, distance: 252.7
click at [751, 267] on div "Workflow Set Inputs Inputs Run Code · Python Find Calls Step 7 Output Copy 1 2 …" at bounding box center [728, 405] width 1385 height 738
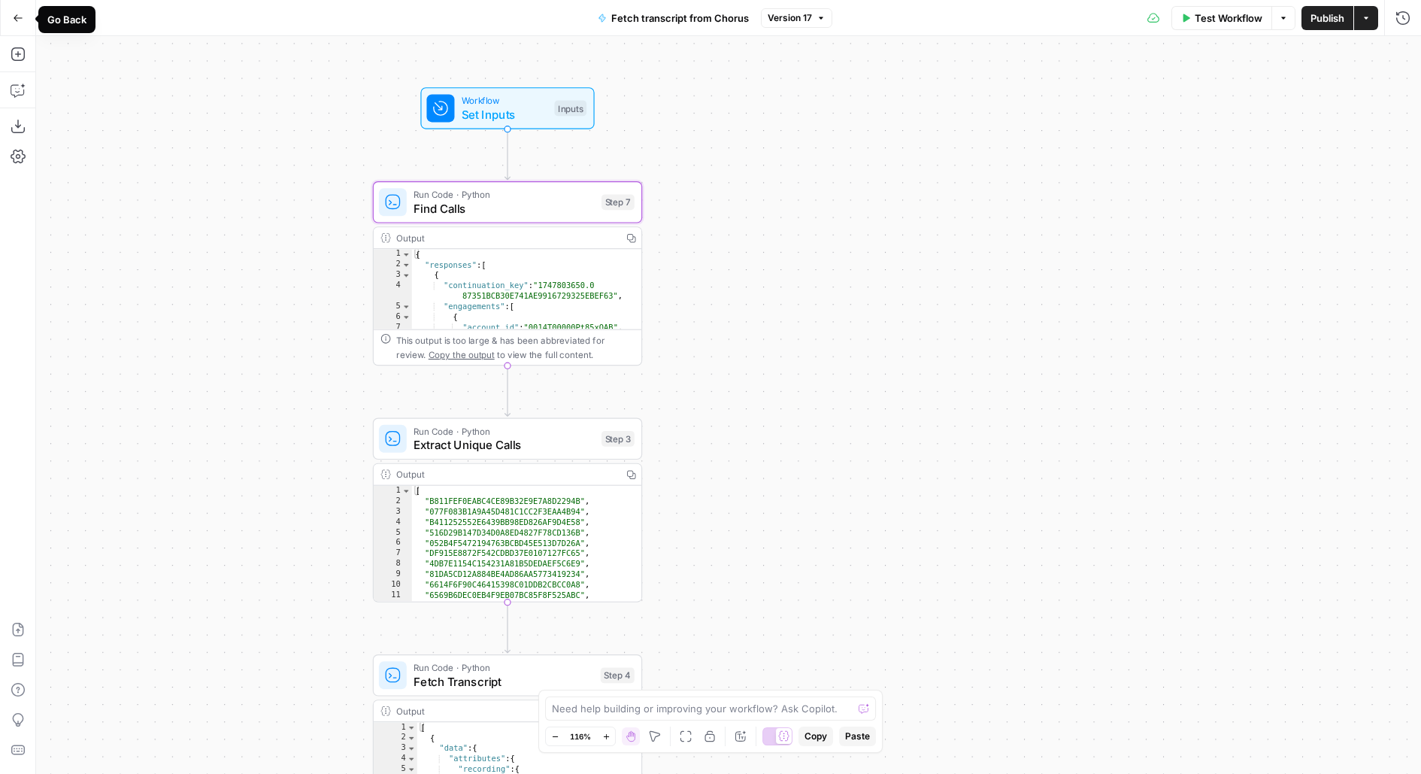
click at [23, 18] on span "Go Back" at bounding box center [23, 17] width 1 height 1
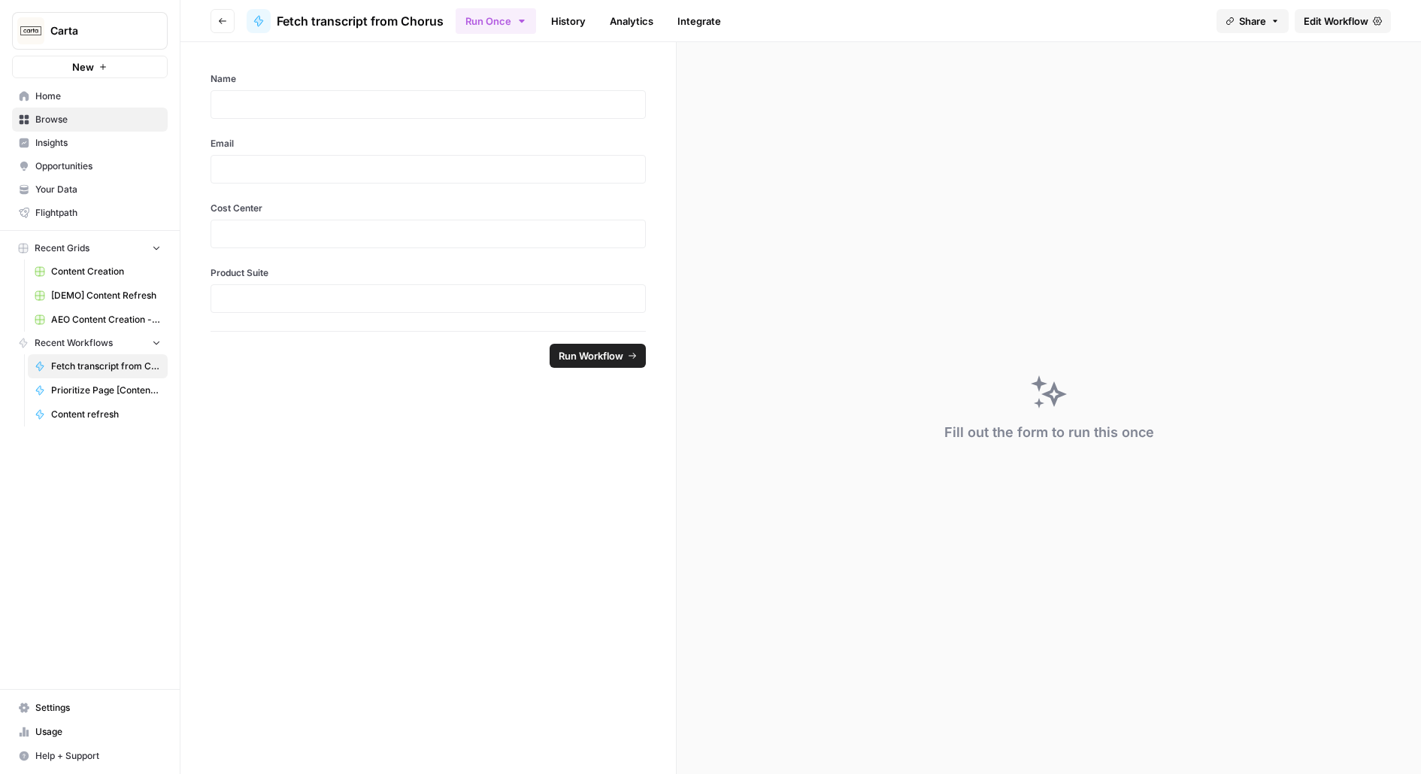
click at [223, 21] on icon "button" at bounding box center [222, 21] width 9 height 9
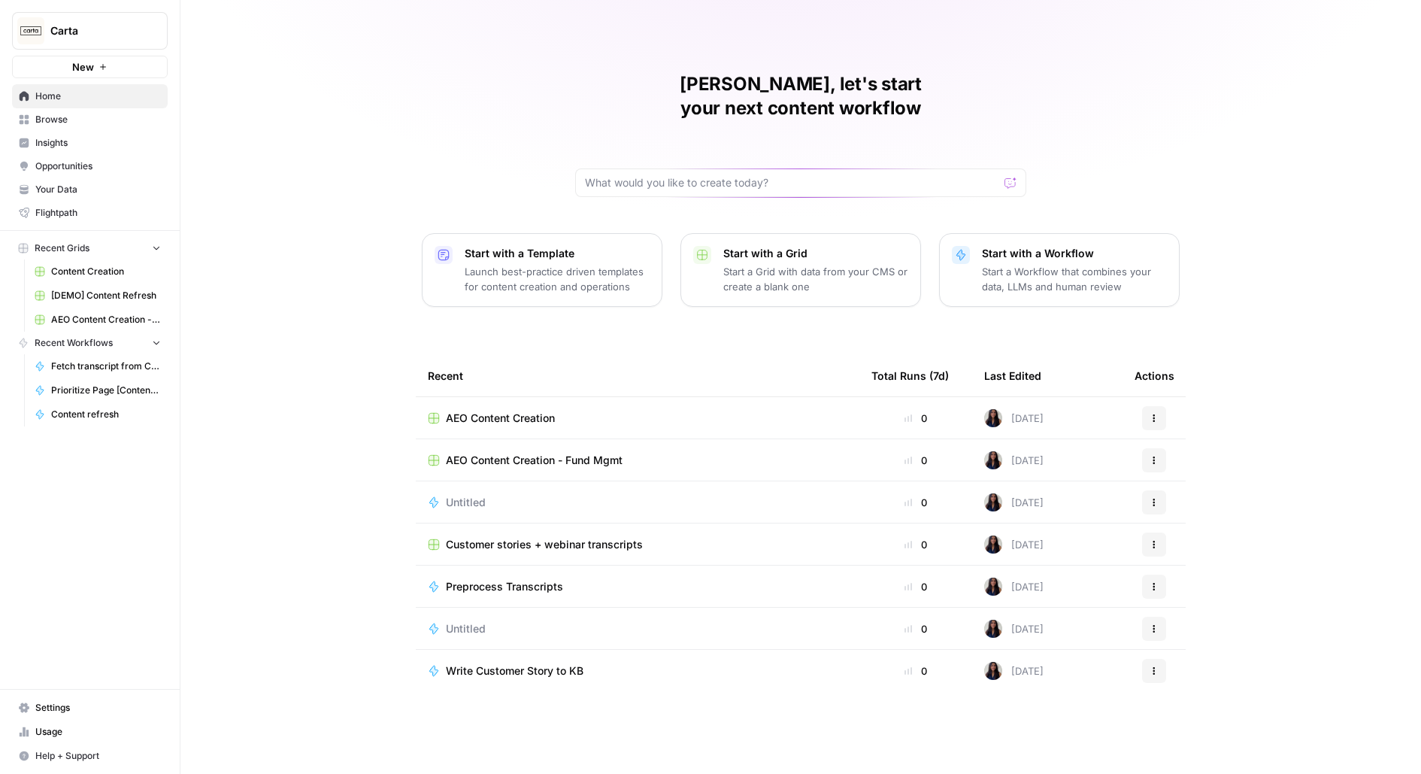
click at [117, 128] on link "Browse" at bounding box center [90, 120] width 156 height 24
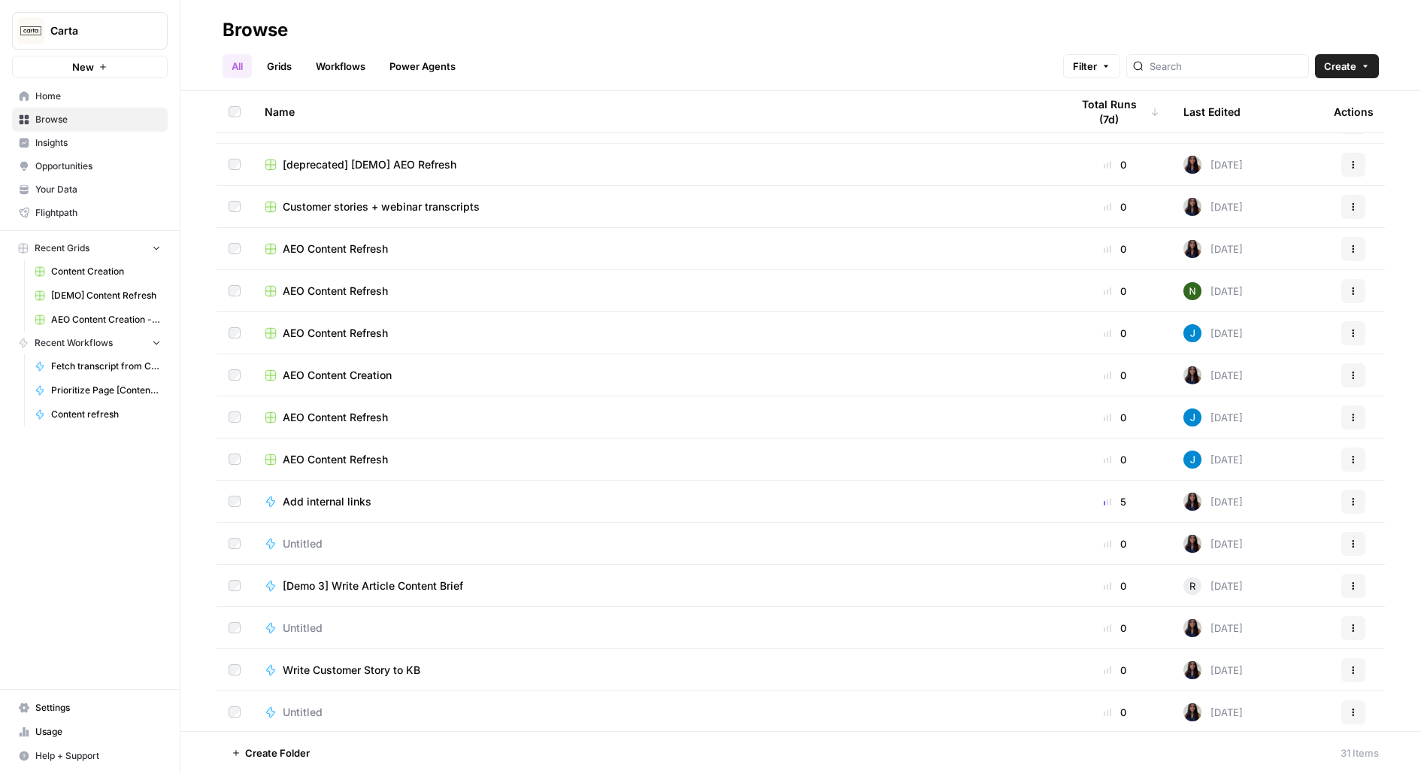
scroll to position [707, 0]
